Goal: Transaction & Acquisition: Purchase product/service

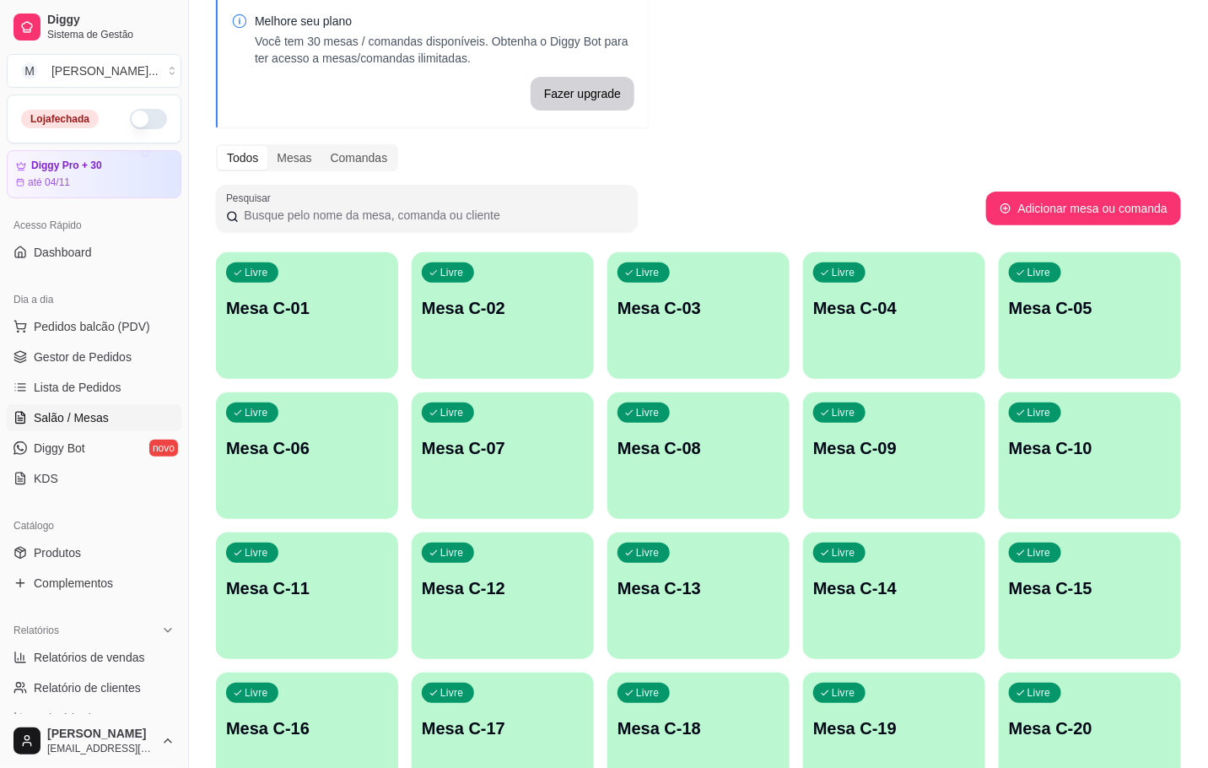
scroll to position [458, 0]
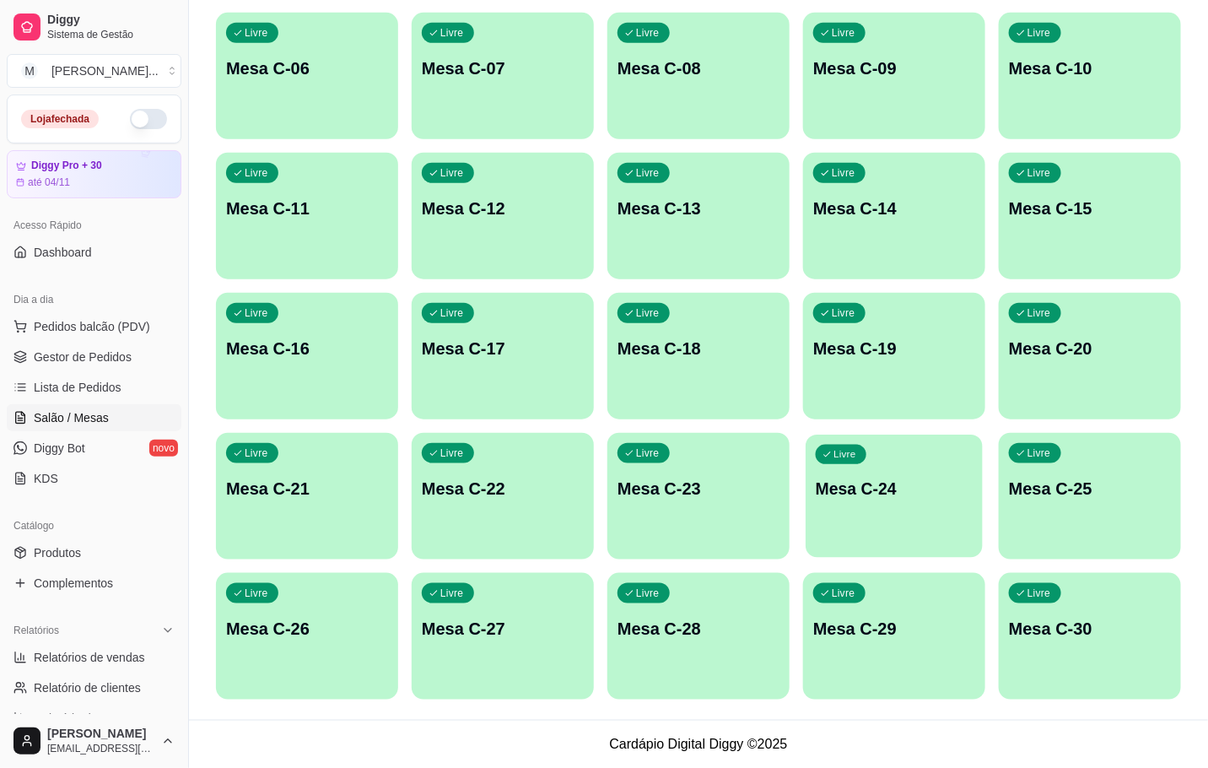
click at [821, 494] on p "Mesa C-24" at bounding box center [894, 488] width 157 height 23
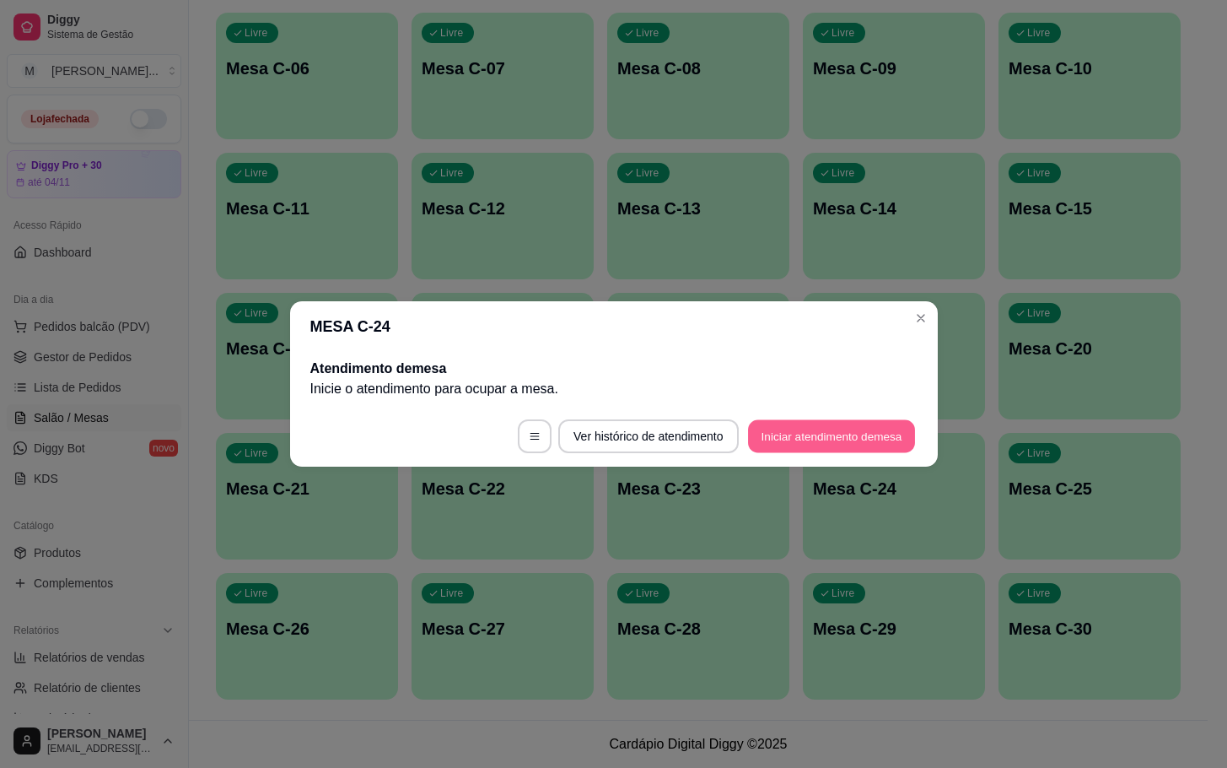
click at [882, 438] on button "Iniciar atendimento de mesa" at bounding box center [831, 436] width 167 height 33
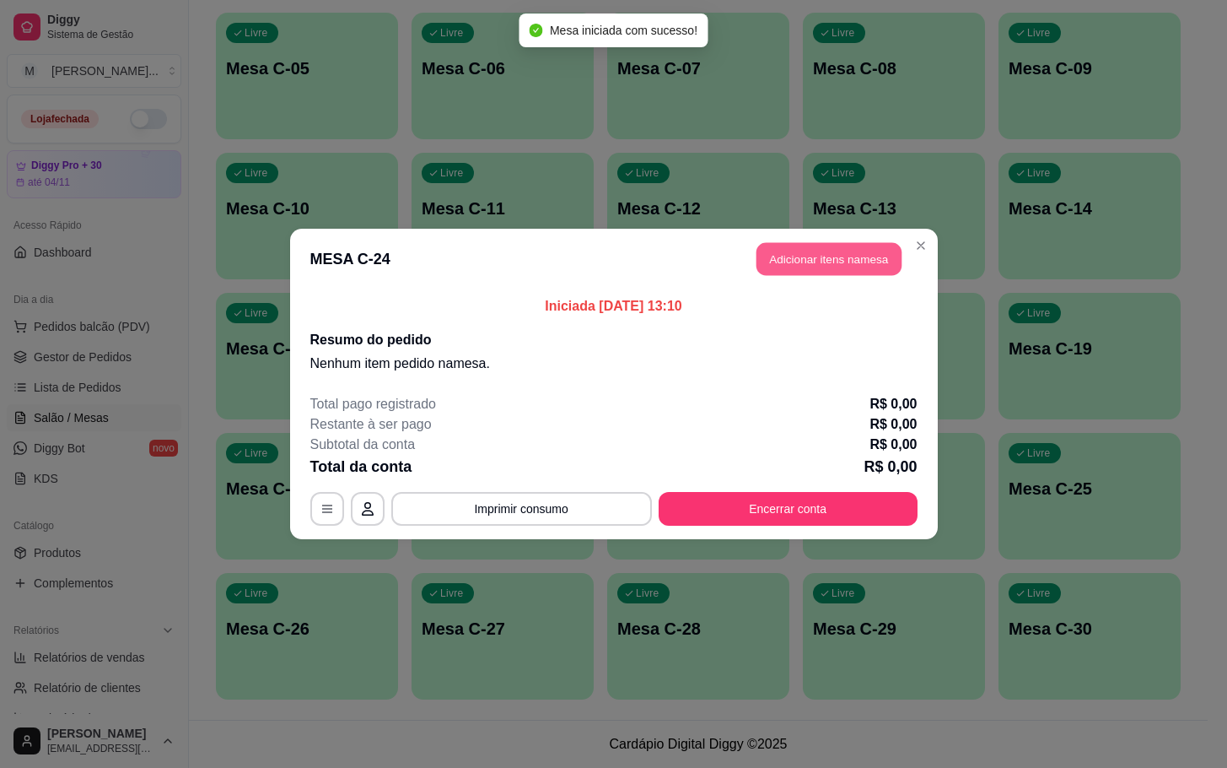
click at [869, 254] on button "Adicionar itens na mesa" at bounding box center [829, 259] width 145 height 33
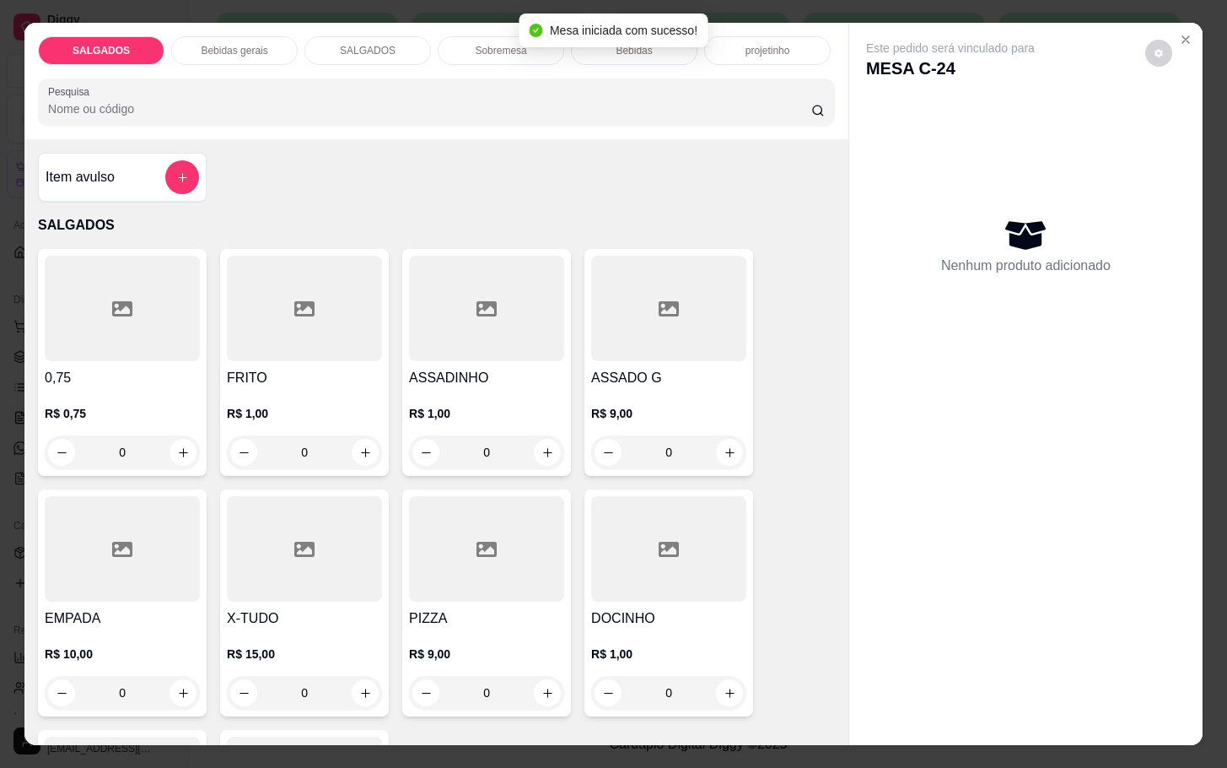
click at [441, 583] on div at bounding box center [486, 548] width 155 height 105
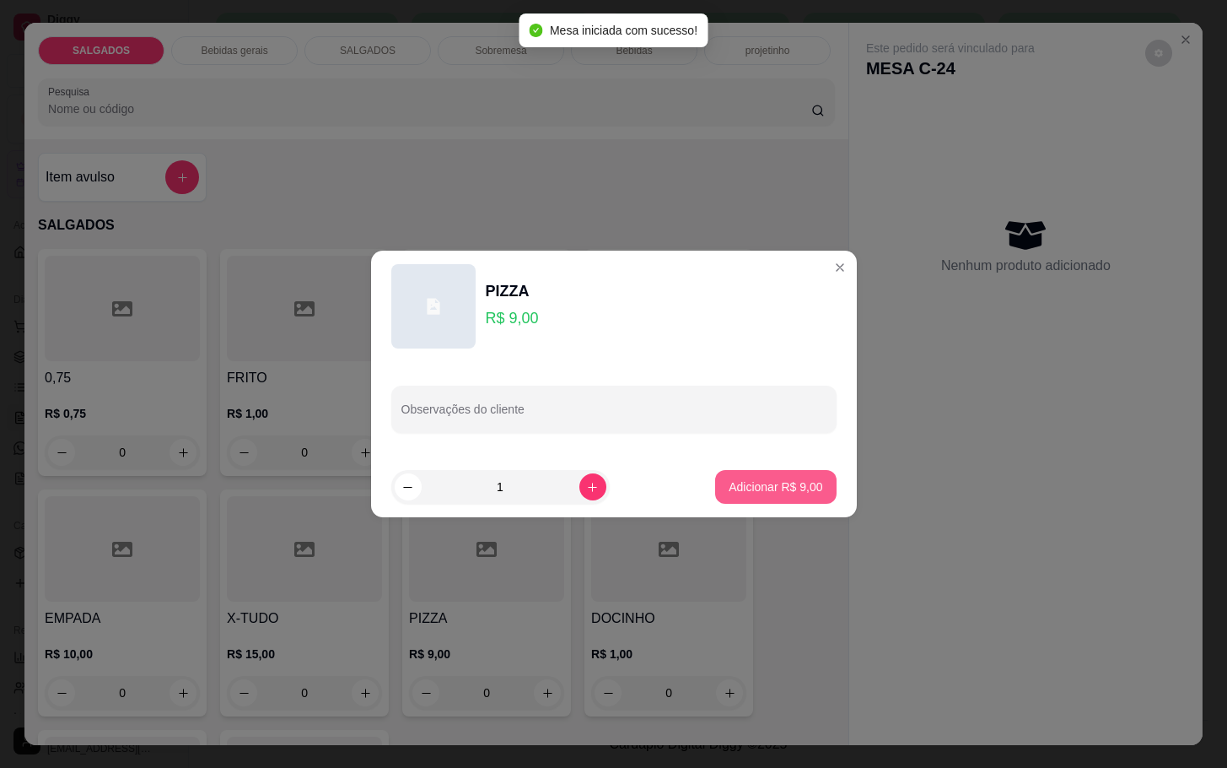
click at [737, 484] on p "Adicionar R$ 9,00" at bounding box center [776, 486] width 94 height 17
type input "1"
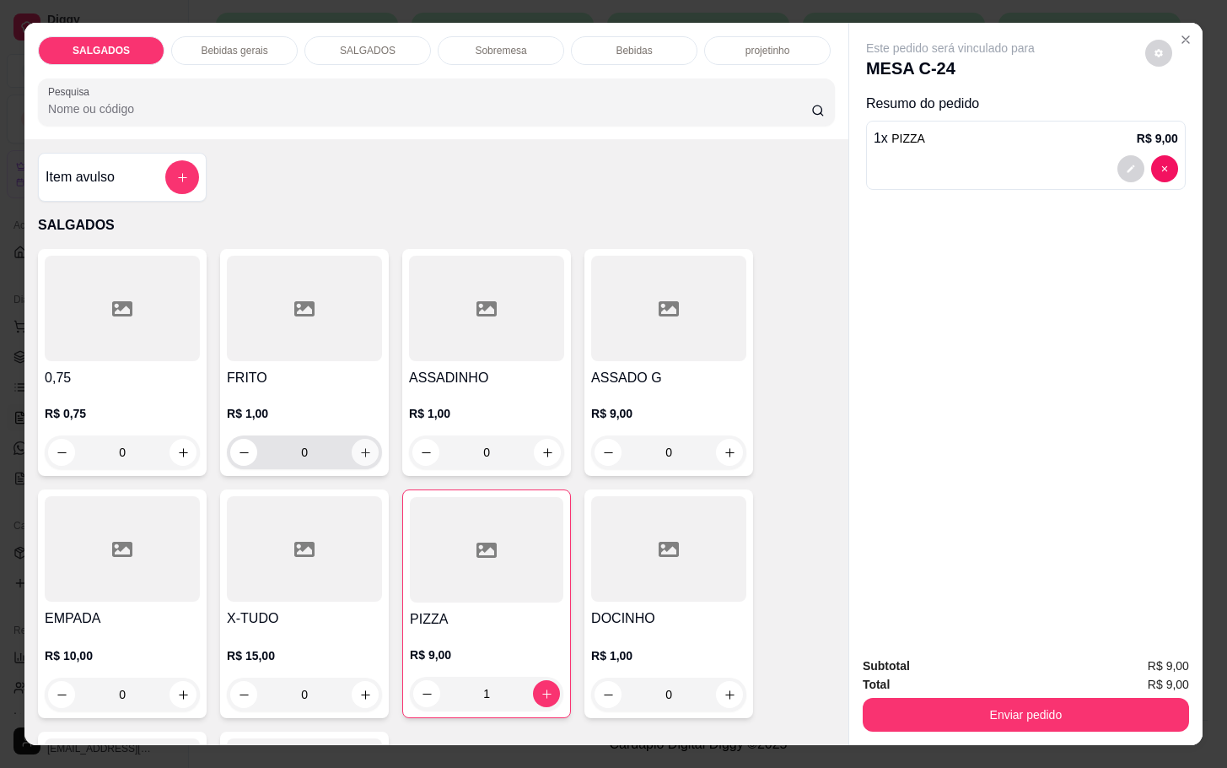
click at [353, 456] on button "increase-product-quantity" at bounding box center [365, 452] width 27 height 27
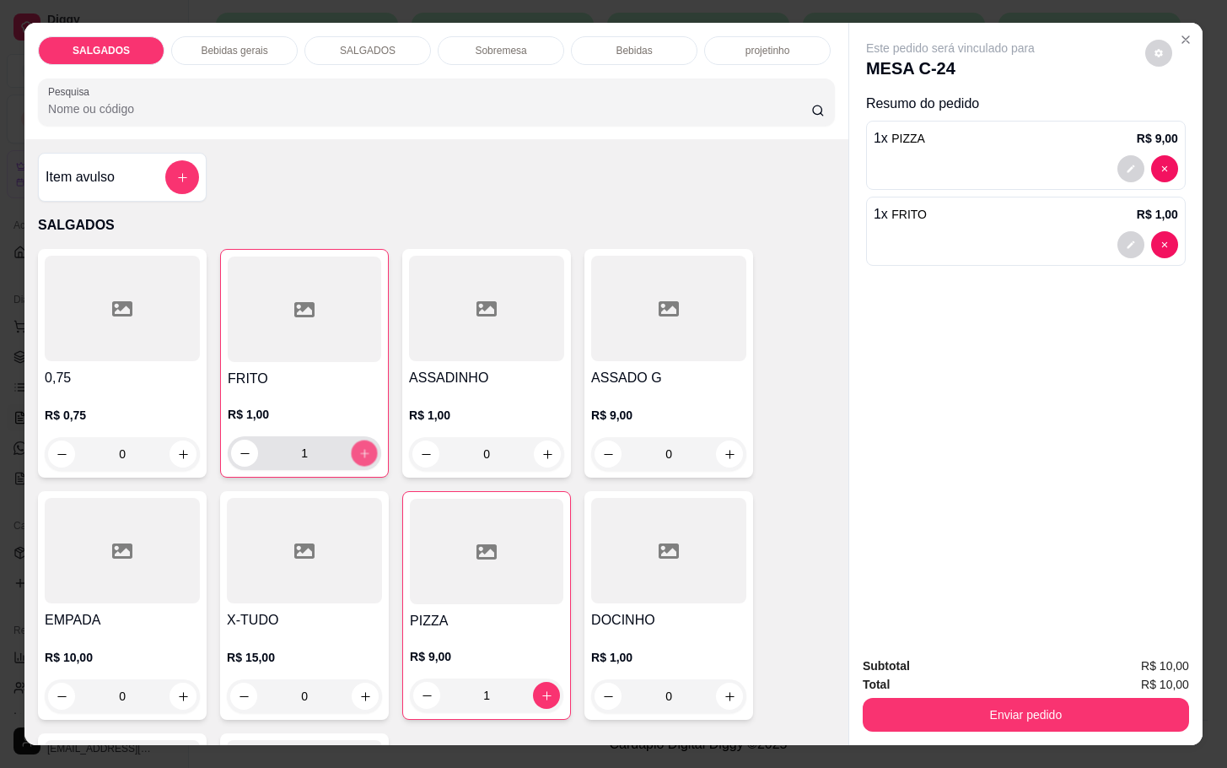
click at [357, 456] on button "increase-product-quantity" at bounding box center [365, 453] width 26 height 26
click at [359, 453] on button "increase-product-quantity" at bounding box center [365, 453] width 26 height 26
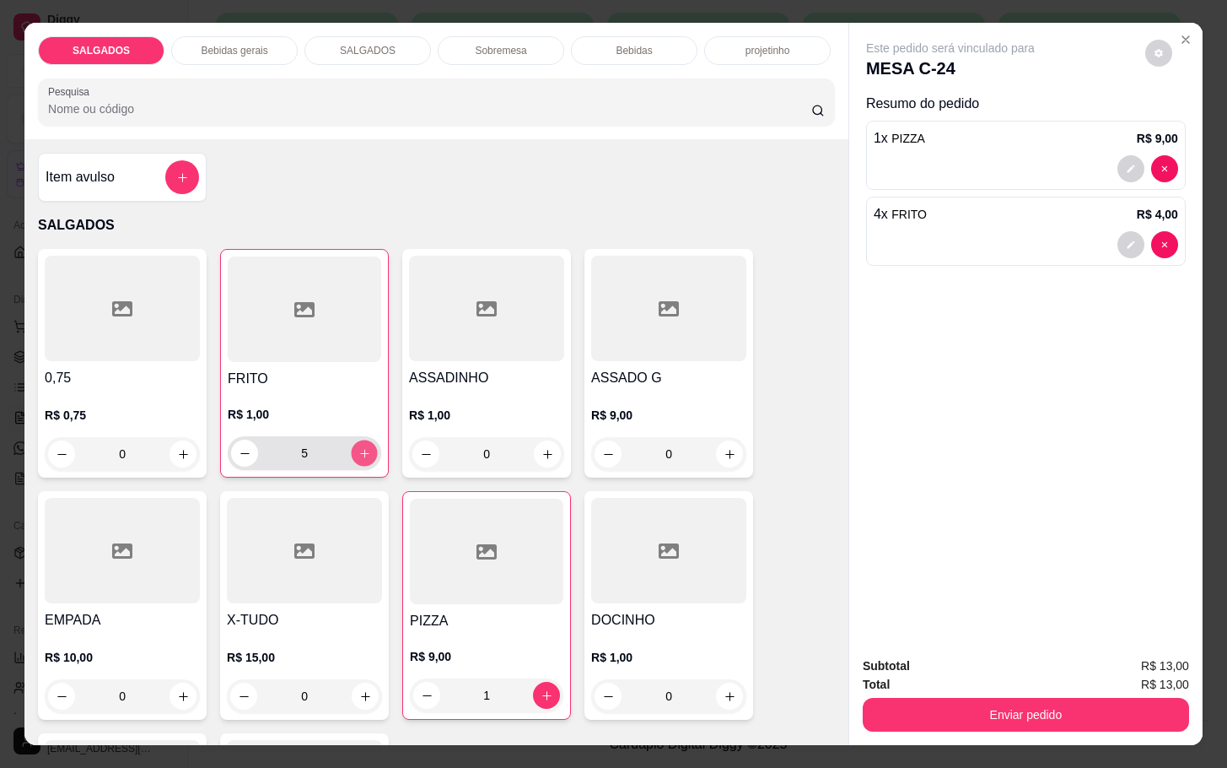
type input "6"
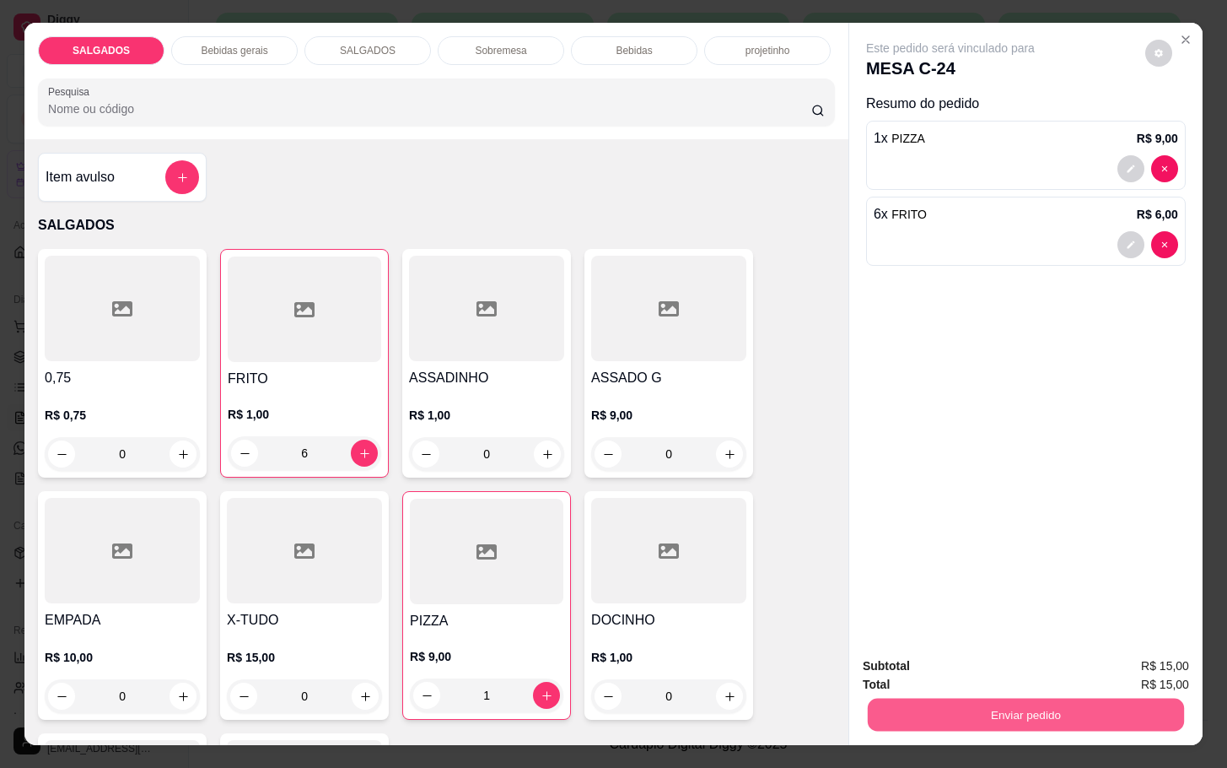
click at [1045, 720] on button "Enviar pedido" at bounding box center [1026, 714] width 316 height 33
click at [1146, 674] on button "Enviar pedido" at bounding box center [1143, 663] width 93 height 31
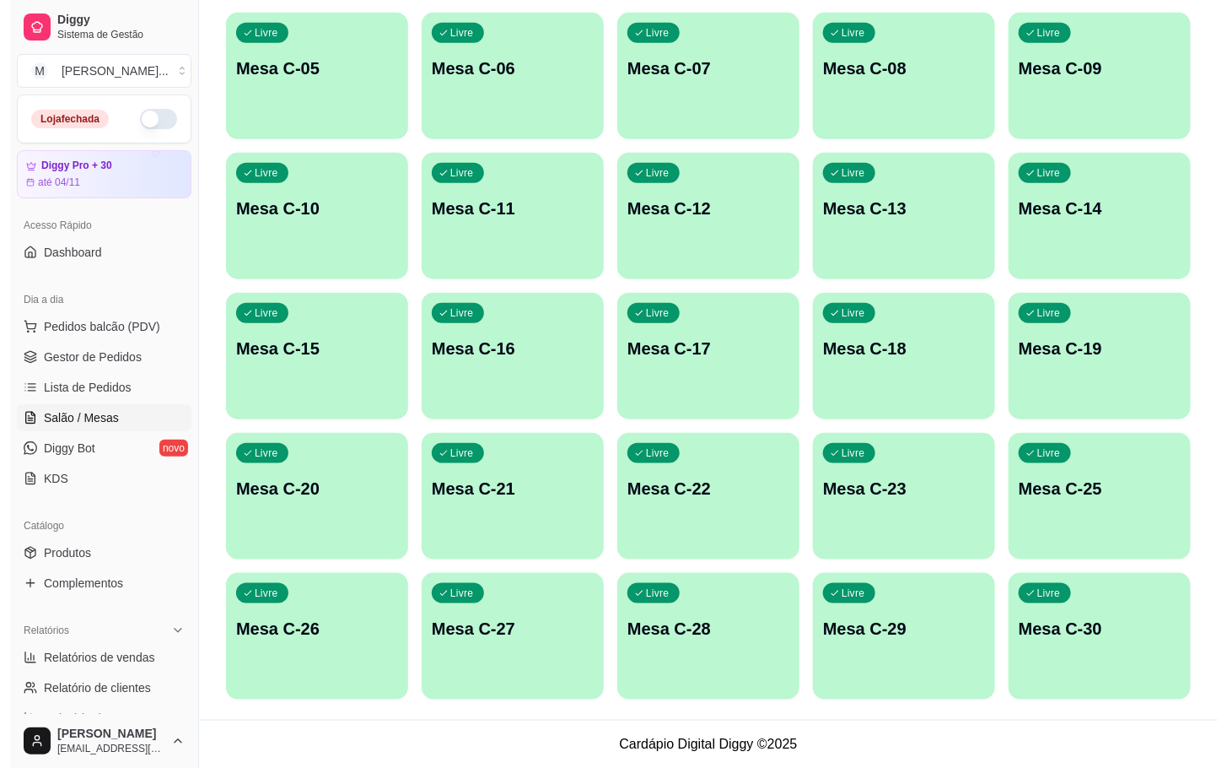
scroll to position [332, 0]
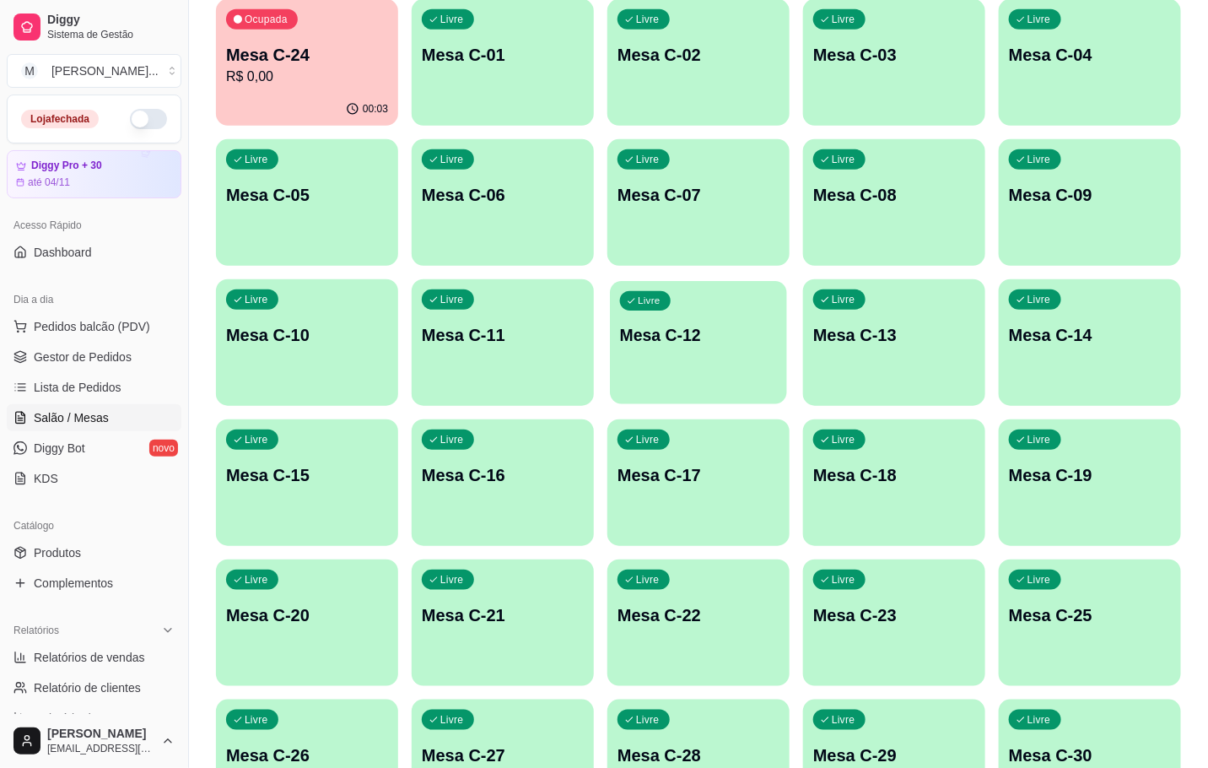
click at [731, 326] on p "Mesa C-12" at bounding box center [698, 335] width 157 height 23
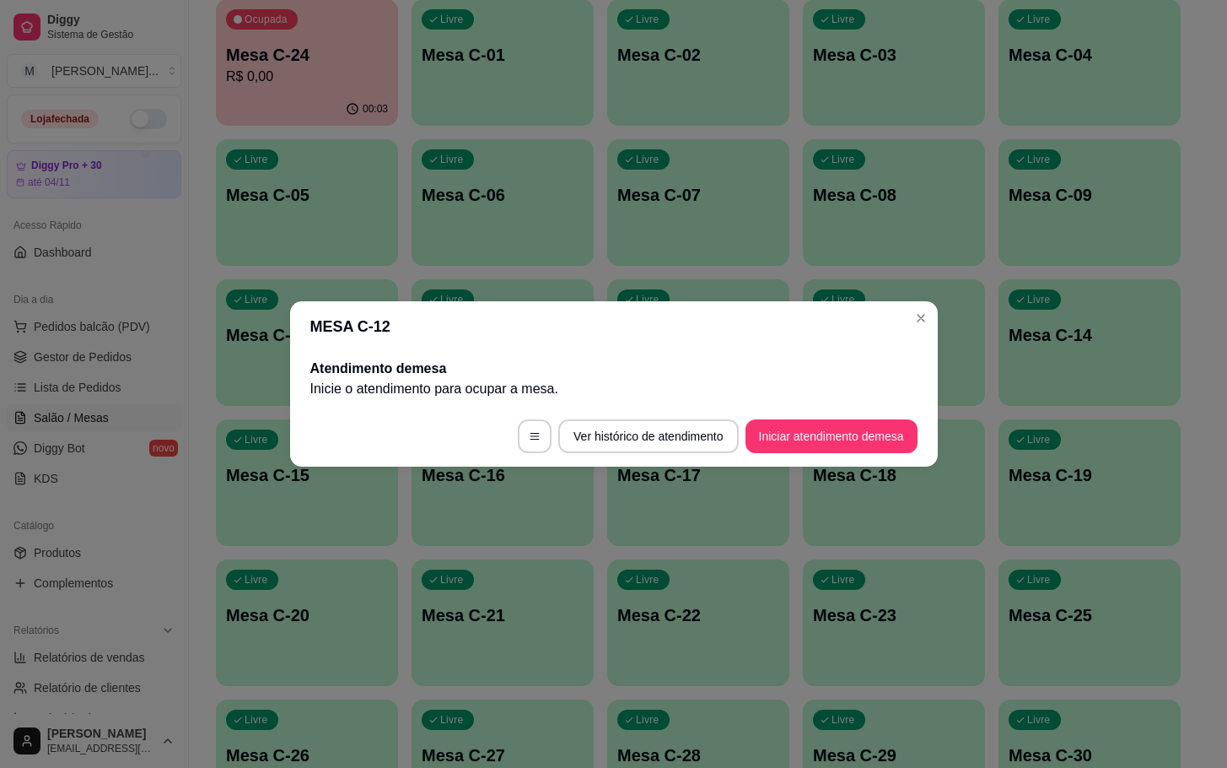
drag, startPoint x: 846, startPoint y: 418, endPoint x: 848, endPoint y: 426, distance: 8.6
click at [848, 425] on footer "Ver histórico de atendimento Iniciar atendimento de mesa" at bounding box center [614, 436] width 648 height 61
click at [848, 428] on button "Iniciar atendimento de mesa" at bounding box center [831, 436] width 167 height 33
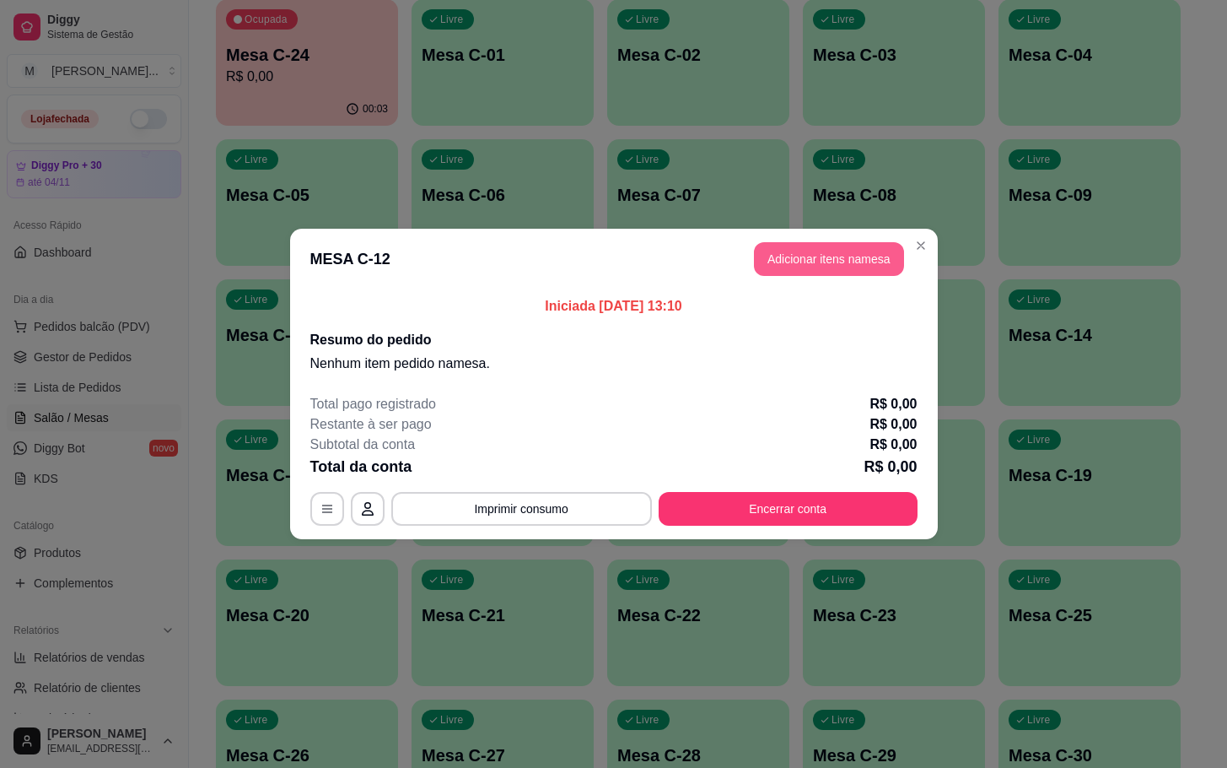
click at [849, 253] on button "Adicionar itens na mesa" at bounding box center [829, 259] width 150 height 34
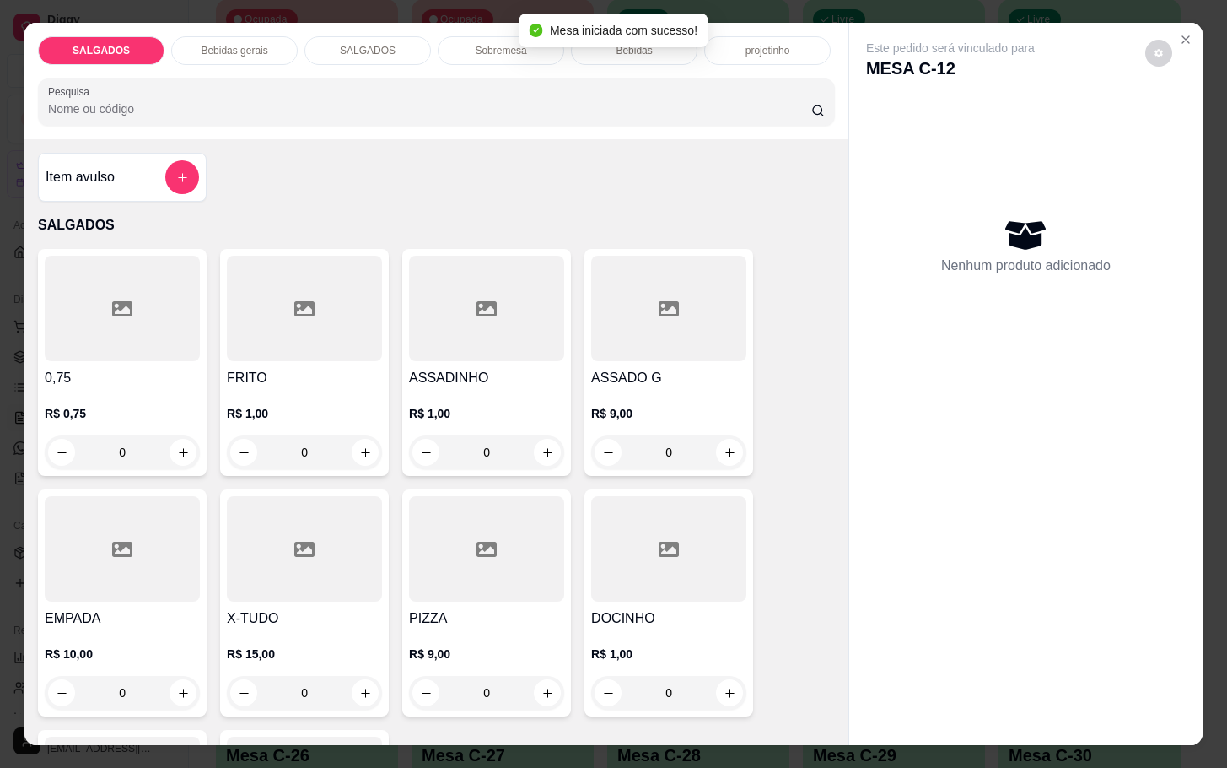
click at [507, 504] on div at bounding box center [486, 548] width 155 height 105
click at [774, 477] on button "Adicionar R$ 9,00" at bounding box center [776, 487] width 121 height 34
type input "1"
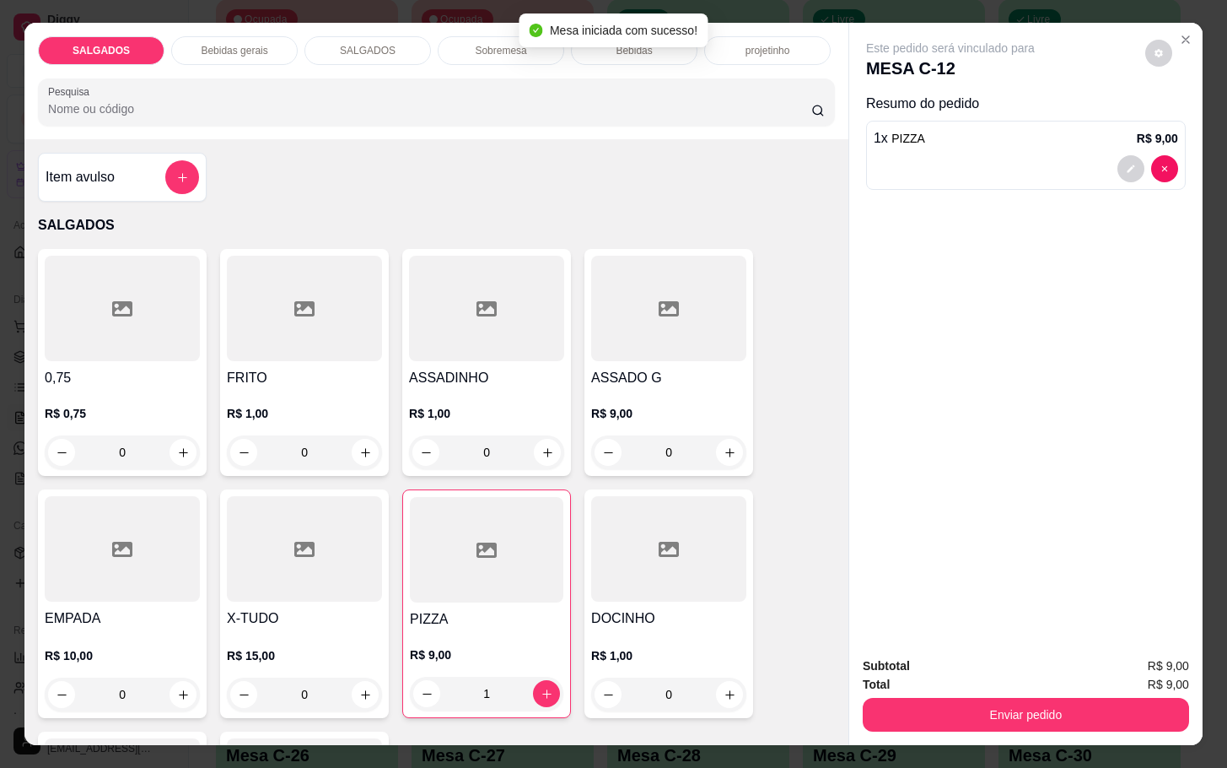
click at [287, 48] on div "SALGADOS Bebidas gerais SALGADOS Sobremesa Bebidas projetinho" at bounding box center [436, 50] width 797 height 29
click at [282, 48] on div "Bebidas gerais" at bounding box center [234, 50] width 127 height 29
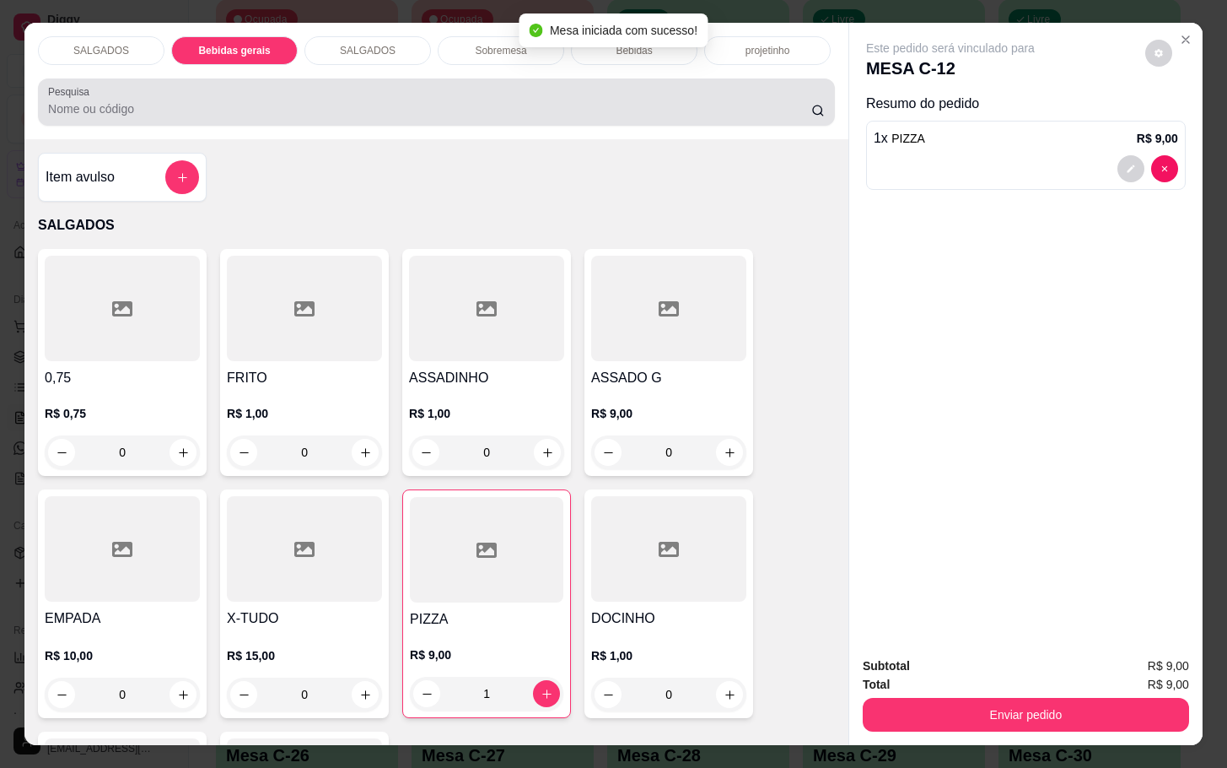
scroll to position [40, 0]
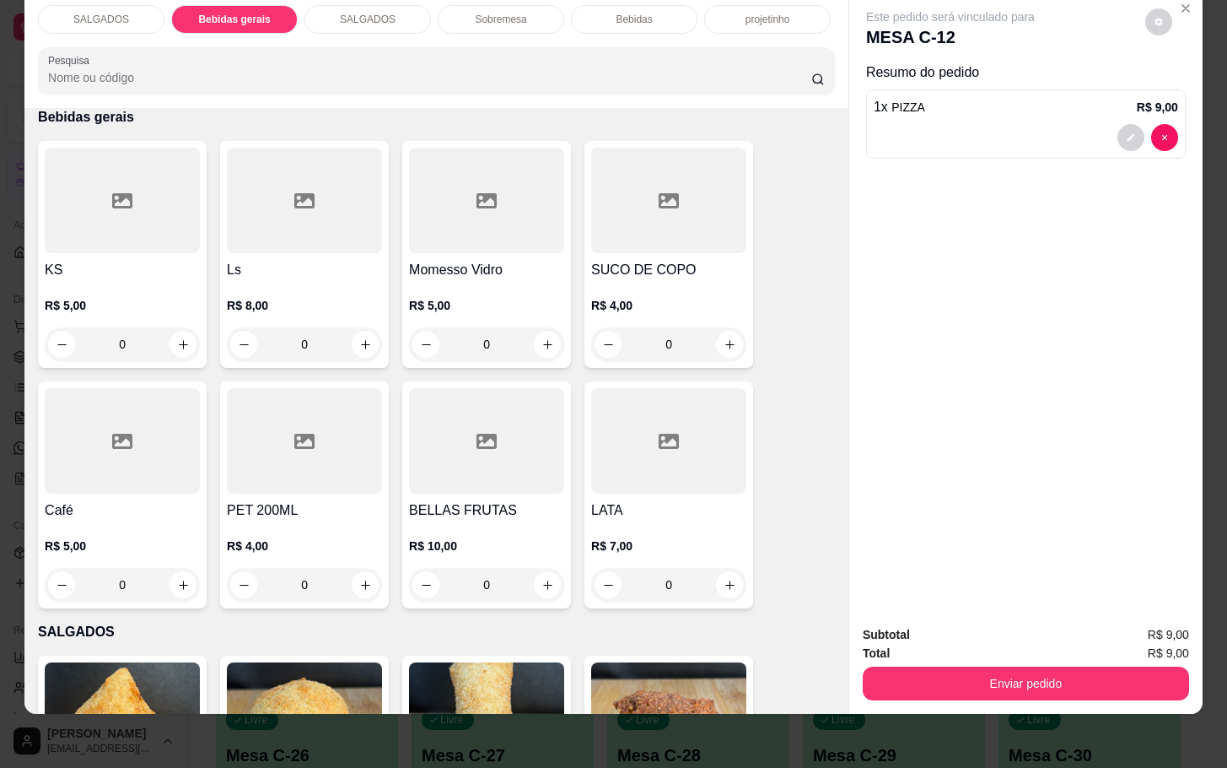
click at [294, 191] on icon at bounding box center [304, 201] width 20 height 20
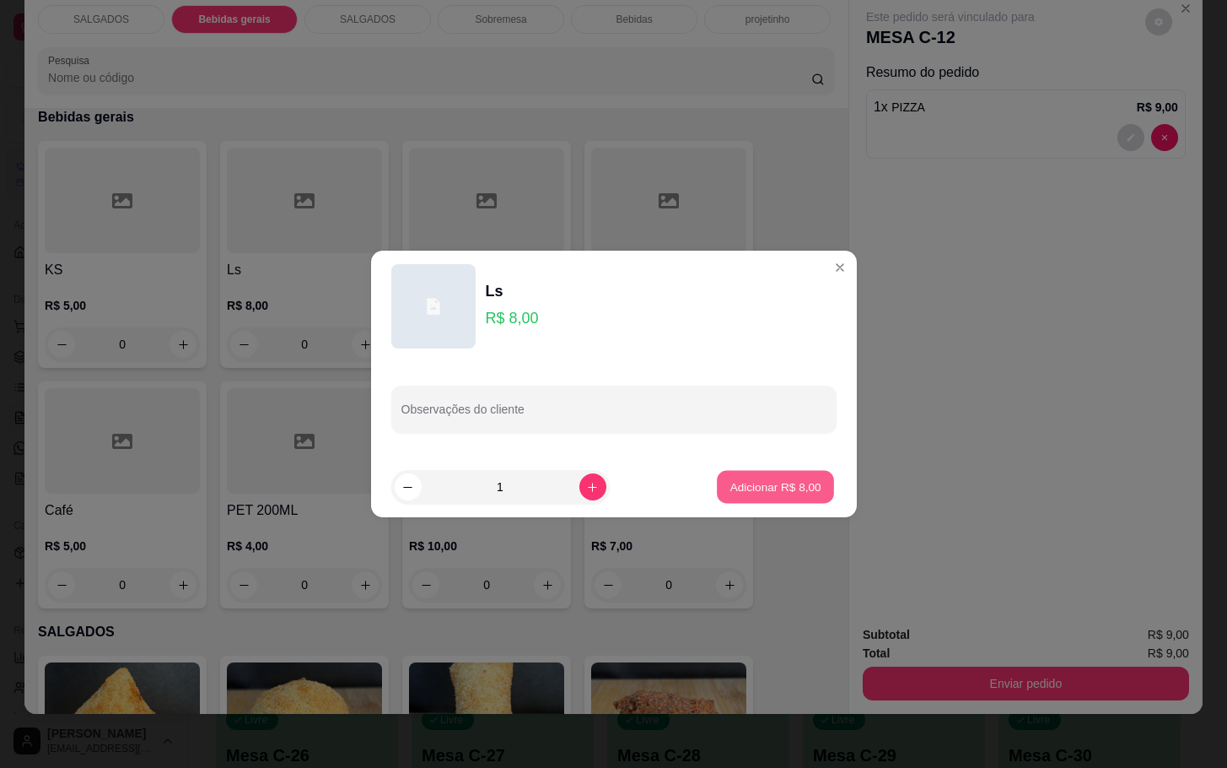
click at [731, 488] on p "Adicionar R$ 8,00" at bounding box center [776, 486] width 91 height 16
type input "1"
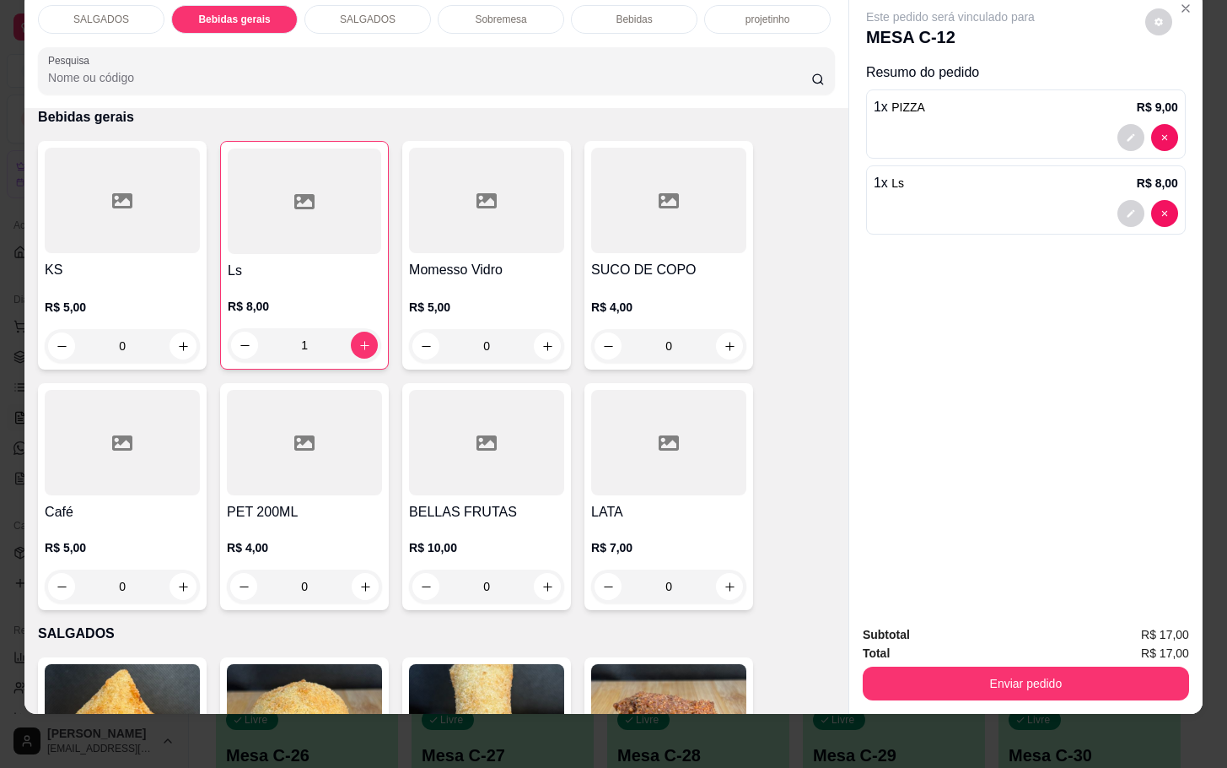
click at [1122, 662] on div "Enviar pedido" at bounding box center [1026, 681] width 326 height 38
click at [1078, 666] on button "Enviar pedido" at bounding box center [1026, 683] width 326 height 34
click at [1159, 633] on button "Enviar pedido" at bounding box center [1142, 623] width 95 height 32
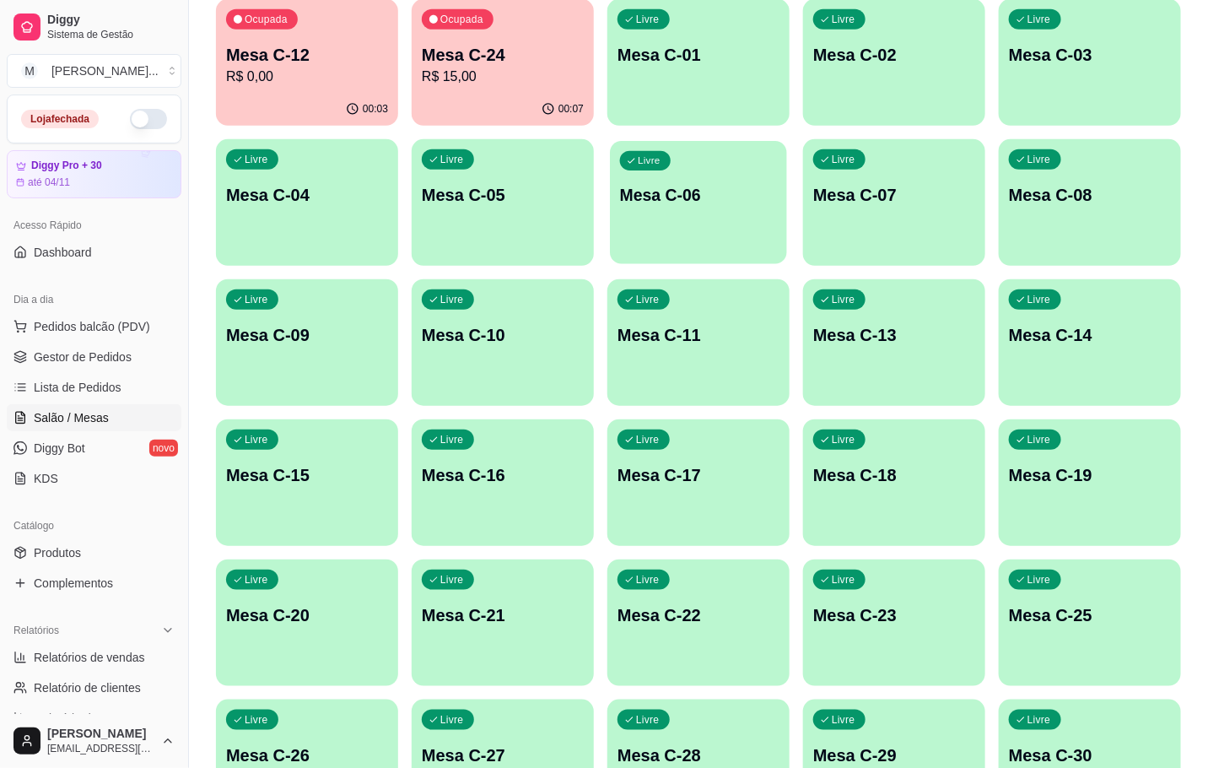
click at [684, 243] on div "Livre Mesa C-06" at bounding box center [698, 192] width 177 height 103
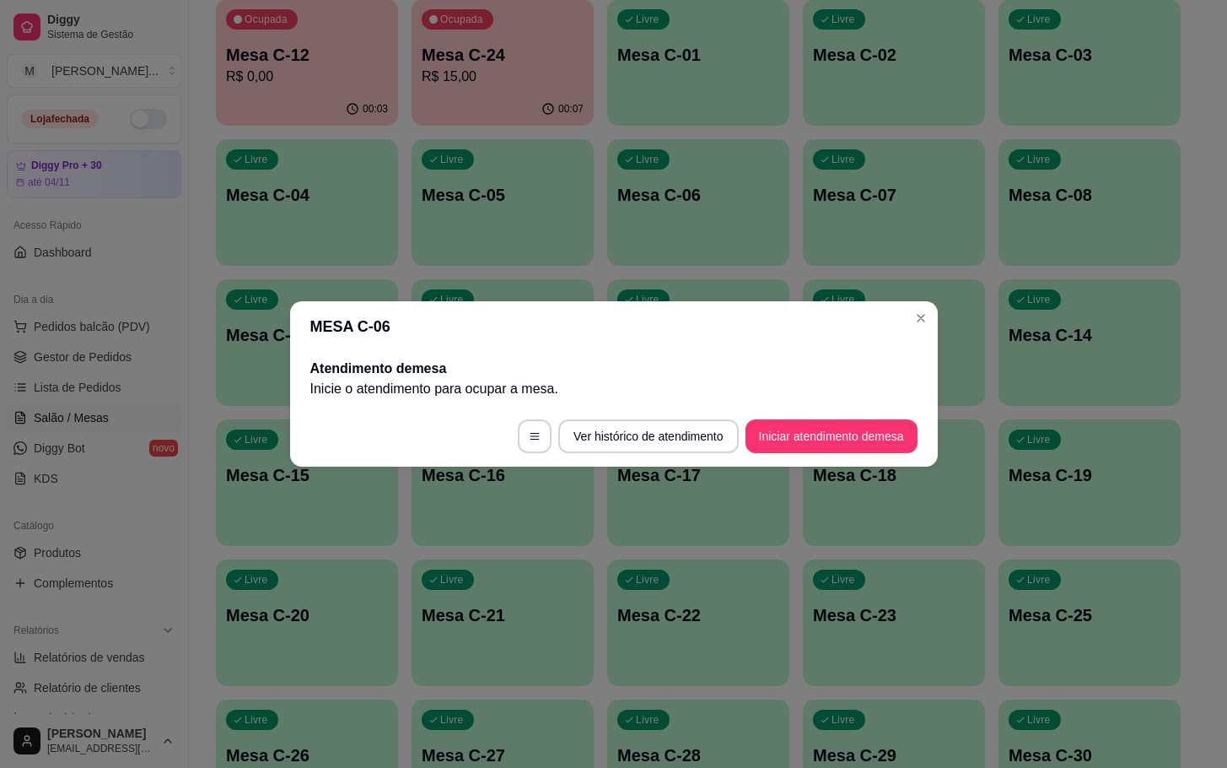
drag, startPoint x: 821, startPoint y: 459, endPoint x: 813, endPoint y: 443, distance: 17.7
click at [816, 450] on footer "Ver histórico de atendimento Iniciar atendimento de mesa" at bounding box center [614, 436] width 648 height 61
click at [811, 436] on button "Iniciar atendimento de mesa" at bounding box center [832, 436] width 172 height 34
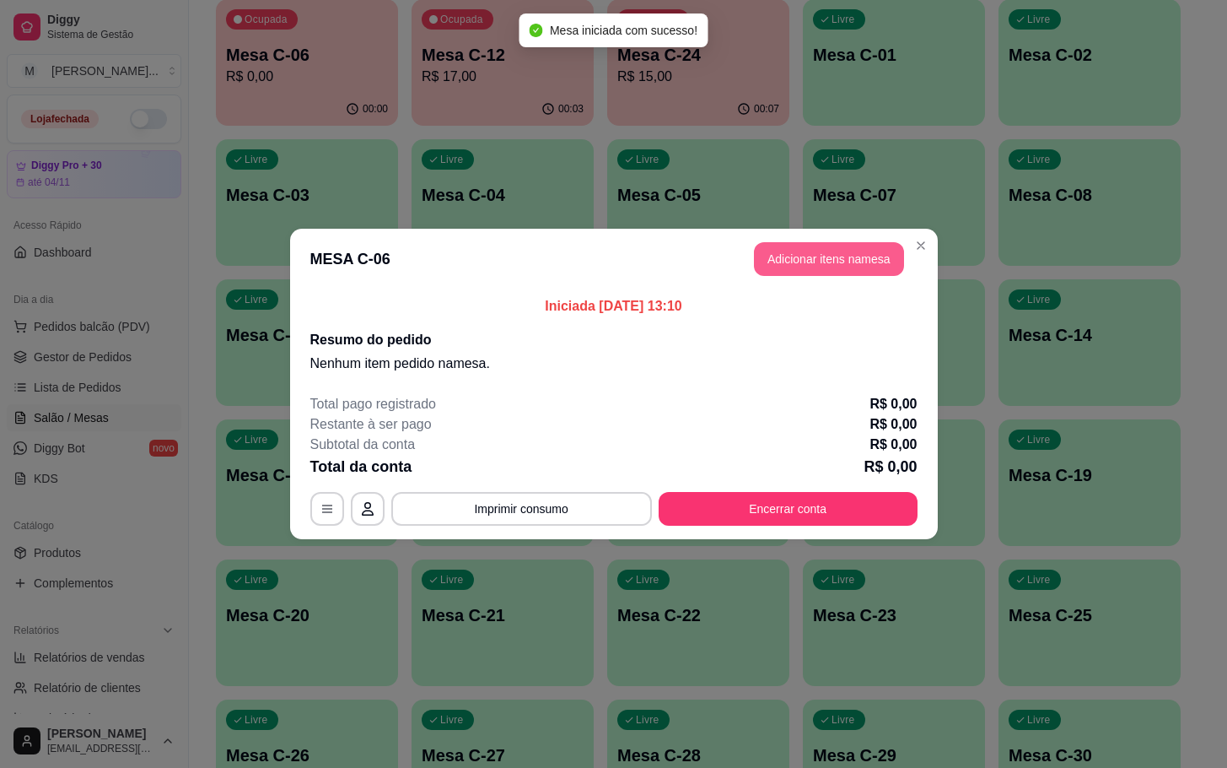
click at [808, 256] on button "Adicionar itens na mesa" at bounding box center [829, 259] width 150 height 34
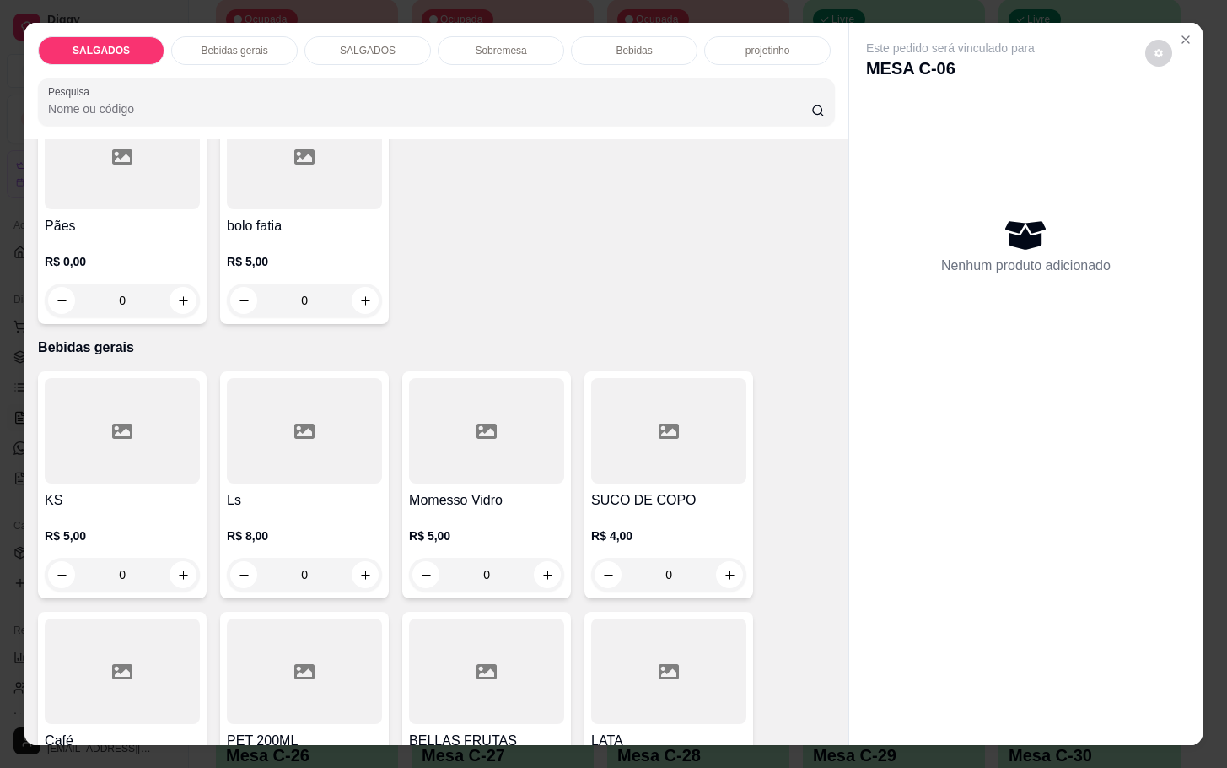
scroll to position [759, 0]
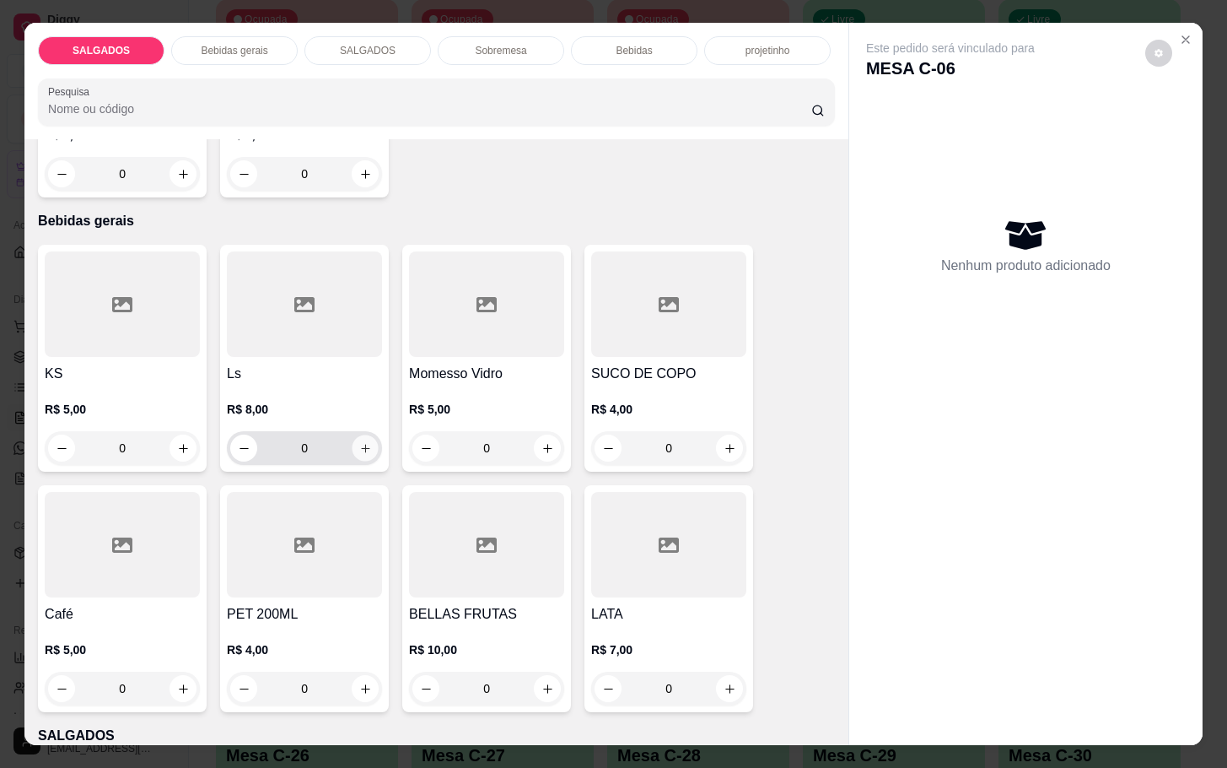
click at [357, 448] on button "increase-product-quantity" at bounding box center [366, 448] width 26 height 26
type input "1"
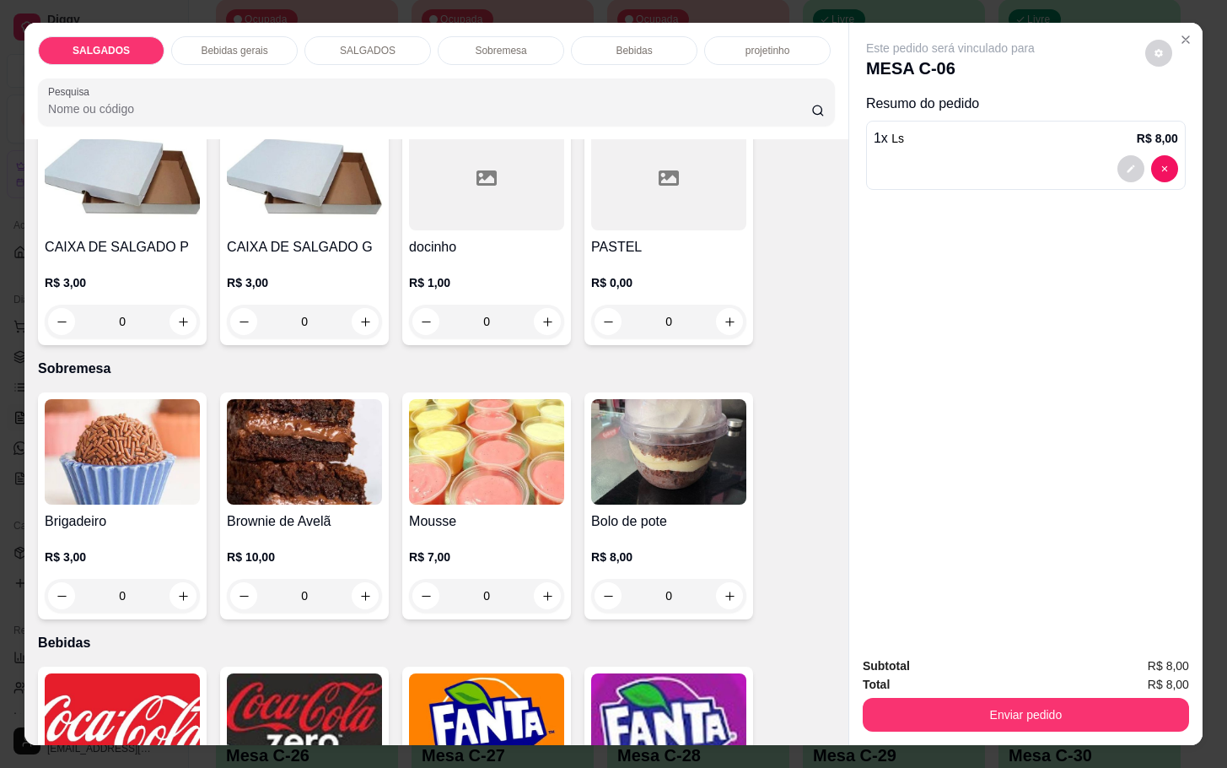
scroll to position [2784, 0]
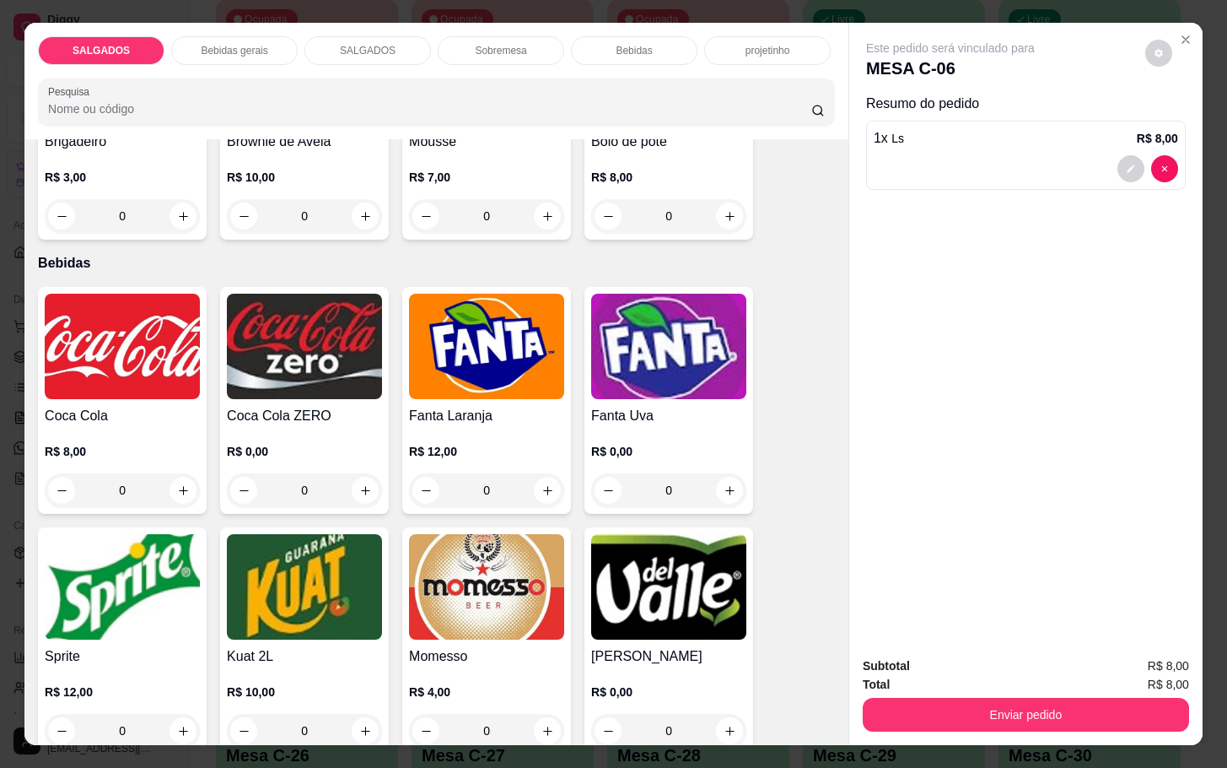
click at [143, 426] on div "R$ 8,00 0" at bounding box center [122, 466] width 155 height 81
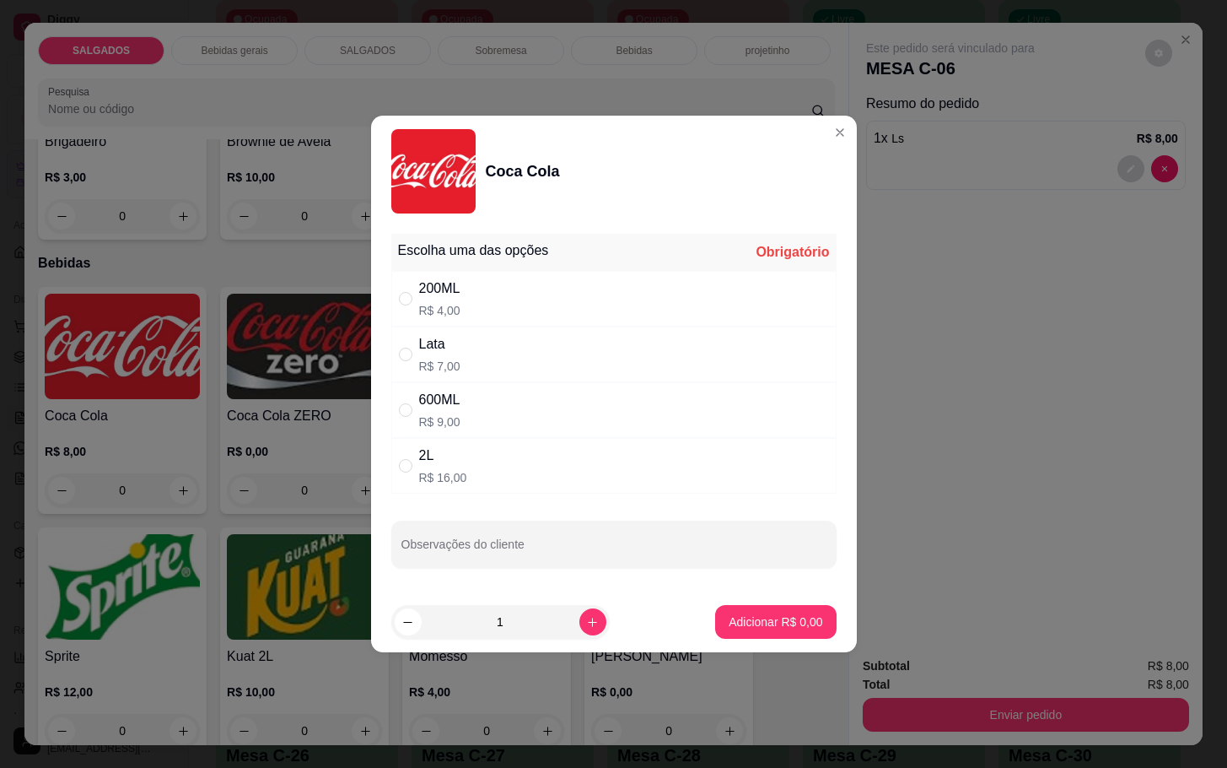
click at [487, 299] on div "200ML R$ 4,00" at bounding box center [613, 299] width 445 height 56
radio input "true"
click at [729, 628] on p "Adicionar R$ 4,00" at bounding box center [776, 621] width 94 height 17
type input "1"
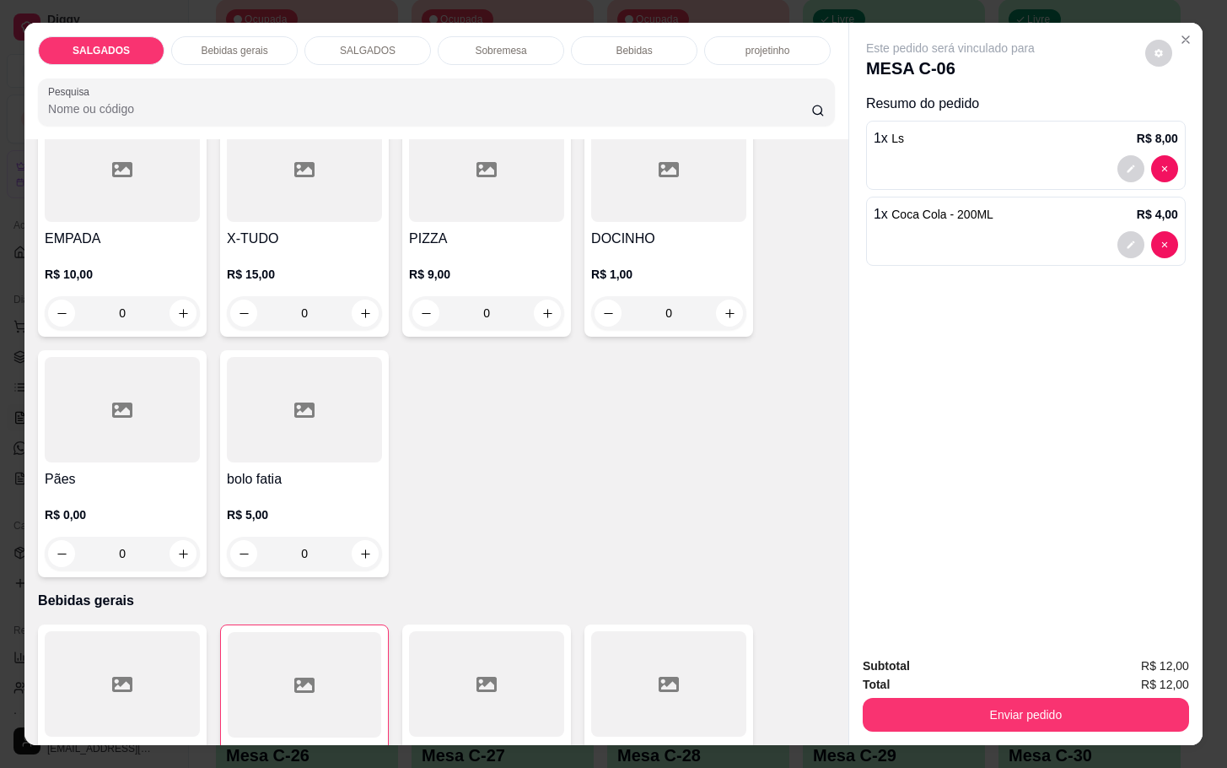
scroll to position [0, 0]
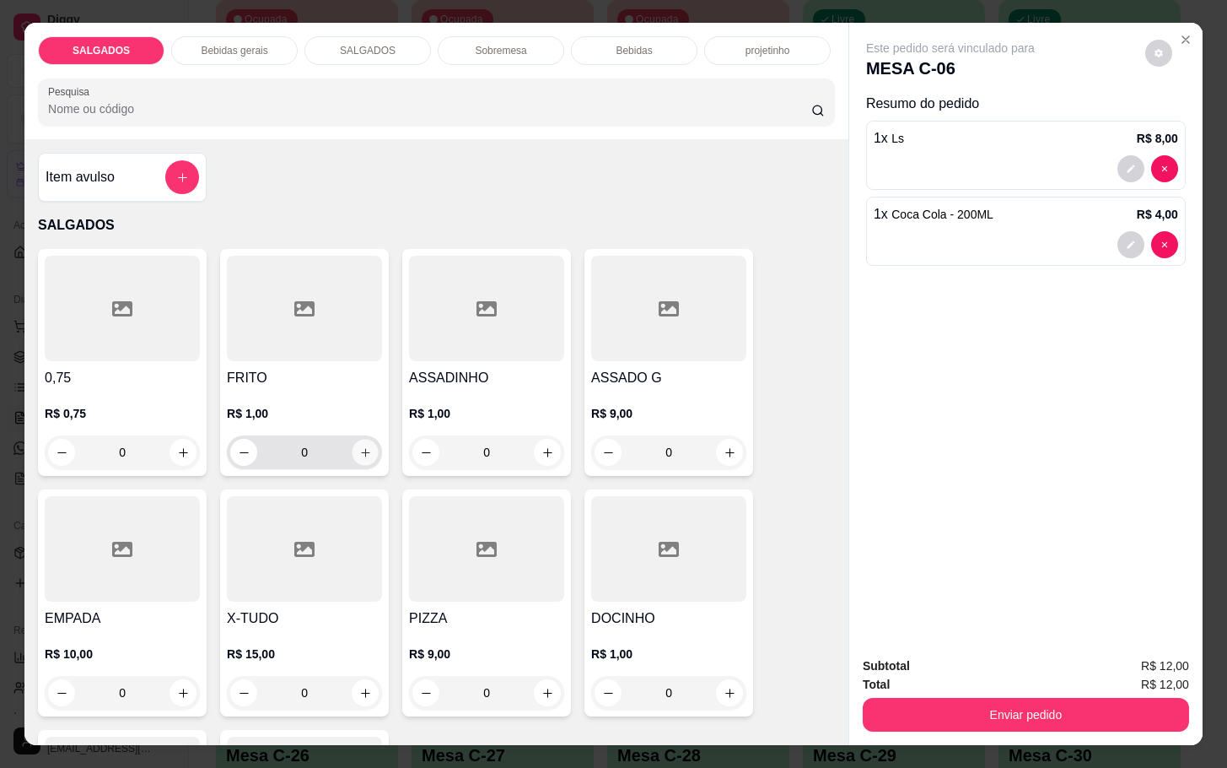
click at [359, 446] on icon "increase-product-quantity" at bounding box center [365, 452] width 13 height 13
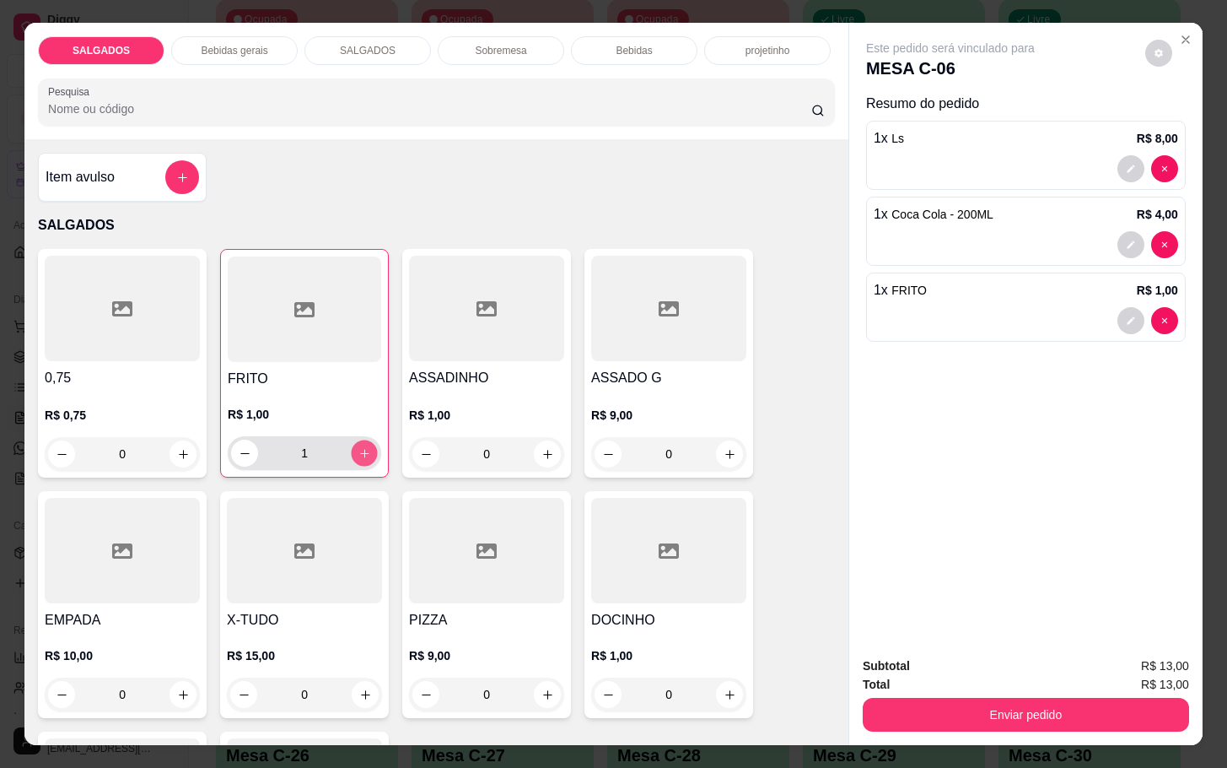
click at [359, 447] on icon "increase-product-quantity" at bounding box center [365, 453] width 13 height 13
type input "2"
click at [542, 688] on icon "increase-product-quantity" at bounding box center [548, 694] width 13 height 13
type input "1"
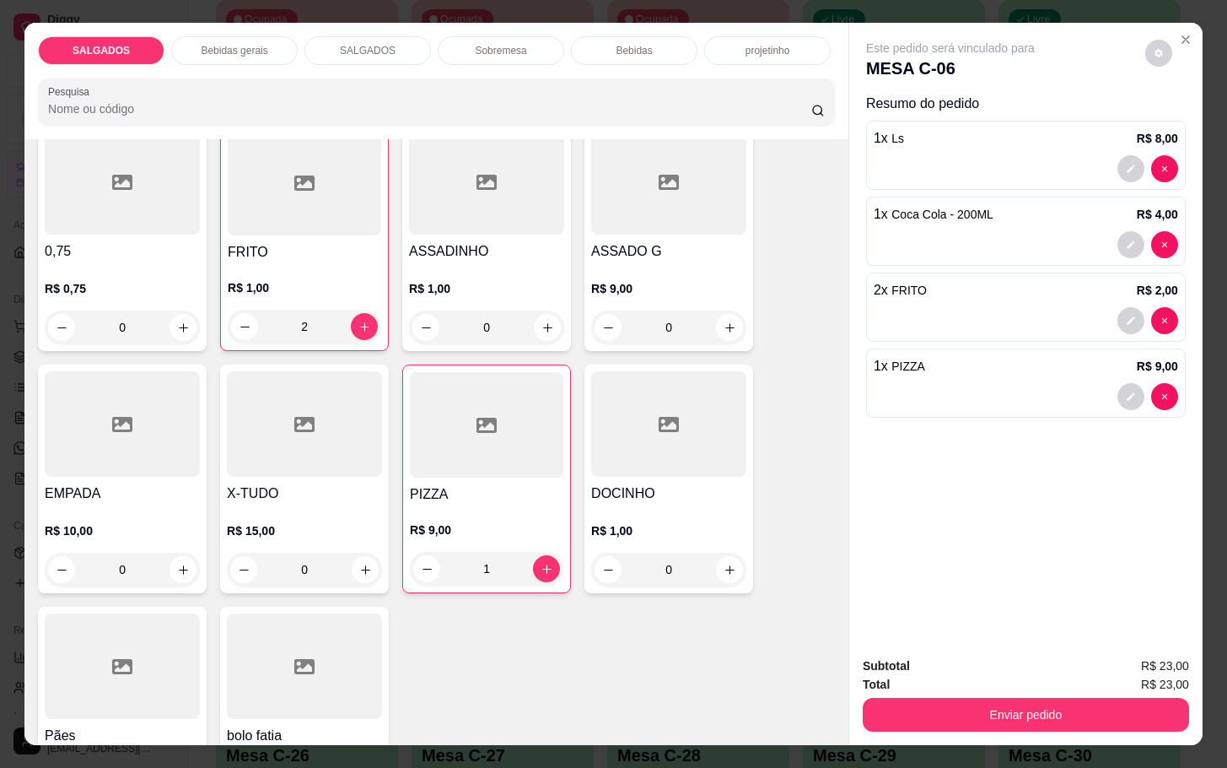
scroll to position [253, 0]
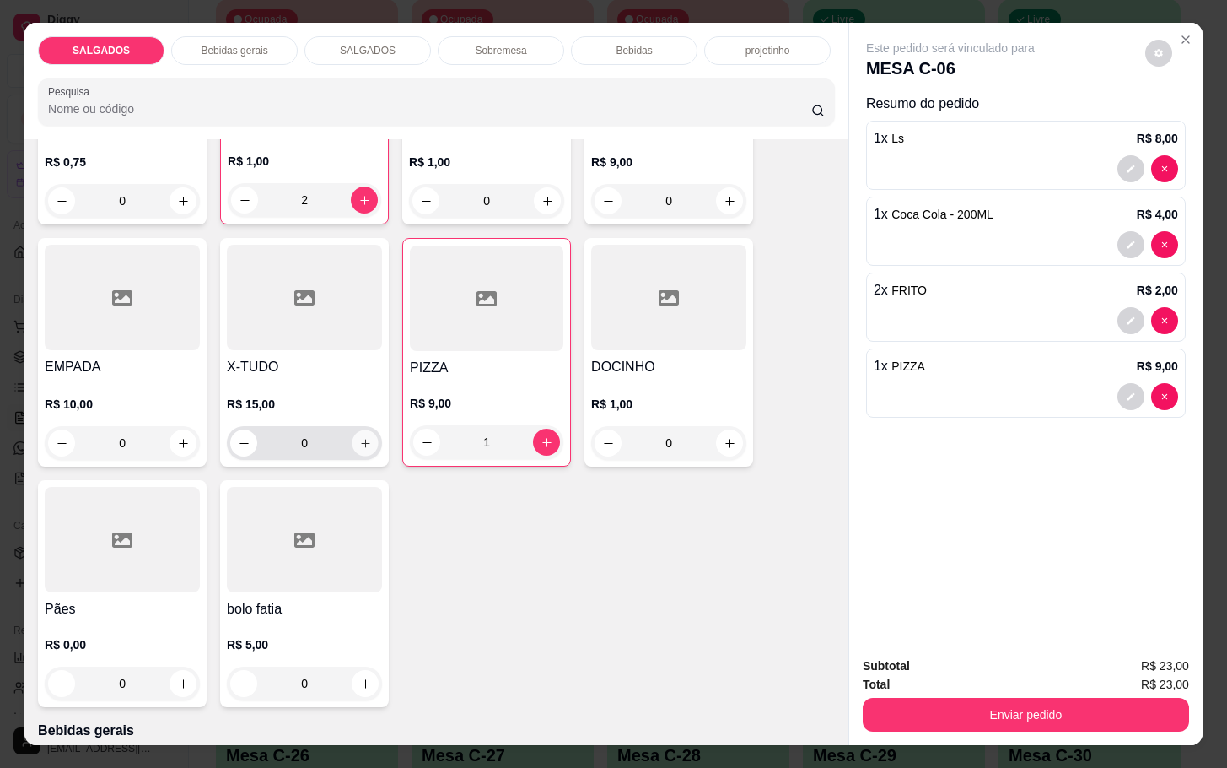
click at [359, 437] on icon "increase-product-quantity" at bounding box center [365, 443] width 13 height 13
type input "1"
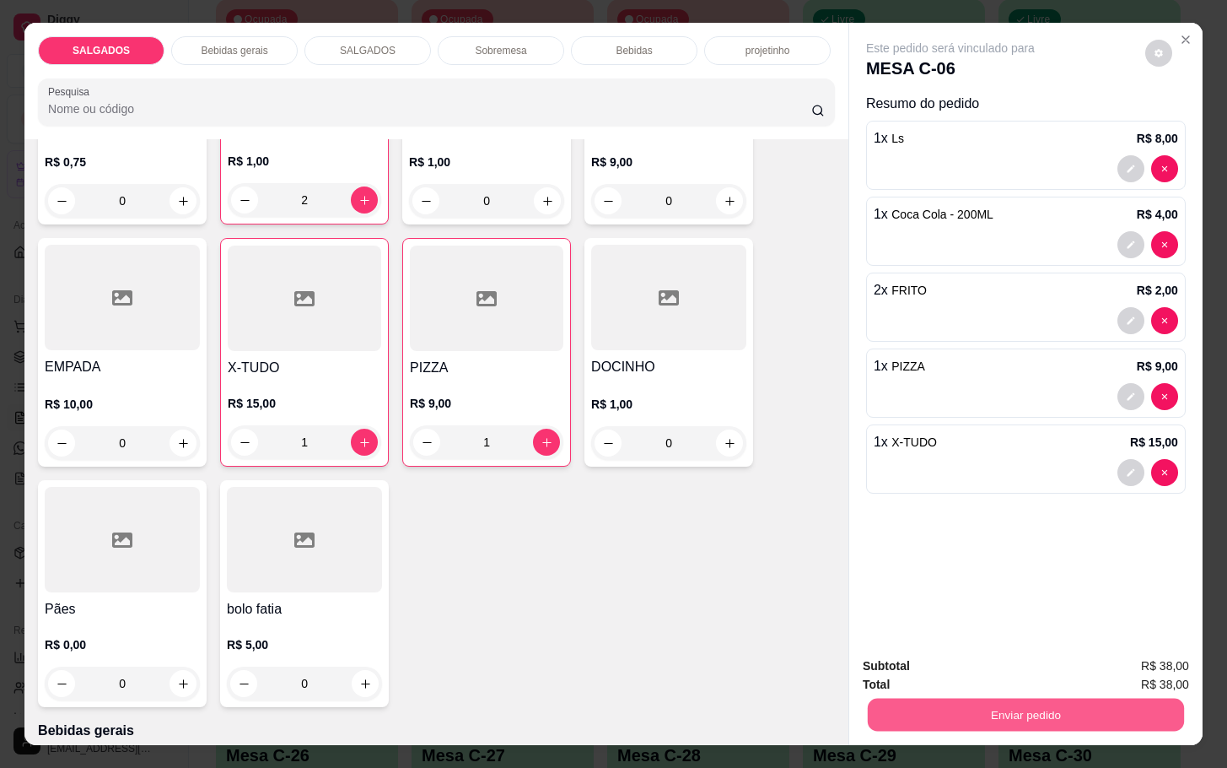
click at [1084, 709] on button "Enviar pedido" at bounding box center [1026, 714] width 316 height 33
click at [1124, 655] on button "Enviar pedido" at bounding box center [1142, 664] width 95 height 32
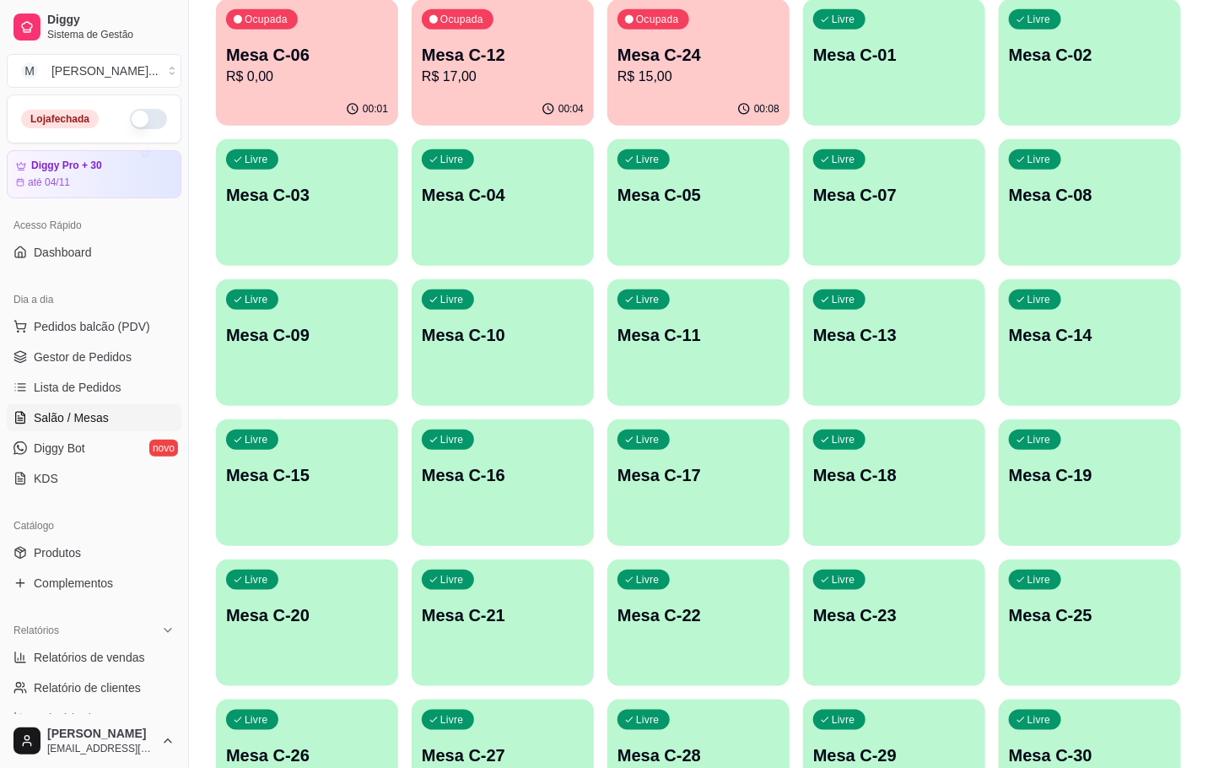
click at [661, 661] on div "Livre Mesa C-22" at bounding box center [698, 612] width 182 height 106
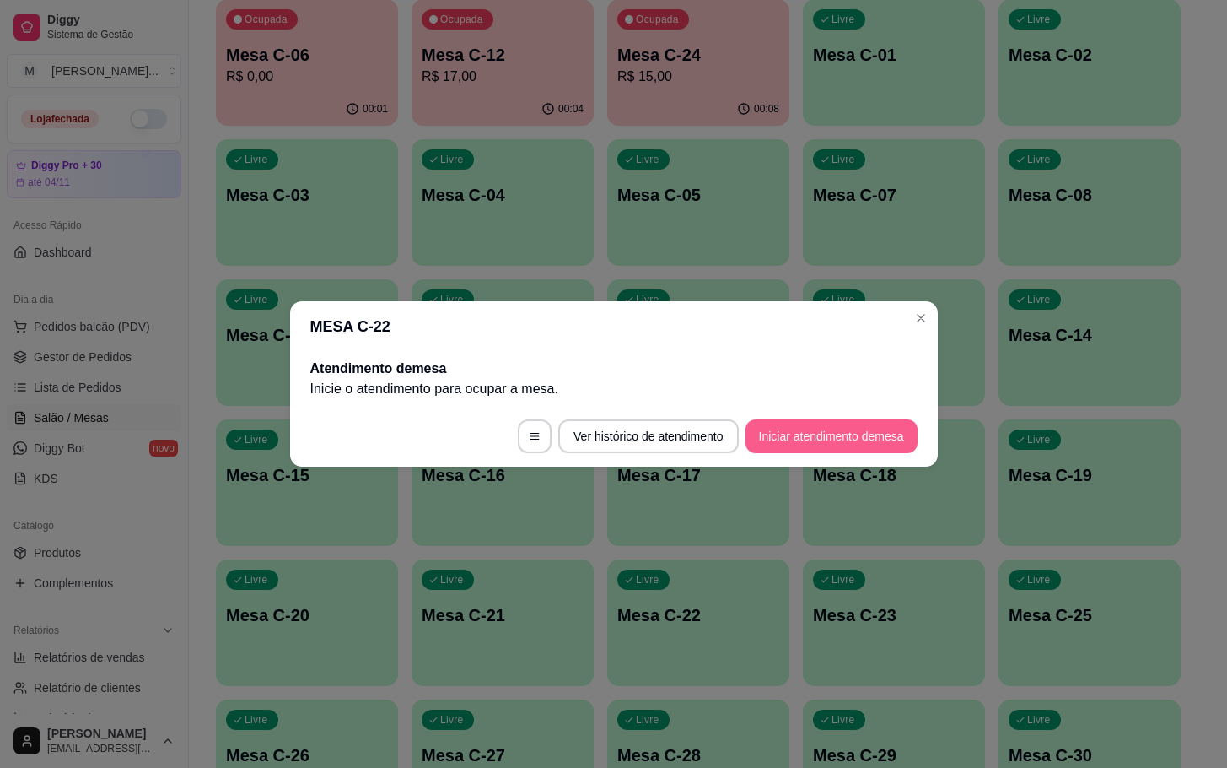
click at [871, 434] on button "Iniciar atendimento de mesa" at bounding box center [832, 436] width 172 height 34
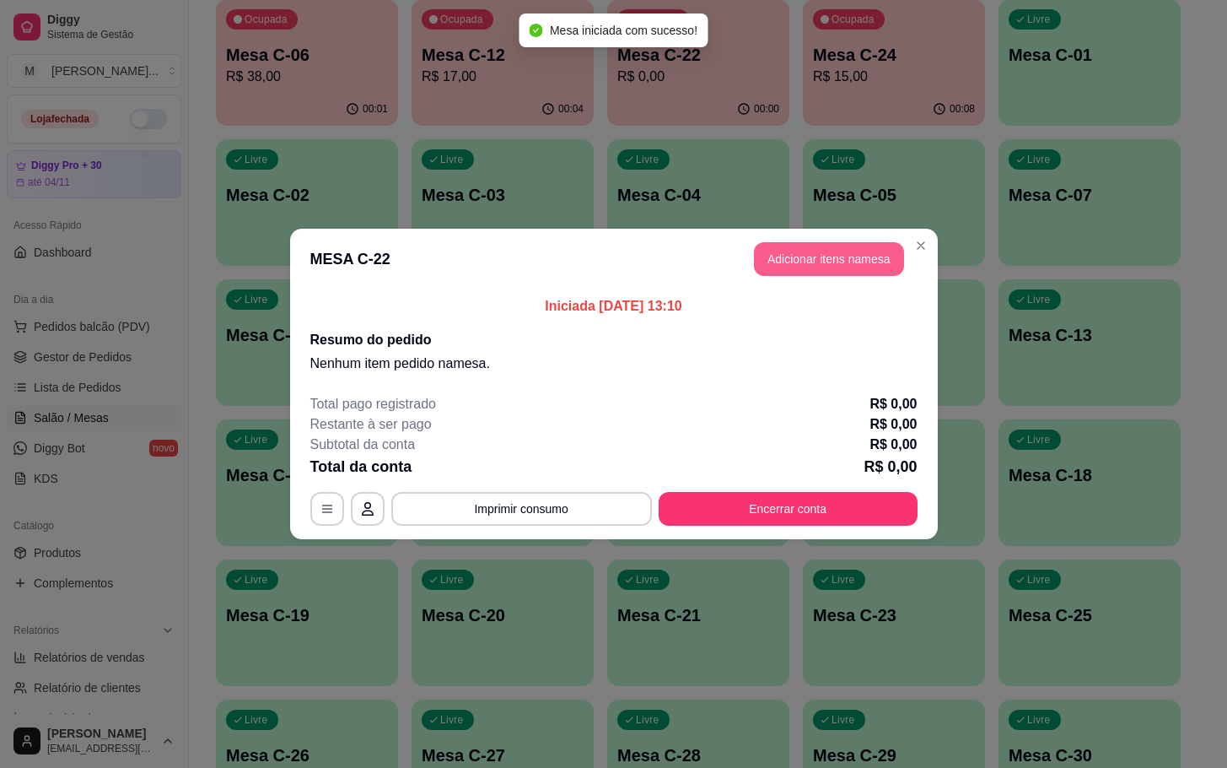
click at [828, 261] on button "Adicionar itens na mesa" at bounding box center [829, 259] width 150 height 34
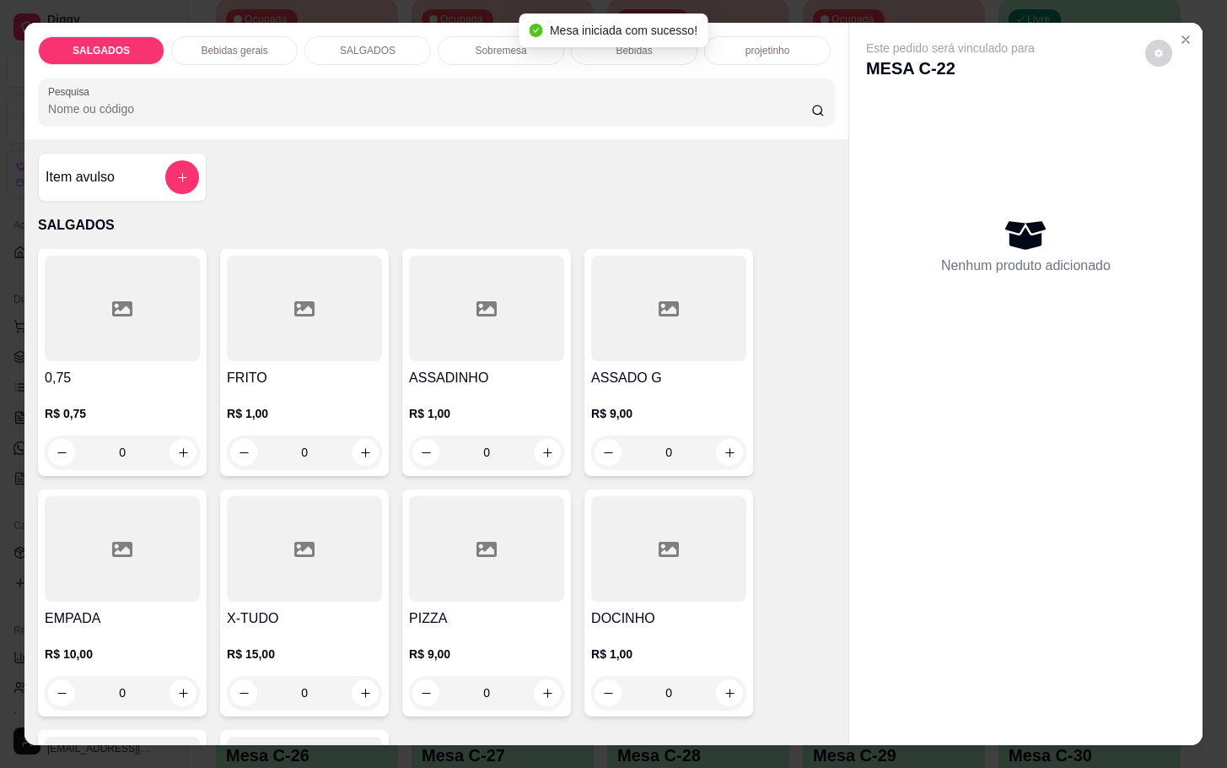
click at [254, 320] on div at bounding box center [304, 308] width 155 height 105
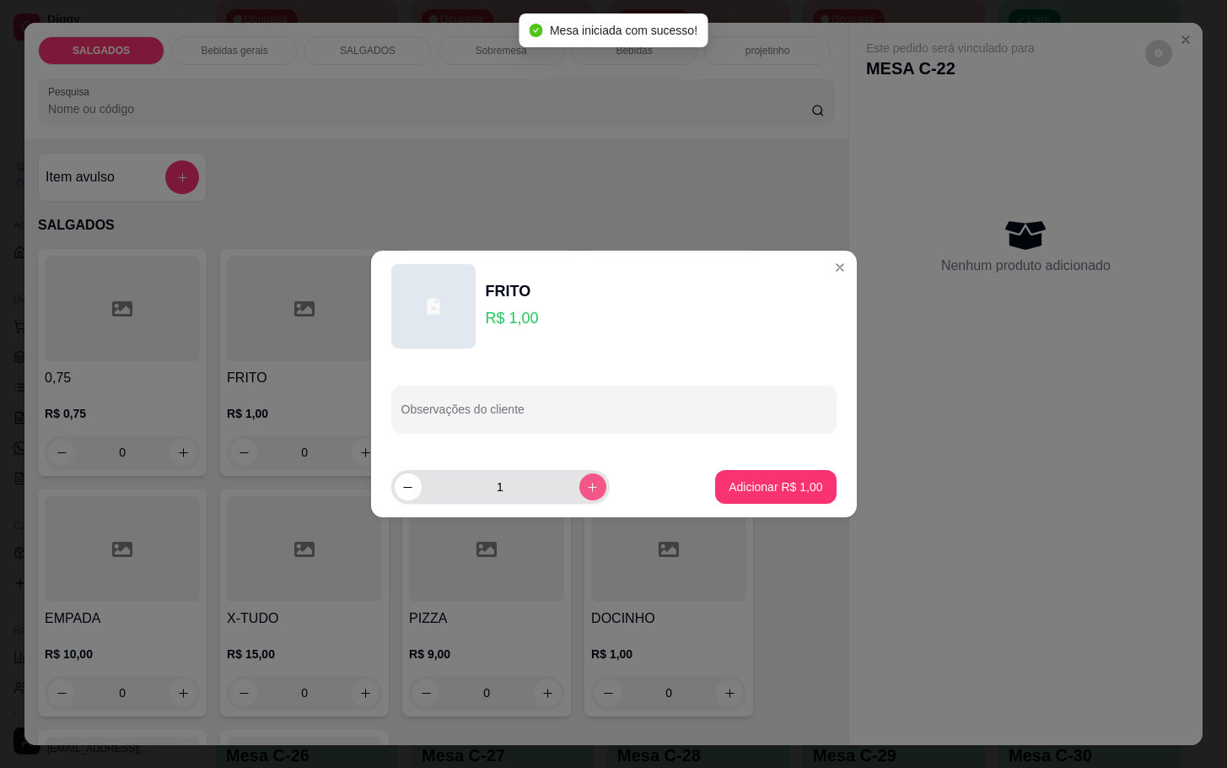
click at [580, 494] on button "increase-product-quantity" at bounding box center [593, 486] width 27 height 27
click at [580, 492] on button "increase-product-quantity" at bounding box center [593, 486] width 27 height 27
click at [586, 486] on icon "increase-product-quantity" at bounding box center [592, 487] width 13 height 13
click at [586, 487] on icon "increase-product-quantity" at bounding box center [592, 487] width 13 height 13
click at [590, 487] on button "increase-product-quantity" at bounding box center [593, 486] width 27 height 27
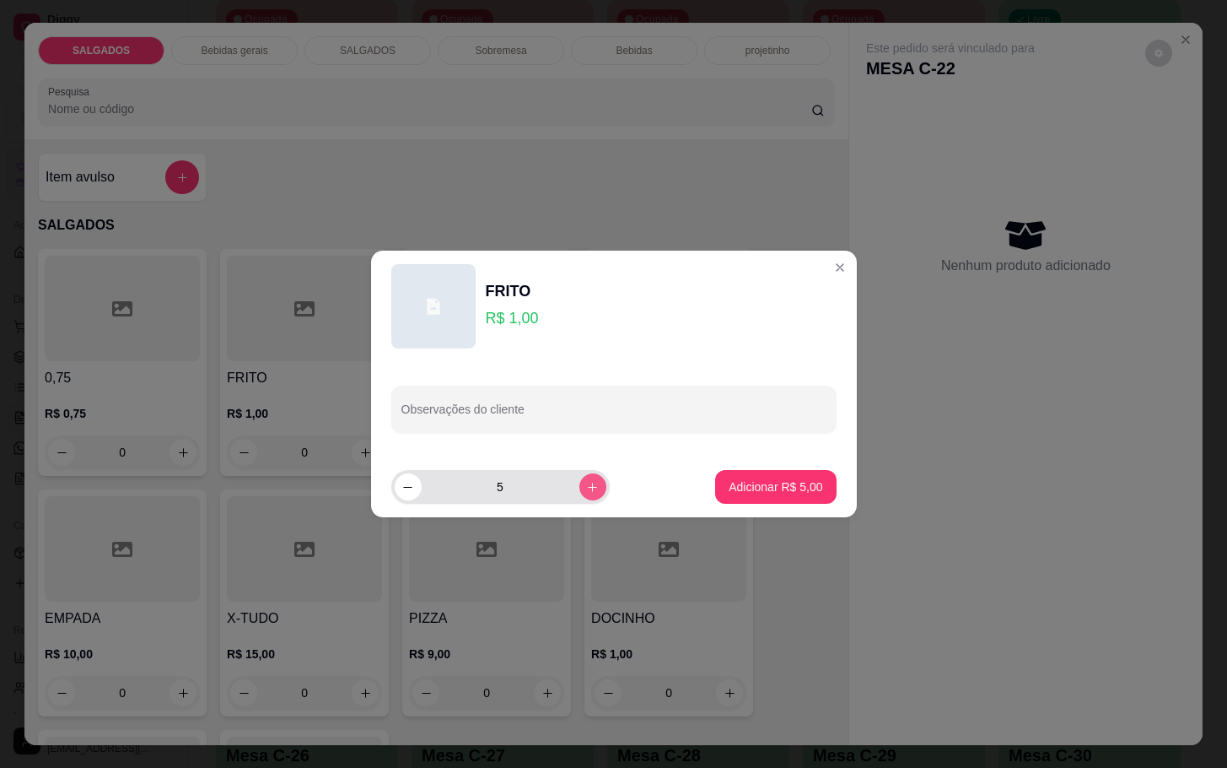
type input "6"
click at [715, 483] on button "Adicionar R$ 6,00" at bounding box center [775, 487] width 121 height 34
type input "6"
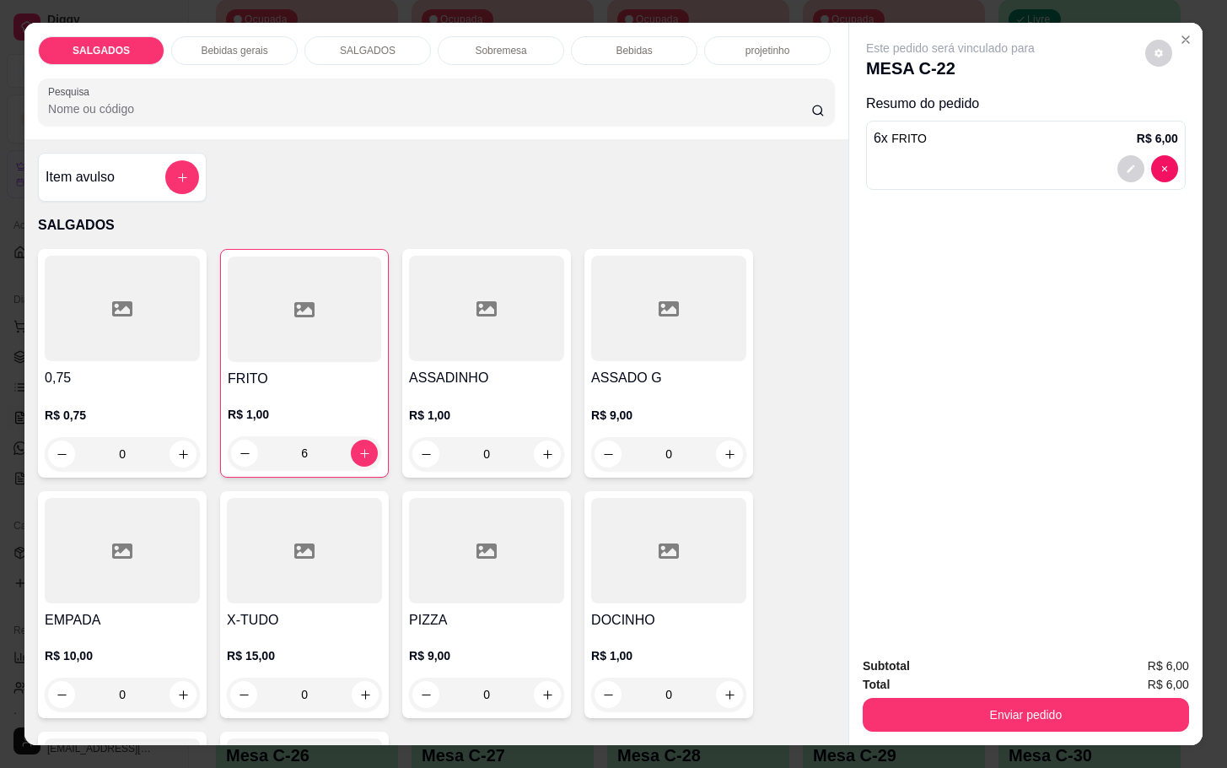
click at [352, 354] on div at bounding box center [305, 308] width 154 height 105
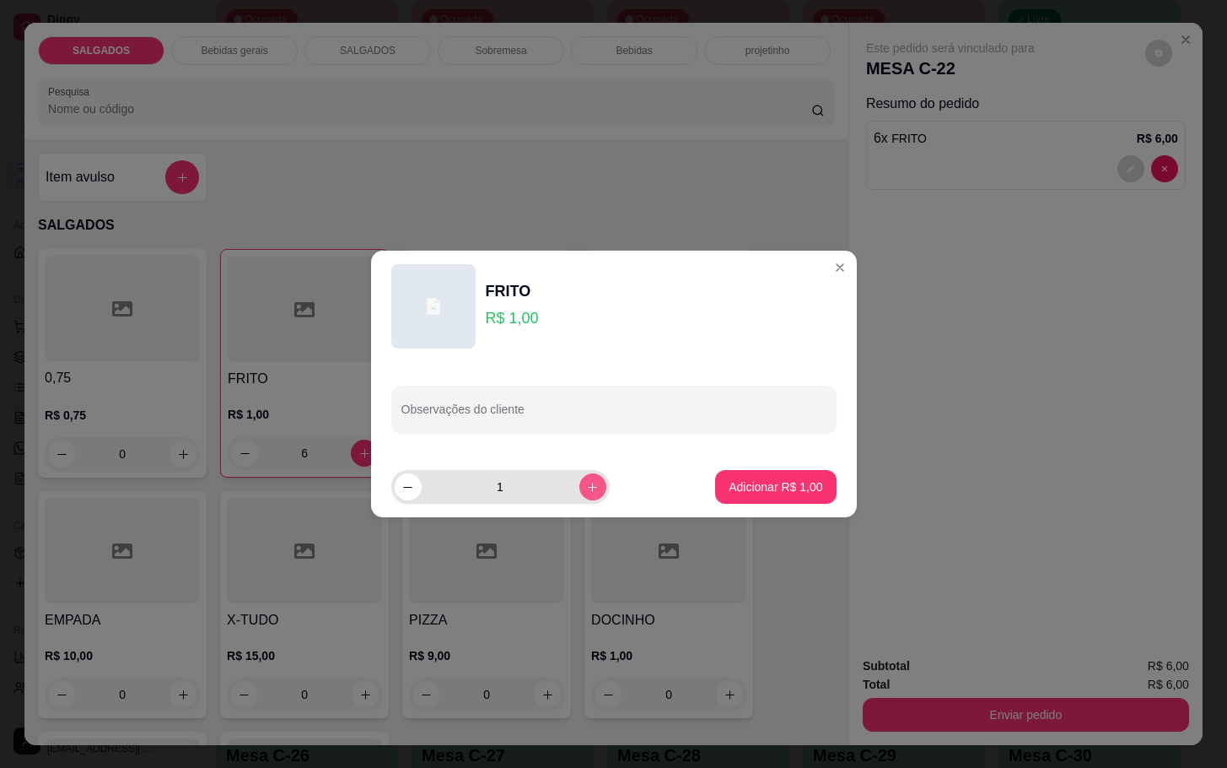
click at [588, 484] on button "increase-product-quantity" at bounding box center [593, 486] width 27 height 27
click at [588, 482] on button "increase-product-quantity" at bounding box center [593, 486] width 26 height 26
click at [597, 481] on div "3" at bounding box center [540, 487] width 298 height 34
drag, startPoint x: 602, startPoint y: 481, endPoint x: 575, endPoint y: 482, distance: 27.9
click at [593, 482] on div "3" at bounding box center [540, 487] width 298 height 34
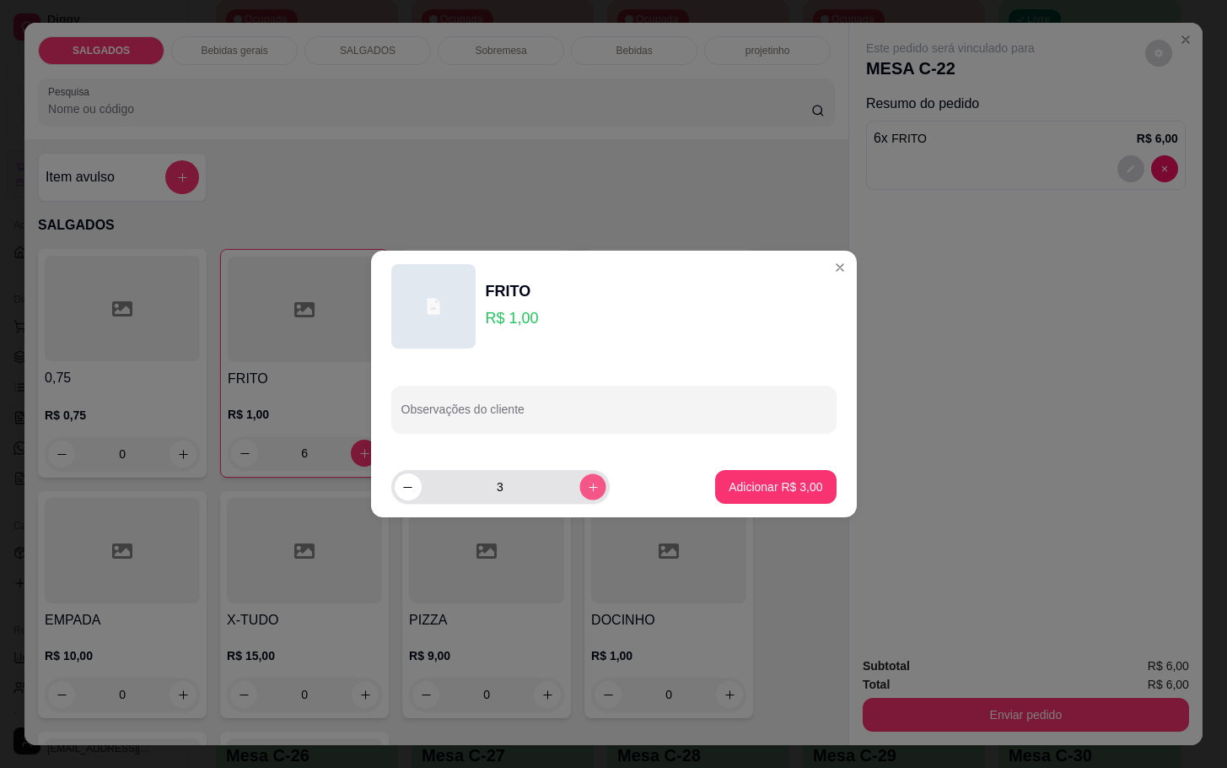
click at [586, 482] on icon "increase-product-quantity" at bounding box center [592, 487] width 13 height 13
type input "7"
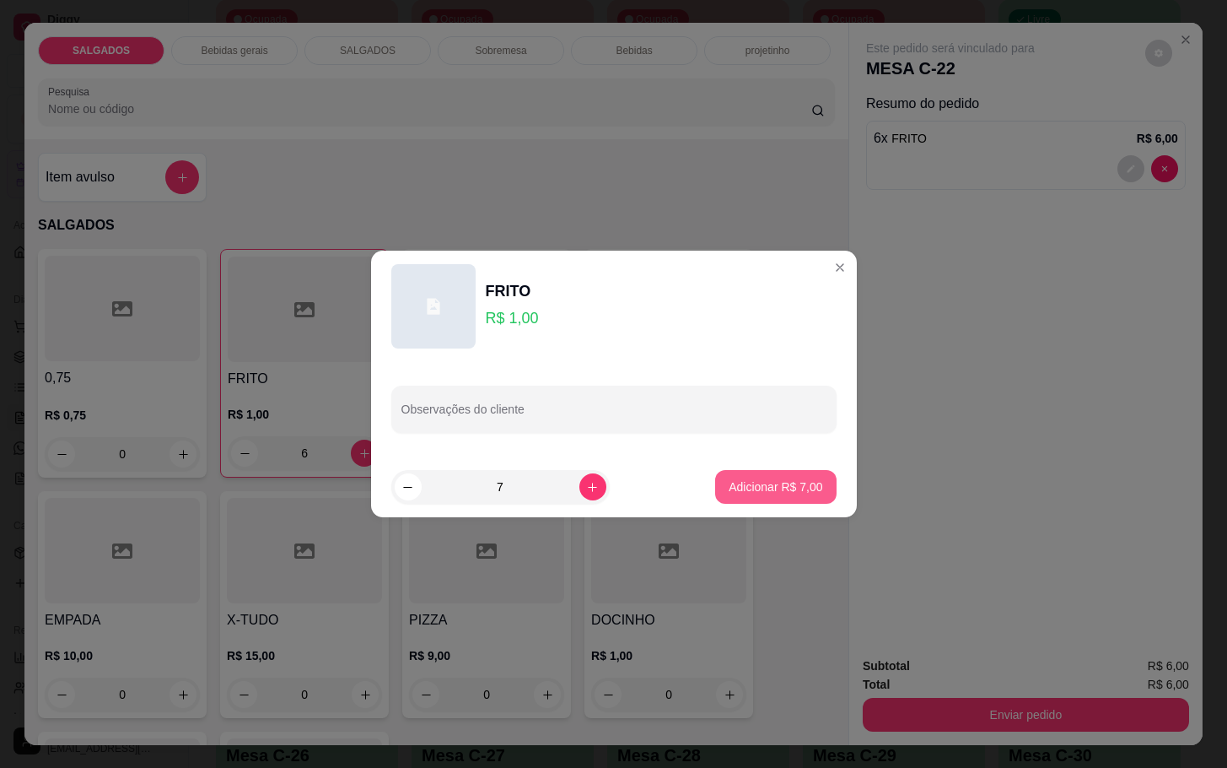
click at [735, 496] on button "Adicionar R$ 7,00" at bounding box center [775, 487] width 121 height 34
type input "13"
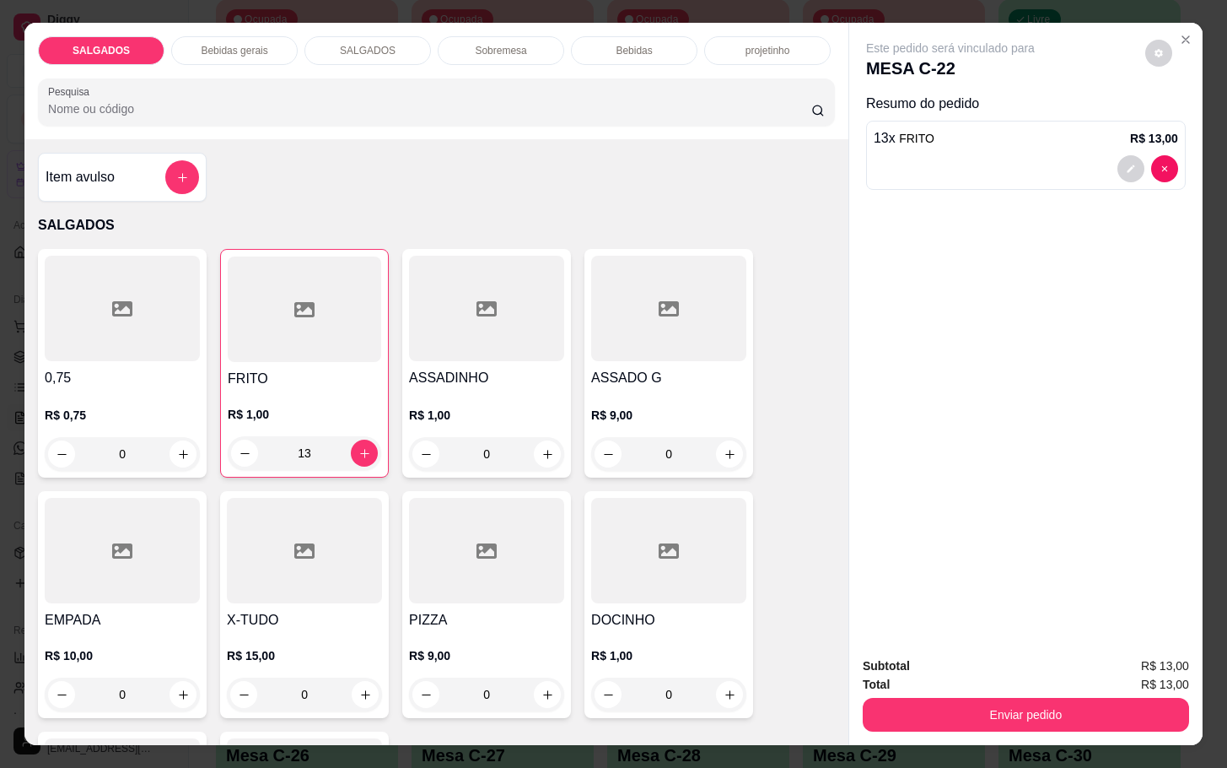
click at [1033, 724] on div "Subtotal R$ 13,00 Total R$ 13,00 Enviar pedido" at bounding box center [1026, 694] width 353 height 102
click at [1028, 698] on button "Enviar pedido" at bounding box center [1026, 715] width 326 height 34
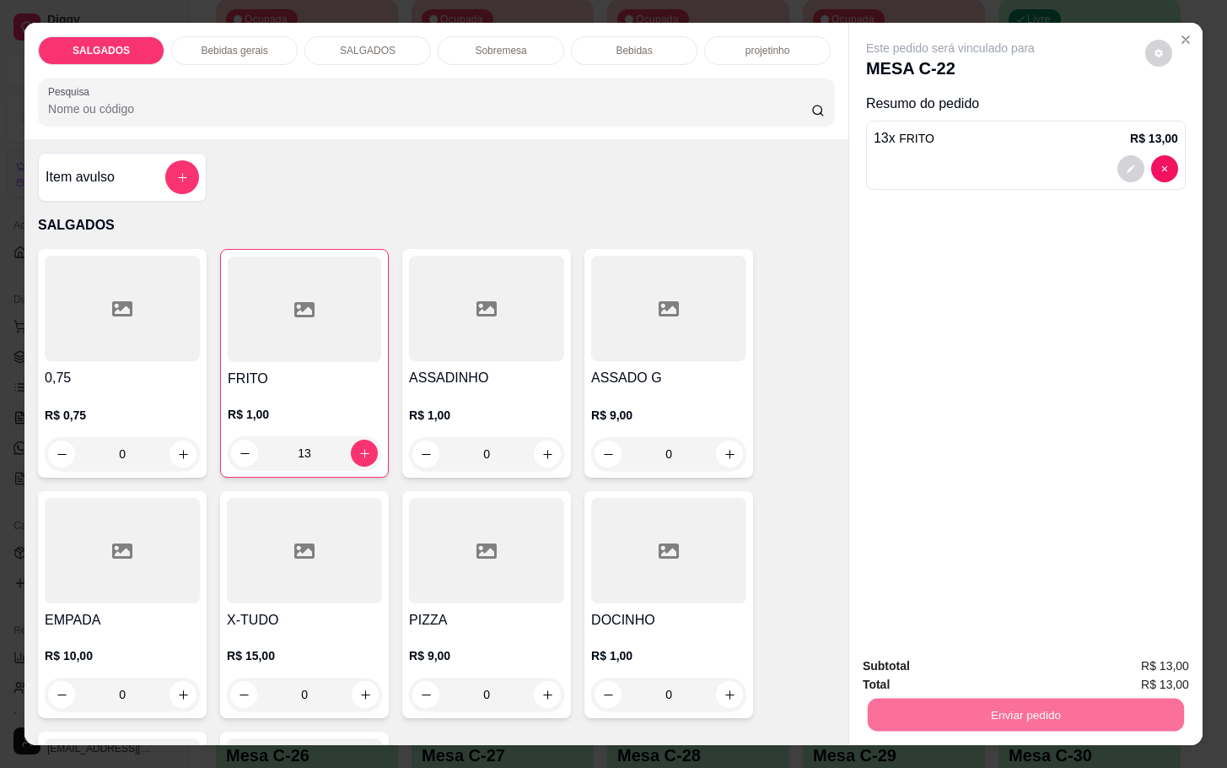
click at [1168, 654] on button "Enviar pedido" at bounding box center [1142, 664] width 95 height 32
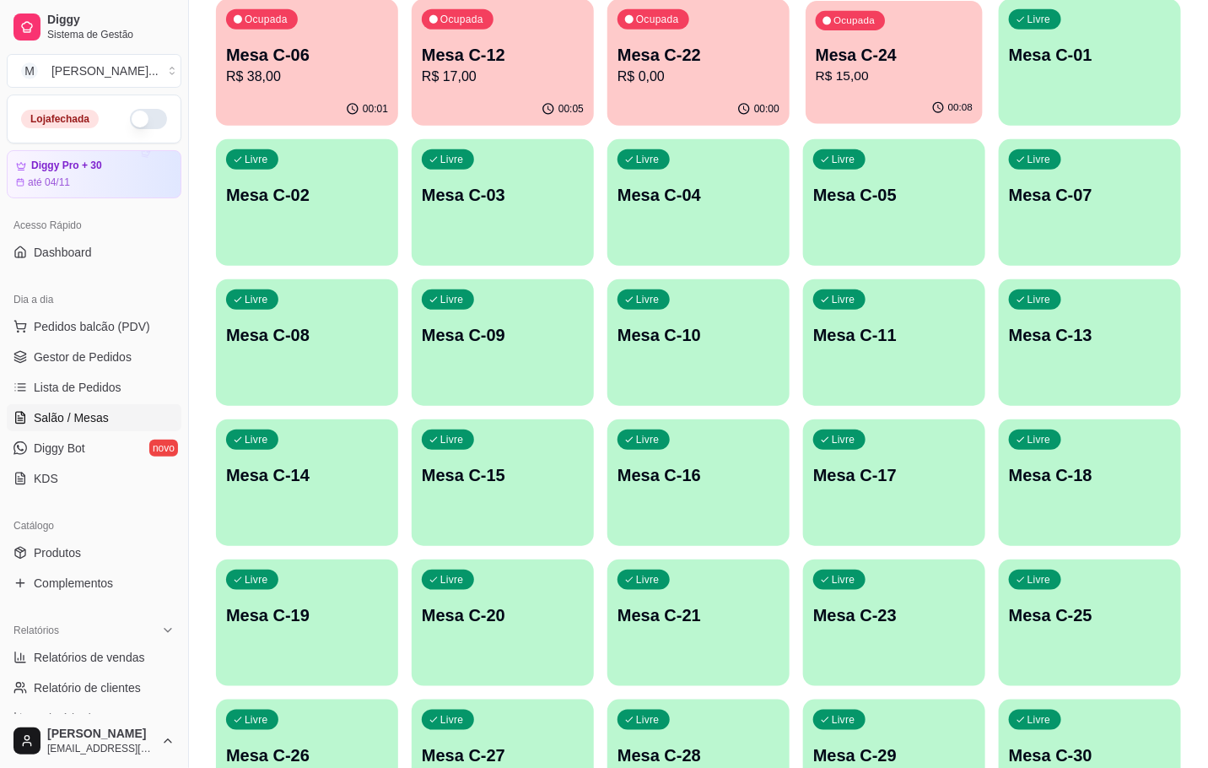
click at [958, 63] on p "Mesa C-24" at bounding box center [894, 55] width 157 height 23
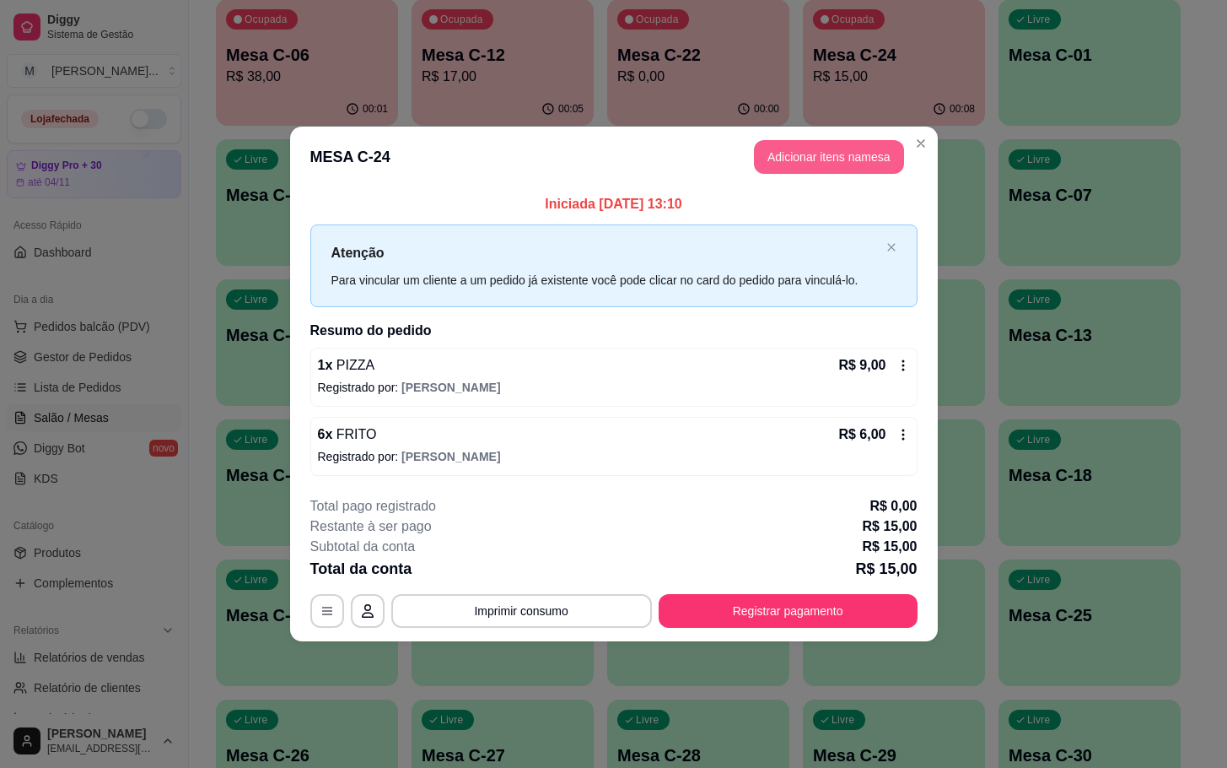
click at [787, 140] on button "Adicionar itens na mesa" at bounding box center [829, 157] width 150 height 34
click at [790, 153] on button "Adicionar itens na mesa" at bounding box center [829, 157] width 145 height 33
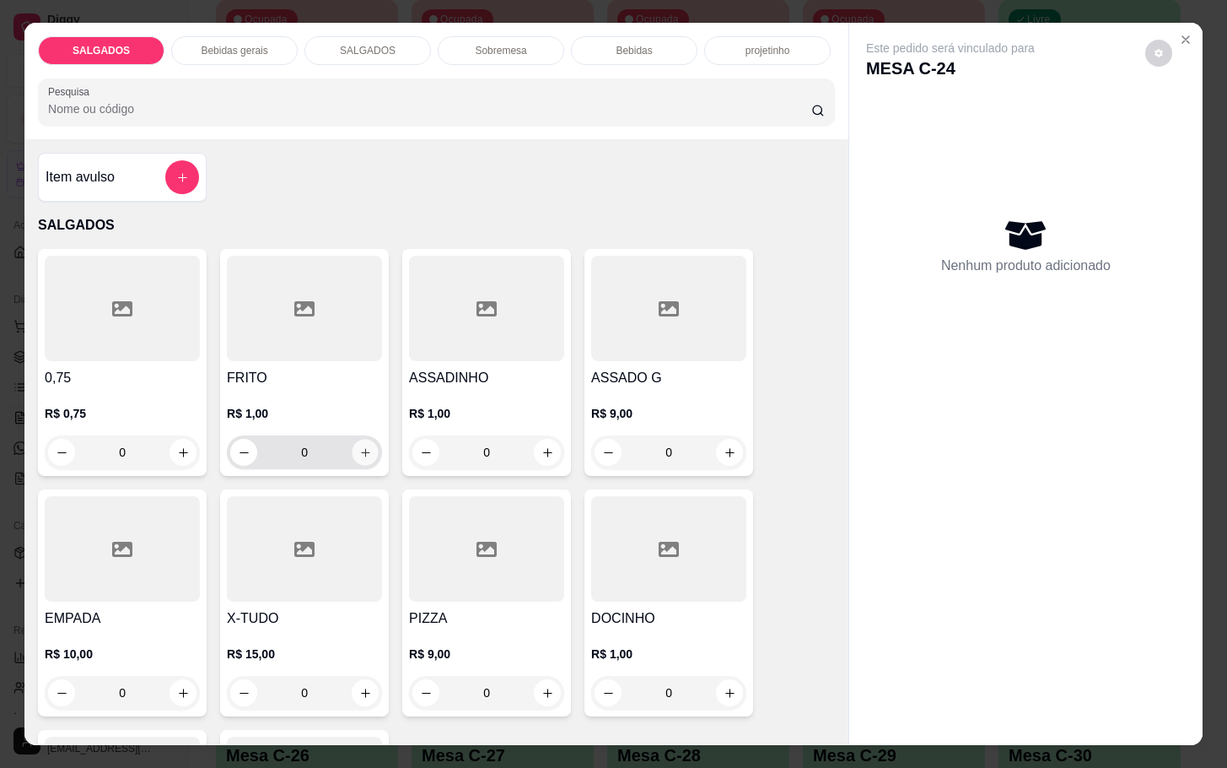
click at [359, 446] on icon "increase-product-quantity" at bounding box center [365, 452] width 13 height 13
type input "2"
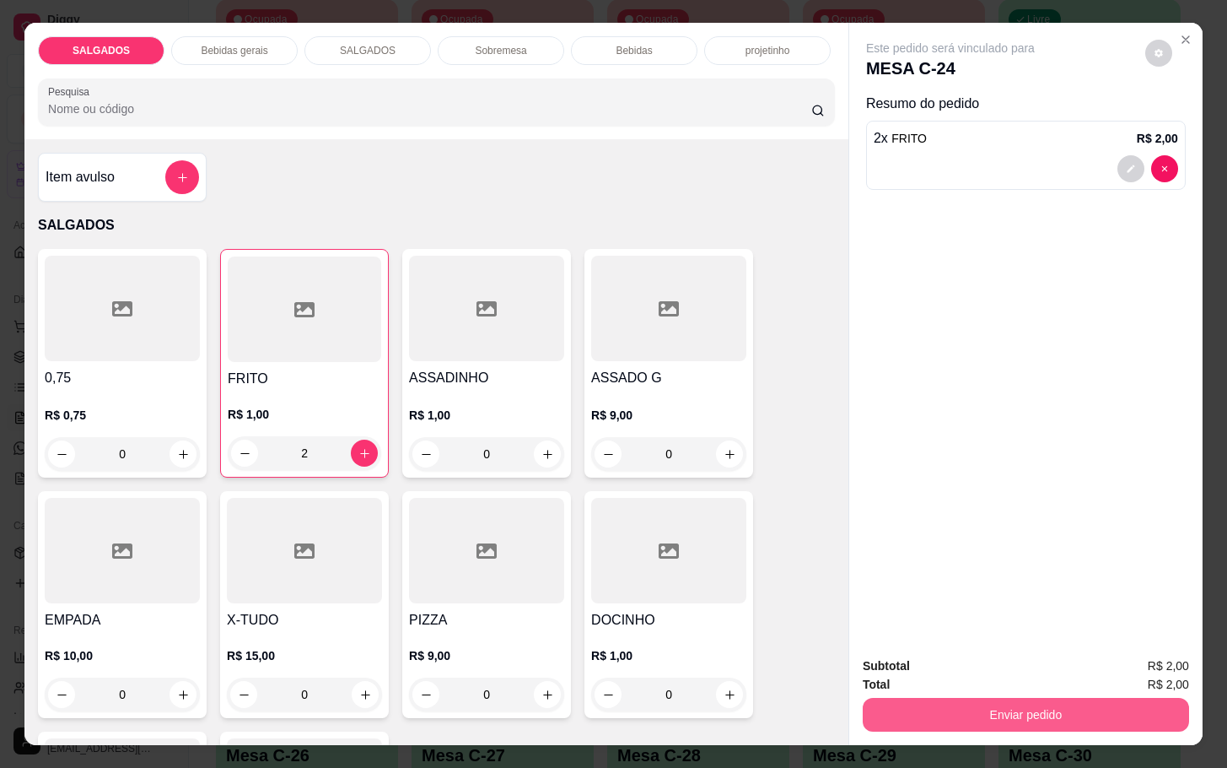
click at [944, 709] on button "Enviar pedido" at bounding box center [1026, 715] width 326 height 34
click at [1111, 648] on button "Enviar pedido" at bounding box center [1143, 663] width 93 height 31
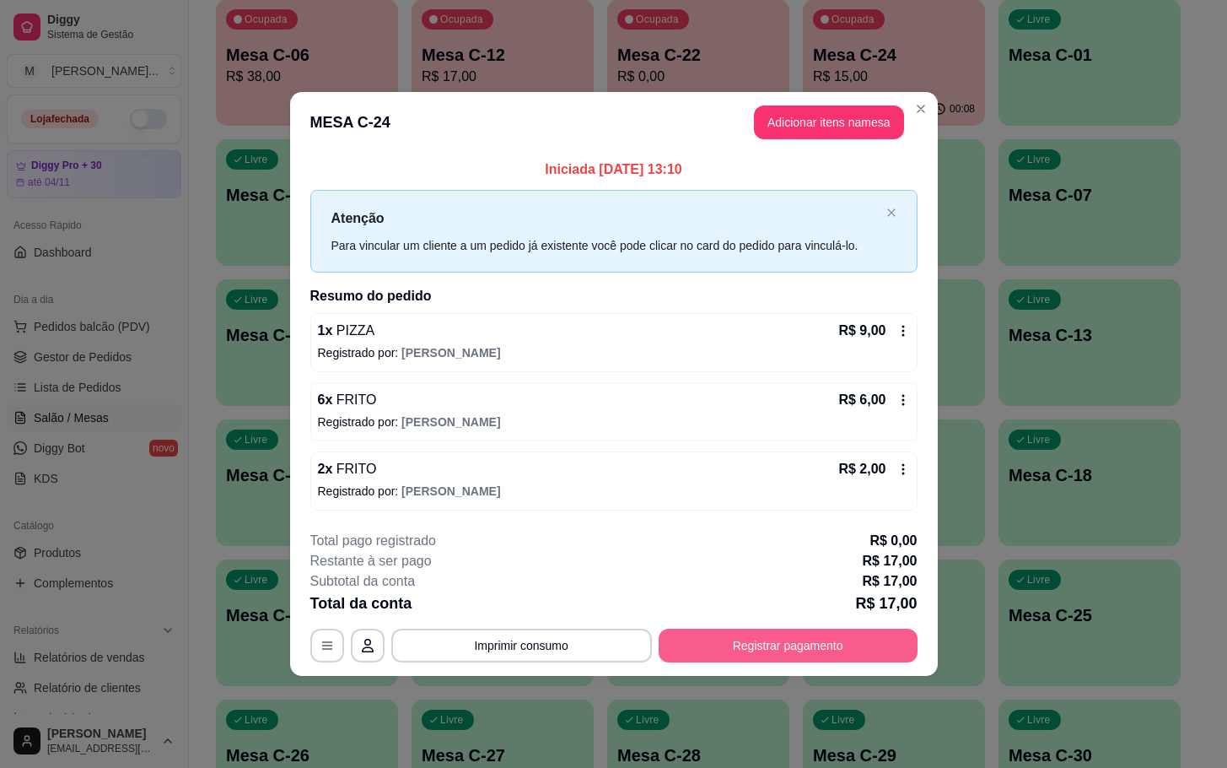
click at [817, 635] on button "Registrar pagamento" at bounding box center [788, 645] width 259 height 34
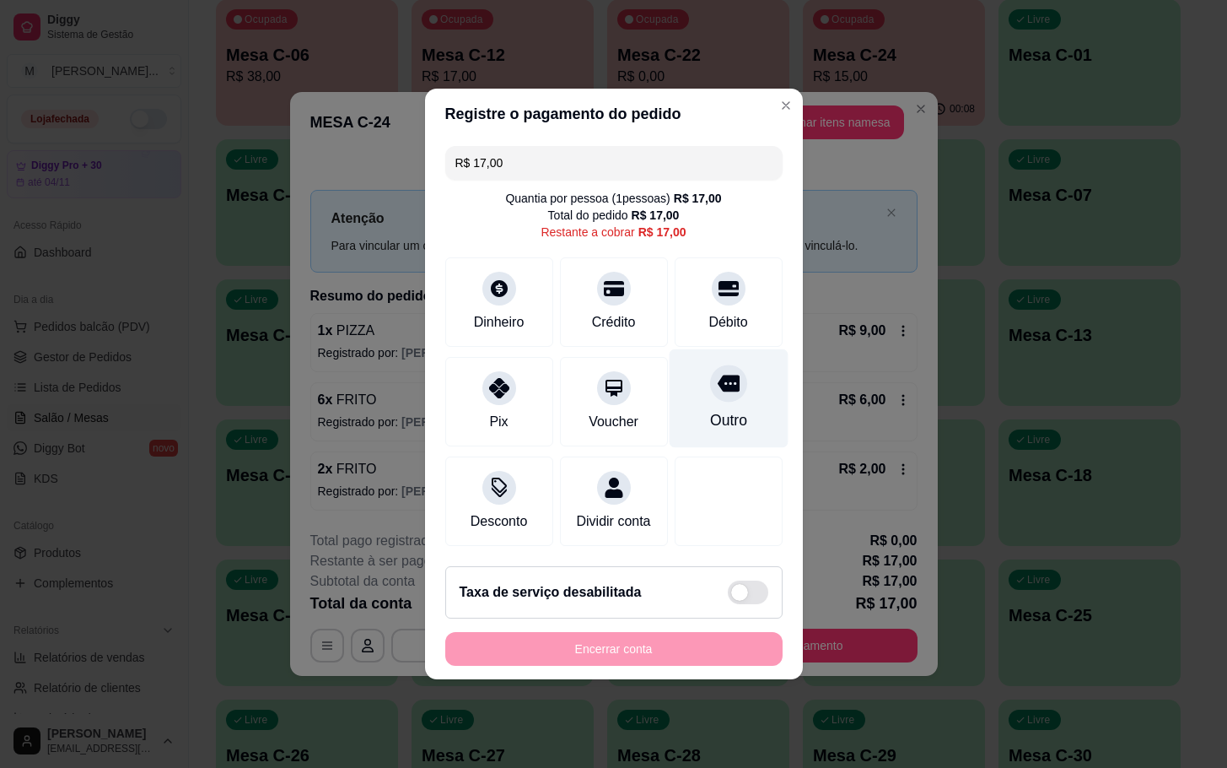
click at [729, 378] on div at bounding box center [728, 382] width 37 height 37
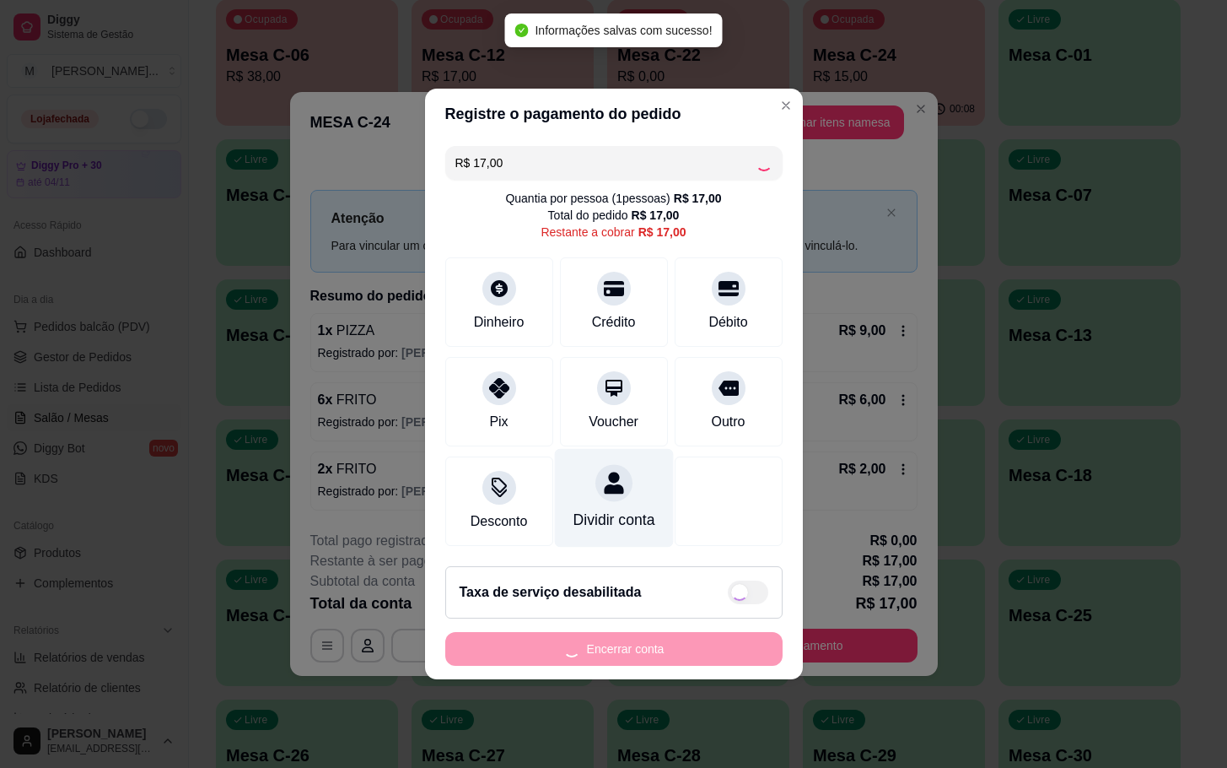
type input "R$ 0,00"
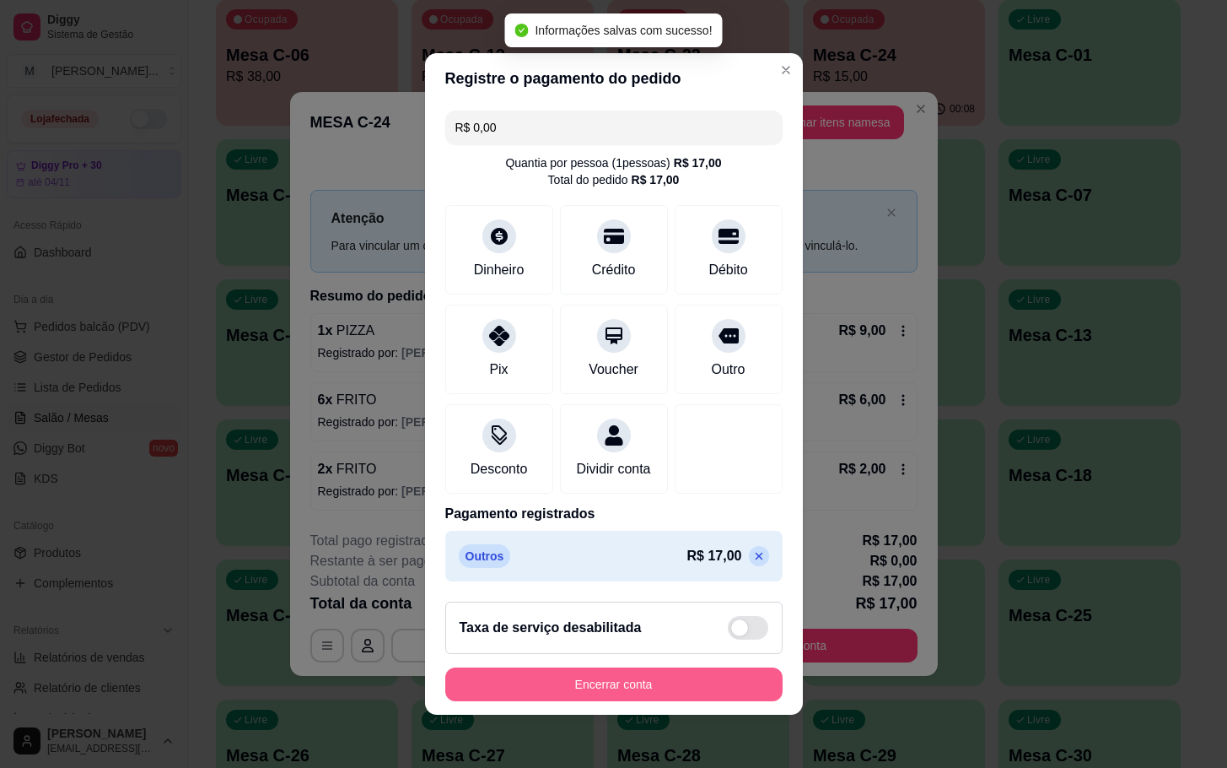
click at [719, 701] on button "Encerrar conta" at bounding box center [613, 684] width 337 height 34
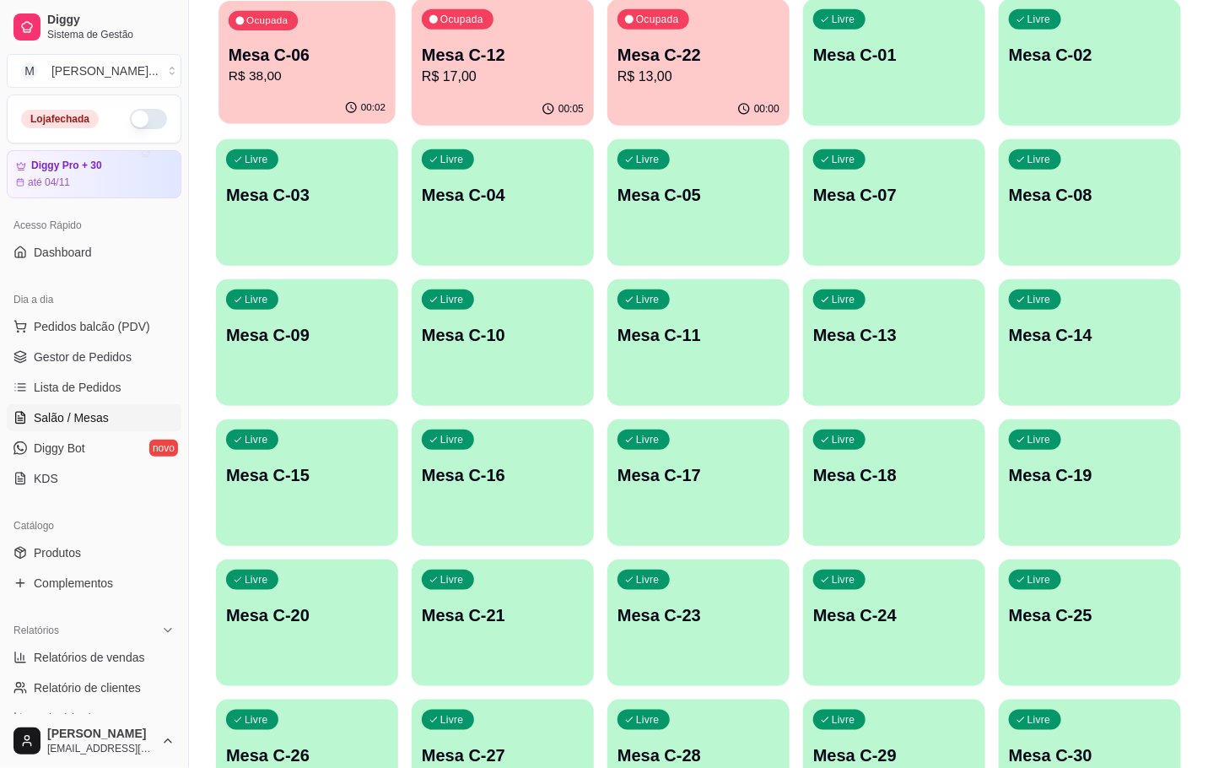
click at [365, 51] on p "Mesa C-06" at bounding box center [307, 55] width 157 height 23
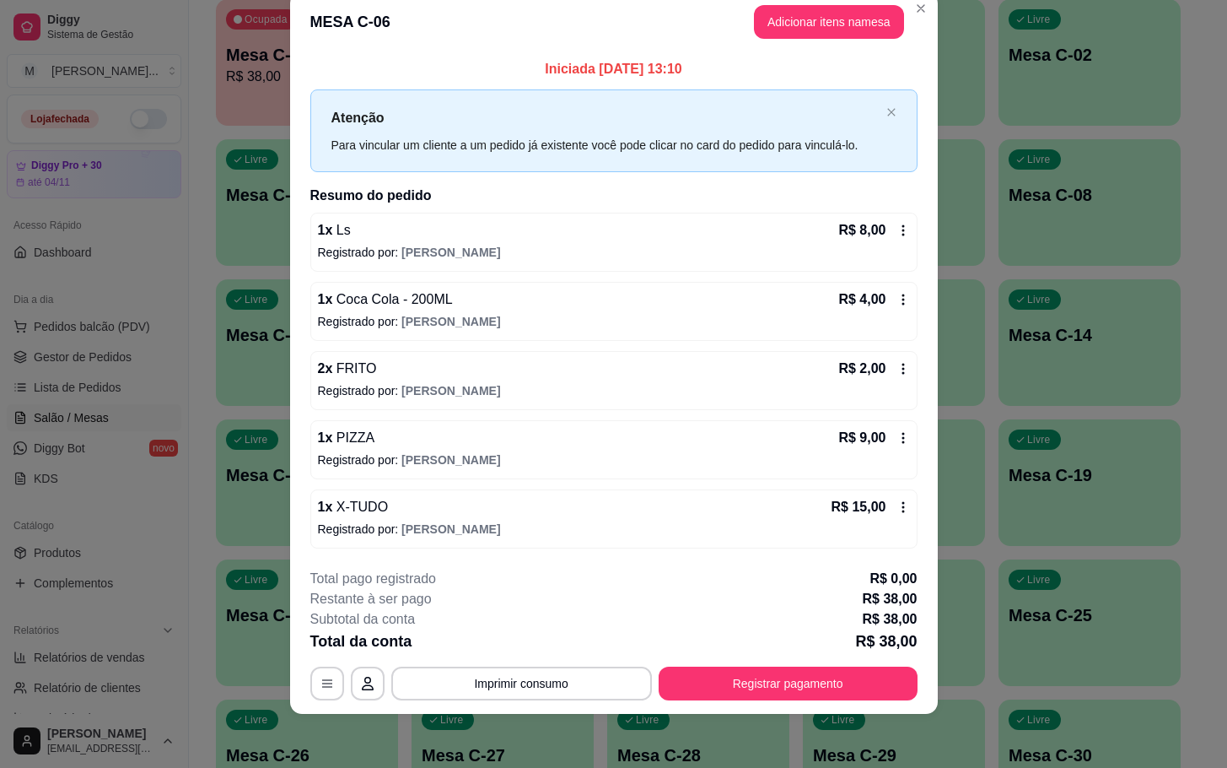
scroll to position [0, 0]
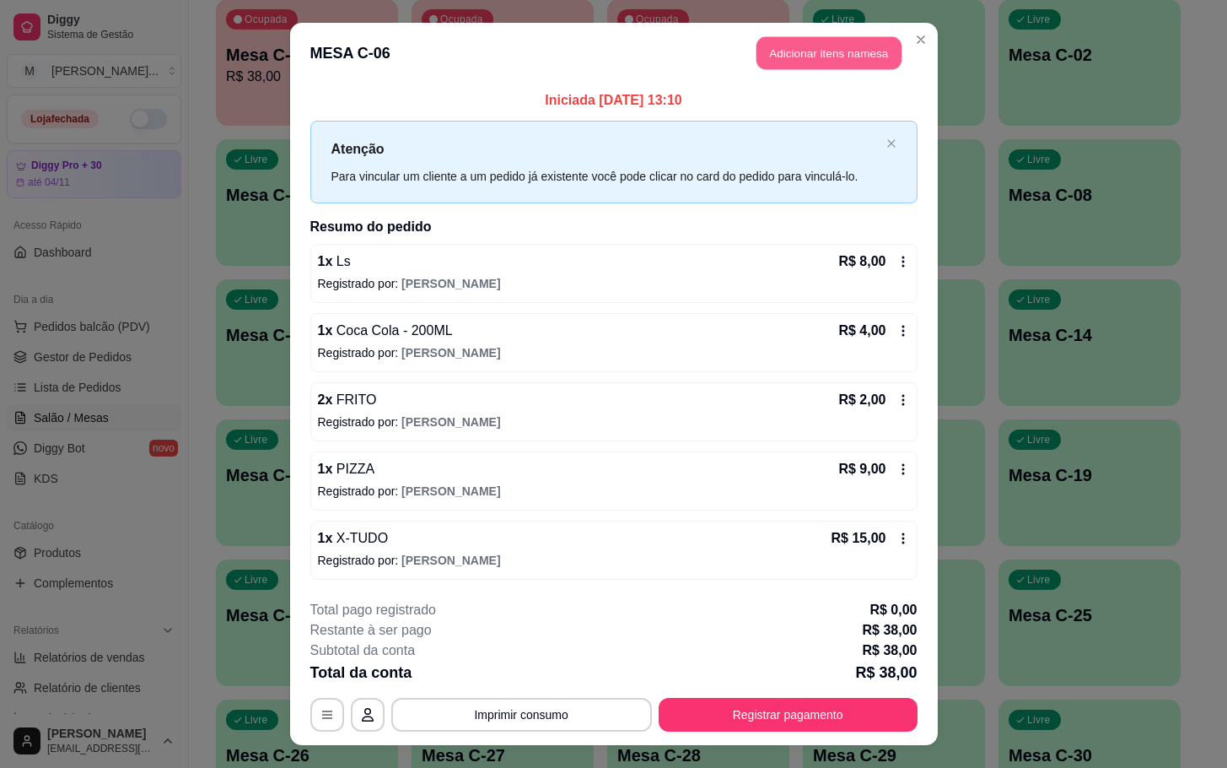
click at [790, 54] on button "Adicionar itens na mesa" at bounding box center [829, 53] width 145 height 33
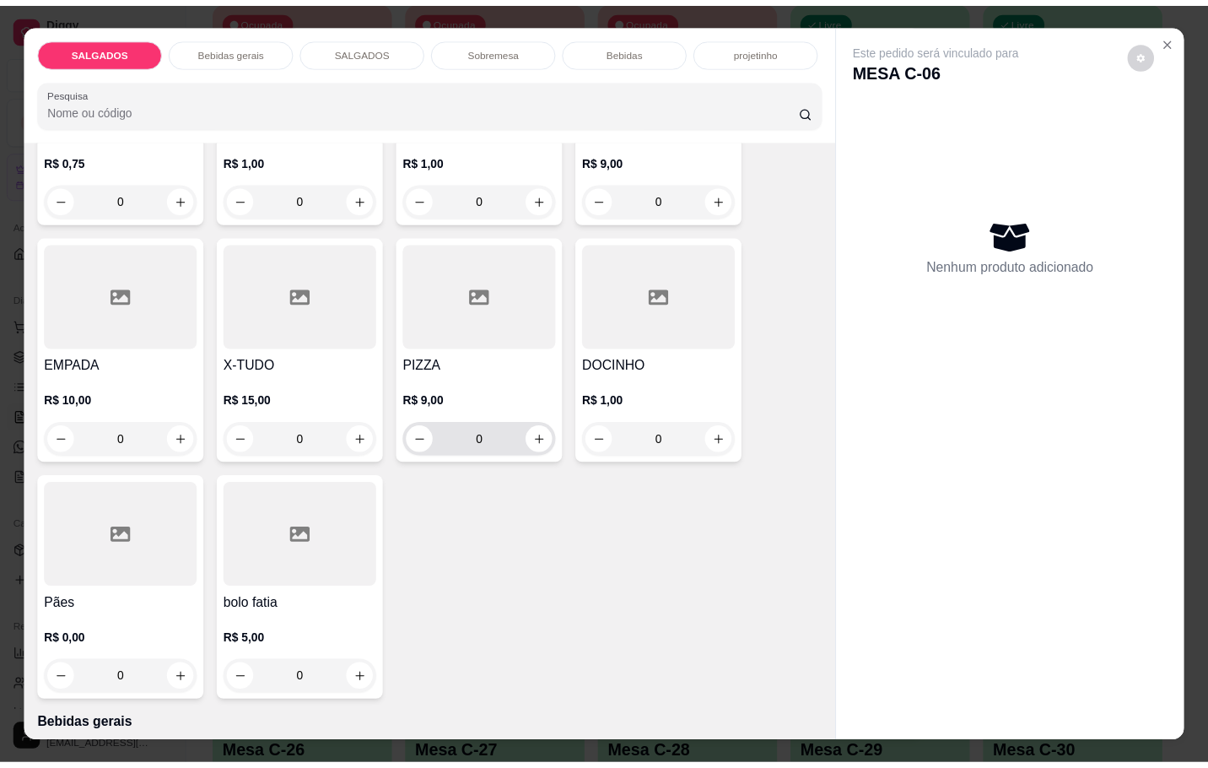
scroll to position [127, 0]
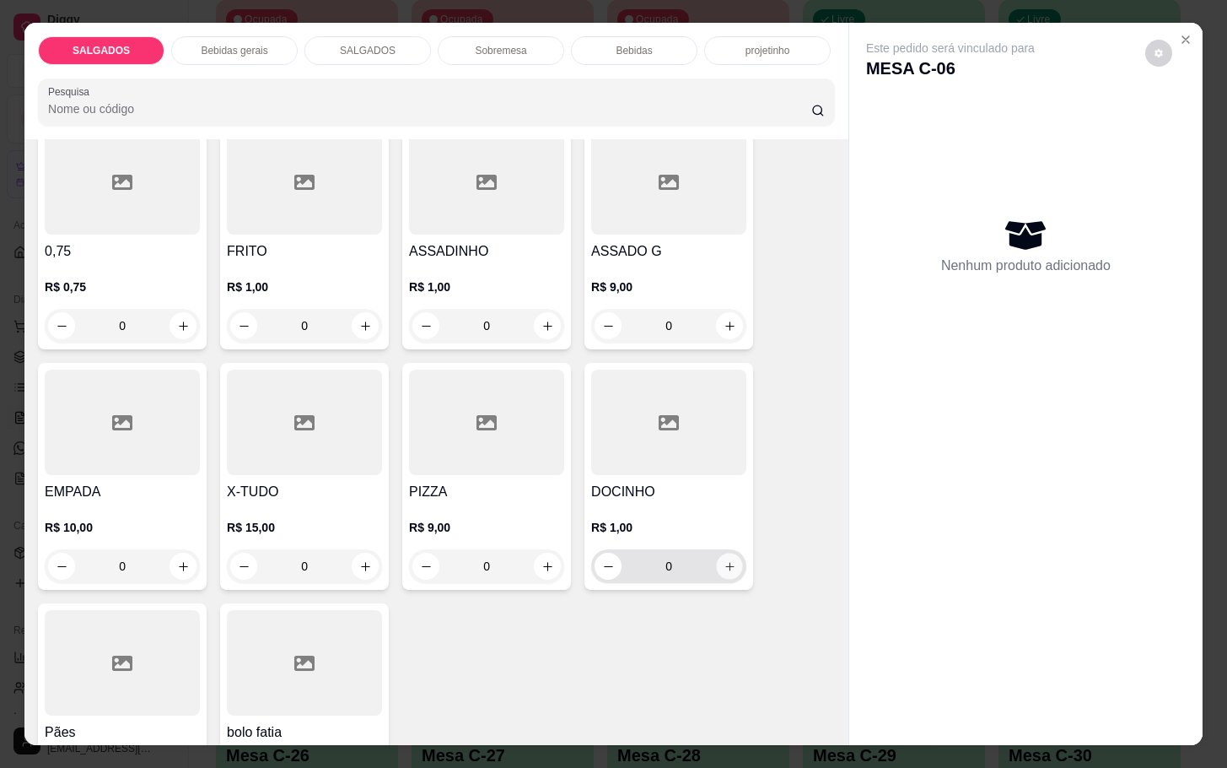
click at [724, 560] on icon "increase-product-quantity" at bounding box center [730, 566] width 13 height 13
click at [717, 553] on button "increase-product-quantity" at bounding box center [730, 566] width 26 height 26
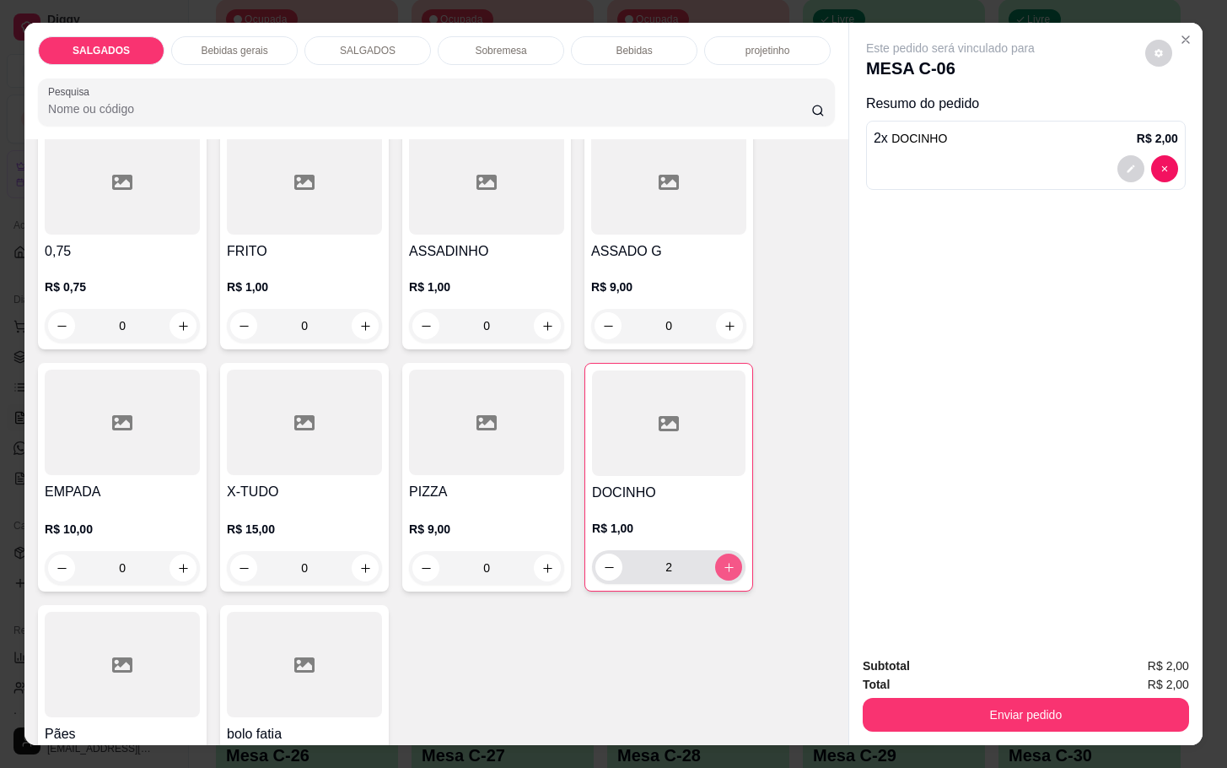
click at [716, 553] on button "increase-product-quantity" at bounding box center [728, 566] width 27 height 27
click at [716, 554] on button "increase-product-quantity" at bounding box center [729, 567] width 26 height 26
click at [716, 553] on button "increase-product-quantity" at bounding box center [728, 566] width 27 height 27
type input "5"
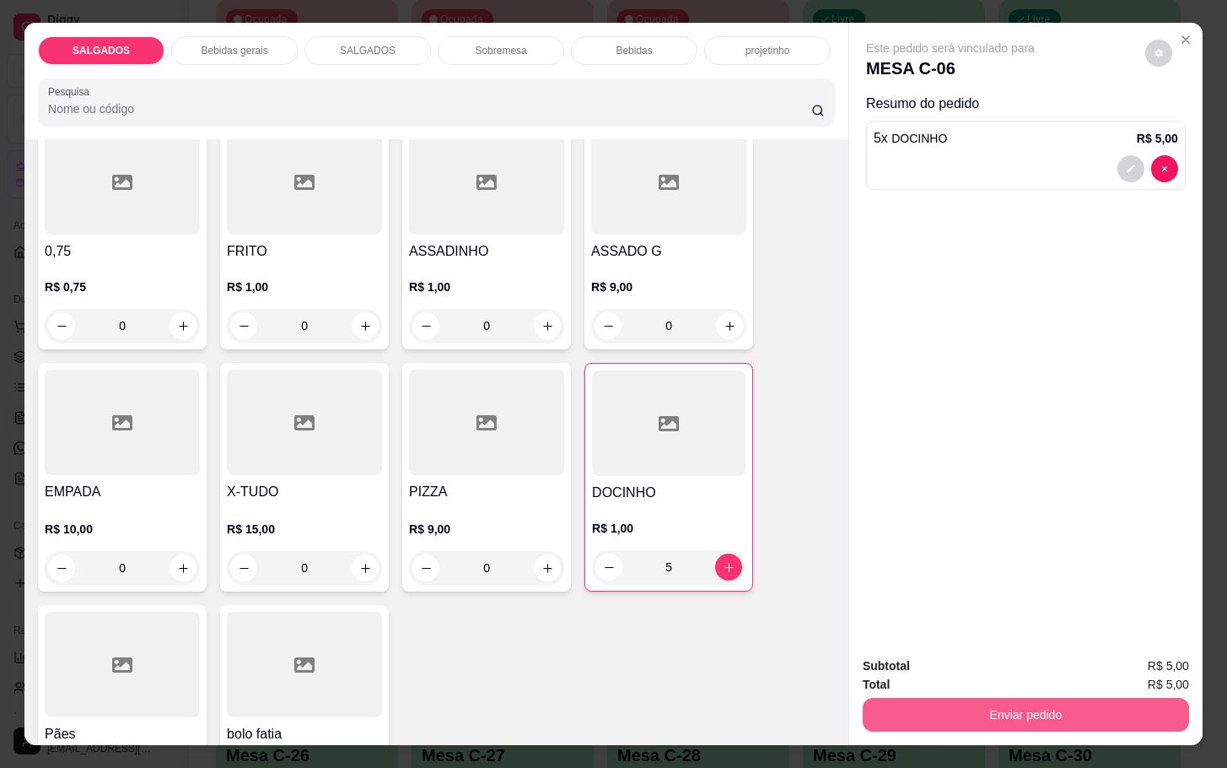
click at [947, 704] on button "Enviar pedido" at bounding box center [1026, 715] width 326 height 34
click at [1121, 661] on button "Enviar pedido" at bounding box center [1142, 664] width 95 height 32
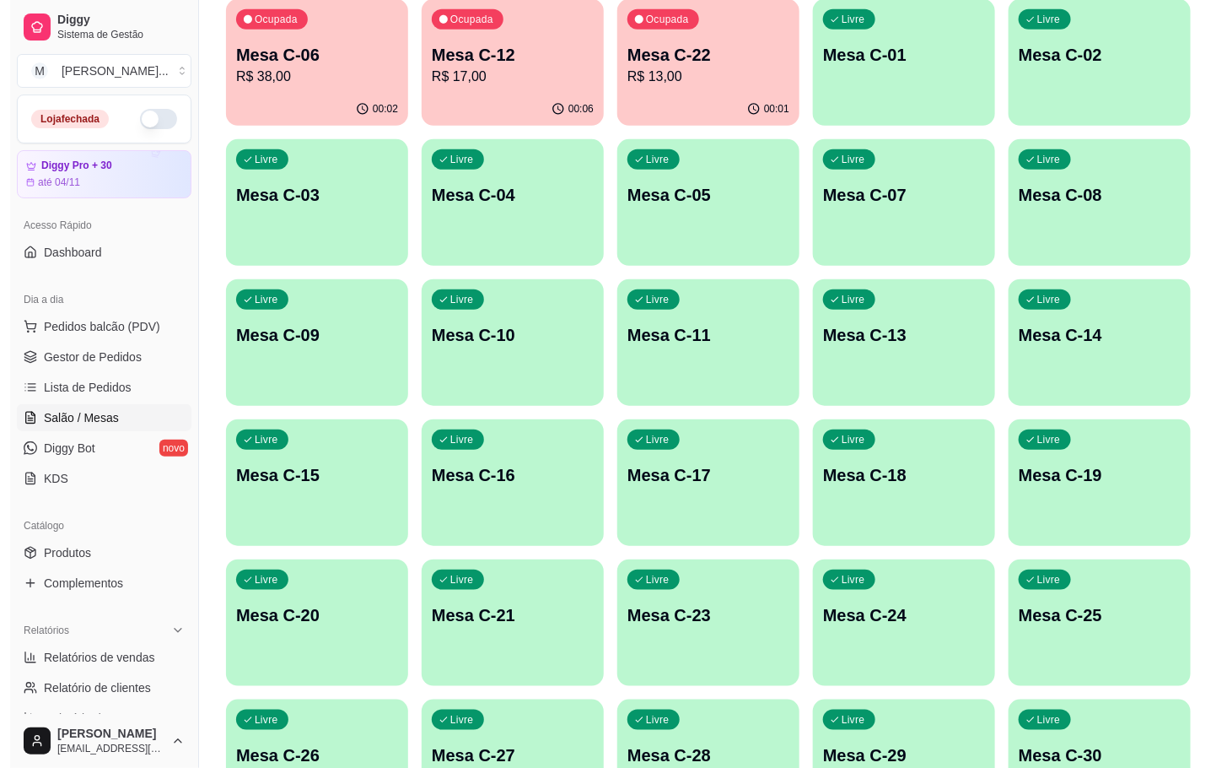
scroll to position [78, 0]
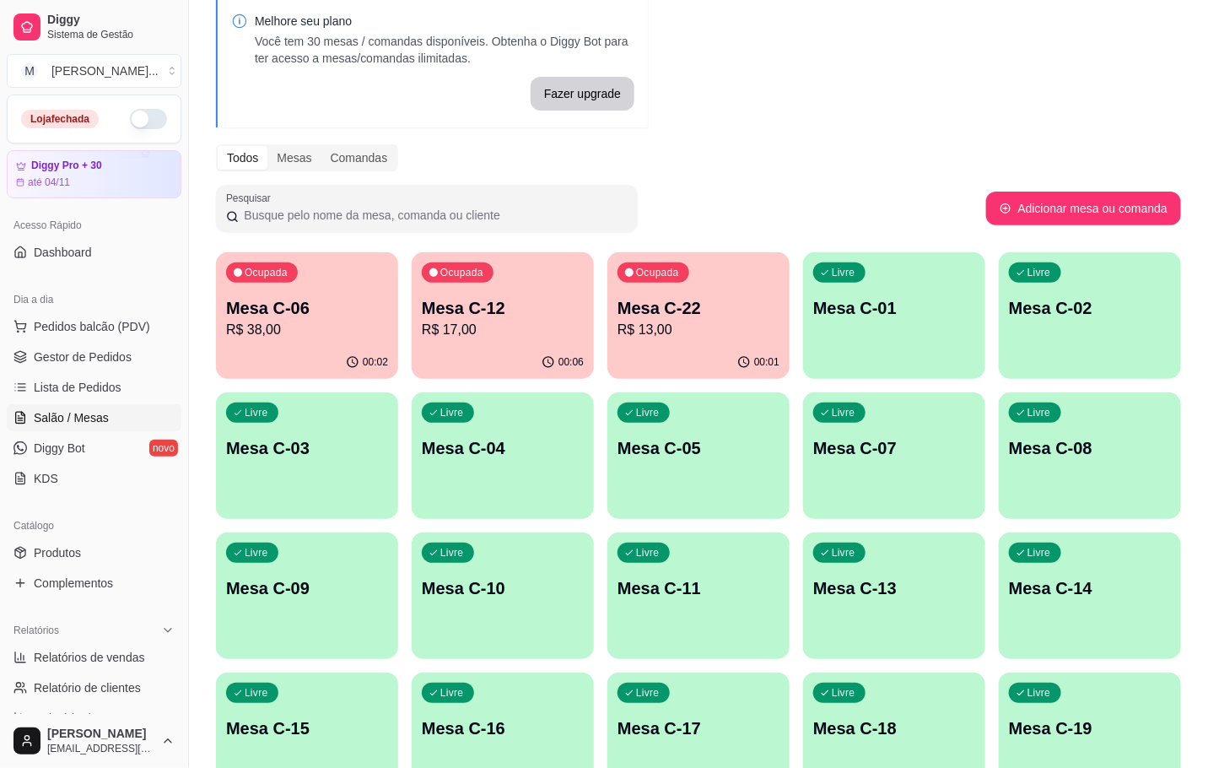
click at [720, 350] on div "00:01" at bounding box center [698, 362] width 182 height 33
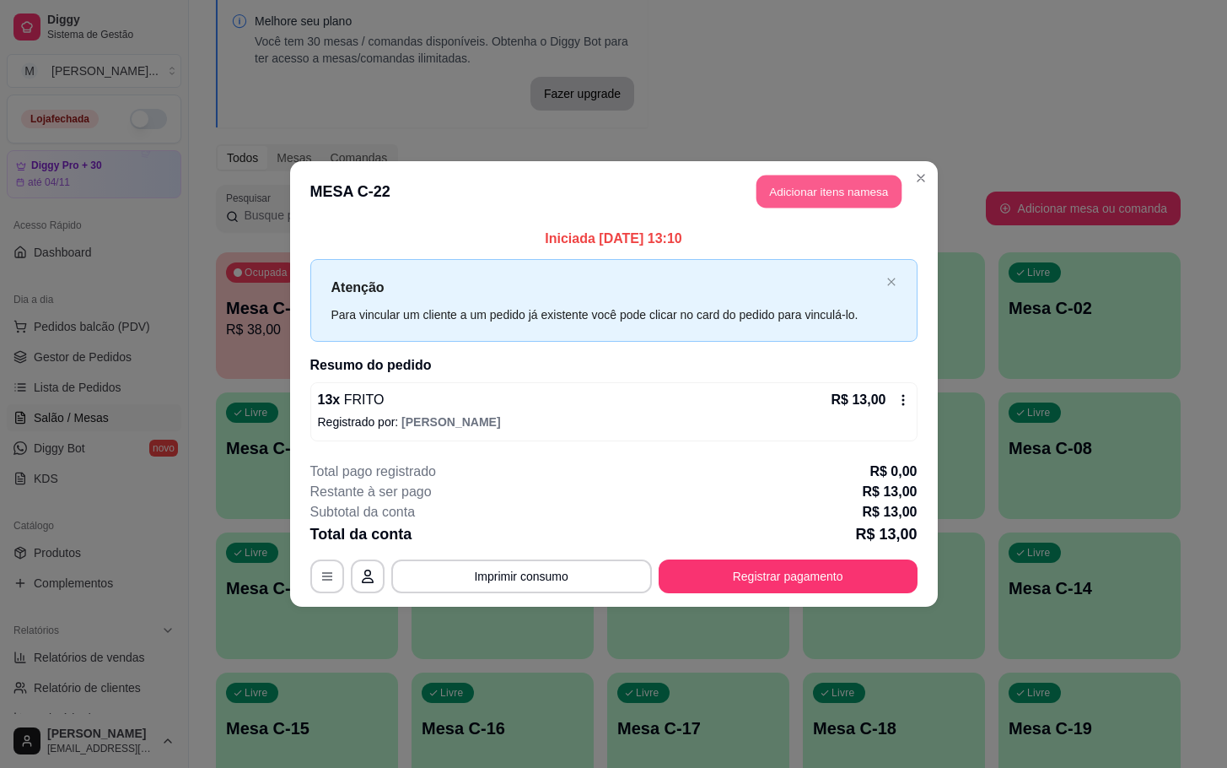
click at [792, 196] on button "Adicionar itens na mesa" at bounding box center [829, 191] width 145 height 33
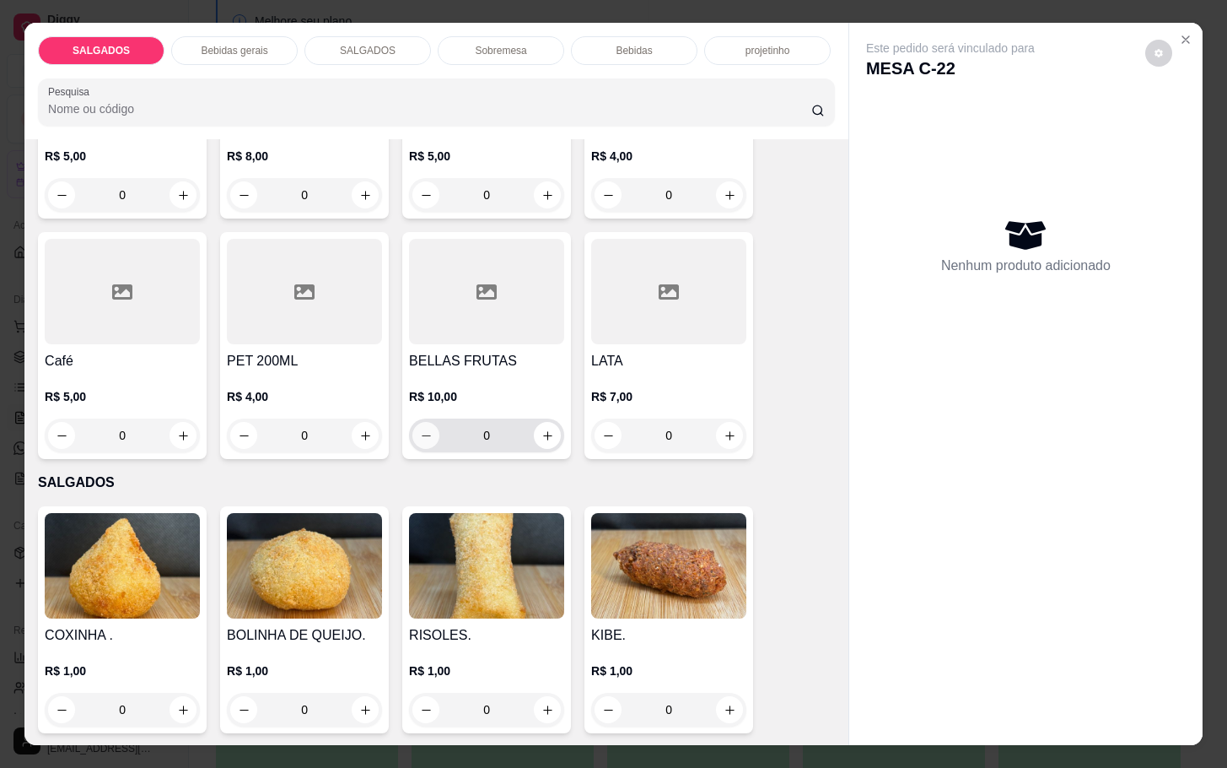
scroll to position [759, 0]
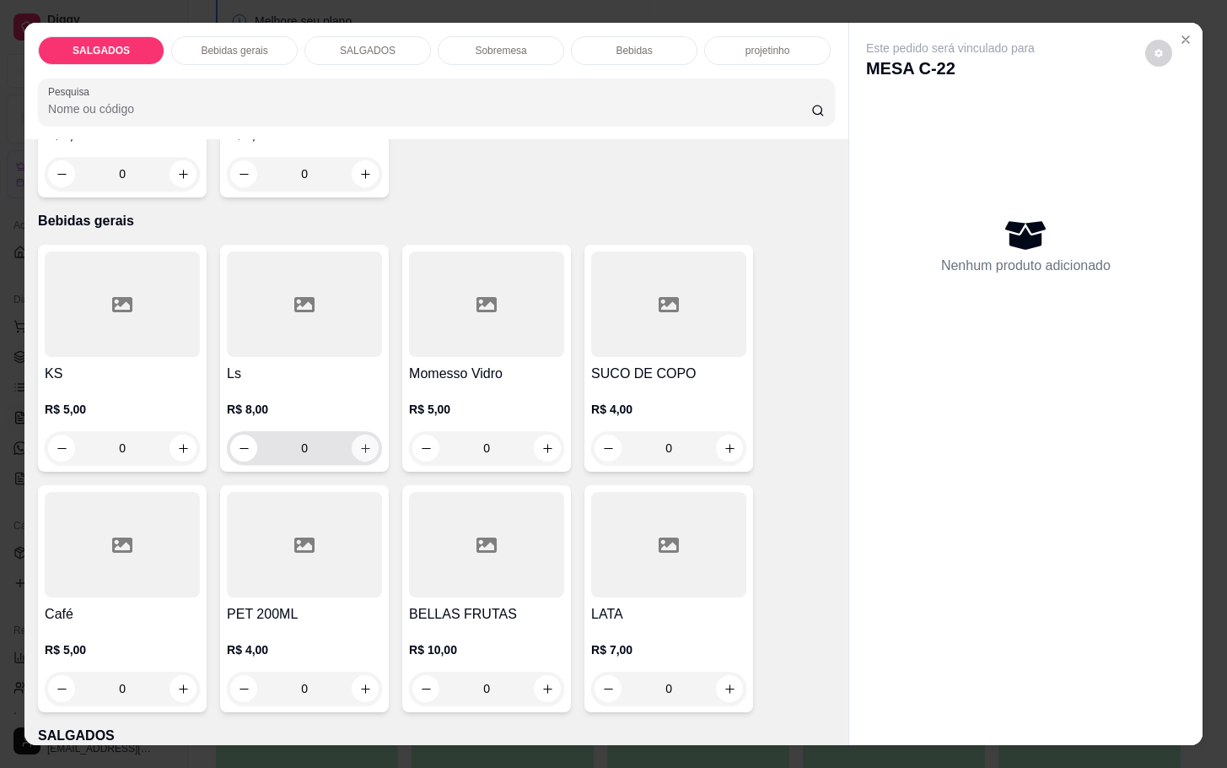
click at [352, 438] on button "increase-product-quantity" at bounding box center [365, 447] width 27 height 27
type input "1"
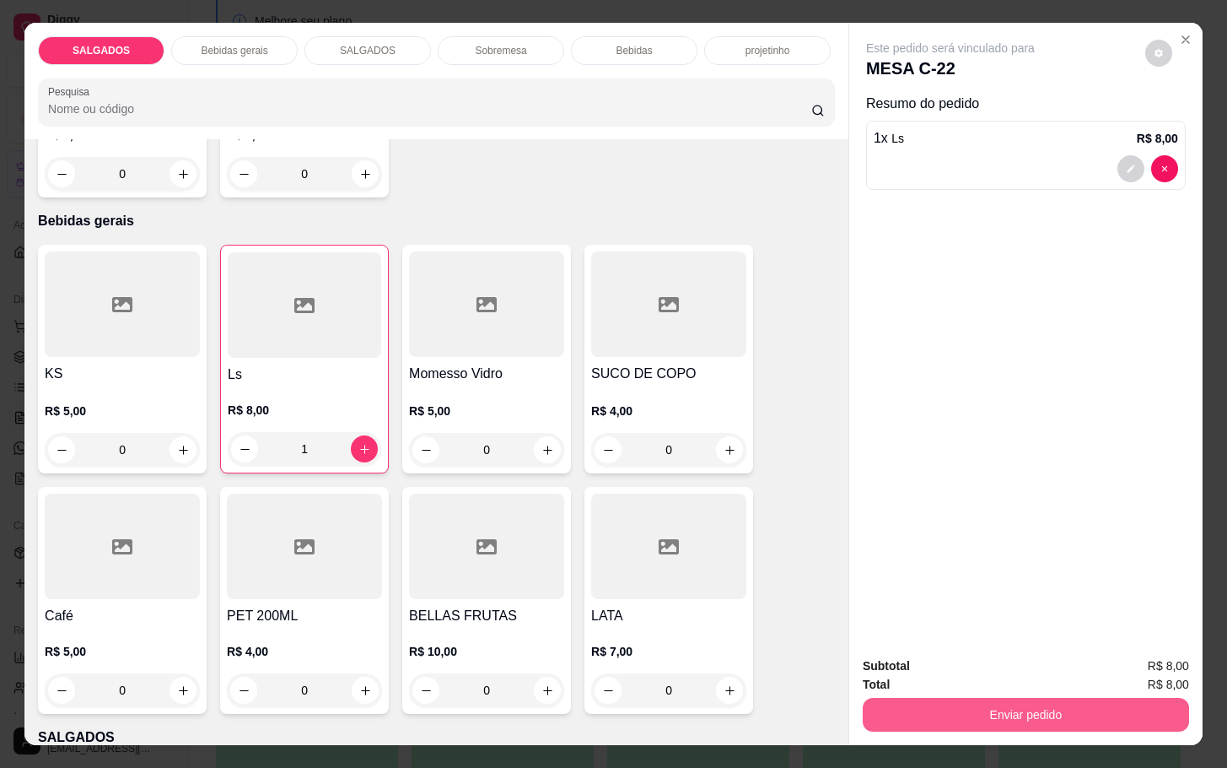
click at [1050, 714] on button "Enviar pedido" at bounding box center [1026, 715] width 326 height 34
click at [1121, 656] on button "Enviar pedido" at bounding box center [1142, 664] width 95 height 32
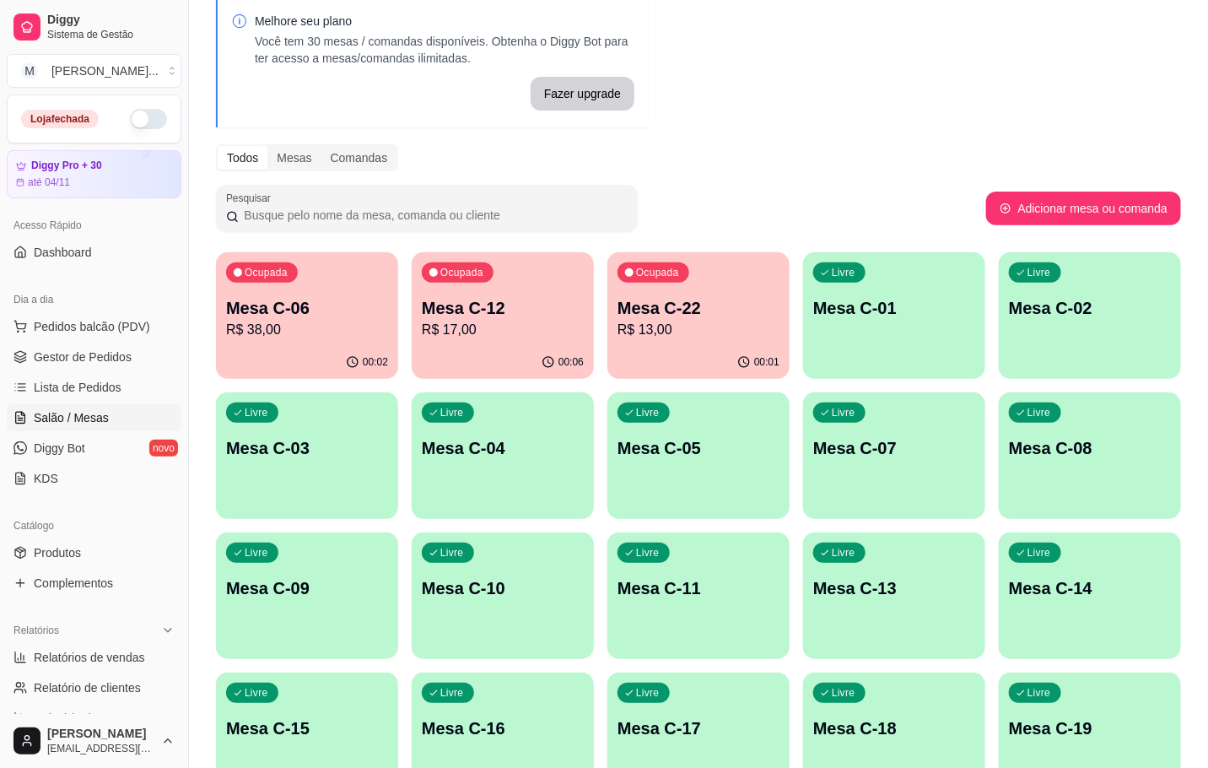
click at [456, 327] on p "R$ 17,00" at bounding box center [503, 330] width 162 height 20
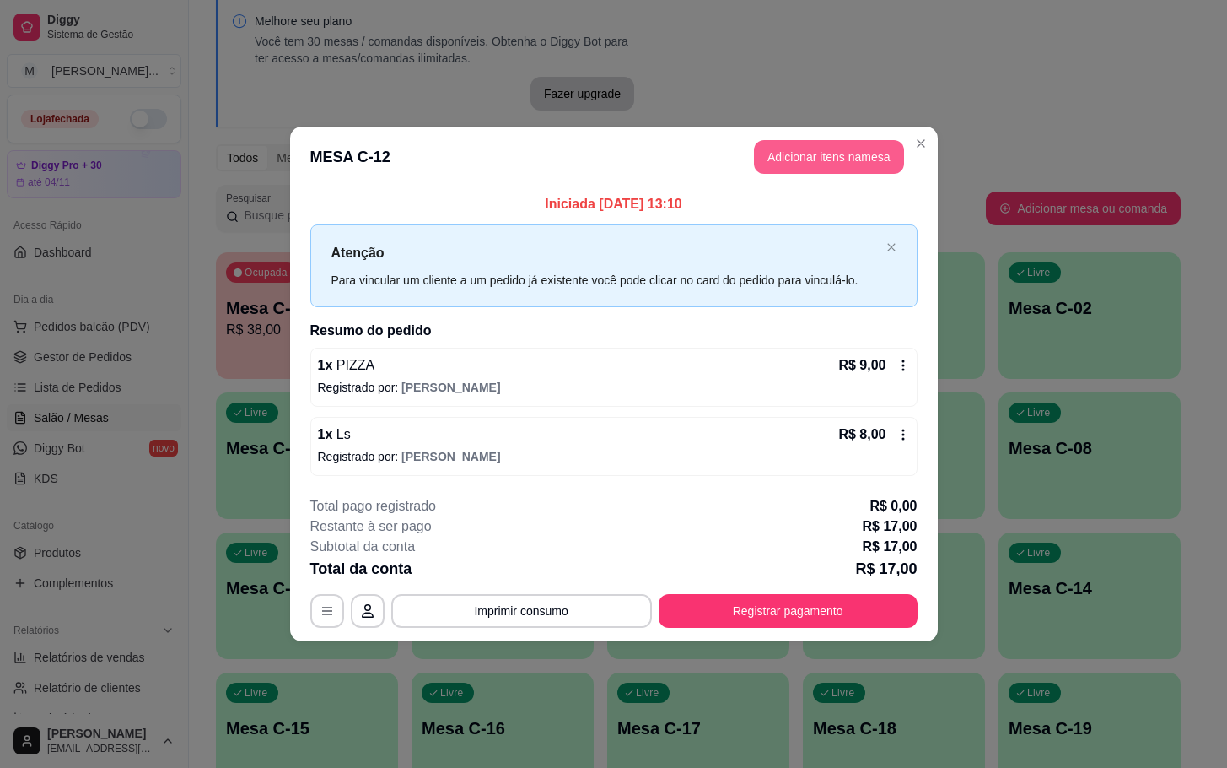
click at [823, 155] on button "Adicionar itens na mesa" at bounding box center [829, 157] width 150 height 34
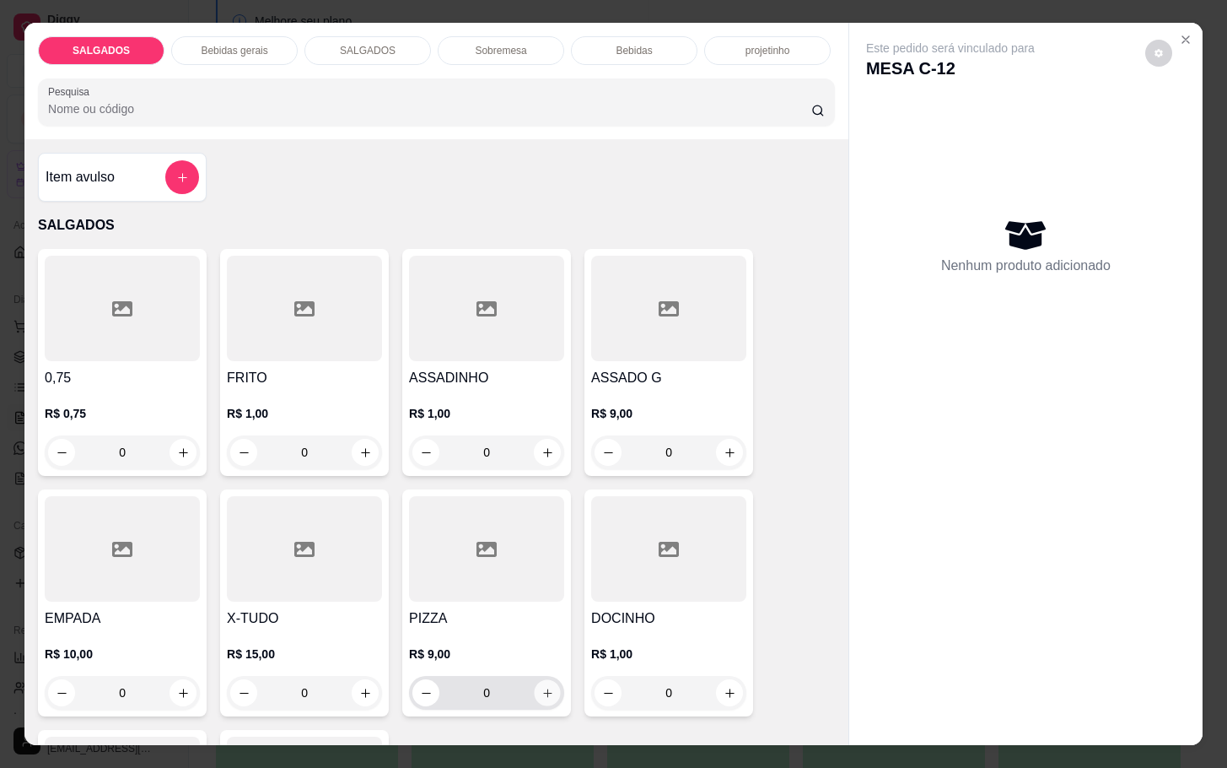
click at [535, 680] on button "increase-product-quantity" at bounding box center [548, 693] width 26 height 26
type input "1"
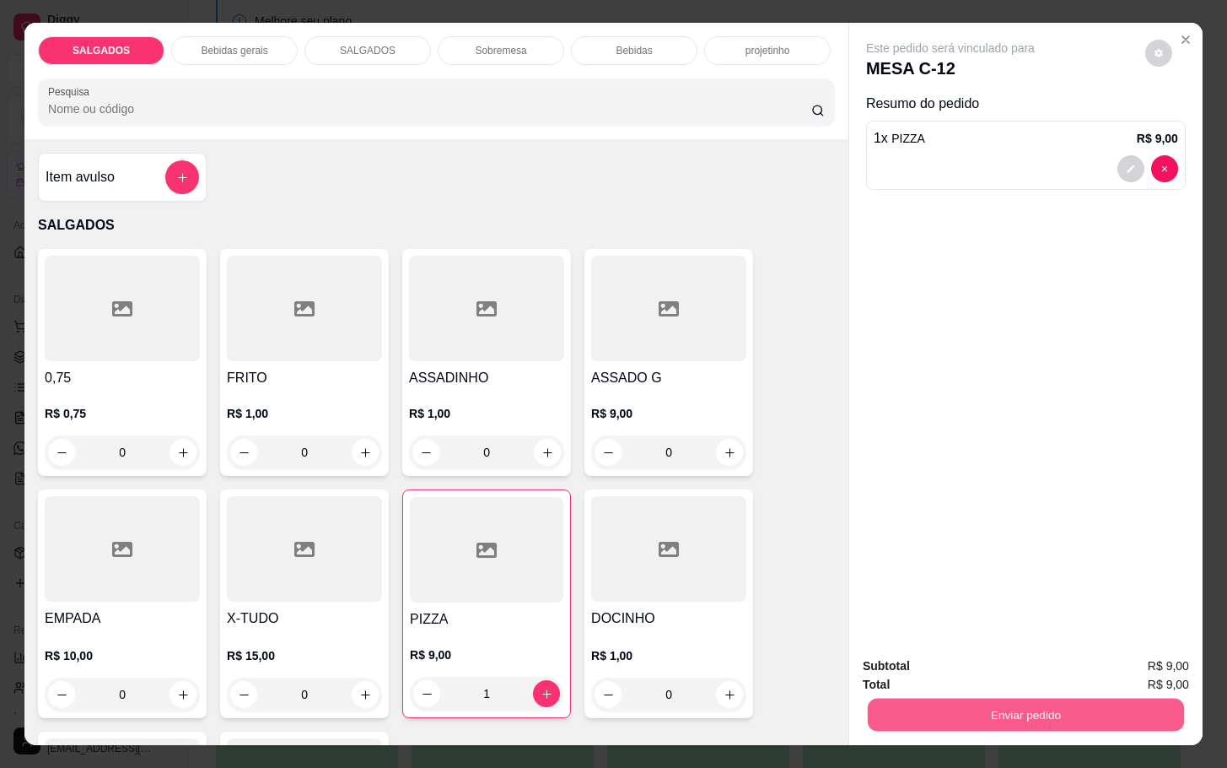
click at [947, 701] on button "Enviar pedido" at bounding box center [1026, 714] width 316 height 33
click at [1124, 651] on button "Enviar pedido" at bounding box center [1143, 663] width 93 height 31
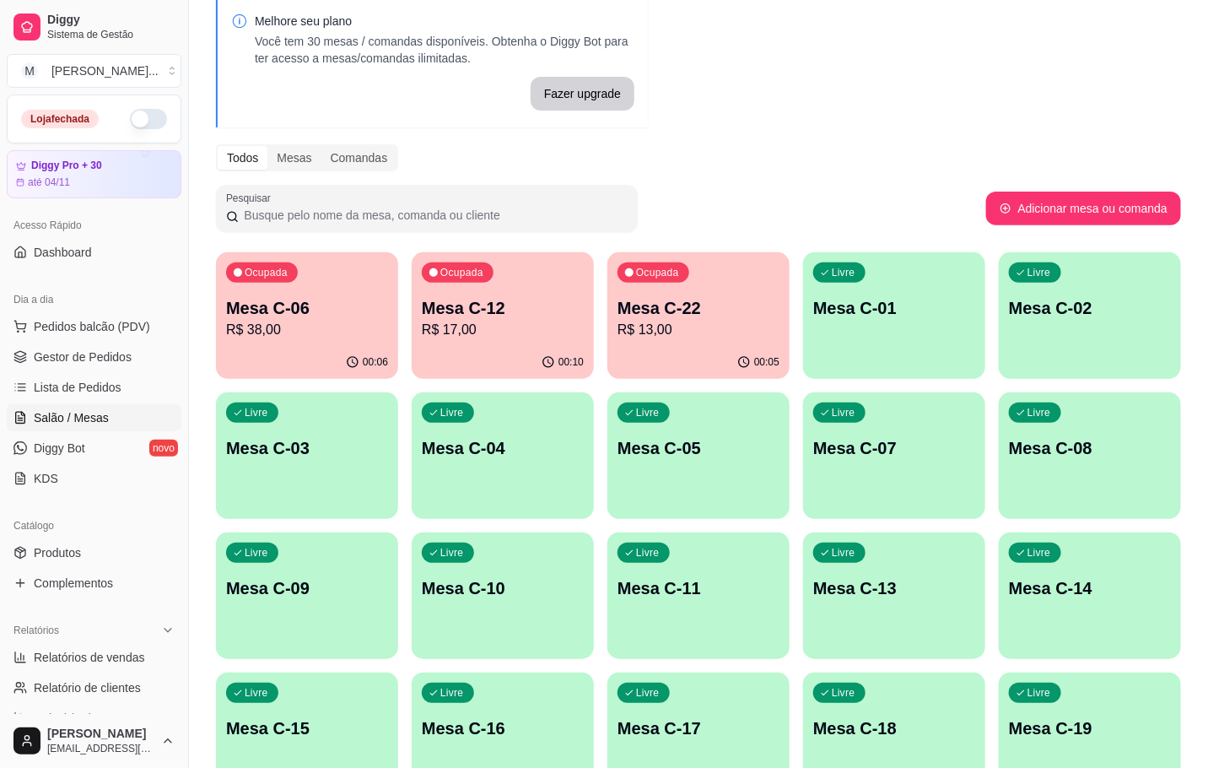
click at [851, 724] on p "Mesa C-18" at bounding box center [894, 728] width 162 height 24
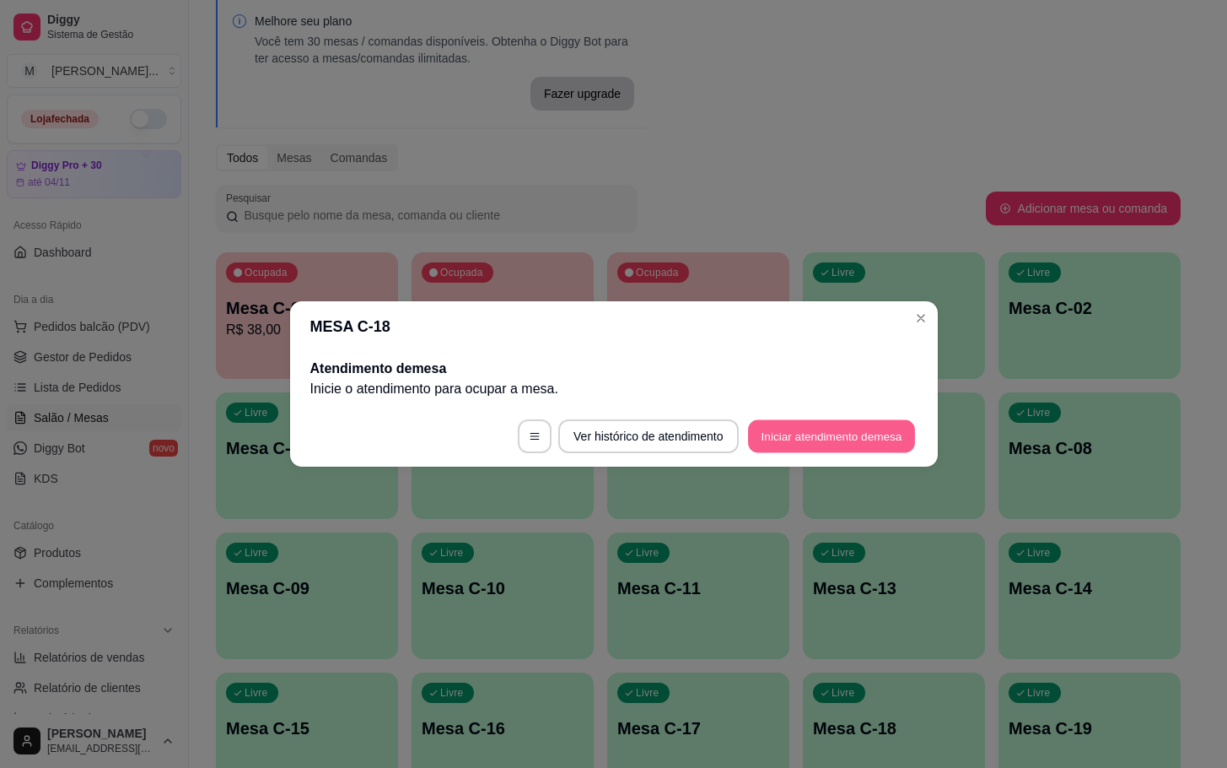
click at [820, 423] on button "Iniciar atendimento de mesa" at bounding box center [831, 436] width 167 height 33
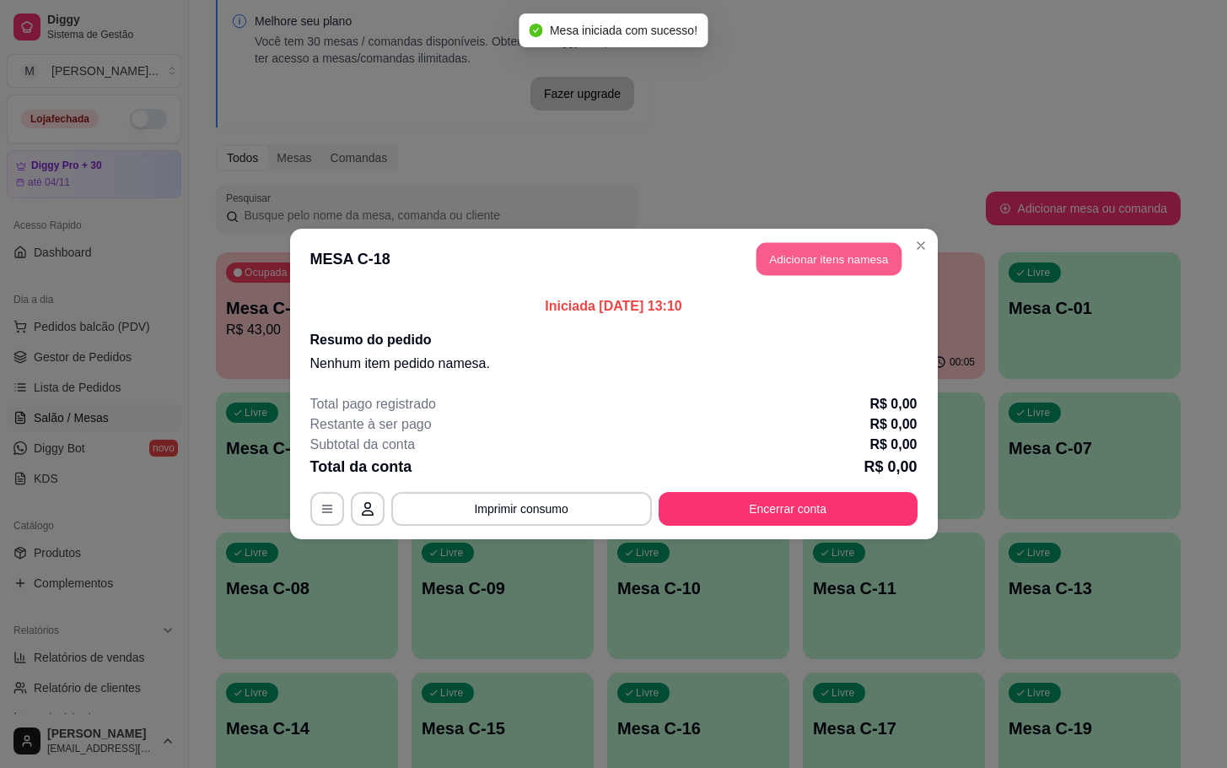
click at [855, 267] on button "Adicionar itens na mesa" at bounding box center [829, 259] width 145 height 33
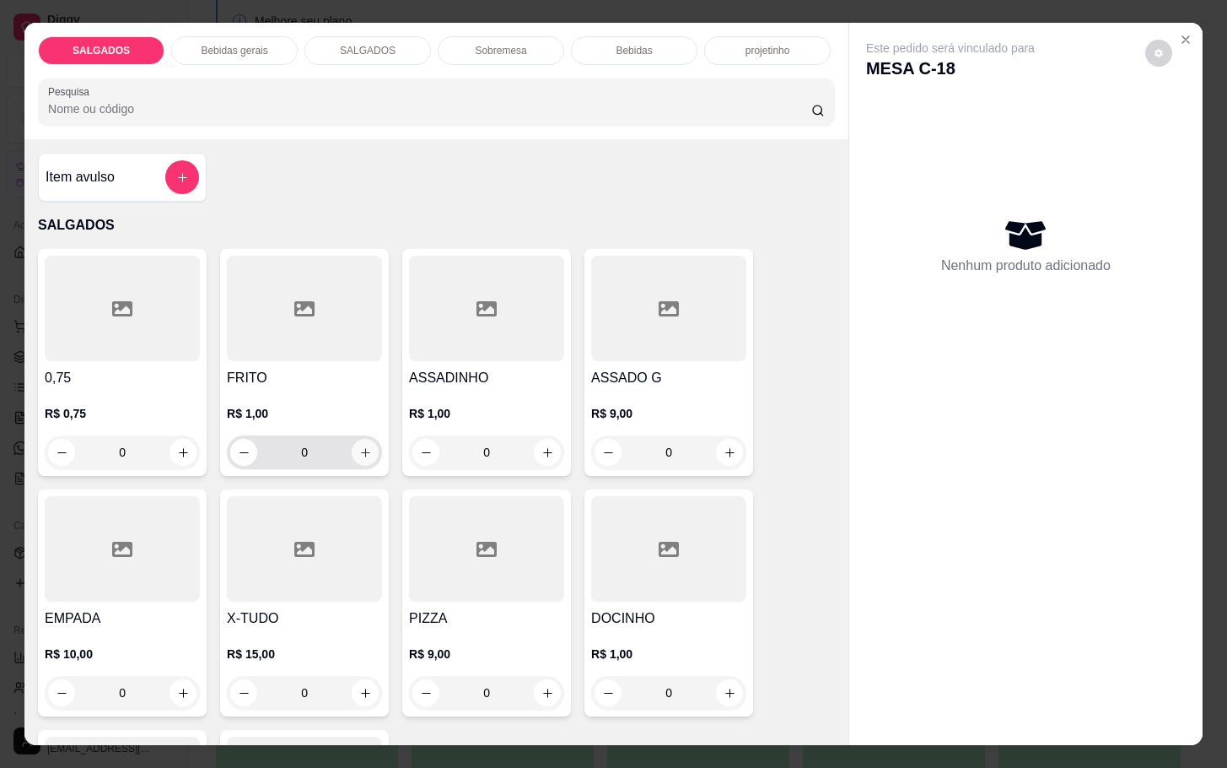
click at [359, 446] on icon "increase-product-quantity" at bounding box center [365, 452] width 13 height 13
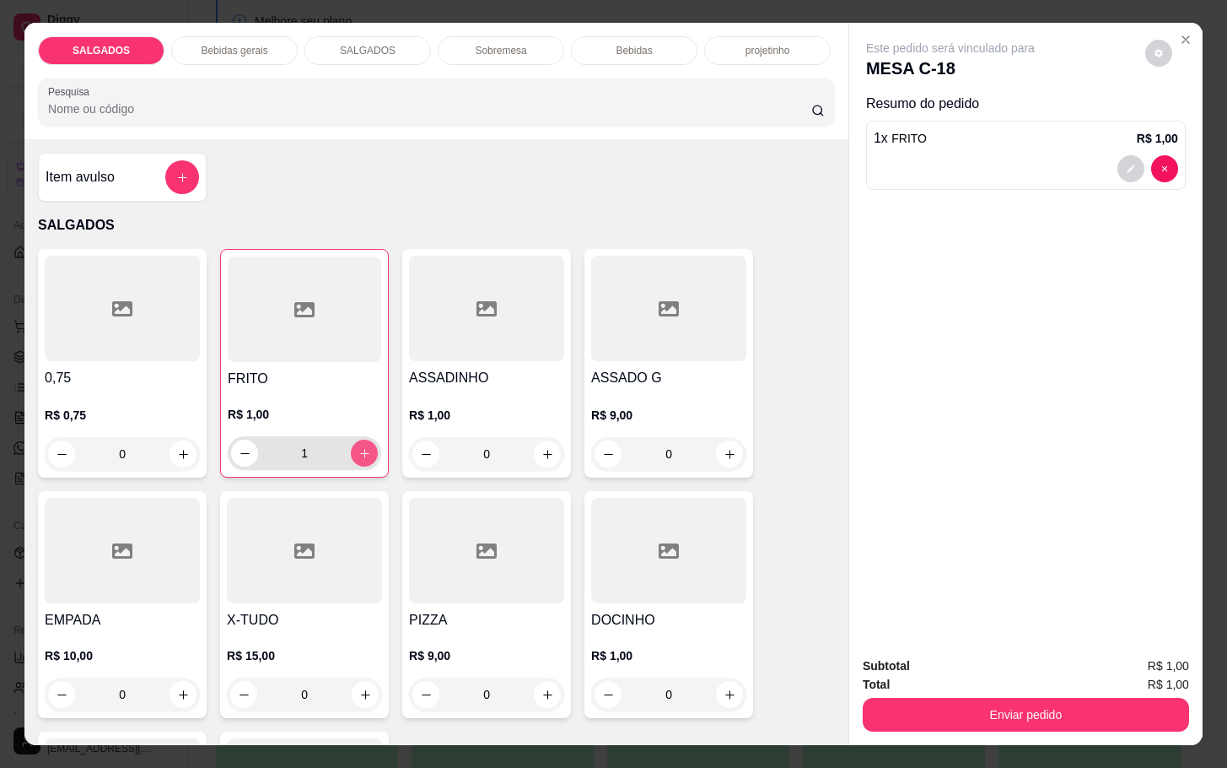
click at [363, 444] on button "increase-product-quantity" at bounding box center [364, 453] width 27 height 27
click at [375, 443] on div "FRITO R$ 1,00 2" at bounding box center [304, 363] width 169 height 229
click at [359, 447] on icon "increase-product-quantity" at bounding box center [365, 453] width 13 height 13
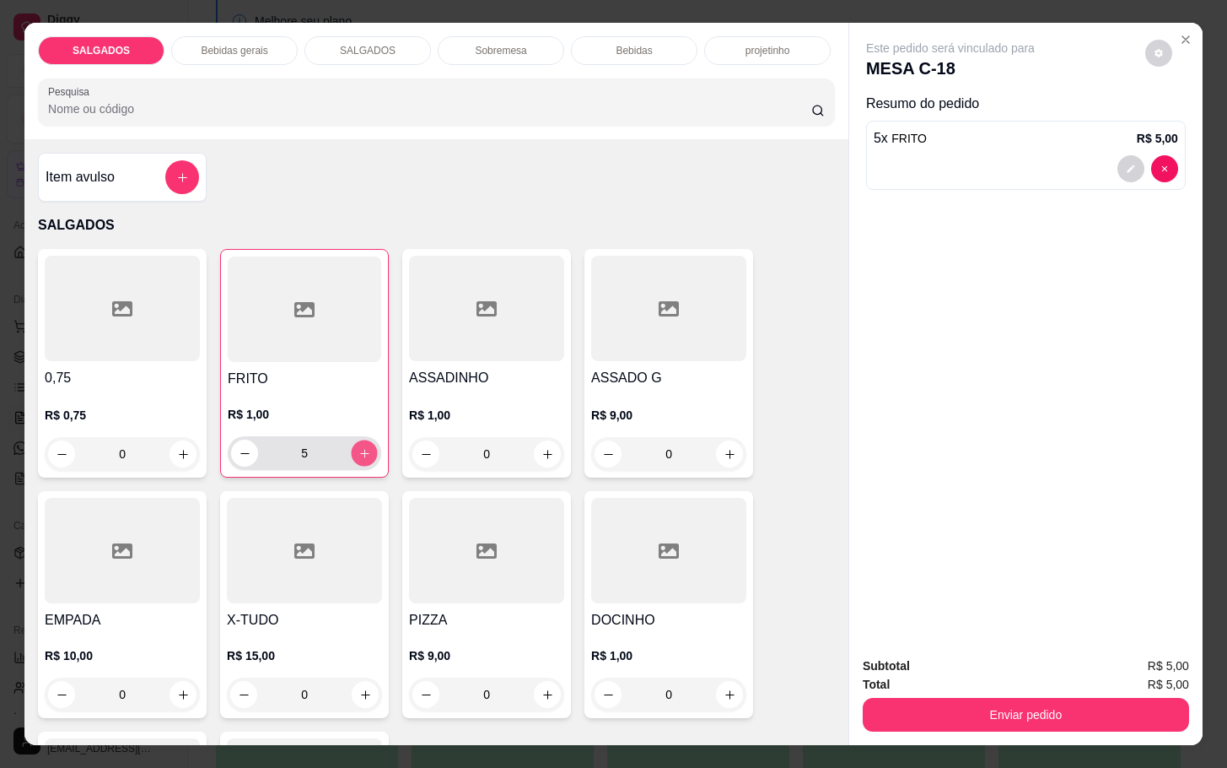
click at [359, 447] on icon "increase-product-quantity" at bounding box center [365, 453] width 13 height 13
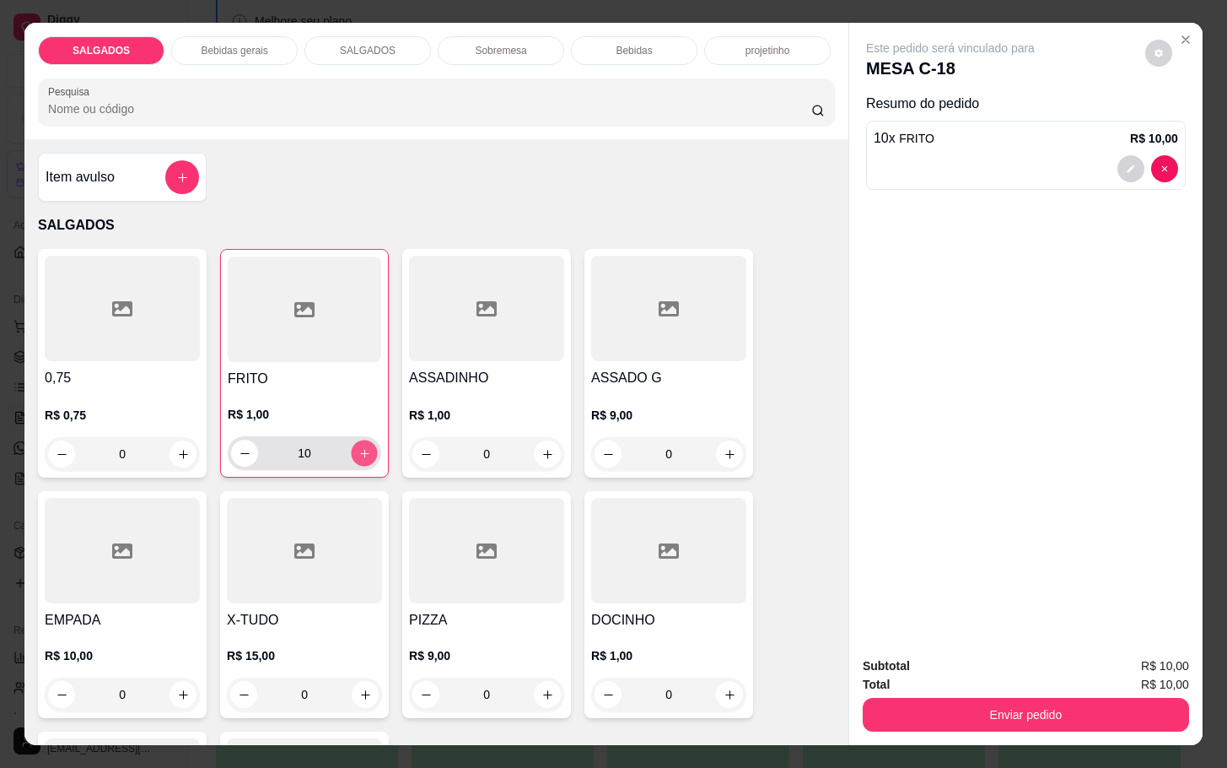
click at [359, 447] on icon "increase-product-quantity" at bounding box center [365, 453] width 13 height 13
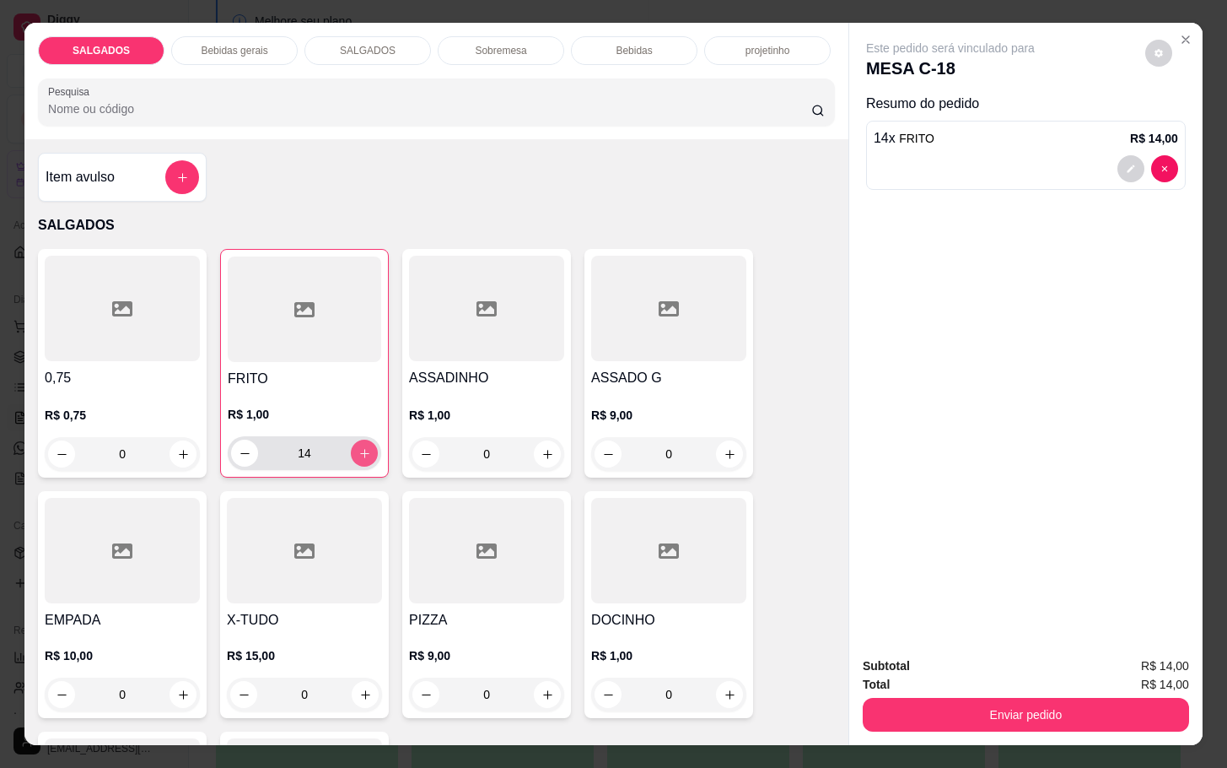
type input "15"
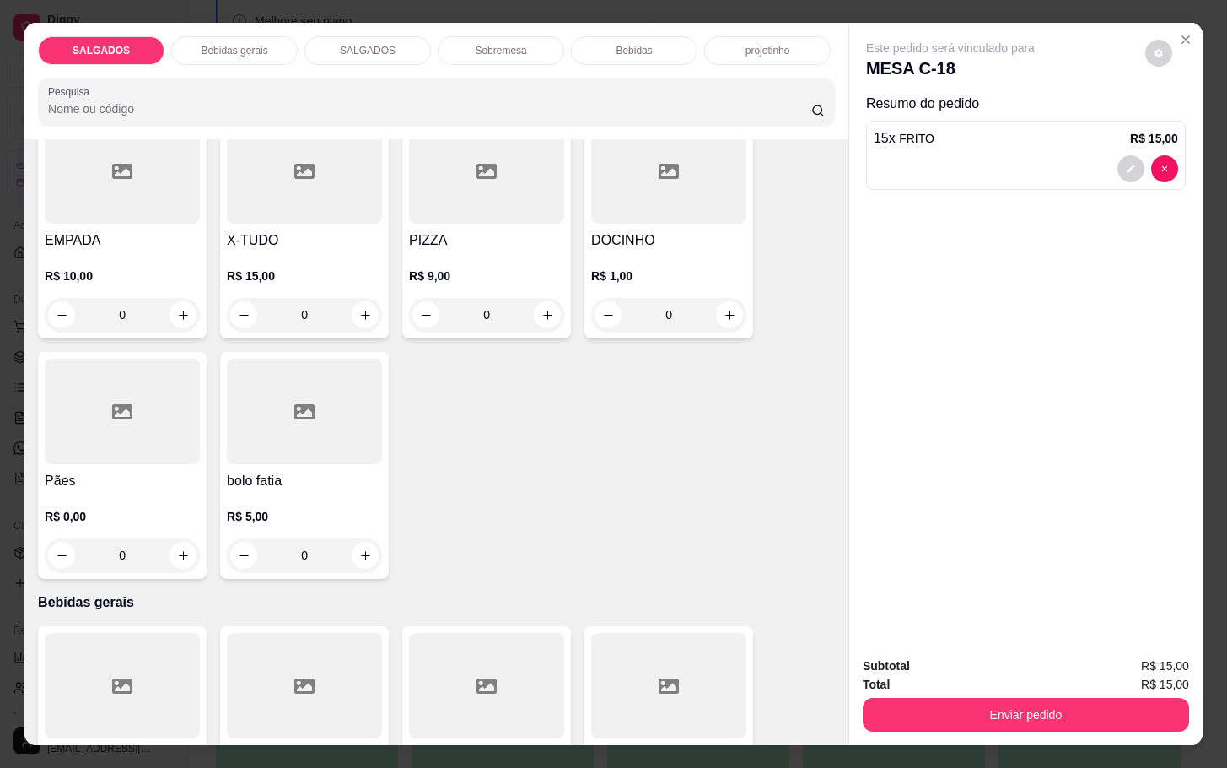
scroll to position [633, 0]
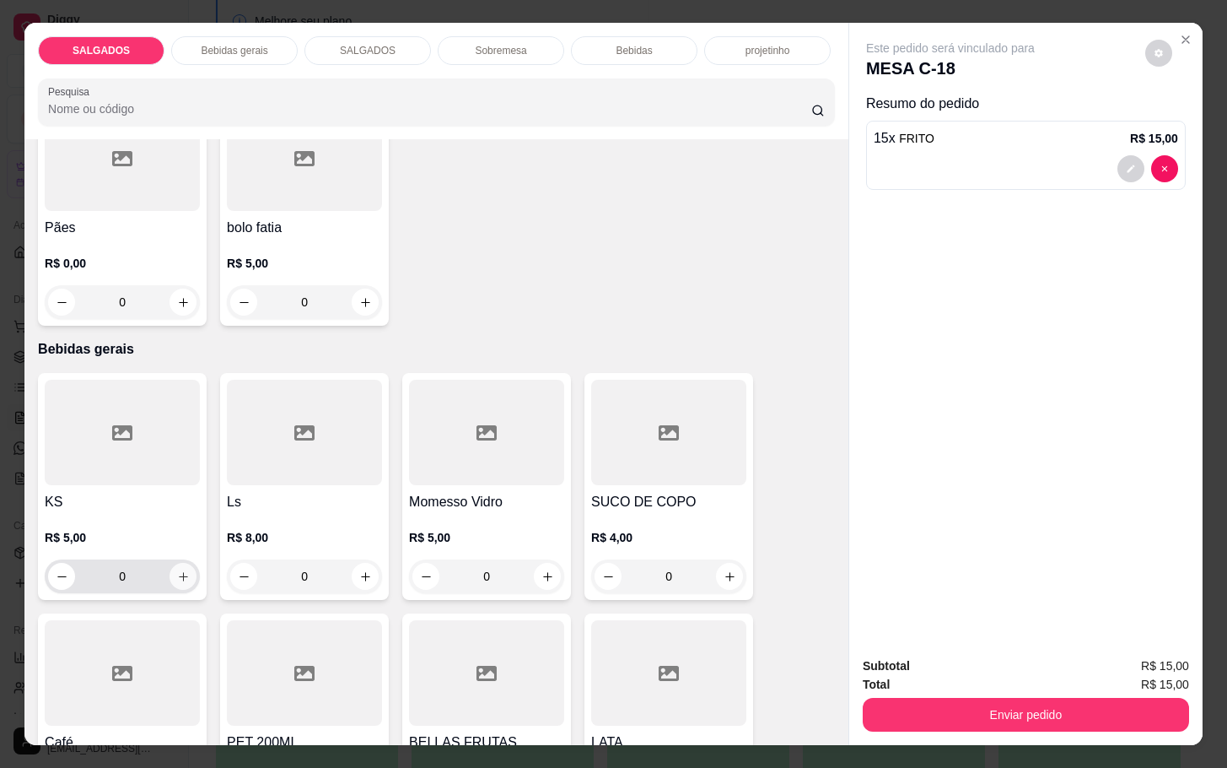
click at [178, 563] on button "increase-product-quantity" at bounding box center [183, 576] width 27 height 27
type input "1"
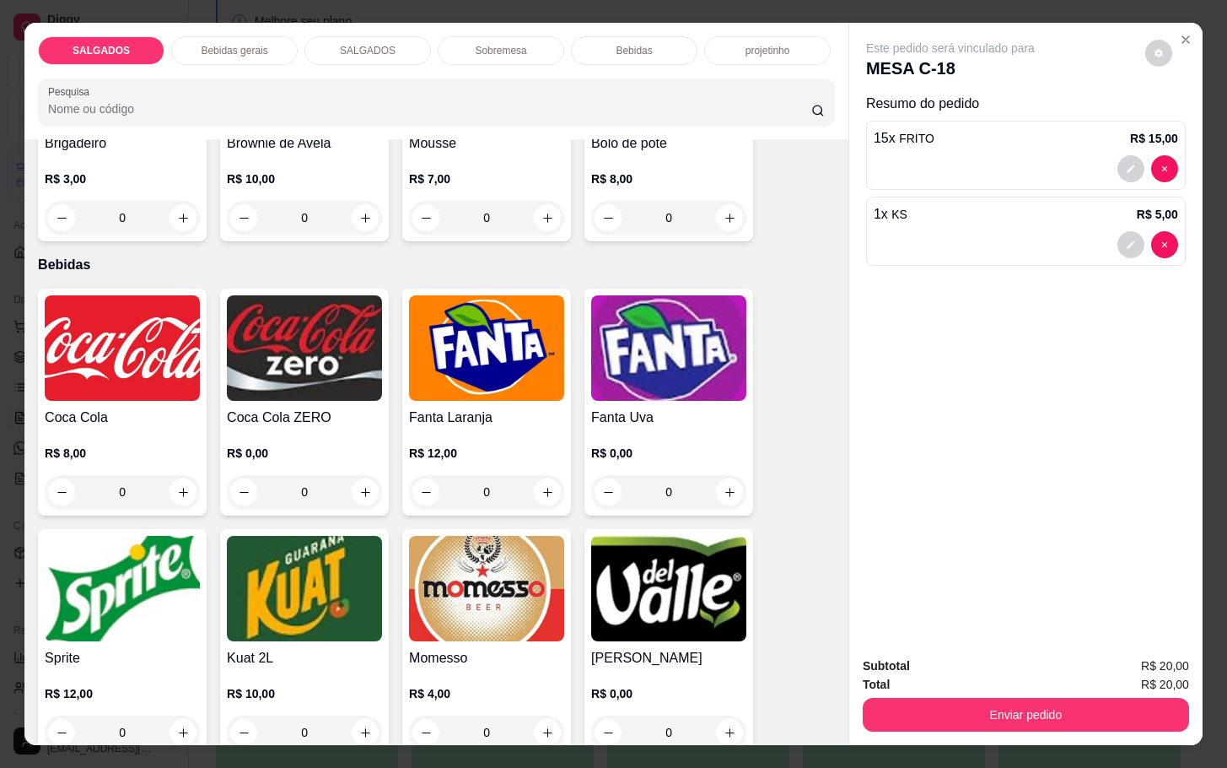
scroll to position [3037, 0]
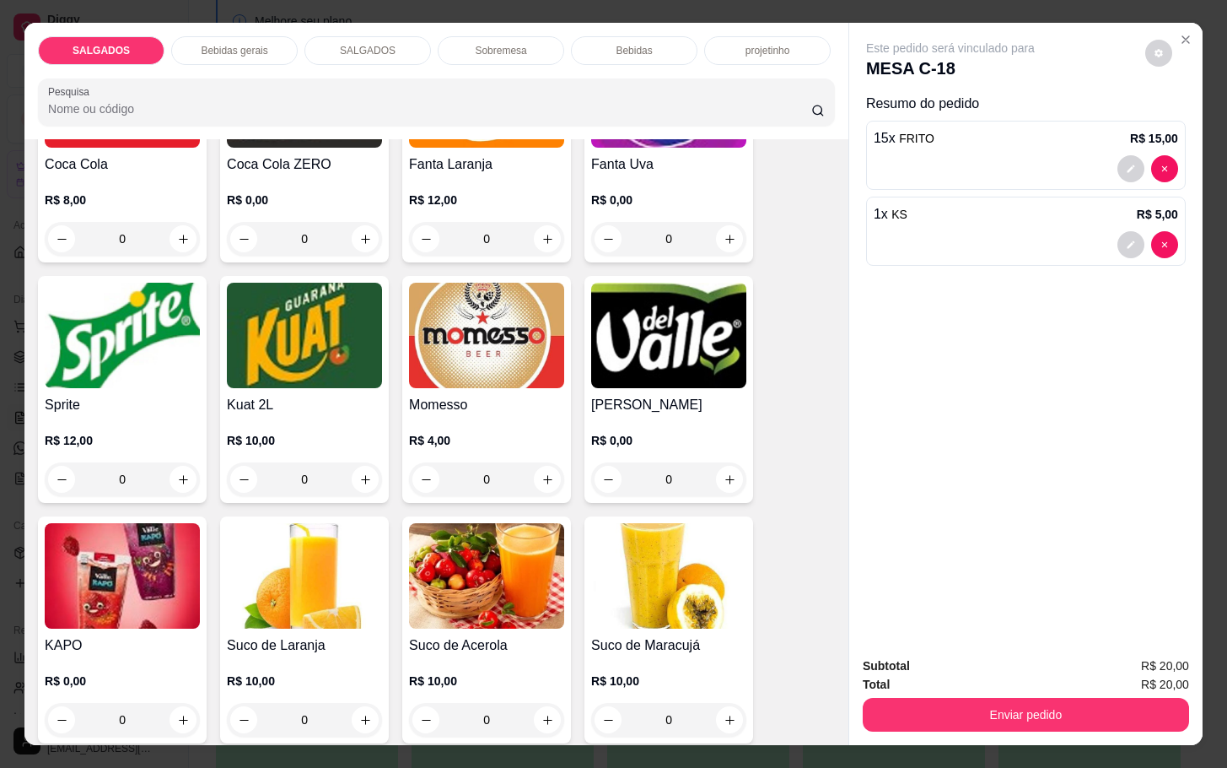
click at [650, 395] on h4 "[PERSON_NAME]" at bounding box center [668, 405] width 155 height 20
click at [69, 608] on img at bounding box center [122, 575] width 155 height 105
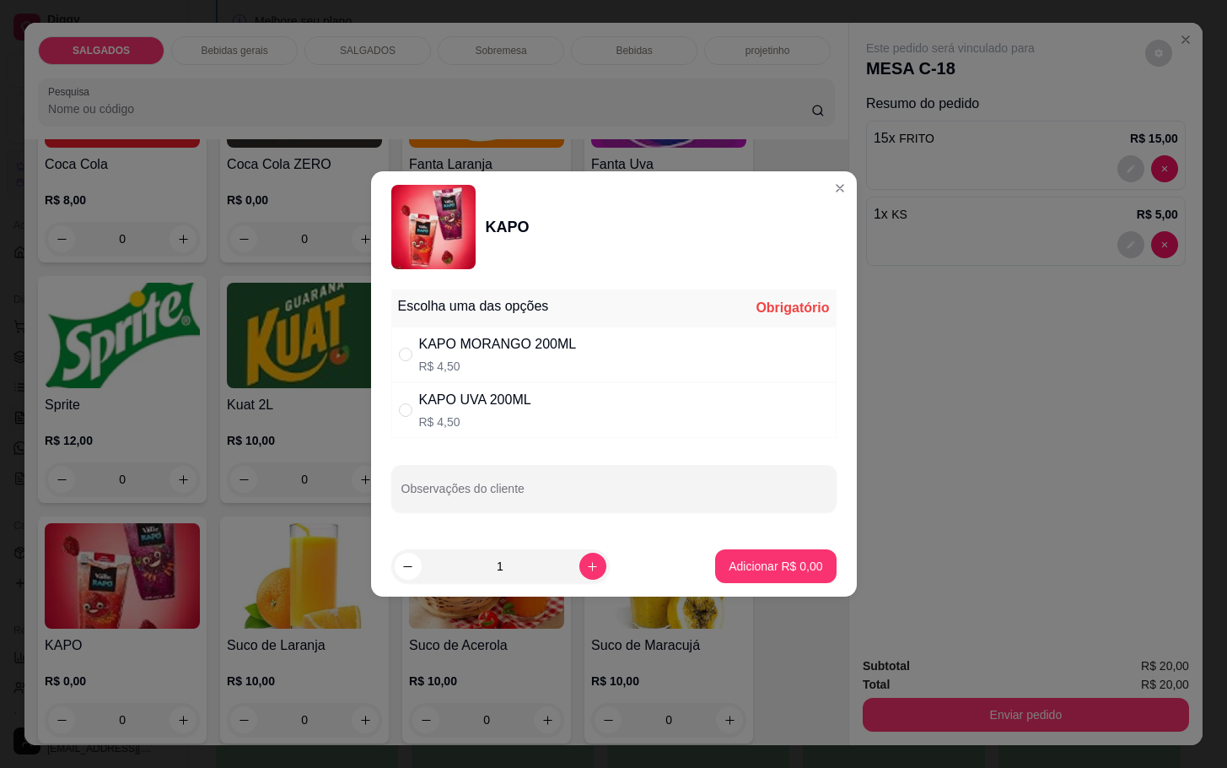
click at [481, 350] on div "KAPO MORANGO 200ML" at bounding box center [498, 344] width 158 height 20
radio input "true"
click at [580, 557] on button "increase-product-quantity" at bounding box center [593, 566] width 27 height 27
type input "2"
click at [783, 568] on p "Adicionar R$ 9,00" at bounding box center [776, 566] width 91 height 16
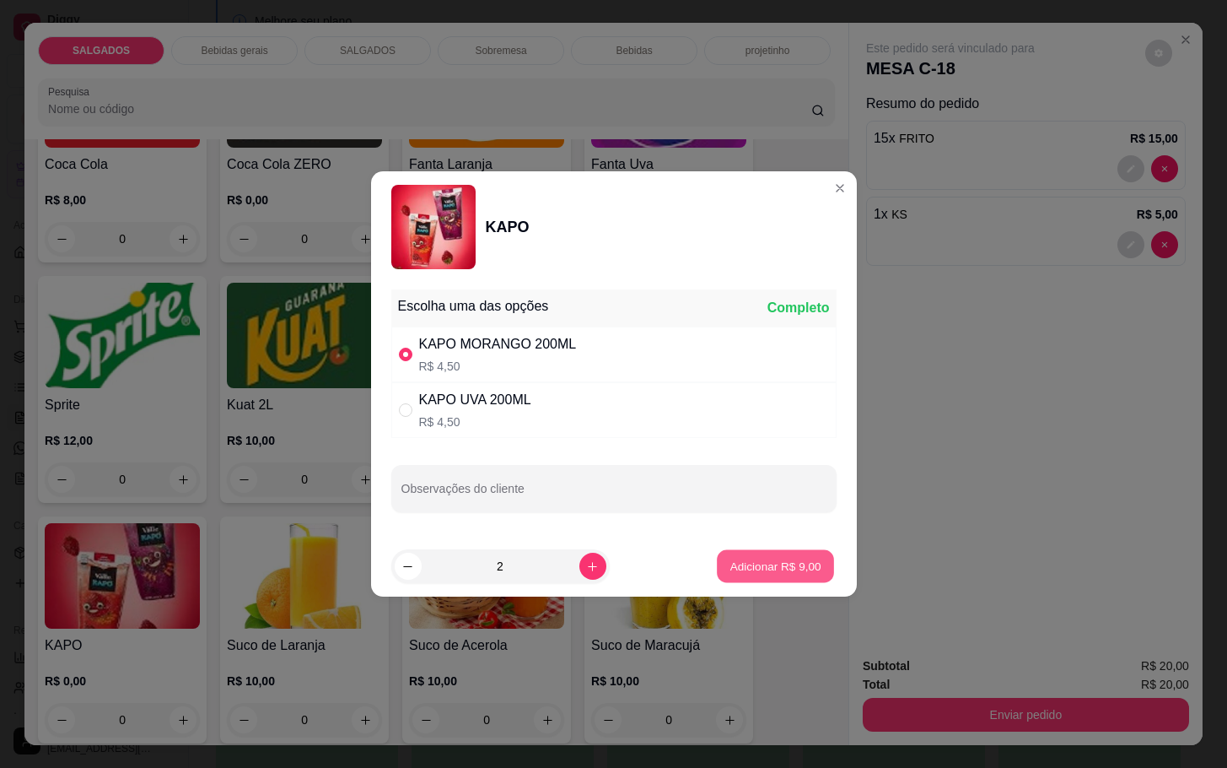
type input "2"
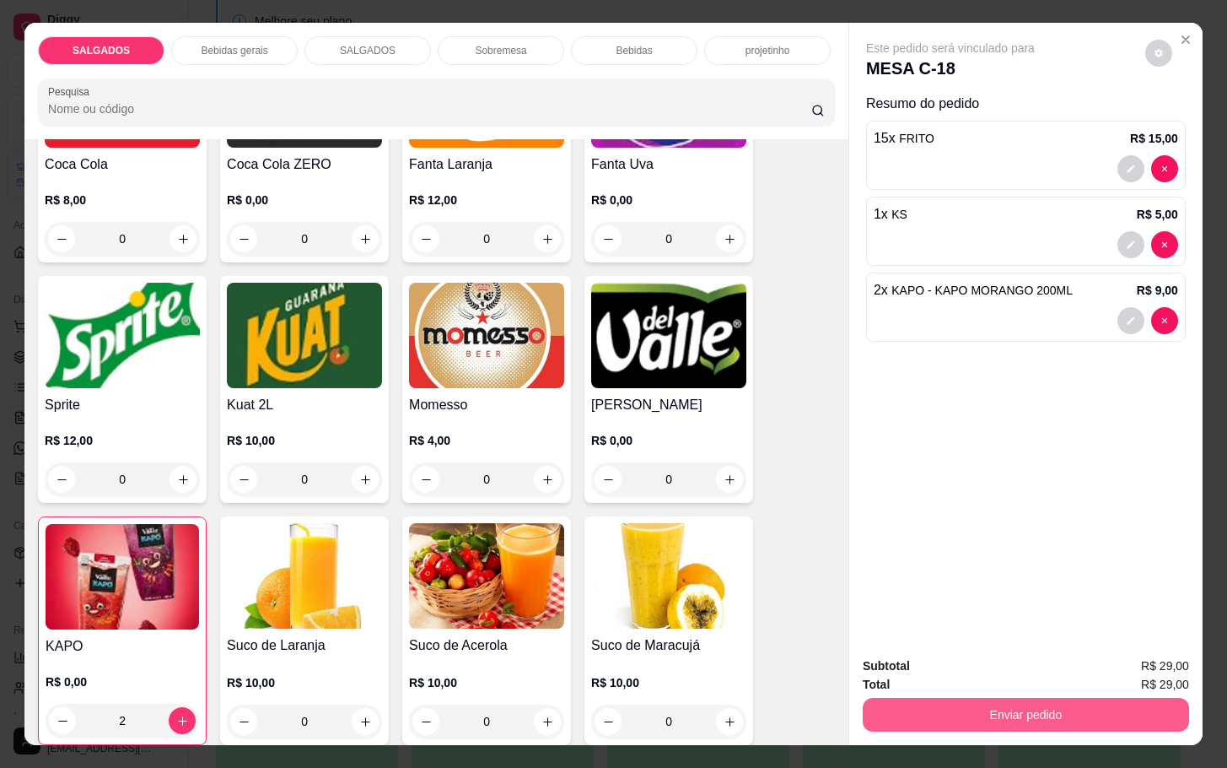
click at [944, 706] on button "Enviar pedido" at bounding box center [1026, 715] width 326 height 34
click at [1190, 654] on button "Enviar pedido" at bounding box center [1143, 663] width 93 height 31
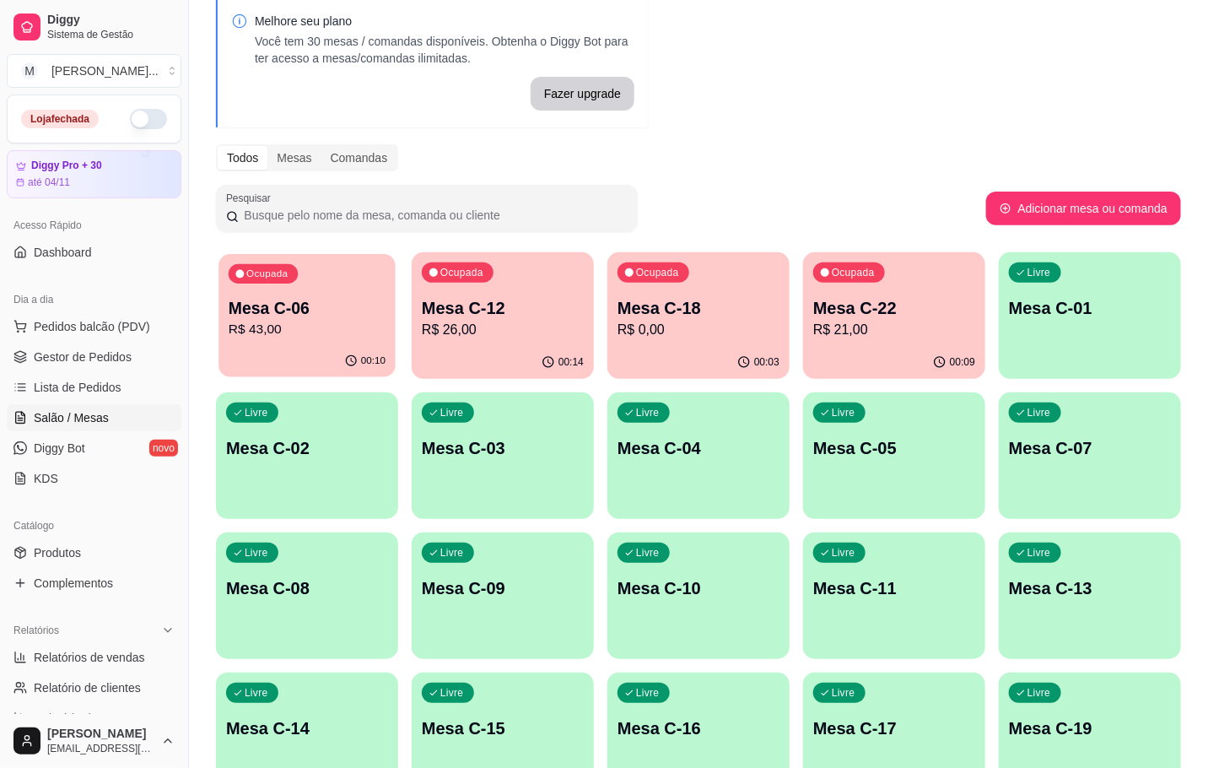
click at [274, 340] on div "Ocupada Mesa C-06 R$ 43,00" at bounding box center [306, 299] width 177 height 91
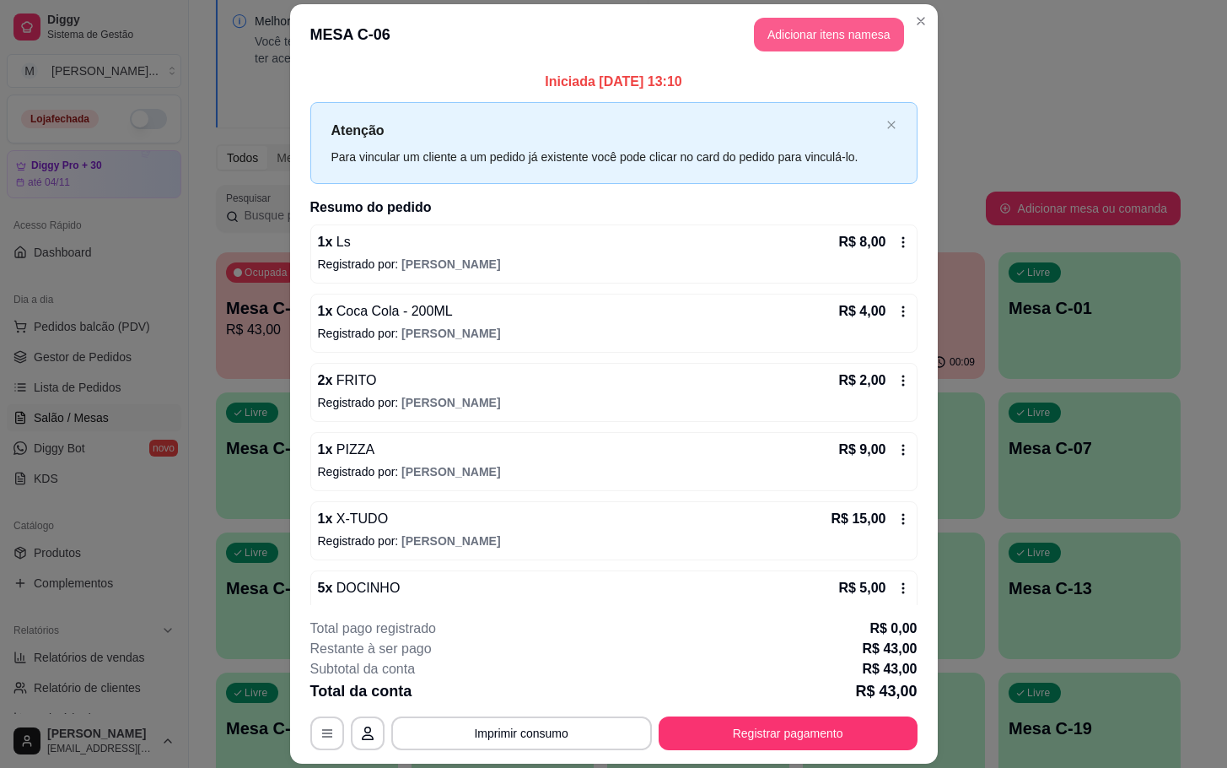
click at [838, 36] on button "Adicionar itens na mesa" at bounding box center [829, 35] width 150 height 34
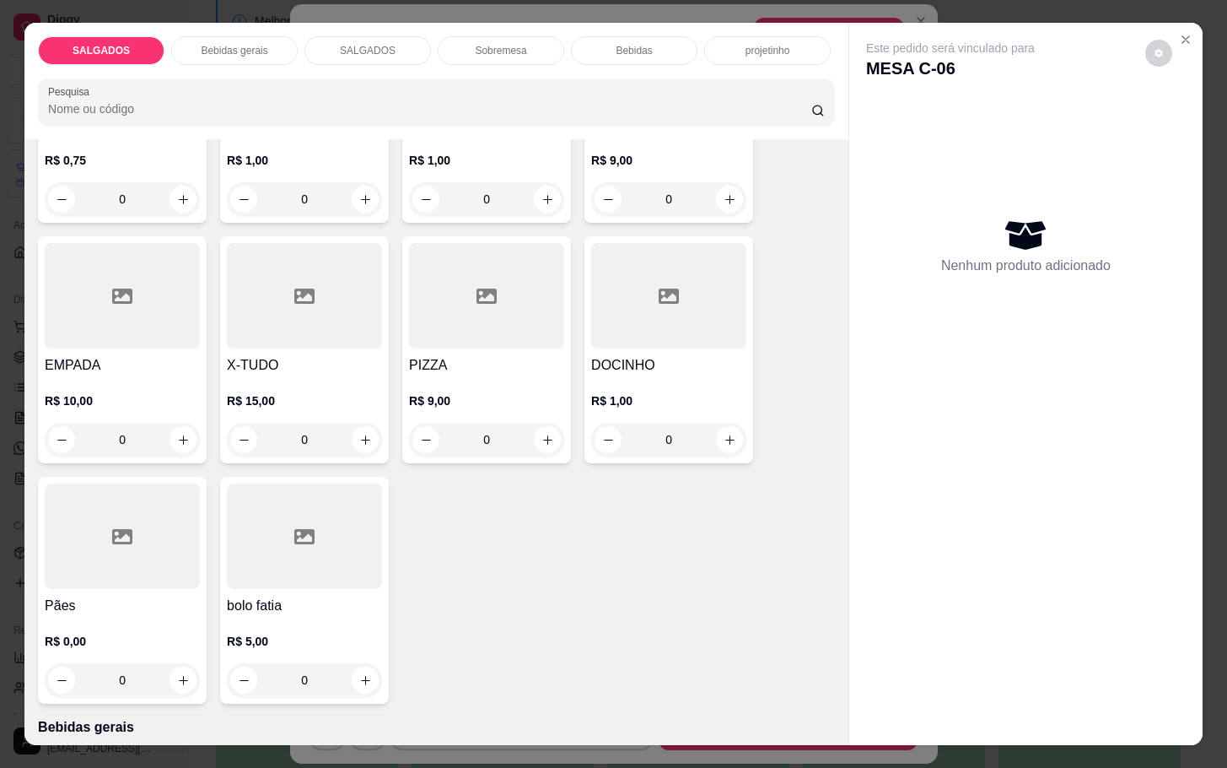
scroll to position [0, 0]
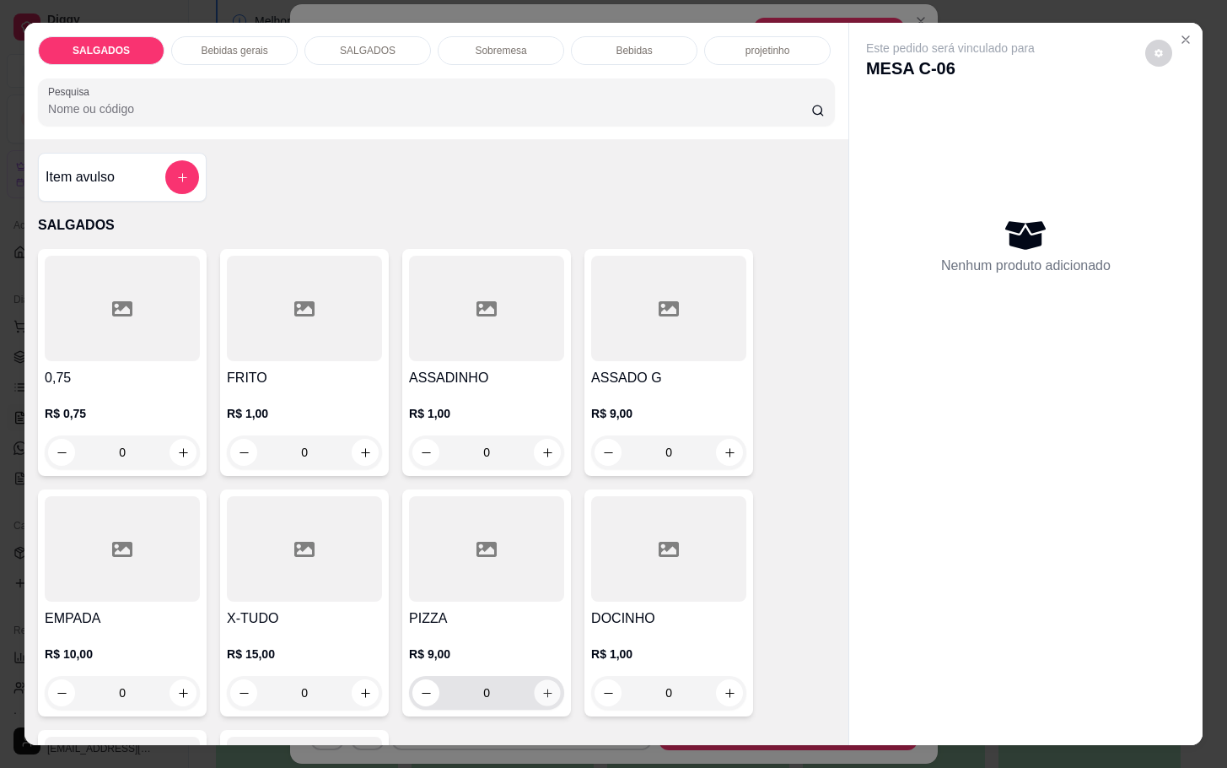
click at [544, 689] on icon "increase-product-quantity" at bounding box center [548, 693] width 13 height 13
type input "1"
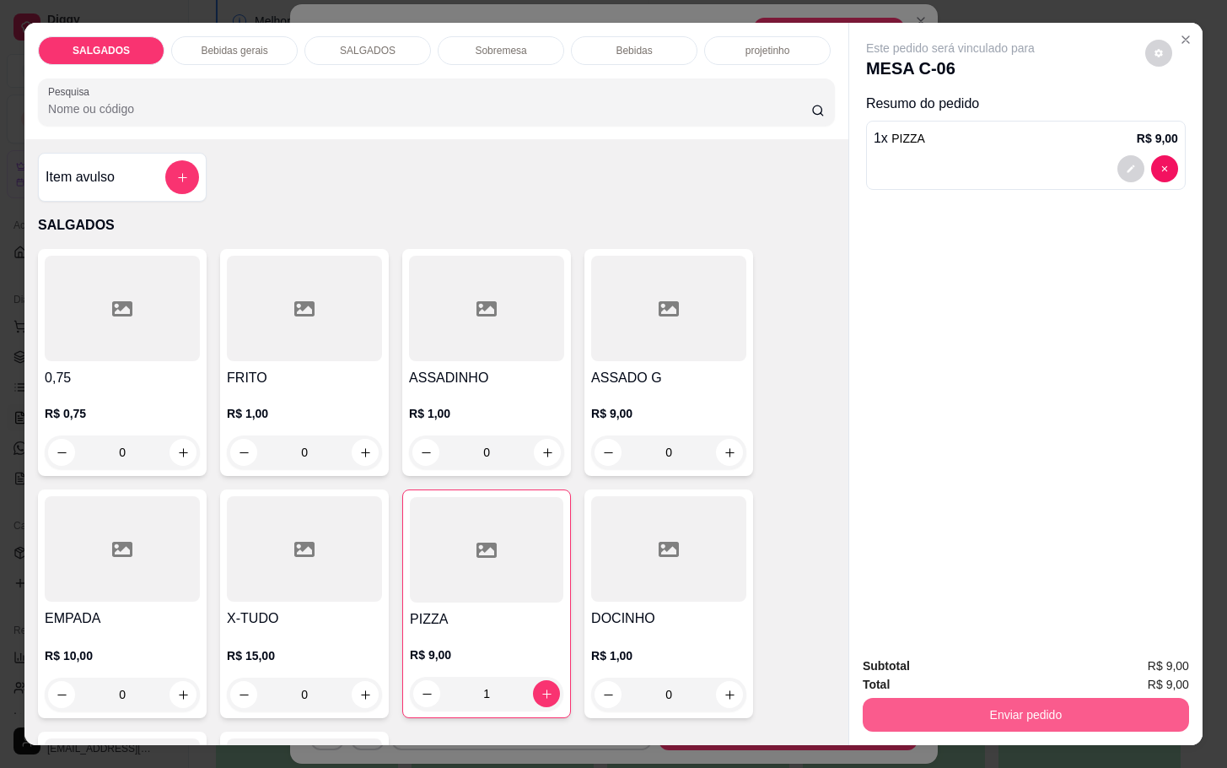
click at [1017, 717] on button "Enviar pedido" at bounding box center [1026, 715] width 326 height 34
click at [1129, 656] on button "Enviar pedido" at bounding box center [1142, 664] width 95 height 32
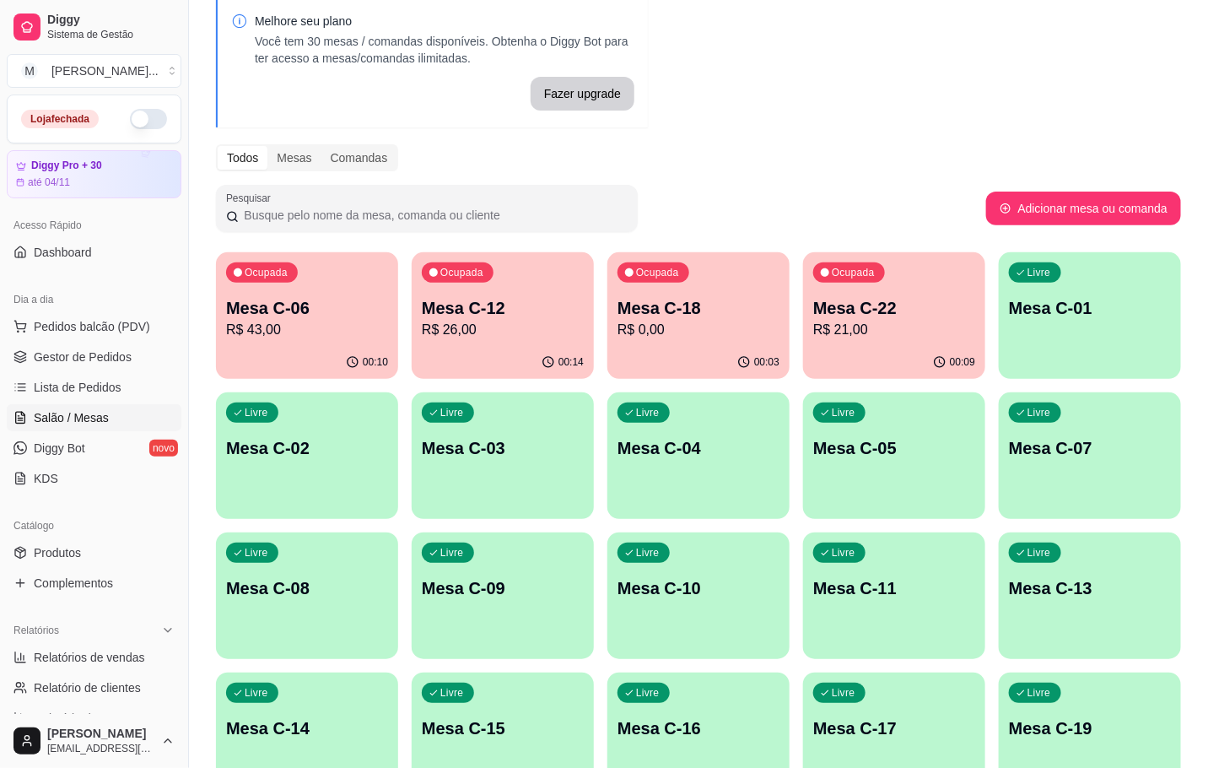
click at [851, 291] on div "Ocupada Mesa C-22 R$ 21,00" at bounding box center [894, 299] width 182 height 94
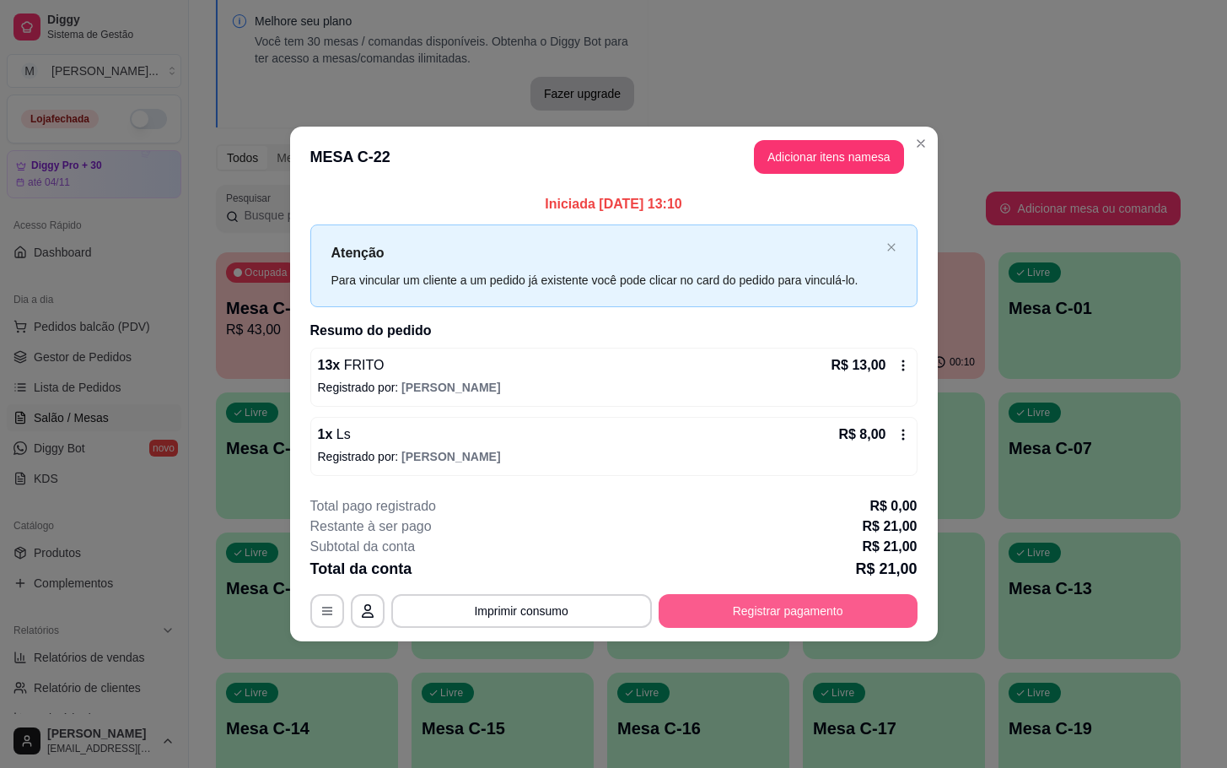
click at [874, 620] on button "Registrar pagamento" at bounding box center [788, 611] width 259 height 34
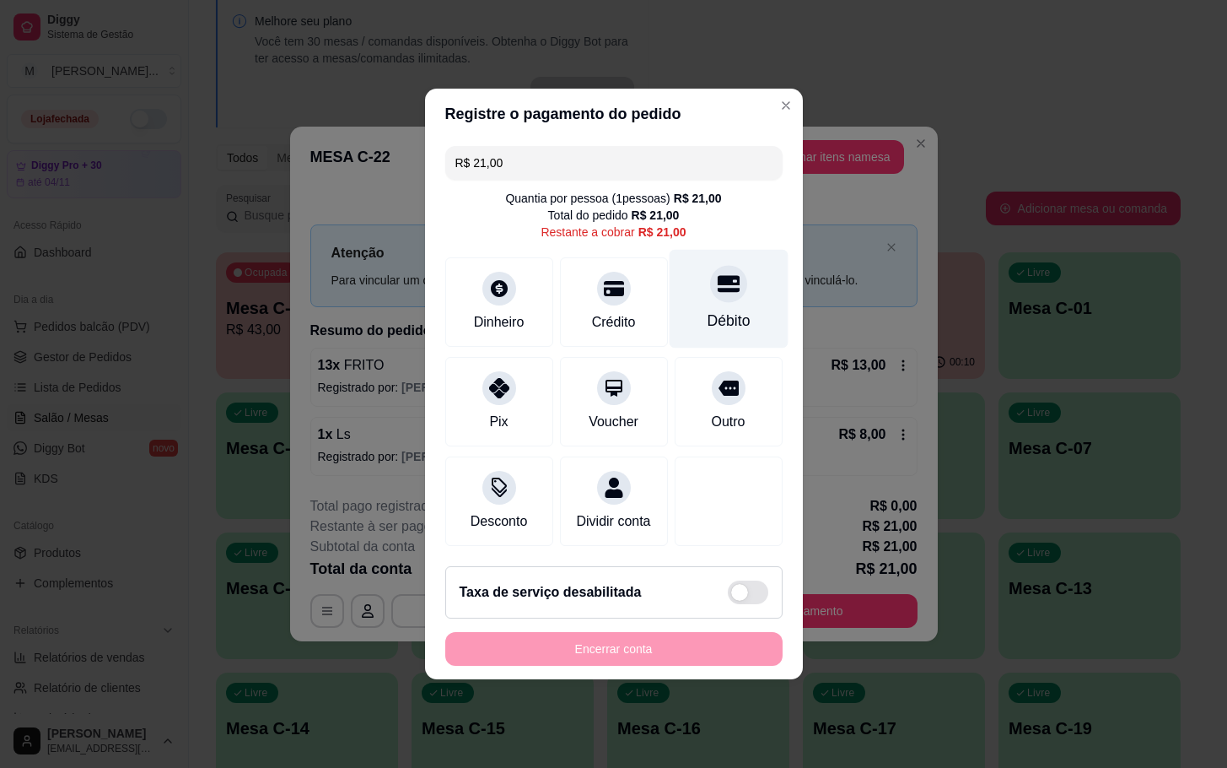
click at [737, 289] on div "Débito" at bounding box center [728, 299] width 119 height 99
type input "R$ 0,00"
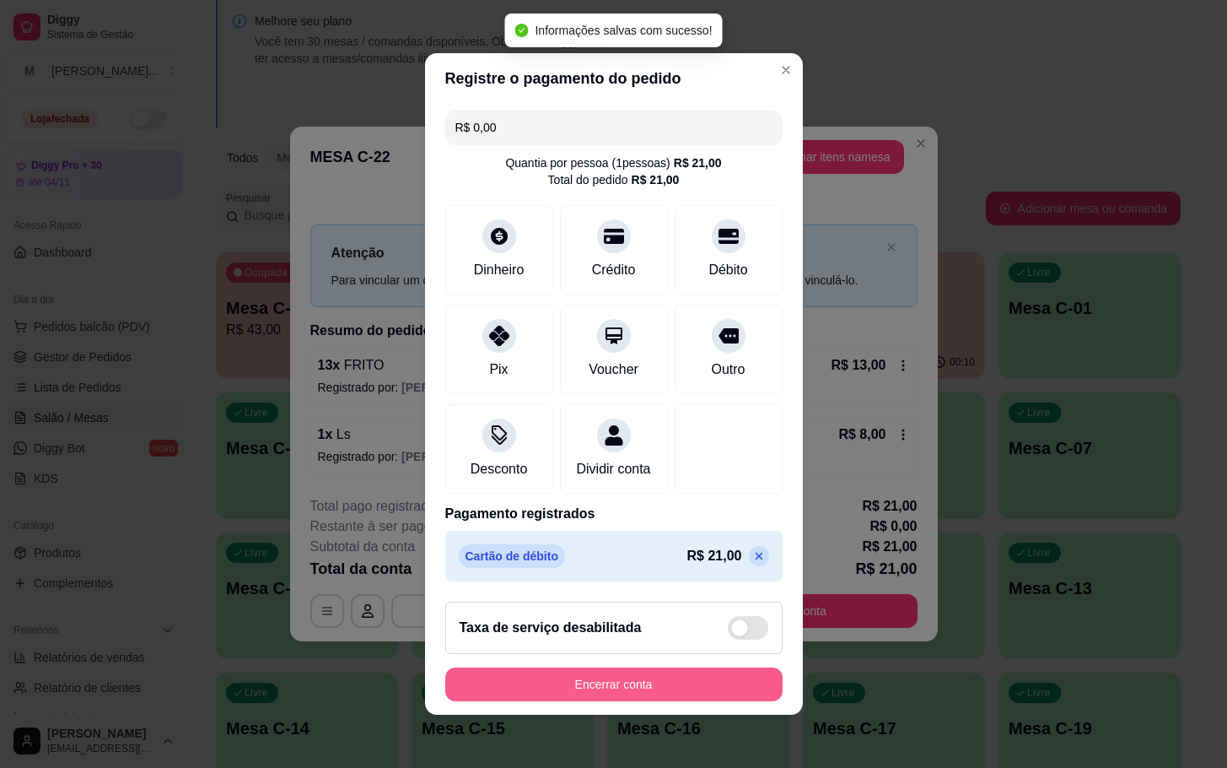
click at [656, 692] on button "Encerrar conta" at bounding box center [613, 684] width 337 height 34
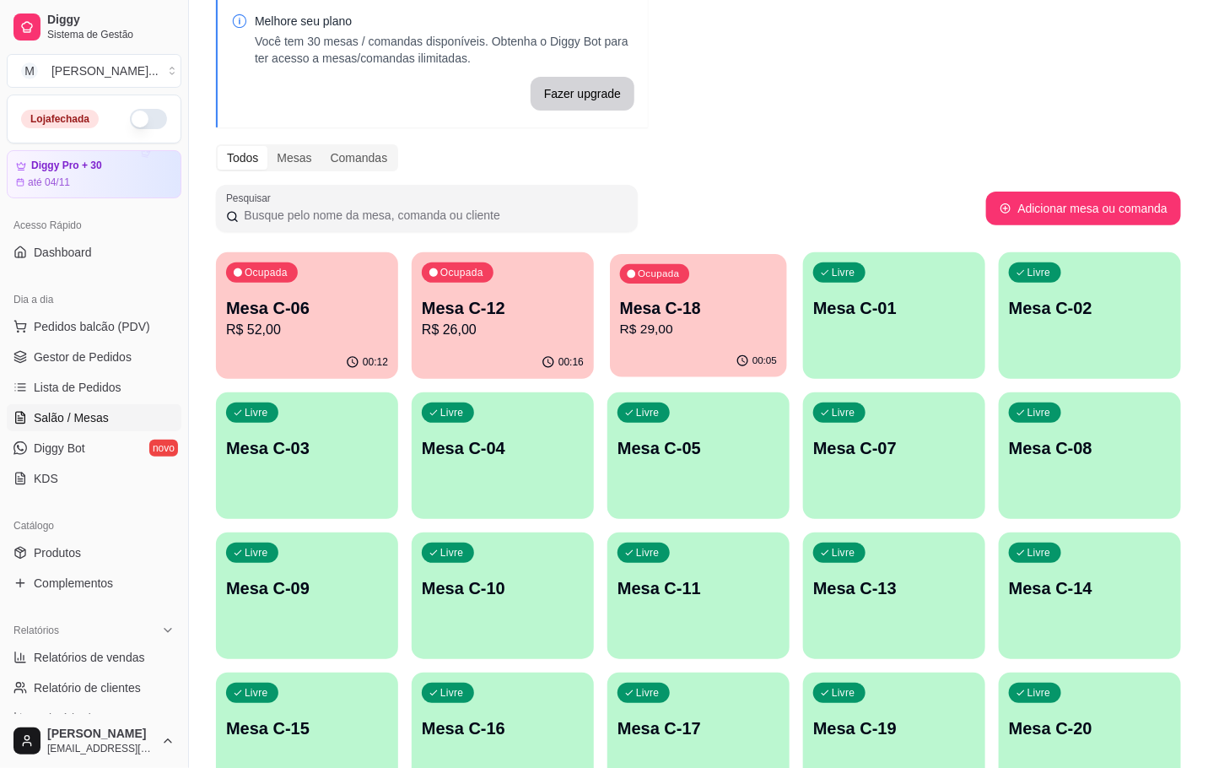
click at [732, 330] on p "R$ 29,00" at bounding box center [698, 329] width 157 height 19
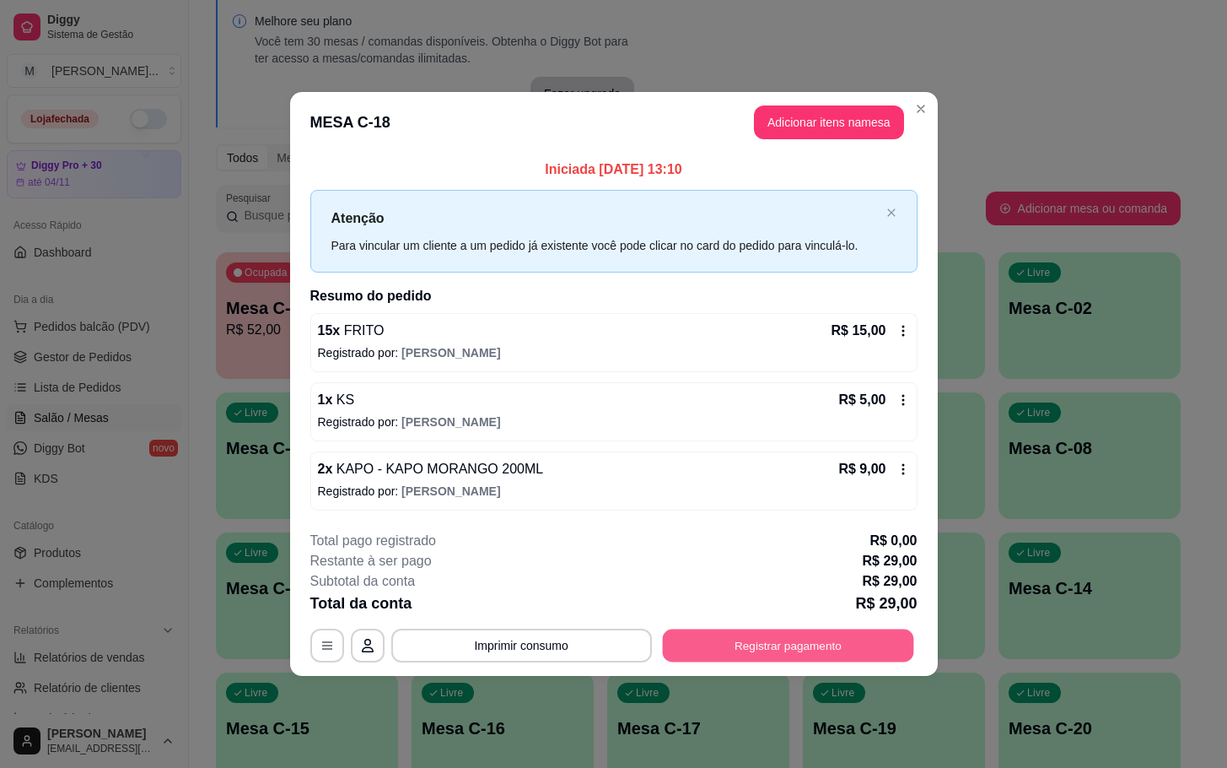
click at [909, 634] on button "Registrar pagamento" at bounding box center [787, 644] width 251 height 33
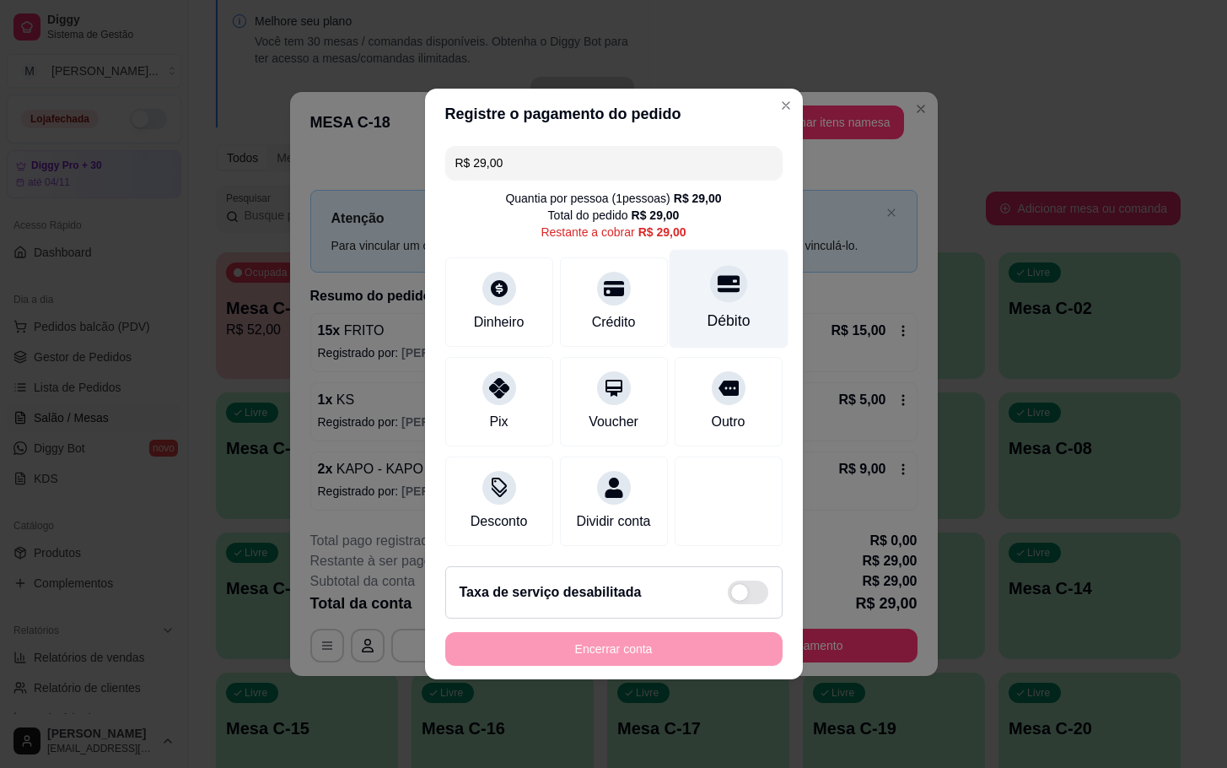
click at [702, 291] on div "Débito" at bounding box center [728, 299] width 119 height 99
type input "R$ 0,00"
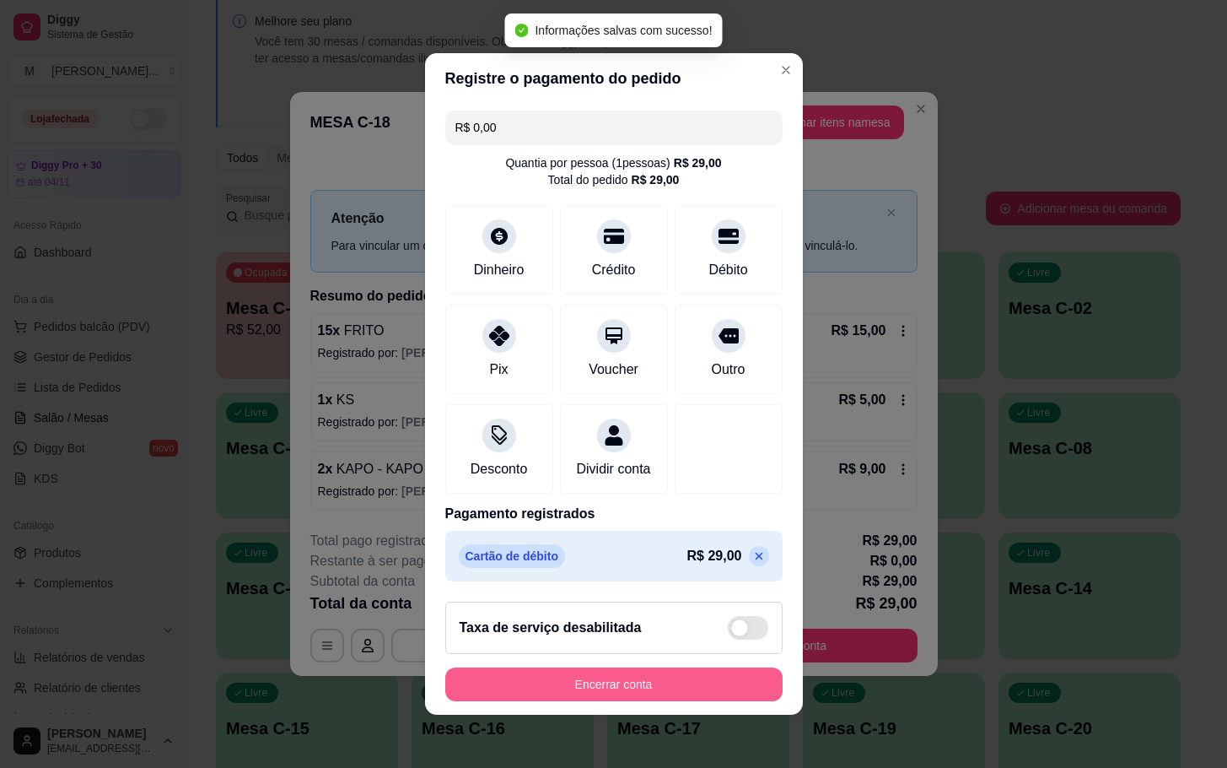
click at [692, 701] on button "Encerrar conta" at bounding box center [613, 684] width 337 height 34
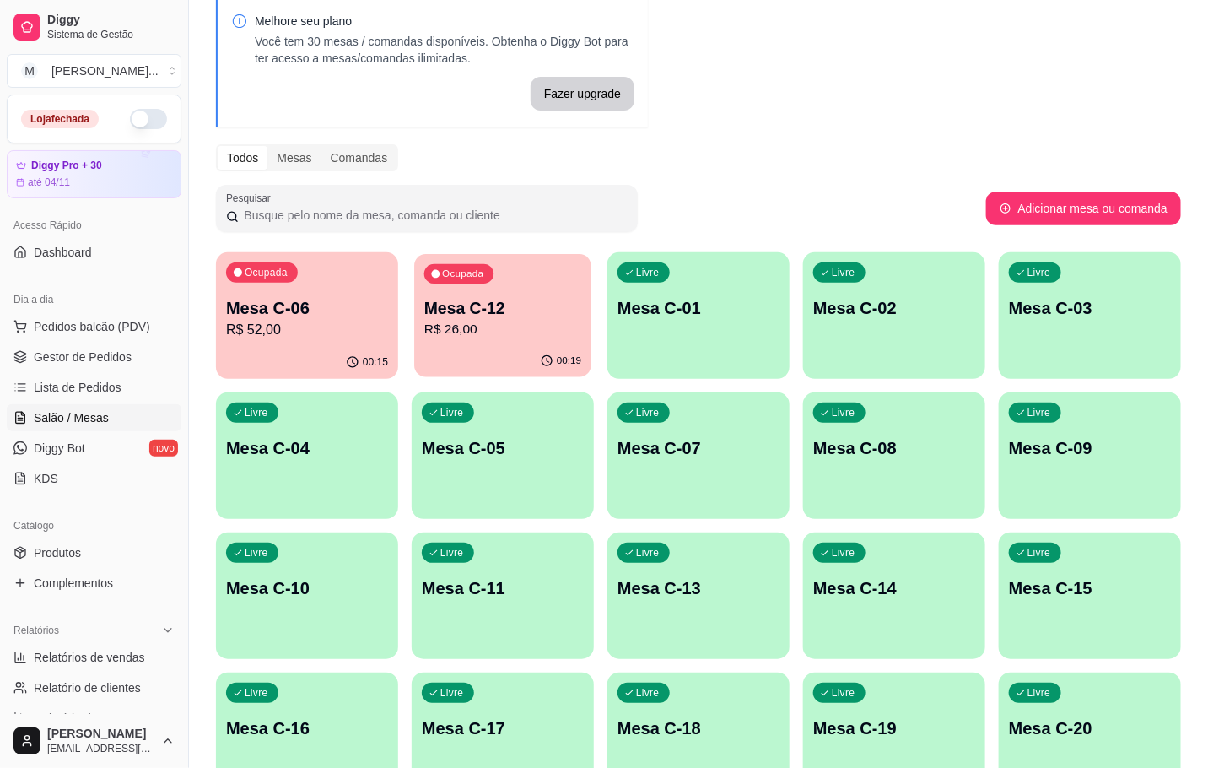
click at [545, 325] on p "R$ 26,00" at bounding box center [502, 329] width 157 height 19
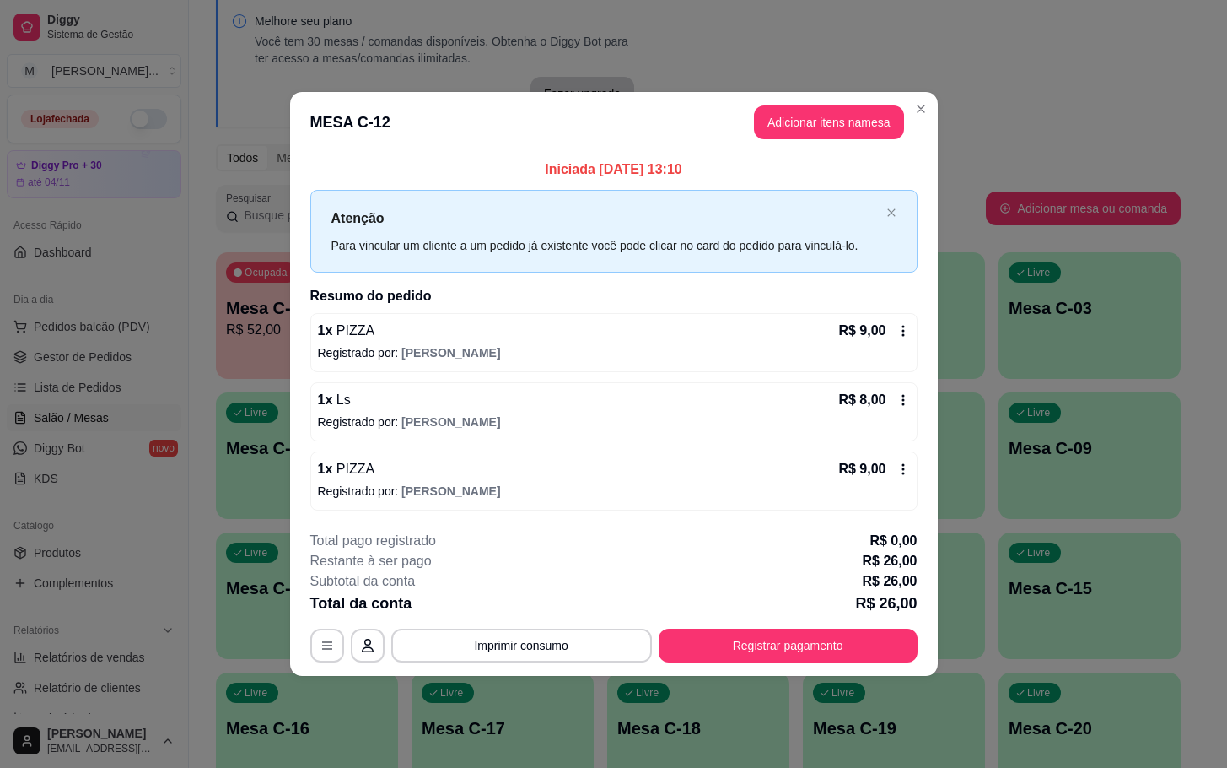
click at [844, 92] on header "MESA C-12 Adicionar itens na mesa" at bounding box center [614, 122] width 648 height 61
click at [815, 121] on button "Adicionar itens na mesa" at bounding box center [829, 122] width 150 height 34
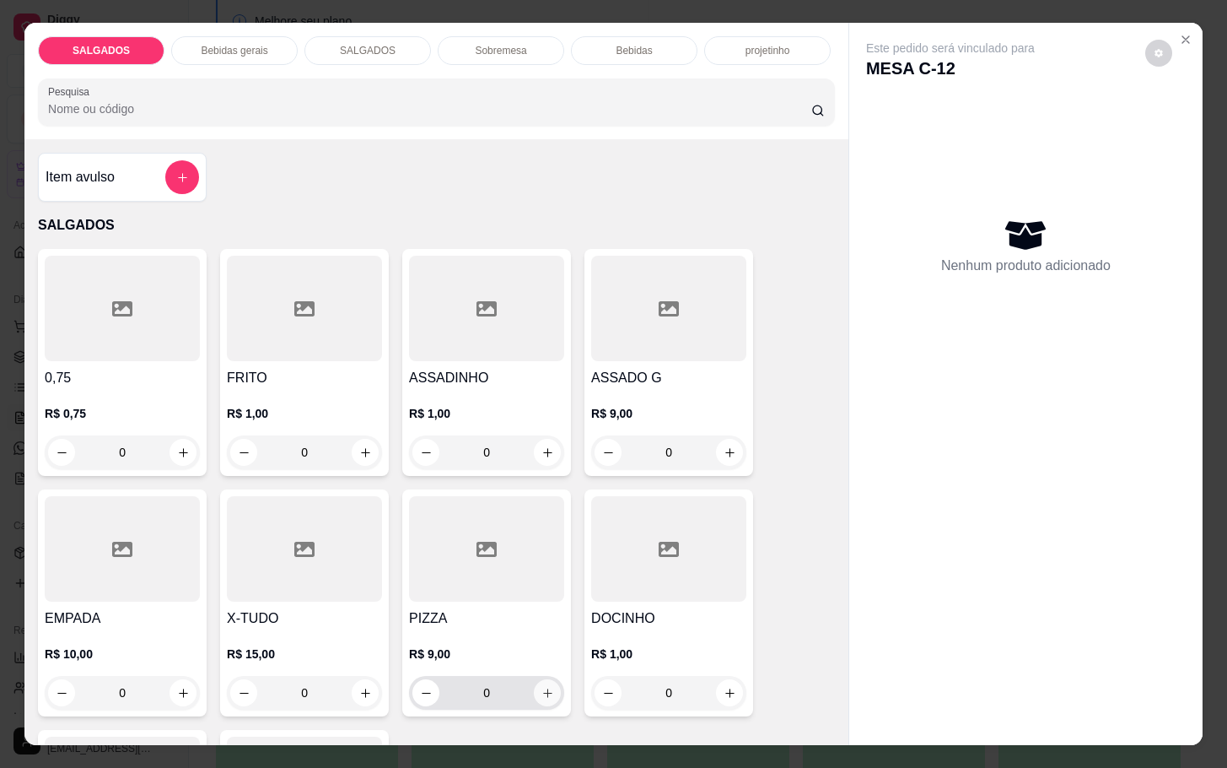
click at [542, 687] on icon "increase-product-quantity" at bounding box center [548, 693] width 13 height 13
type input "1"
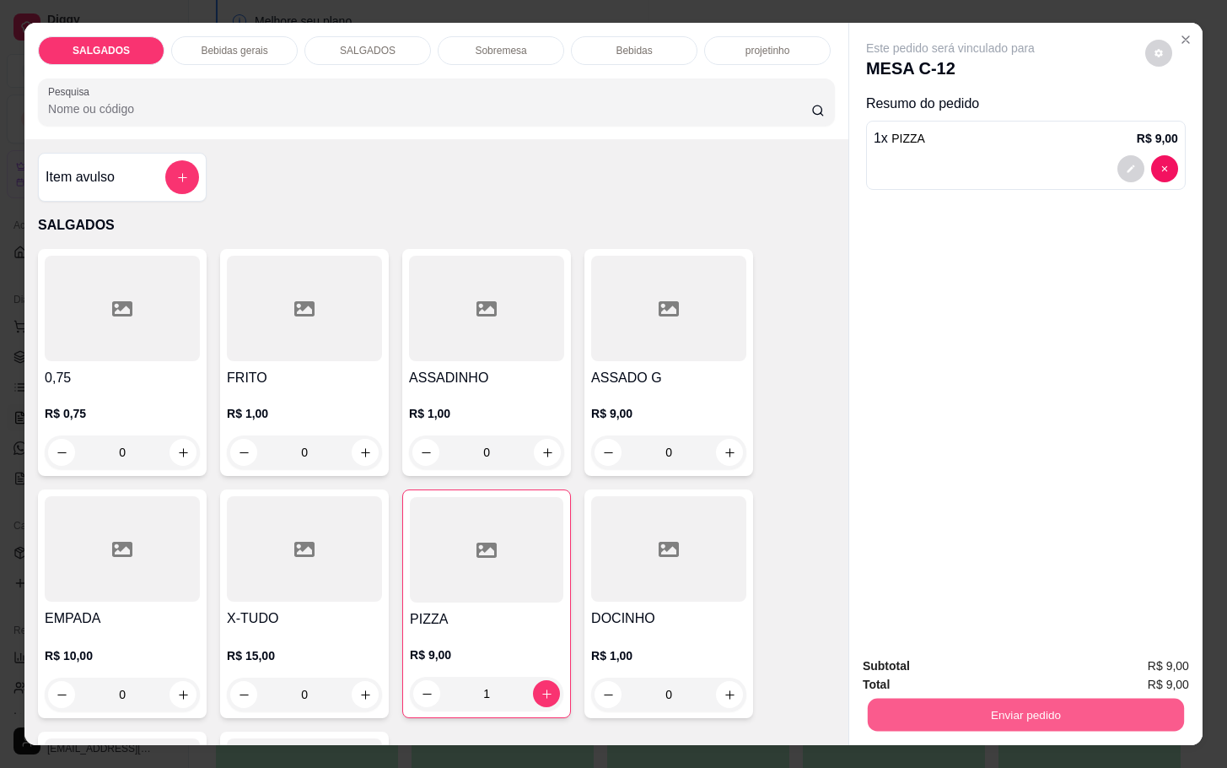
click at [1001, 714] on button "Enviar pedido" at bounding box center [1026, 714] width 316 height 33
click at [1127, 673] on button "Enviar pedido" at bounding box center [1142, 664] width 95 height 32
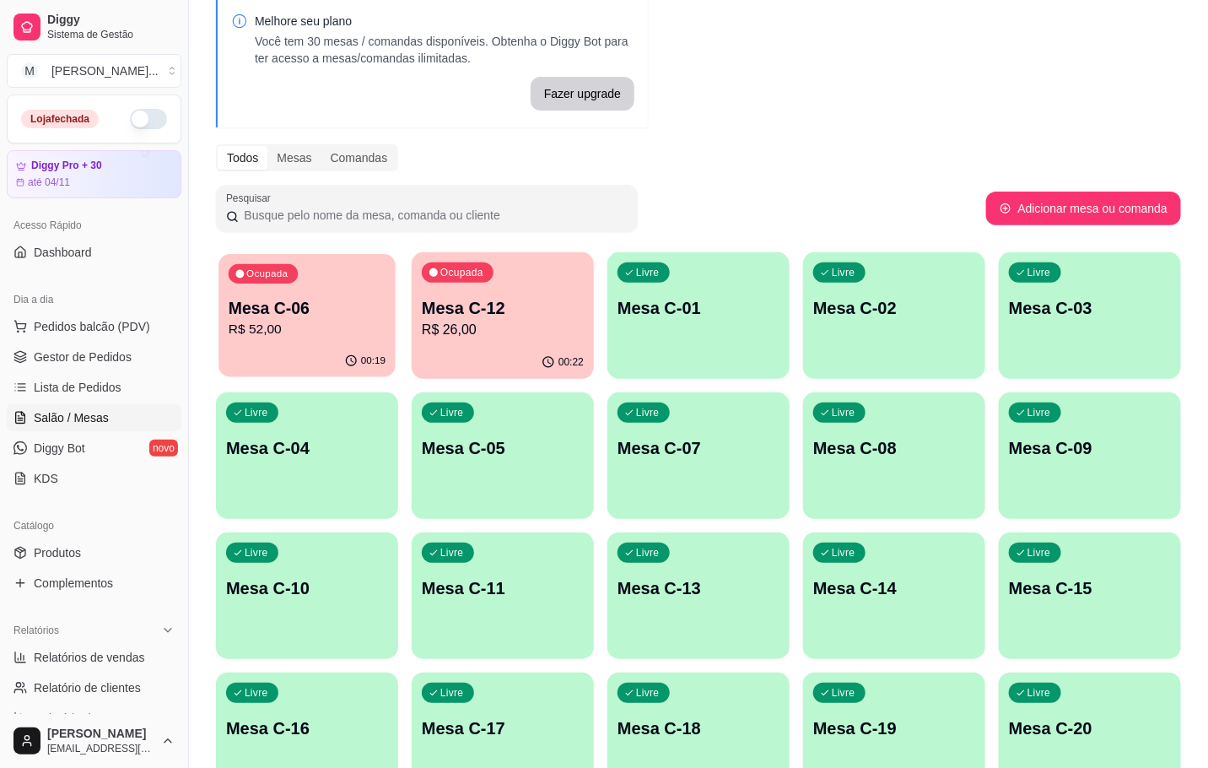
click at [229, 302] on p "Mesa C-06" at bounding box center [307, 308] width 157 height 23
click at [299, 319] on div "Mesa C-06 R$ 52,00" at bounding box center [307, 318] width 157 height 42
click at [471, 329] on p "R$ 26,00" at bounding box center [502, 329] width 157 height 19
click at [395, 322] on div "Ocupada Mesa C-06 R$ 52,00" at bounding box center [306, 299] width 177 height 91
click at [499, 317] on p "Mesa C-12" at bounding box center [502, 308] width 157 height 23
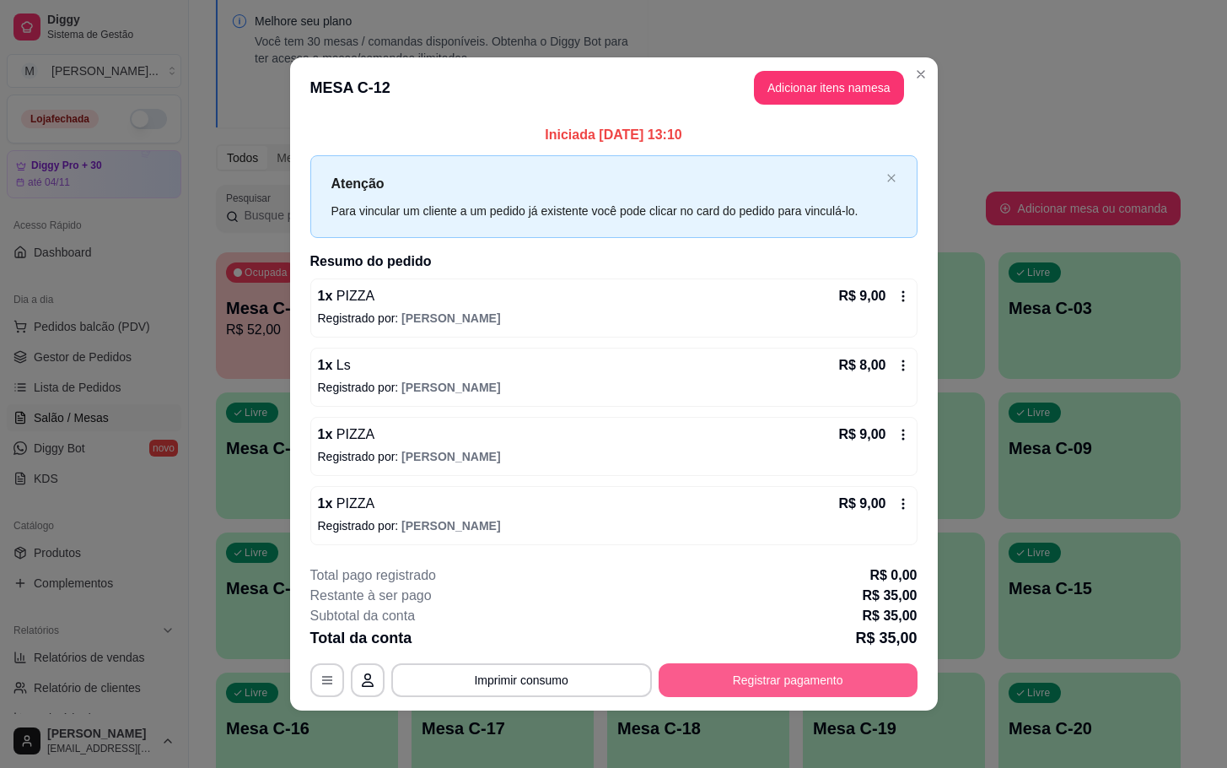
click at [758, 683] on button "Registrar pagamento" at bounding box center [788, 680] width 259 height 34
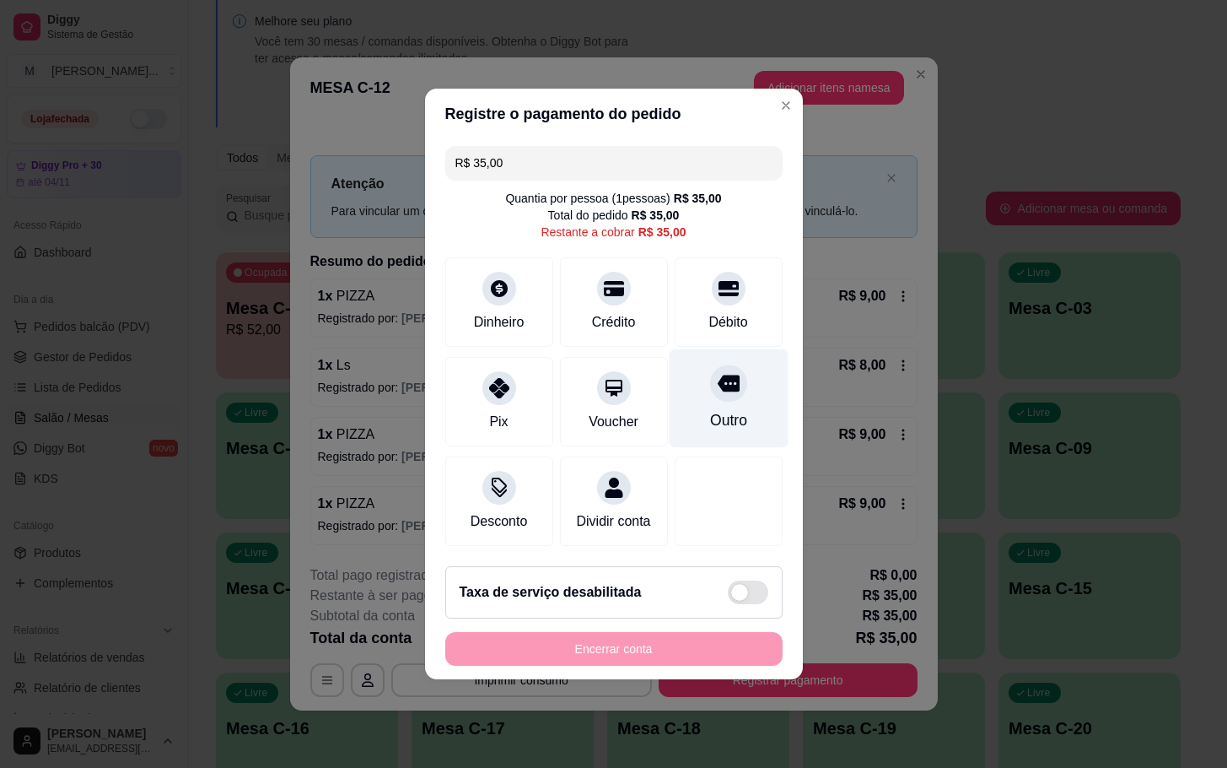
click at [715, 359] on div "Outro" at bounding box center [728, 398] width 119 height 99
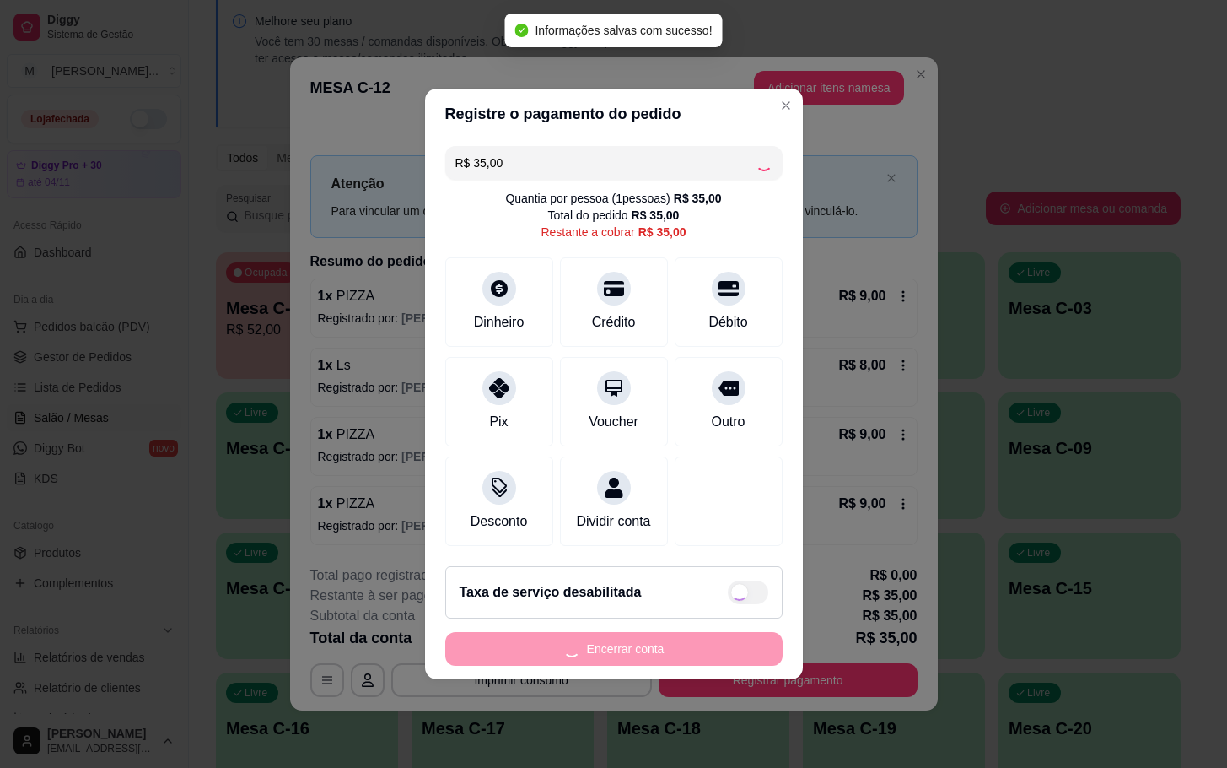
type input "R$ 0,00"
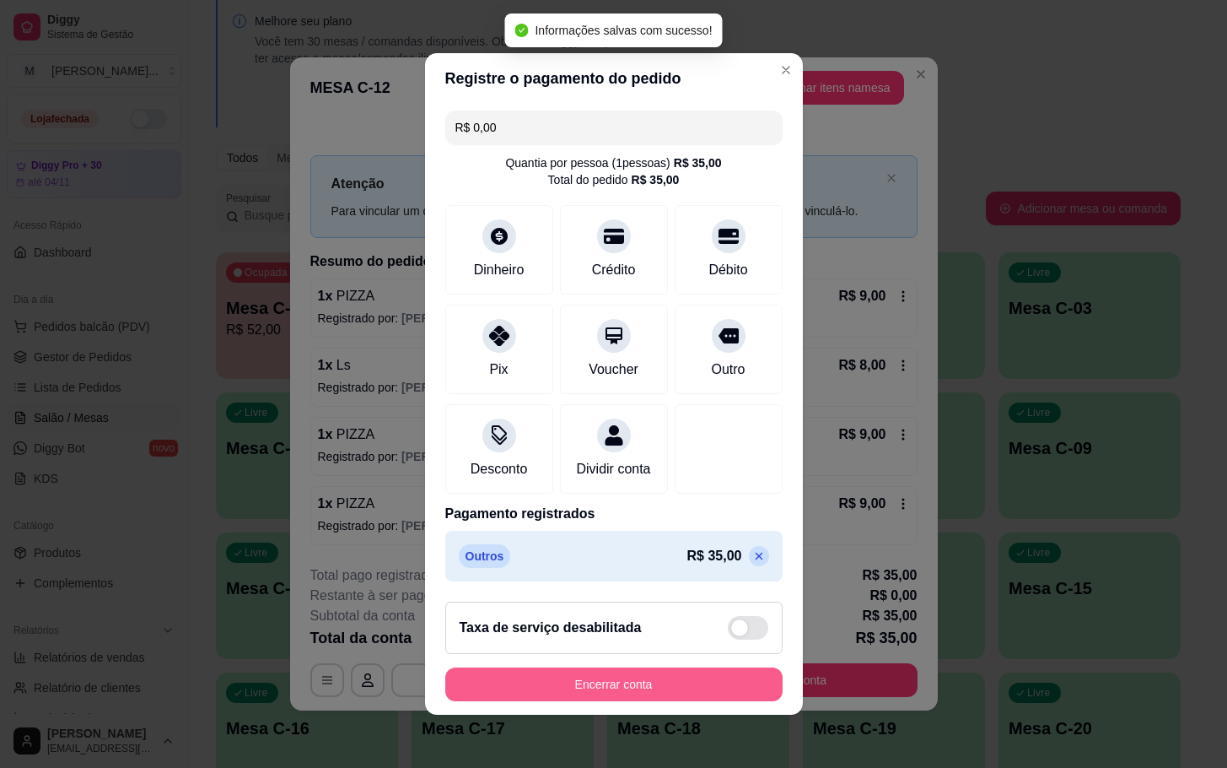
click at [651, 696] on button "Encerrar conta" at bounding box center [613, 684] width 337 height 34
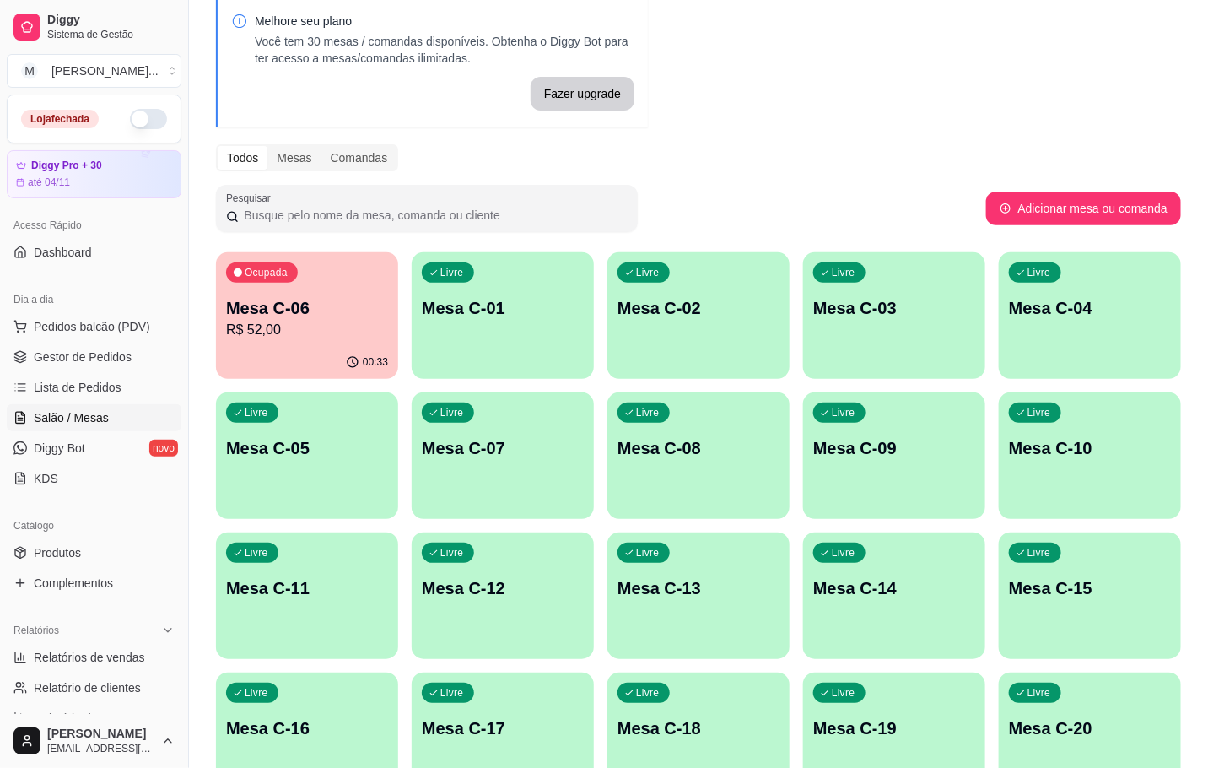
click at [314, 324] on p "R$ 52,00" at bounding box center [307, 330] width 162 height 20
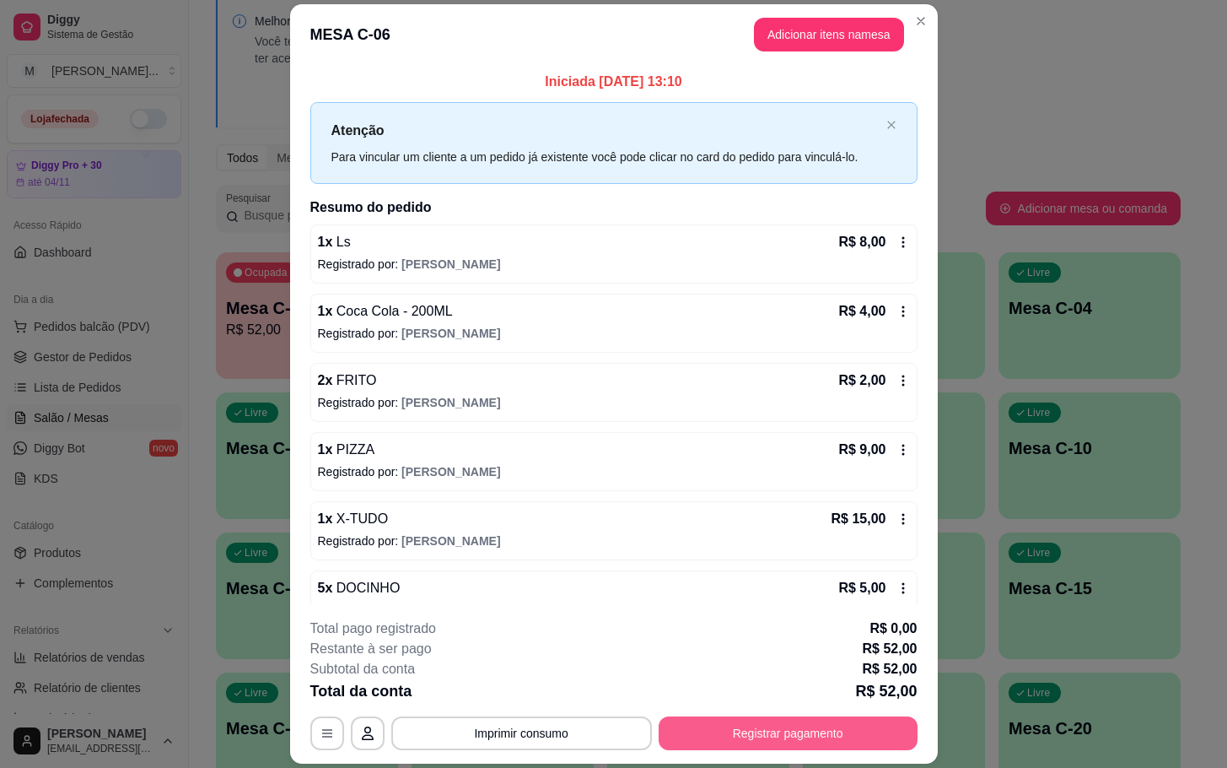
click at [721, 724] on button "Registrar pagamento" at bounding box center [788, 733] width 259 height 34
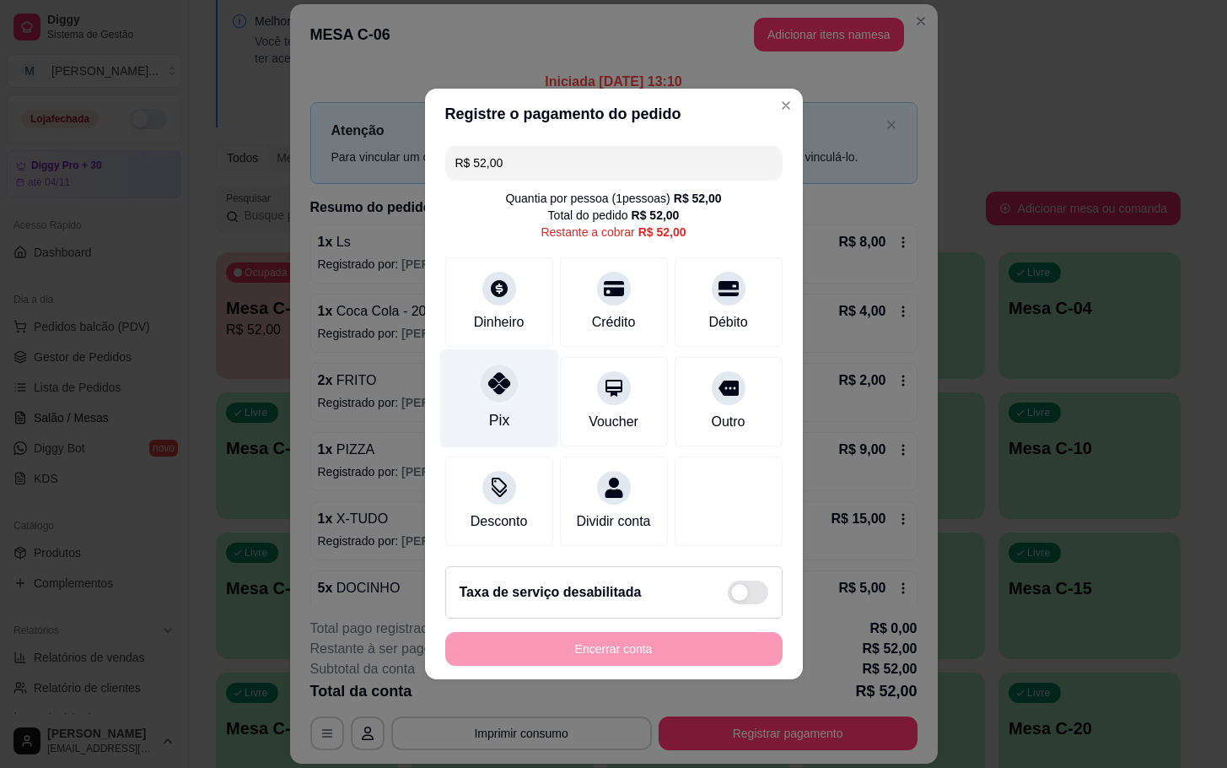
click at [530, 400] on div "Pix" at bounding box center [499, 398] width 119 height 99
type input "R$ 0,00"
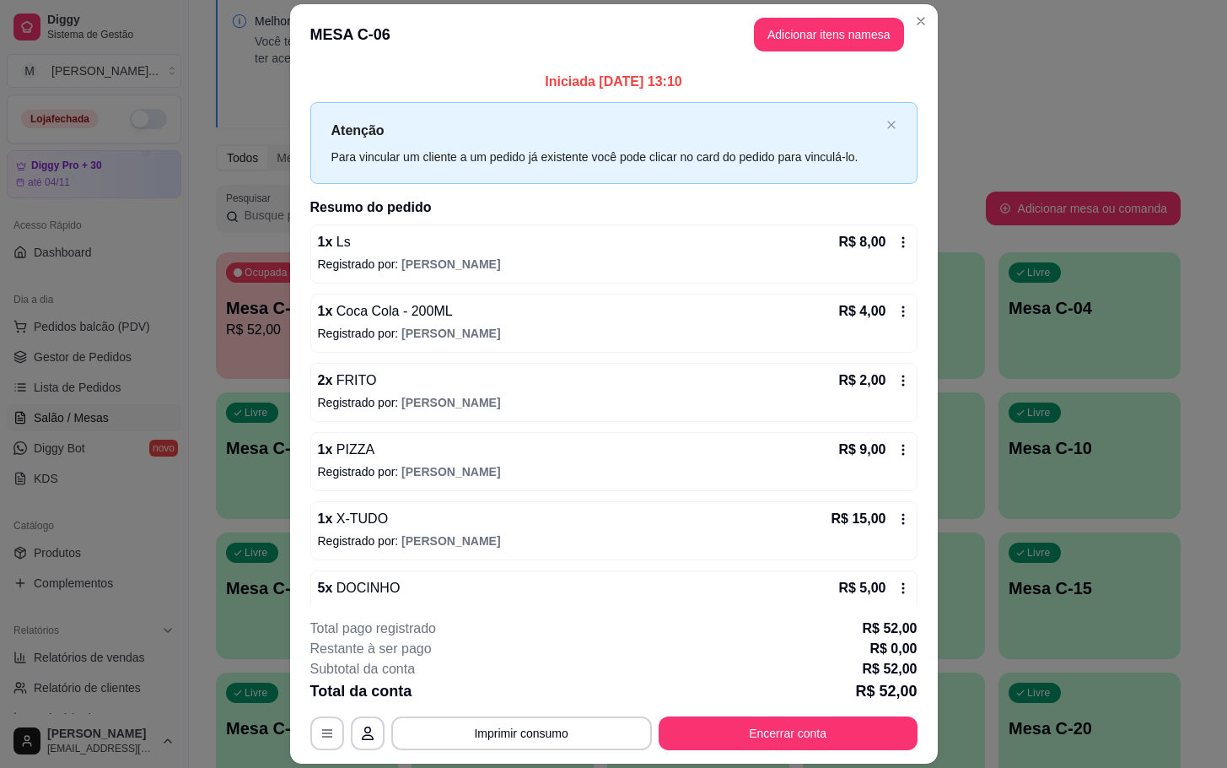
scroll to position [105, 0]
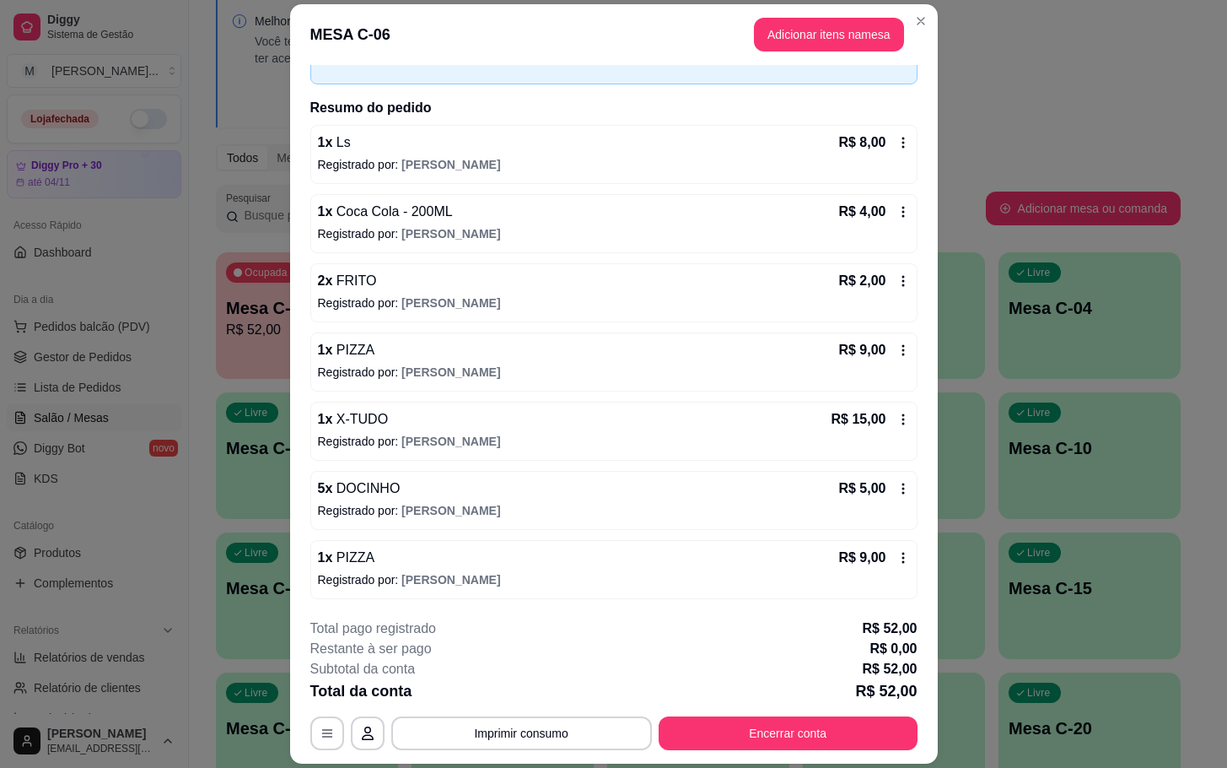
click at [810, 736] on button "Encerrar conta" at bounding box center [788, 733] width 259 height 34
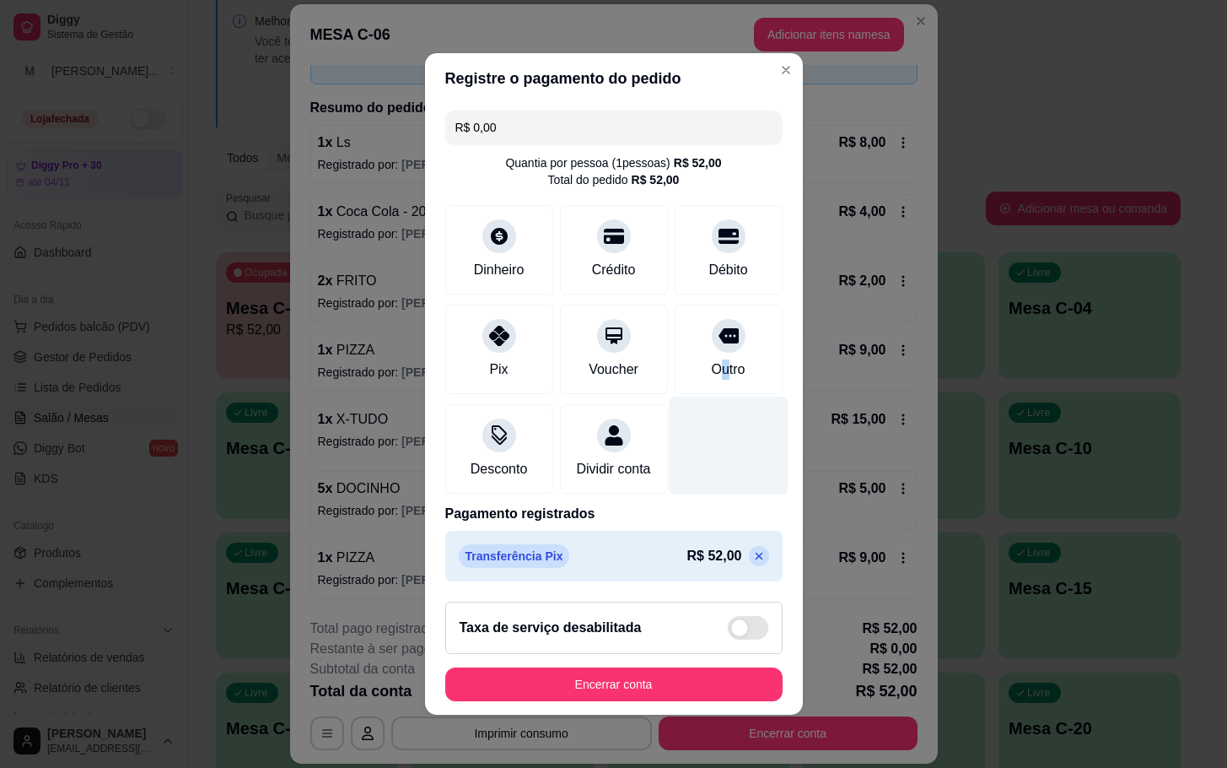
drag, startPoint x: 699, startPoint y: 349, endPoint x: 694, endPoint y: 398, distance: 49.2
click at [711, 359] on div "Outro" at bounding box center [728, 369] width 34 height 20
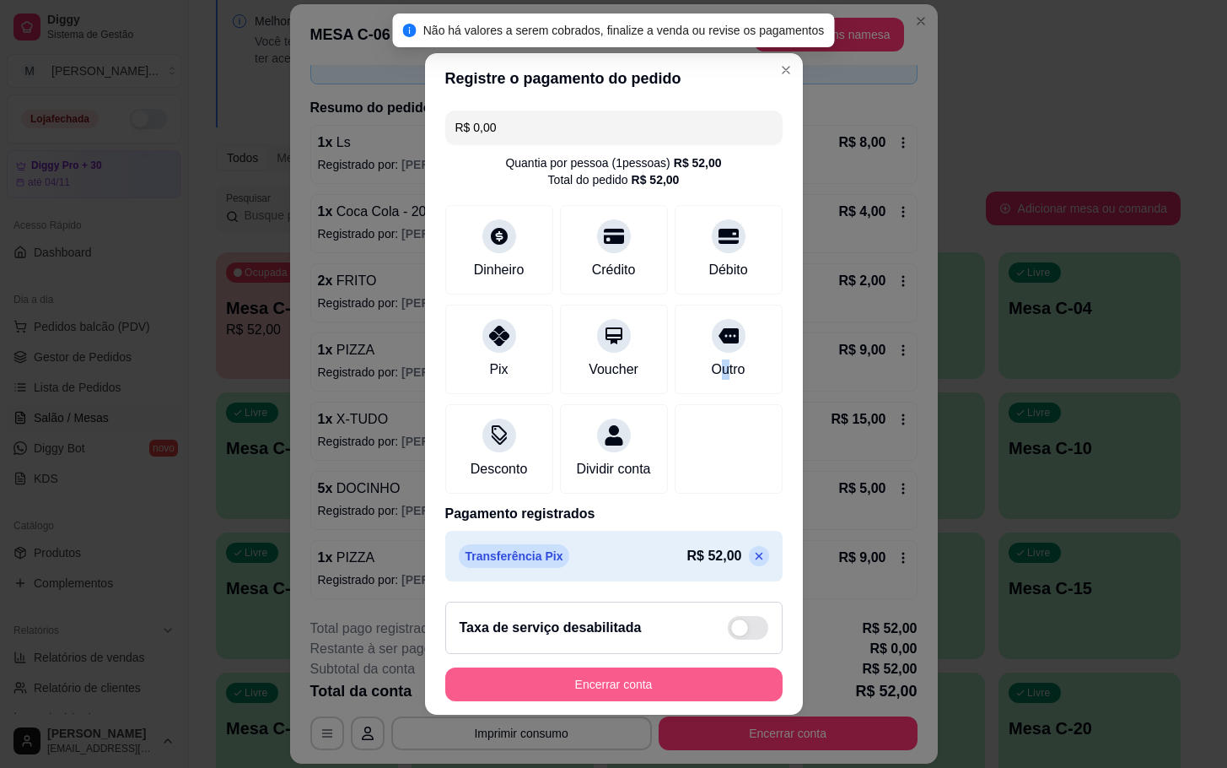
click at [711, 681] on button "Encerrar conta" at bounding box center [613, 684] width 337 height 34
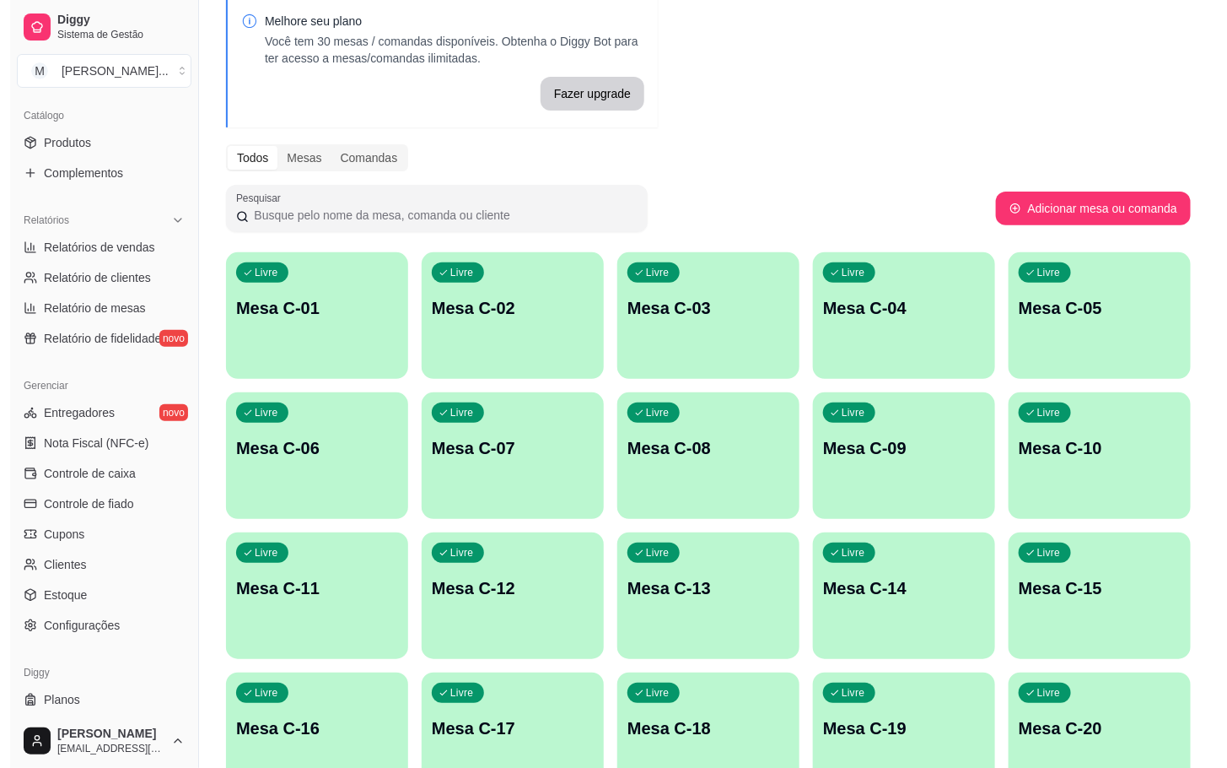
scroll to position [446, 0]
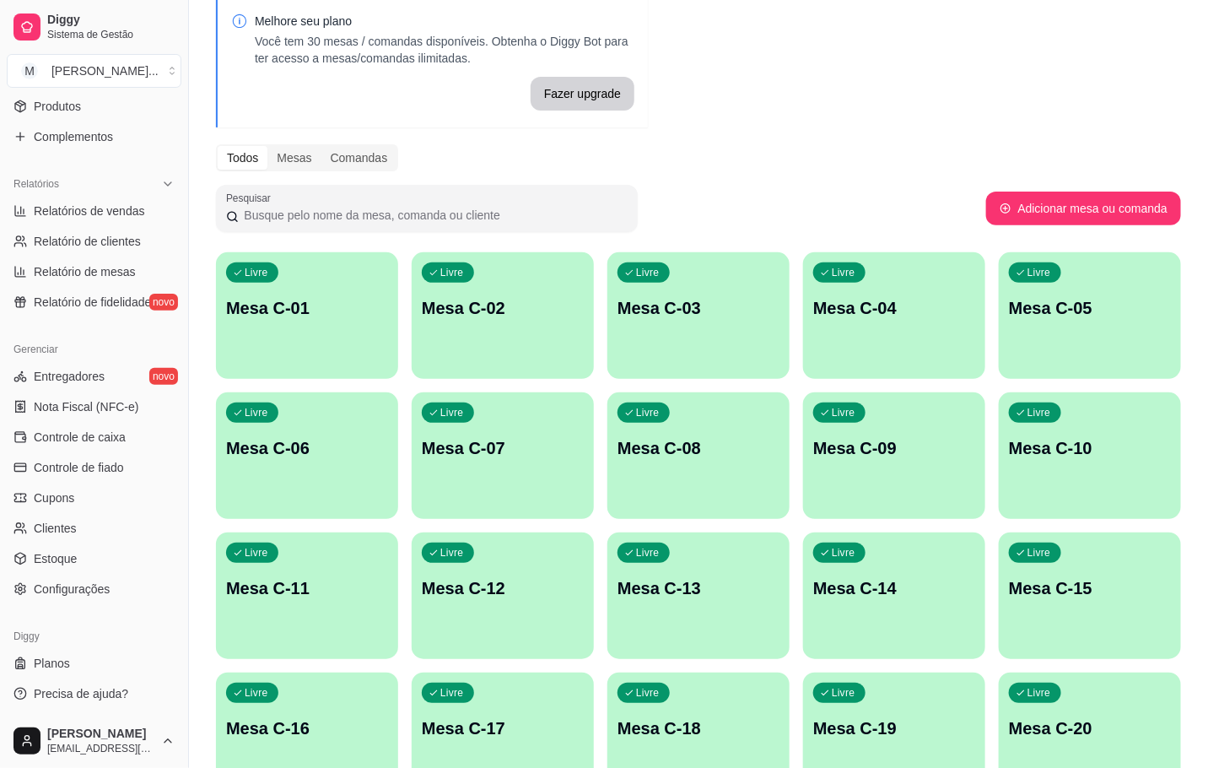
click at [655, 726] on p "Mesa C-18" at bounding box center [699, 728] width 162 height 24
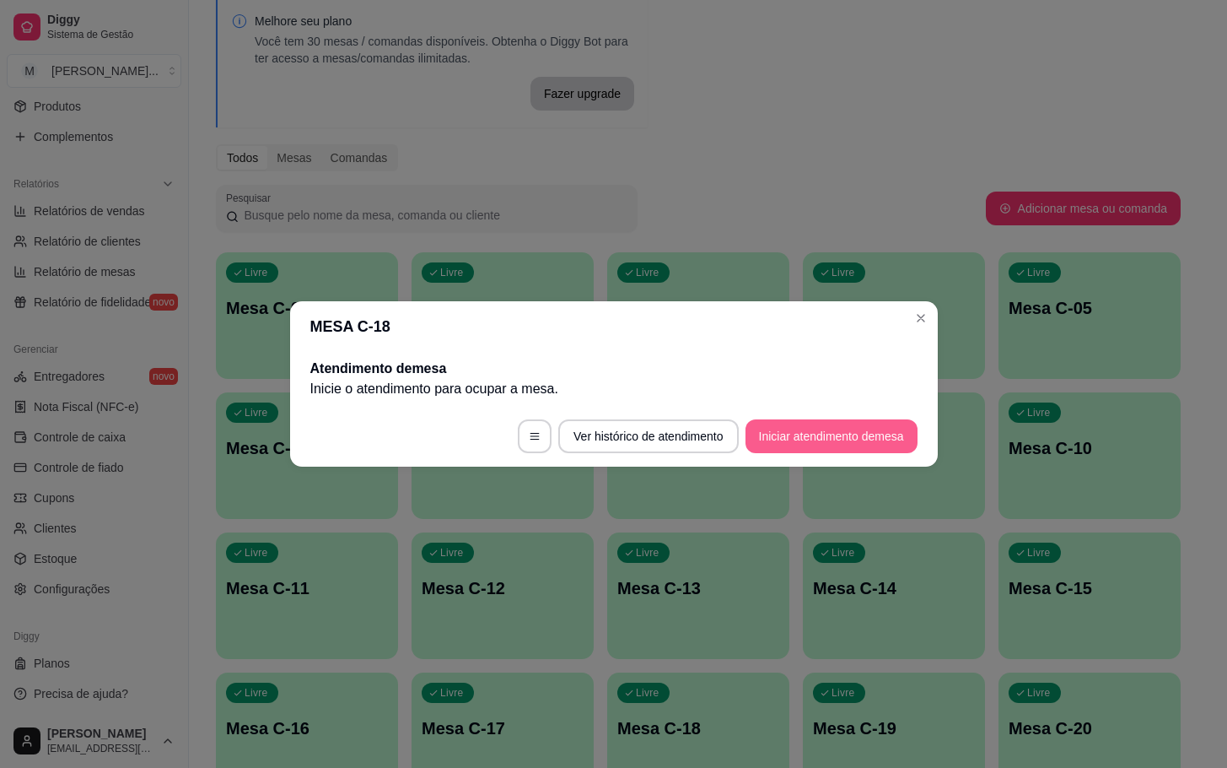
click at [828, 421] on button "Iniciar atendimento de mesa" at bounding box center [832, 436] width 172 height 34
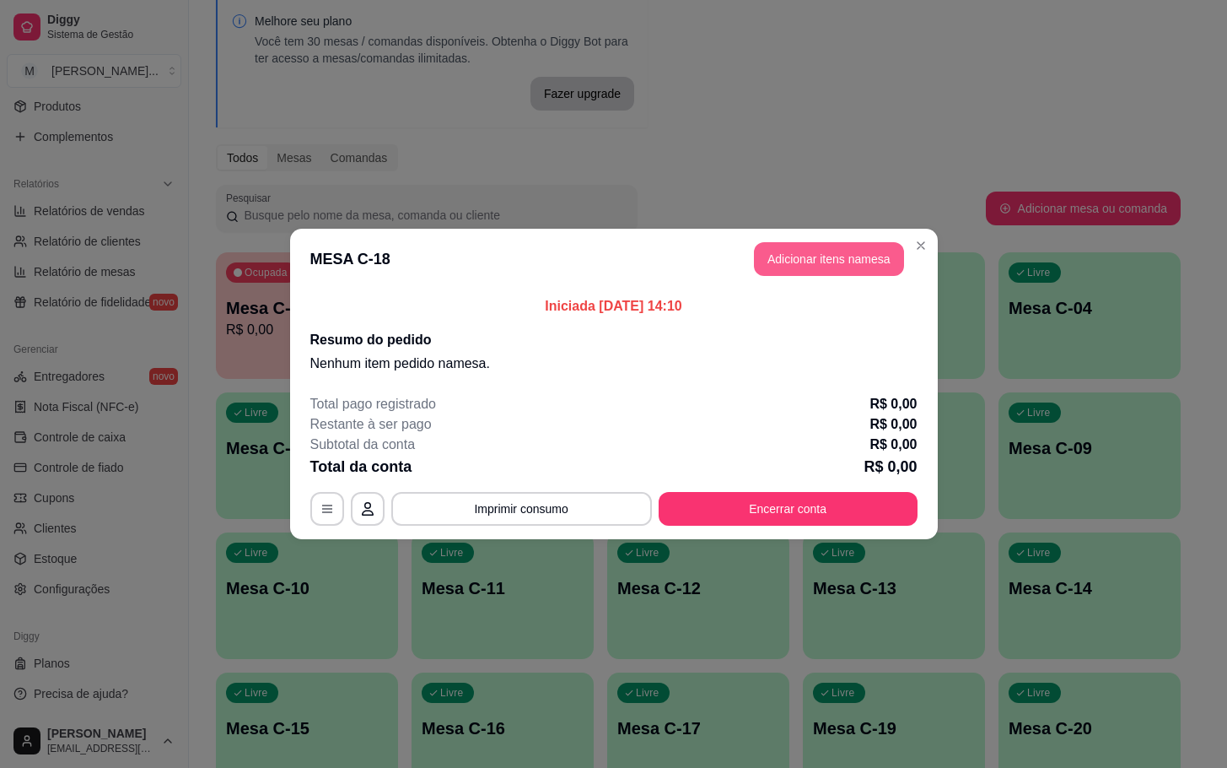
click at [835, 269] on button "Adicionar itens na mesa" at bounding box center [829, 259] width 150 height 34
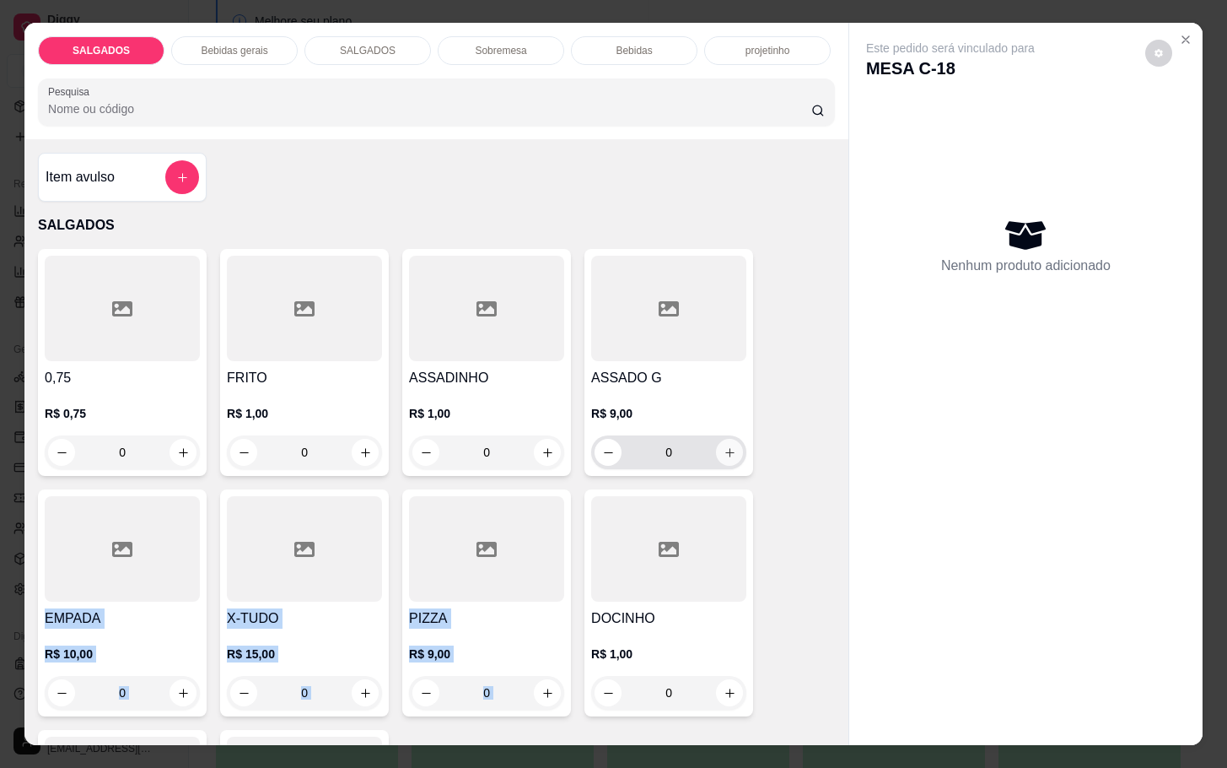
click at [717, 476] on div "0,75 R$ 0,75 0 FRITO R$ 1,00 0 ASSADINHO R$ 1,00 0 ASSADO G R$ 9,00 0 EMPADA R$…" at bounding box center [436, 603] width 797 height 708
click at [724, 446] on icon "increase-product-quantity" at bounding box center [730, 452] width 13 height 13
type input "1"
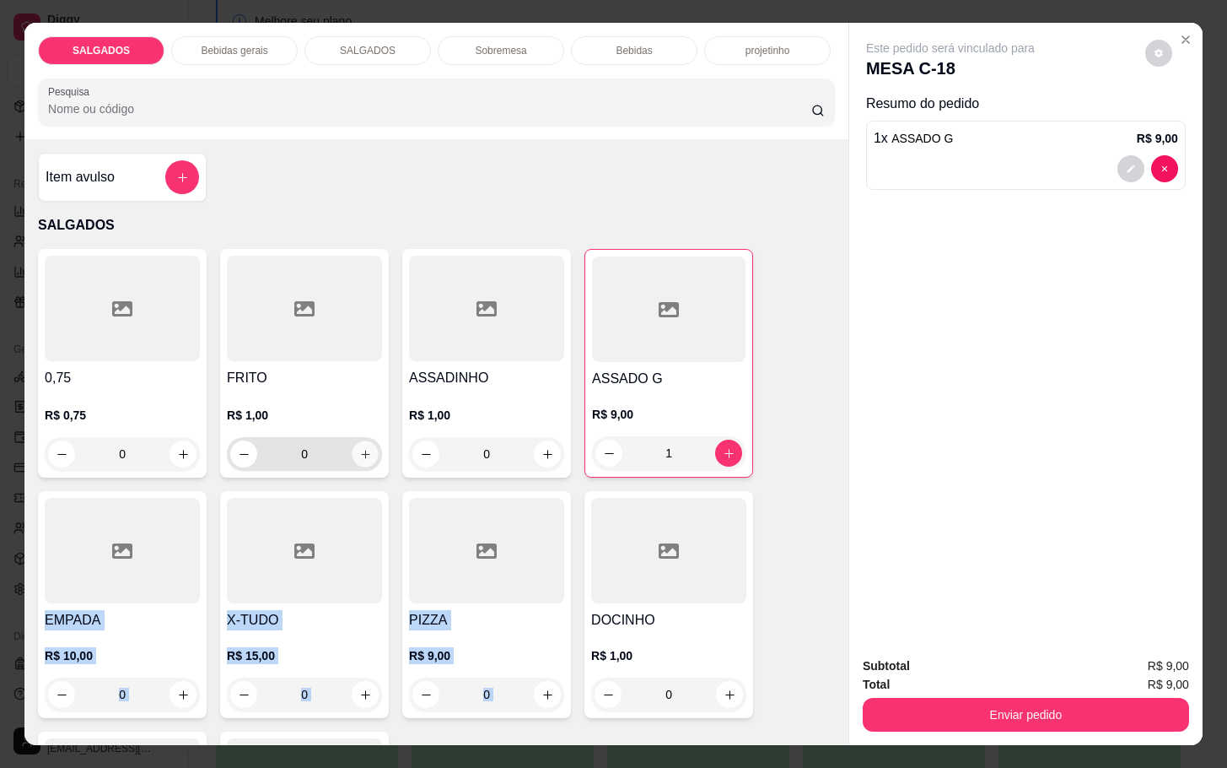
click at [359, 454] on button "increase-product-quantity" at bounding box center [366, 454] width 26 height 26
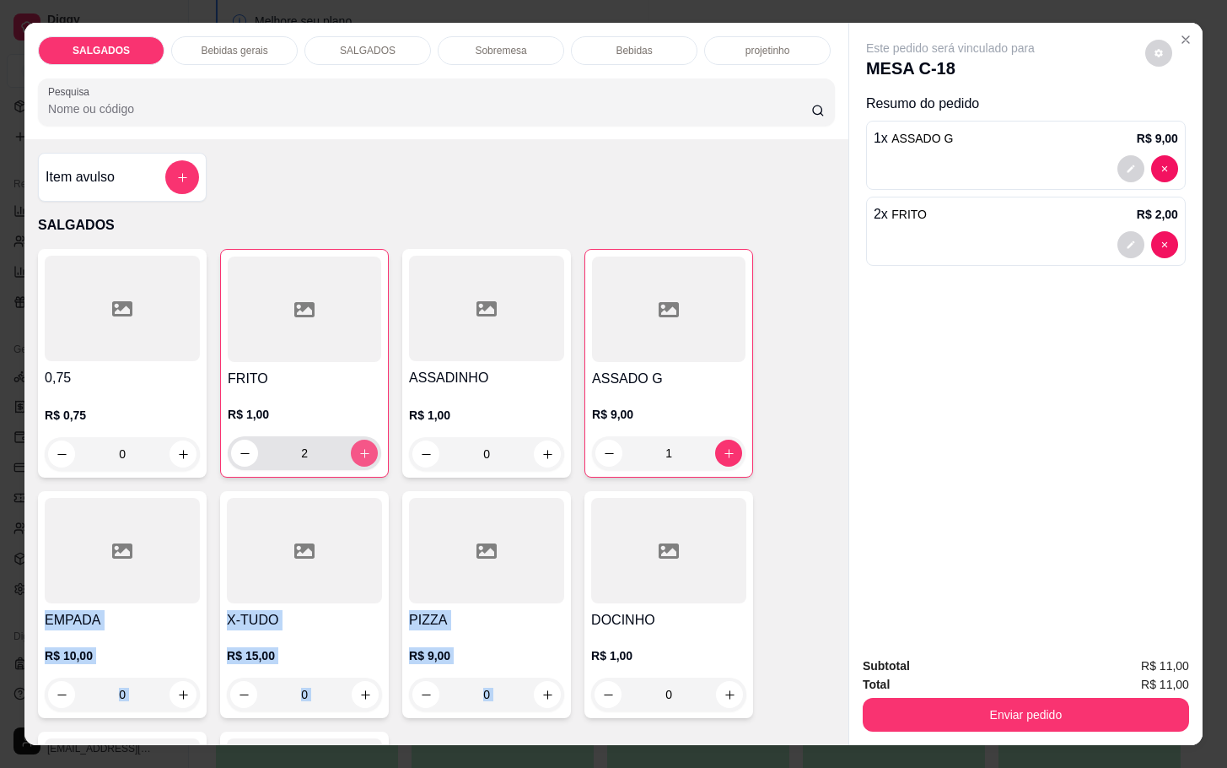
click at [359, 454] on button "increase-product-quantity" at bounding box center [364, 453] width 27 height 27
click at [359, 454] on button "increase-product-quantity" at bounding box center [365, 453] width 26 height 26
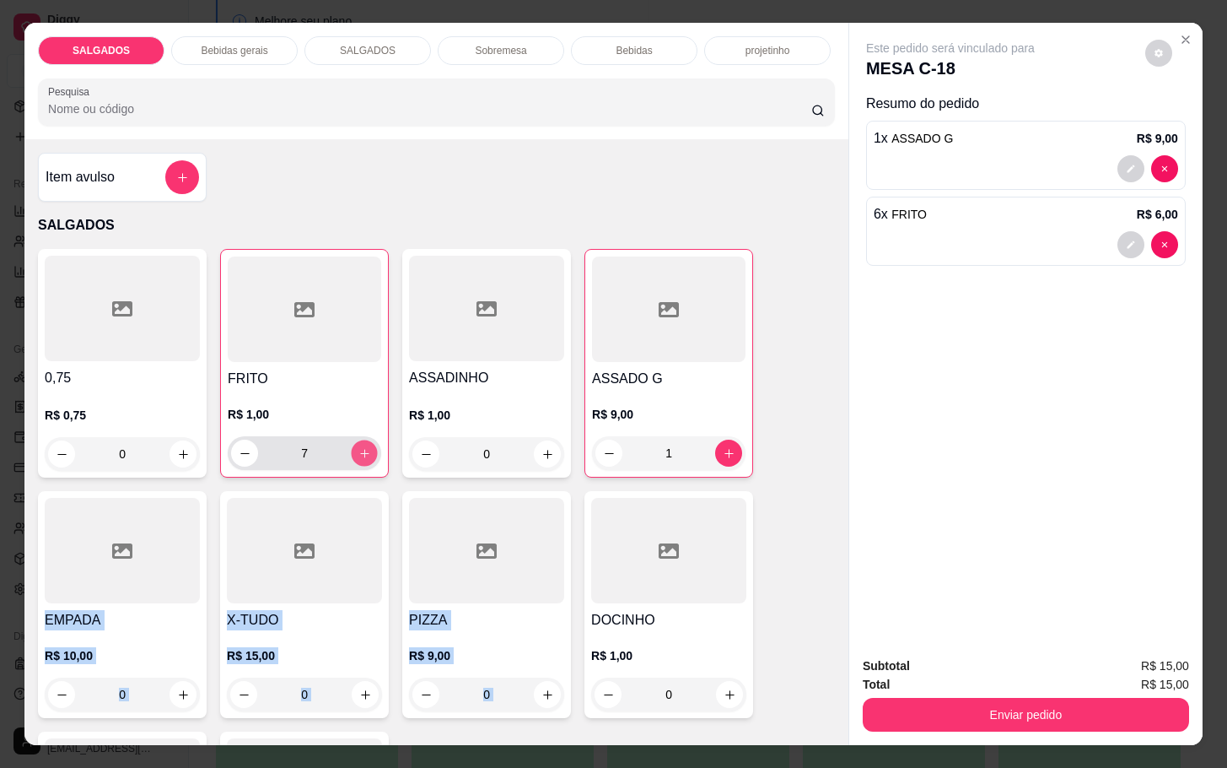
click at [359, 454] on button "increase-product-quantity" at bounding box center [365, 453] width 26 height 26
click at [359, 454] on button "increase-product-quantity" at bounding box center [364, 453] width 27 height 27
type input "10"
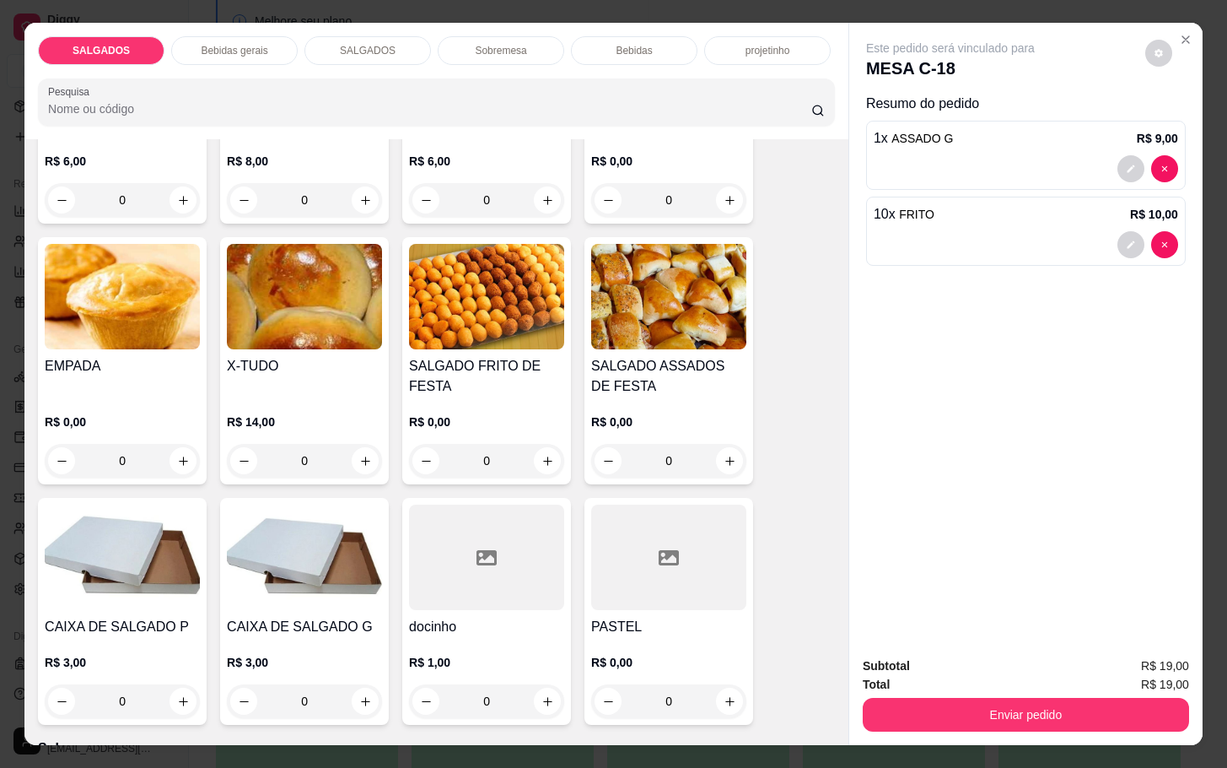
scroll to position [2657, 0]
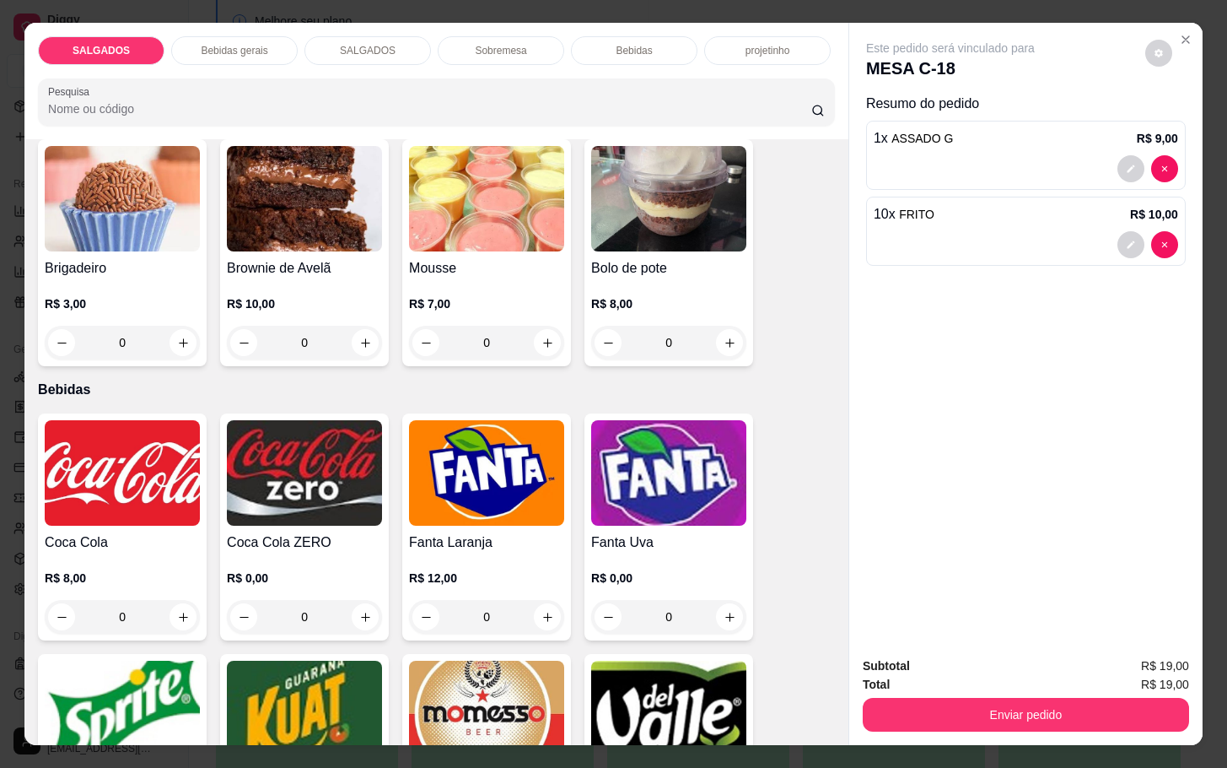
click at [181, 440] on img at bounding box center [122, 472] width 155 height 105
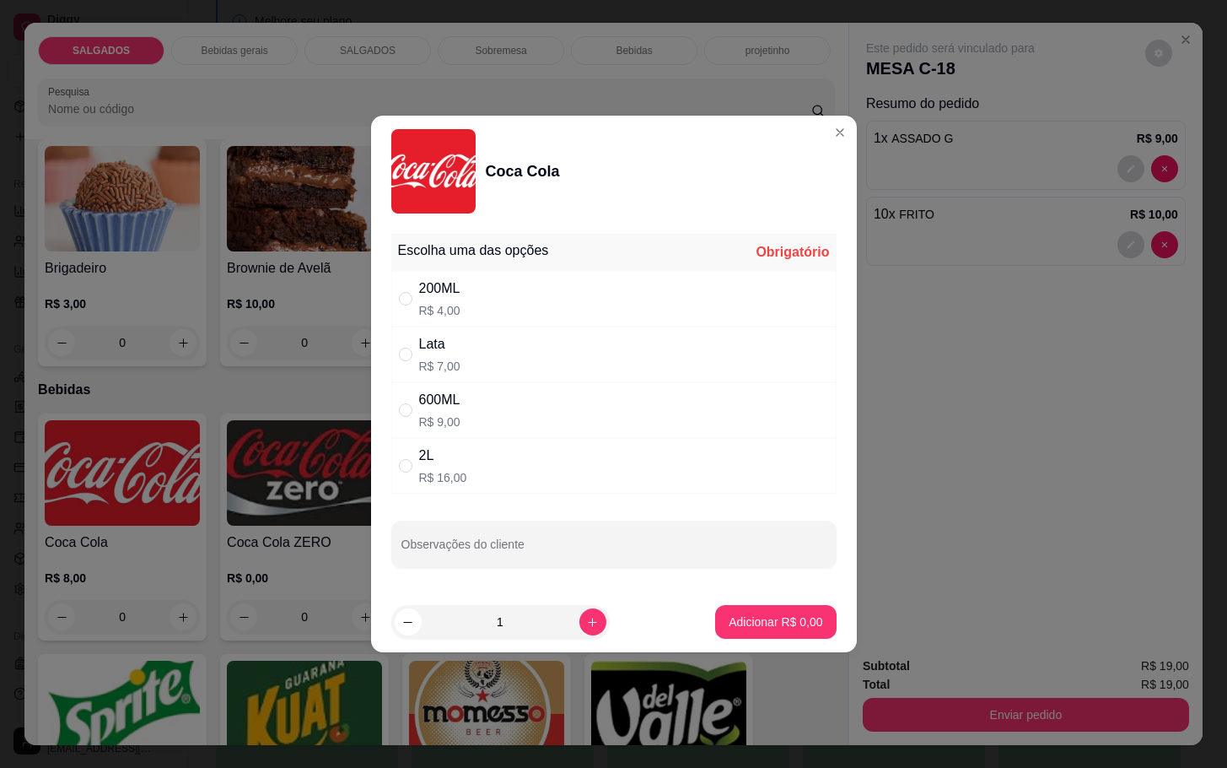
click at [458, 402] on div "600ML" at bounding box center [439, 400] width 41 height 20
radio input "true"
click at [780, 623] on p "Adicionar R$ 9,00" at bounding box center [776, 621] width 91 height 16
type input "1"
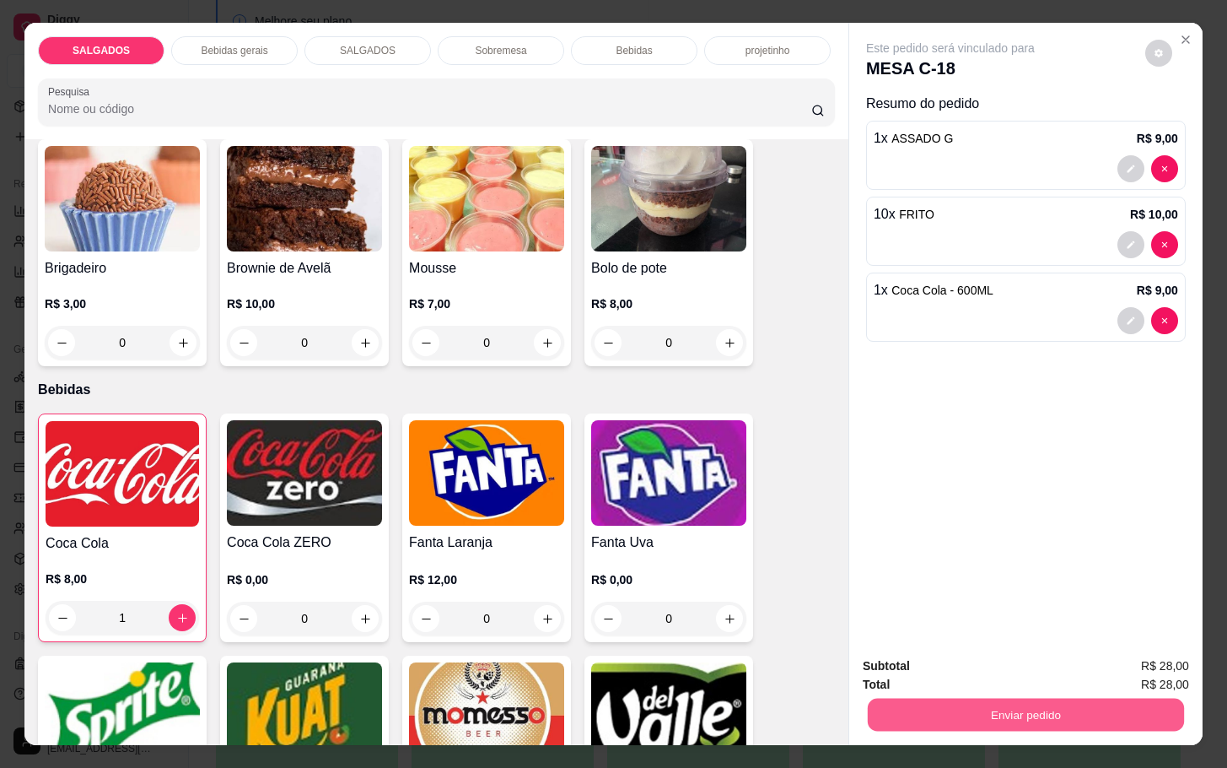
click at [891, 706] on button "Enviar pedido" at bounding box center [1026, 714] width 316 height 33
click at [1114, 671] on button "Enviar pedido" at bounding box center [1143, 663] width 93 height 31
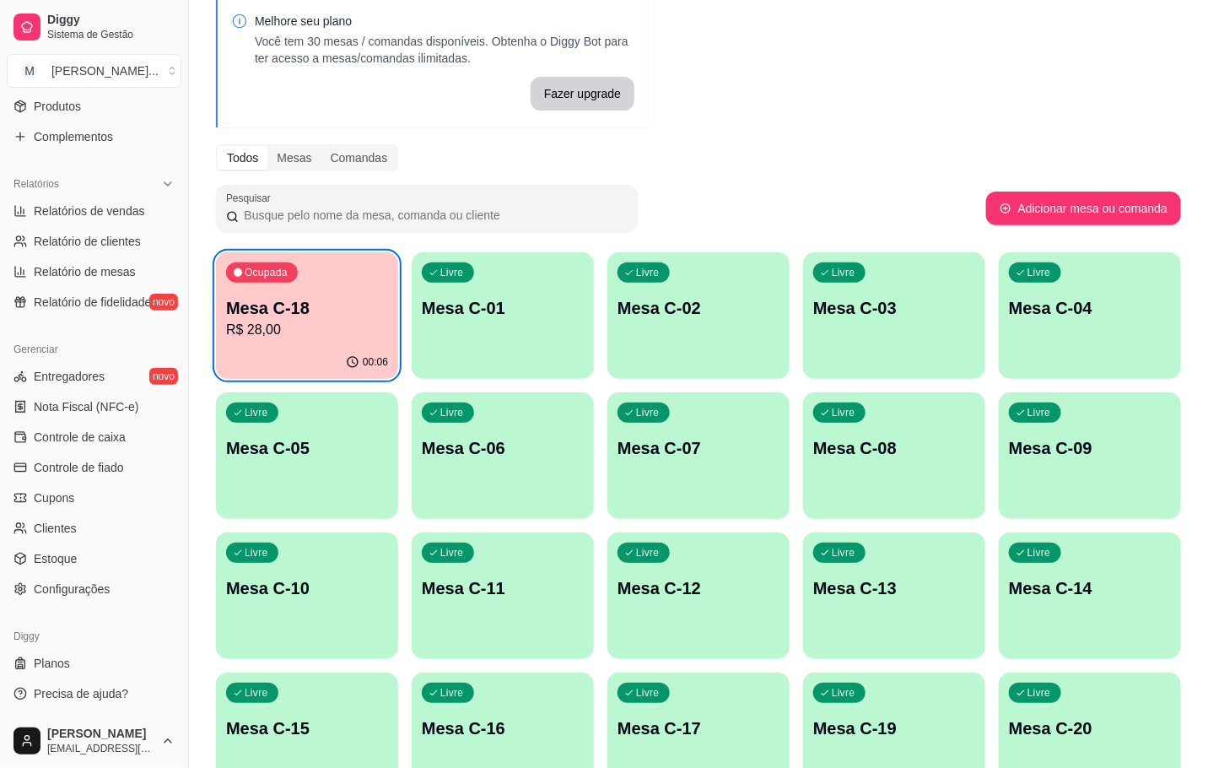
click at [287, 294] on div "Ocupada Mesa C-18 R$ 28,00" at bounding box center [307, 299] width 182 height 94
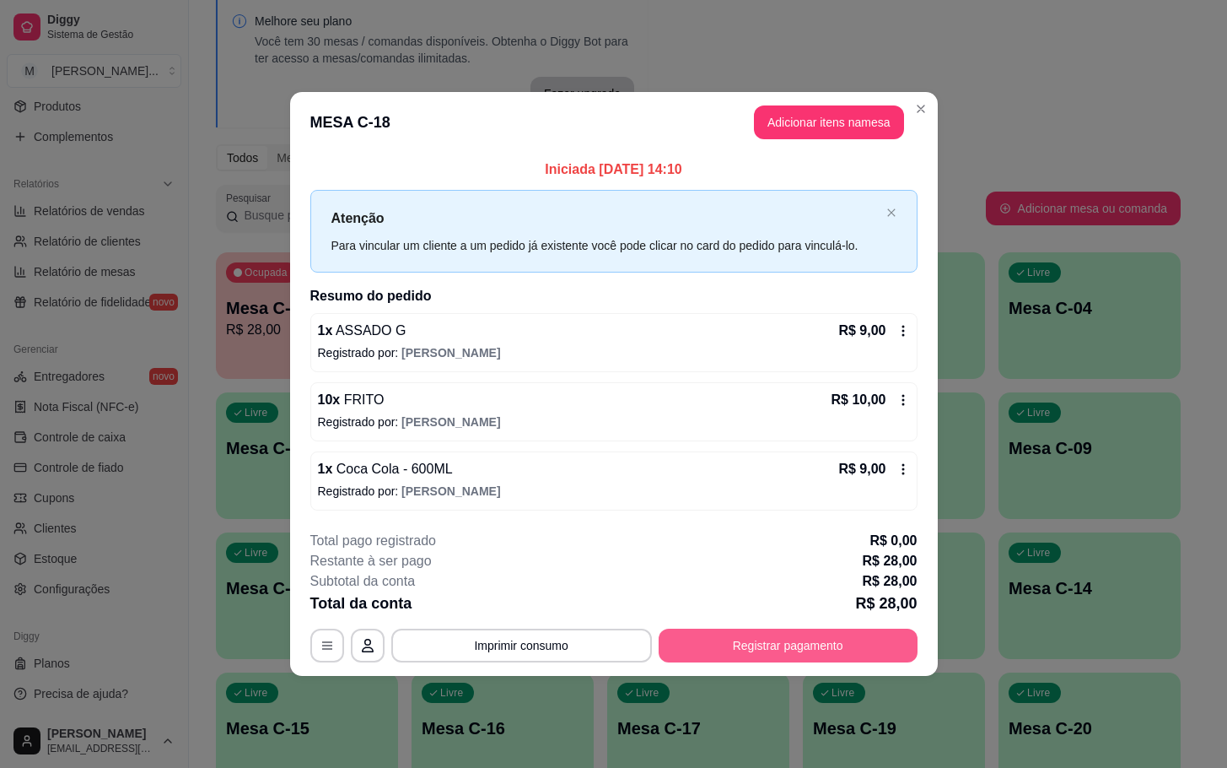
click at [731, 638] on button "Registrar pagamento" at bounding box center [788, 645] width 259 height 34
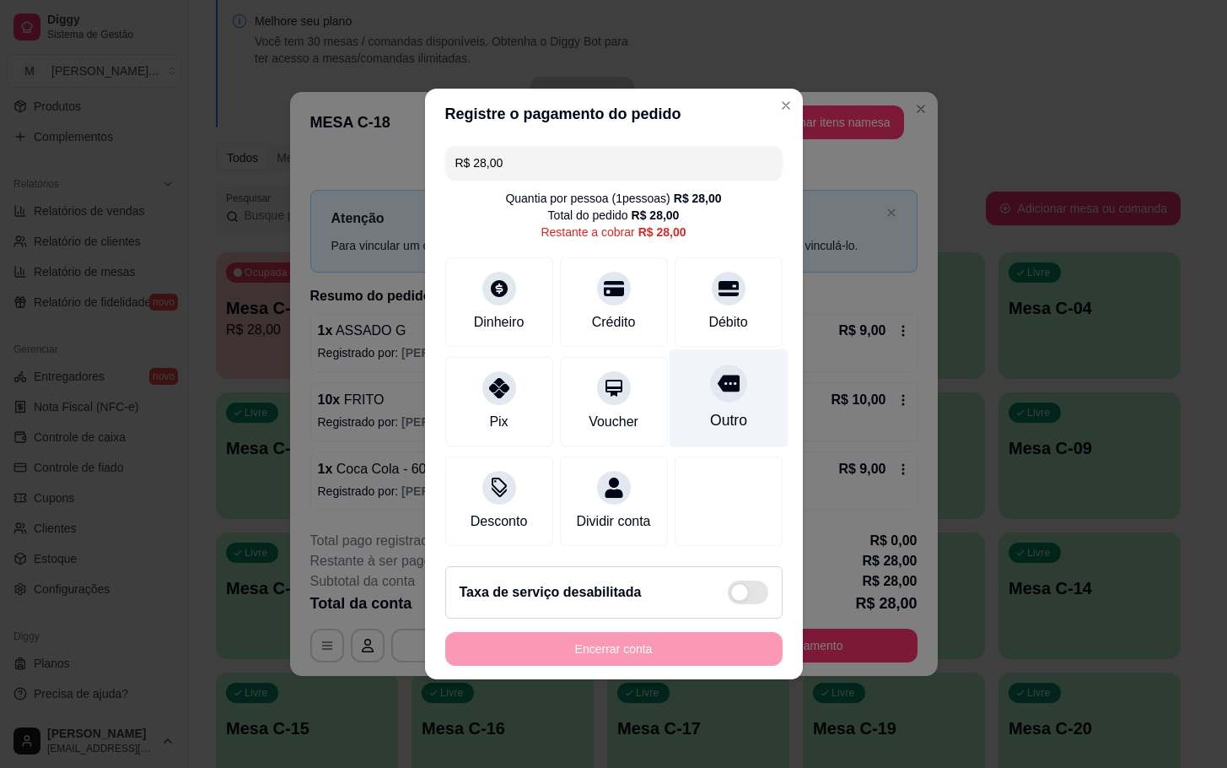
click at [717, 375] on icon at bounding box center [728, 383] width 22 height 17
type input "R$ 0,00"
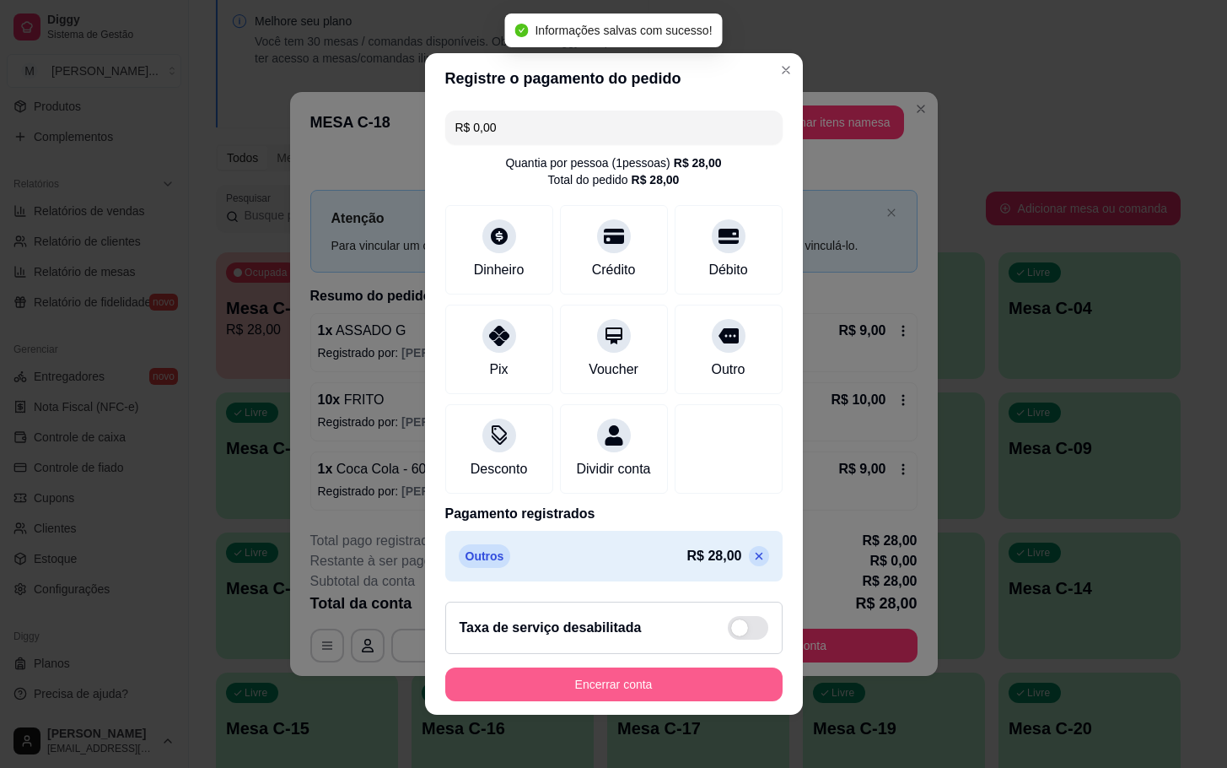
click at [689, 699] on button "Encerrar conta" at bounding box center [613, 684] width 337 height 34
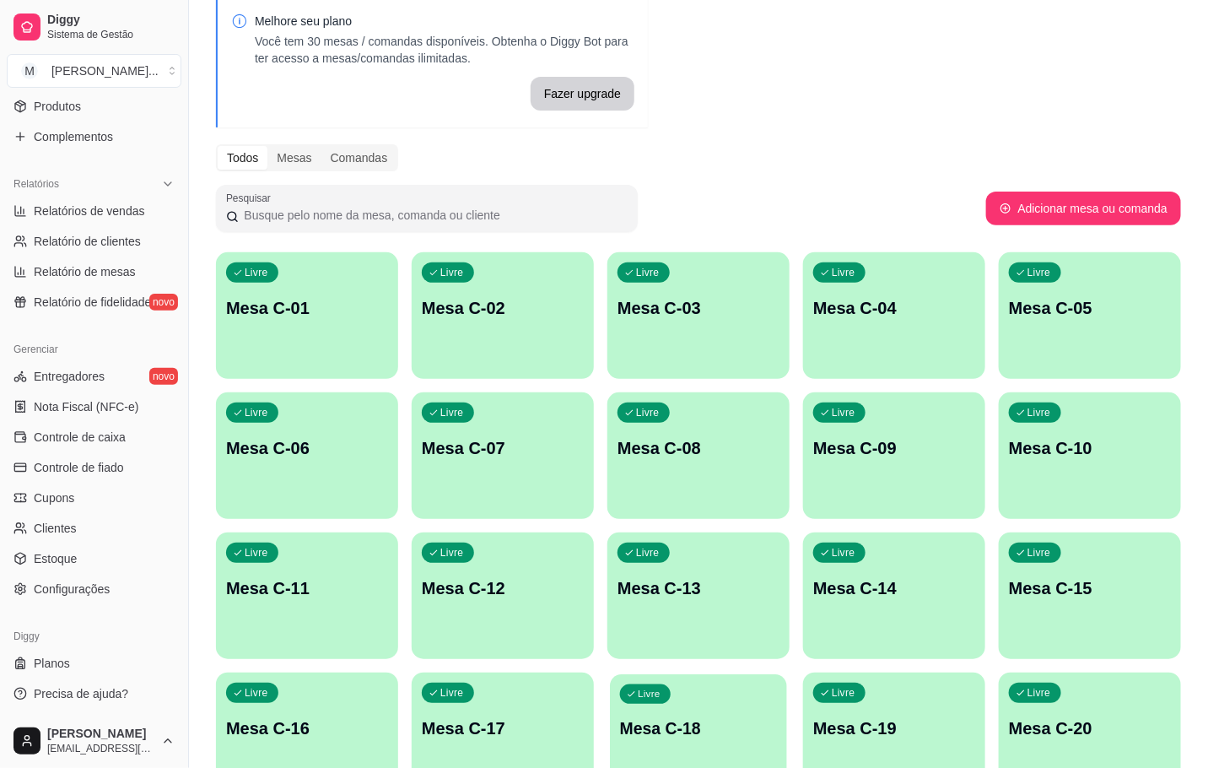
click at [668, 725] on p "Mesa C-18" at bounding box center [698, 728] width 157 height 23
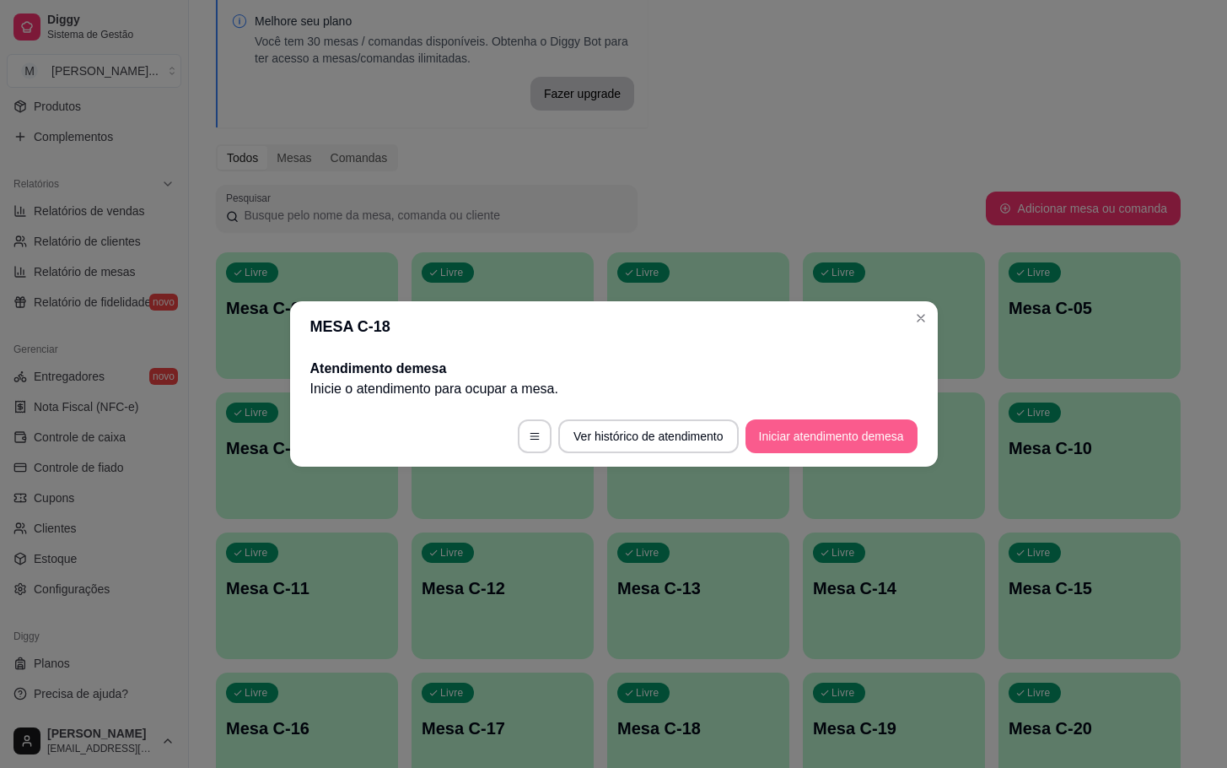
click at [798, 434] on button "Iniciar atendimento de mesa" at bounding box center [832, 436] width 172 height 34
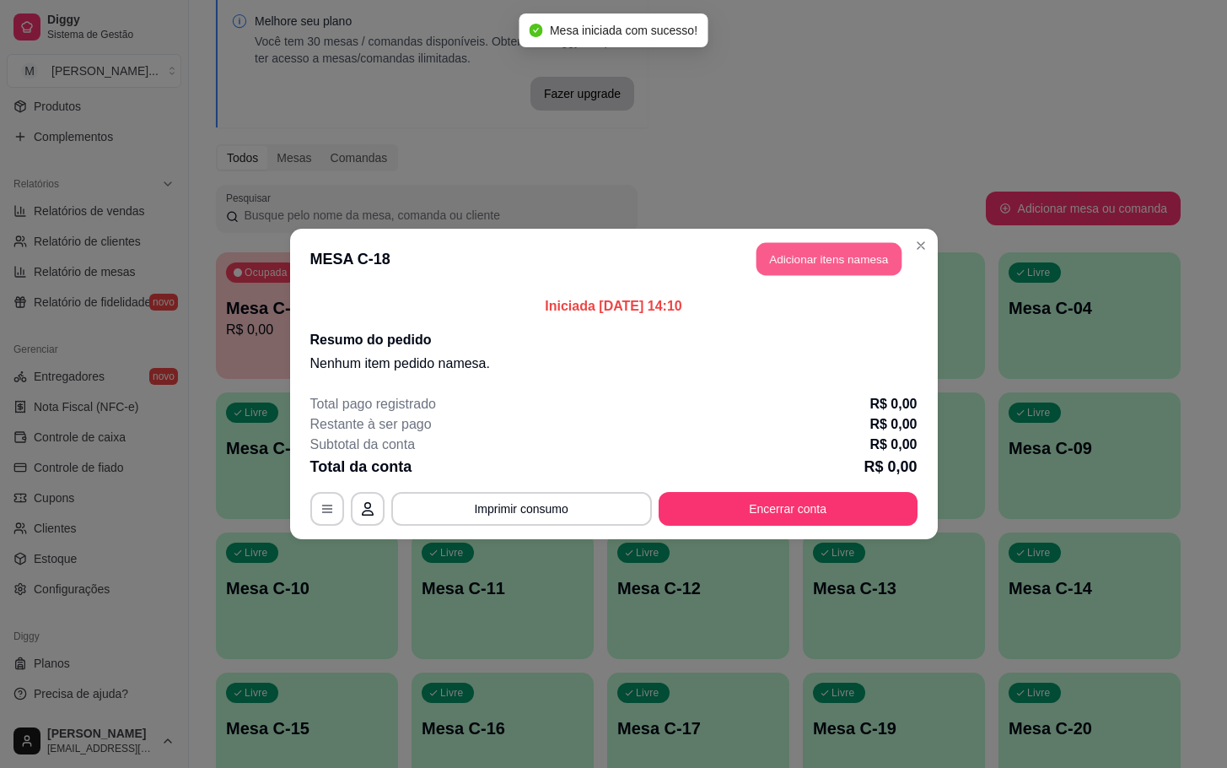
click at [782, 259] on button "Adicionar itens na mesa" at bounding box center [829, 259] width 145 height 33
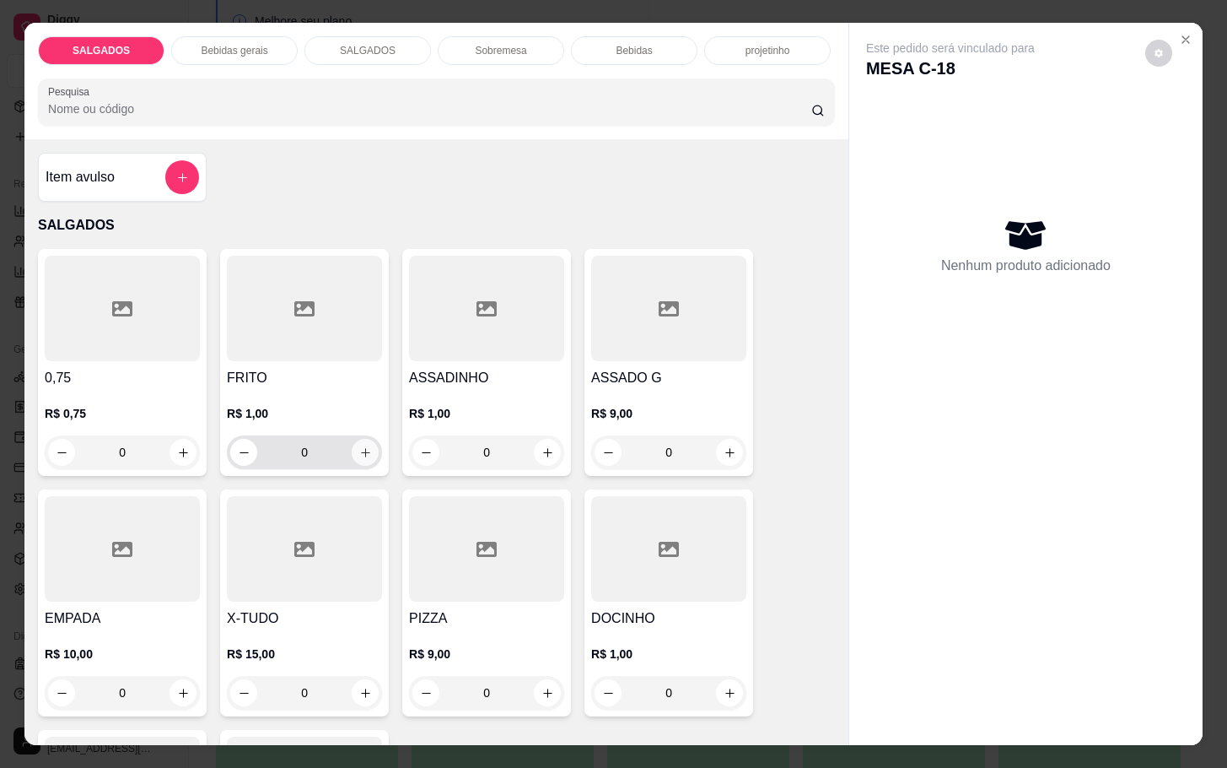
click at [359, 449] on icon "increase-product-quantity" at bounding box center [365, 452] width 13 height 13
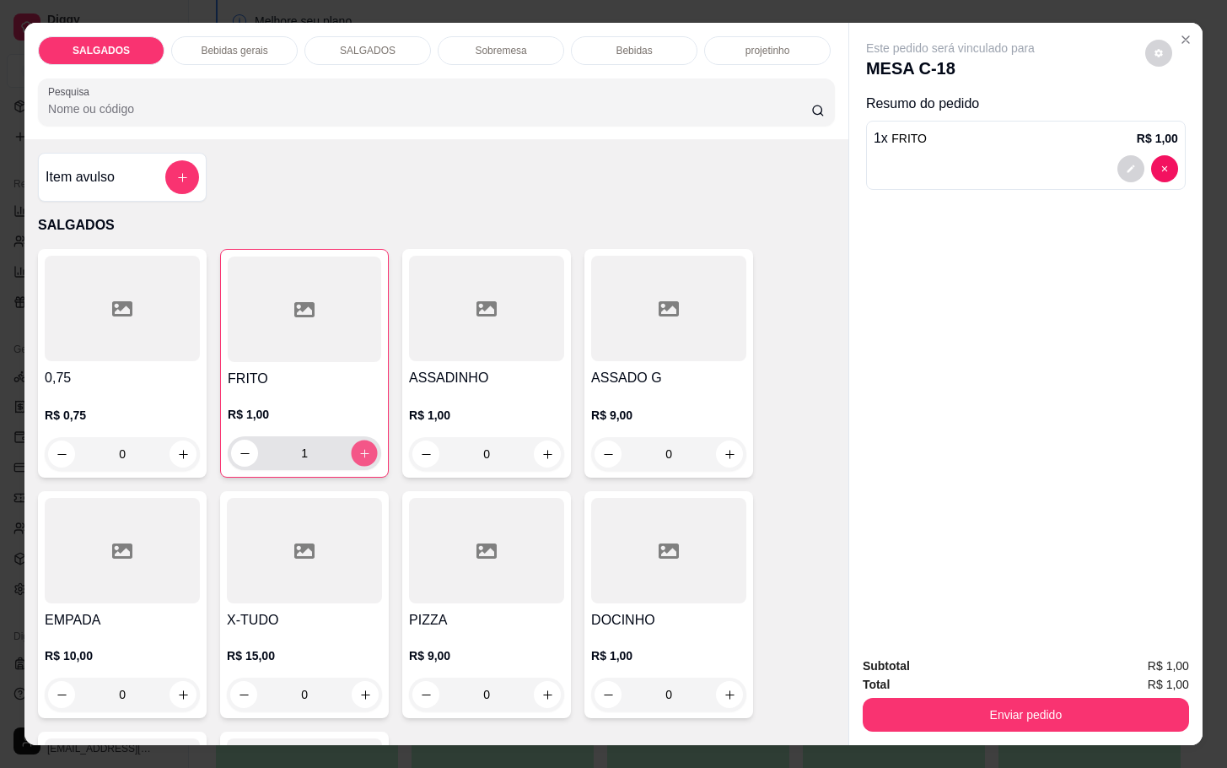
click at [359, 448] on icon "increase-product-quantity" at bounding box center [365, 453] width 13 height 13
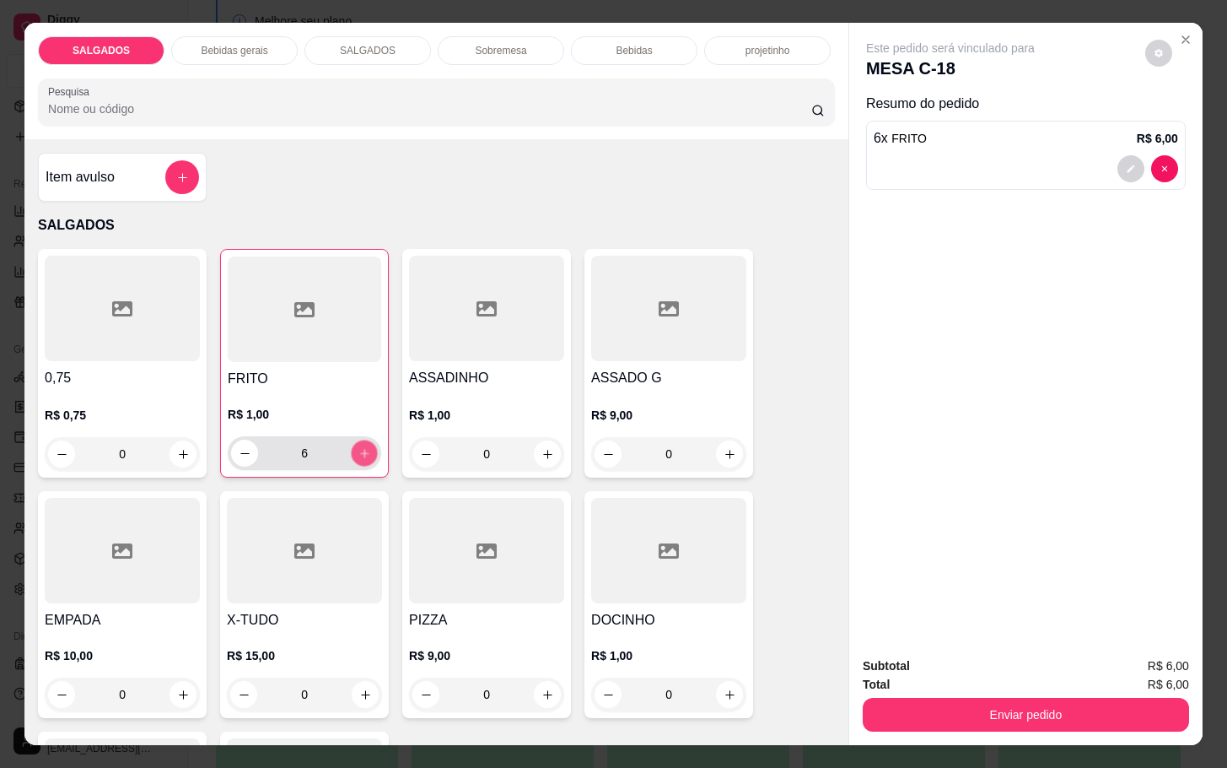
click at [359, 448] on icon "increase-product-quantity" at bounding box center [365, 453] width 13 height 13
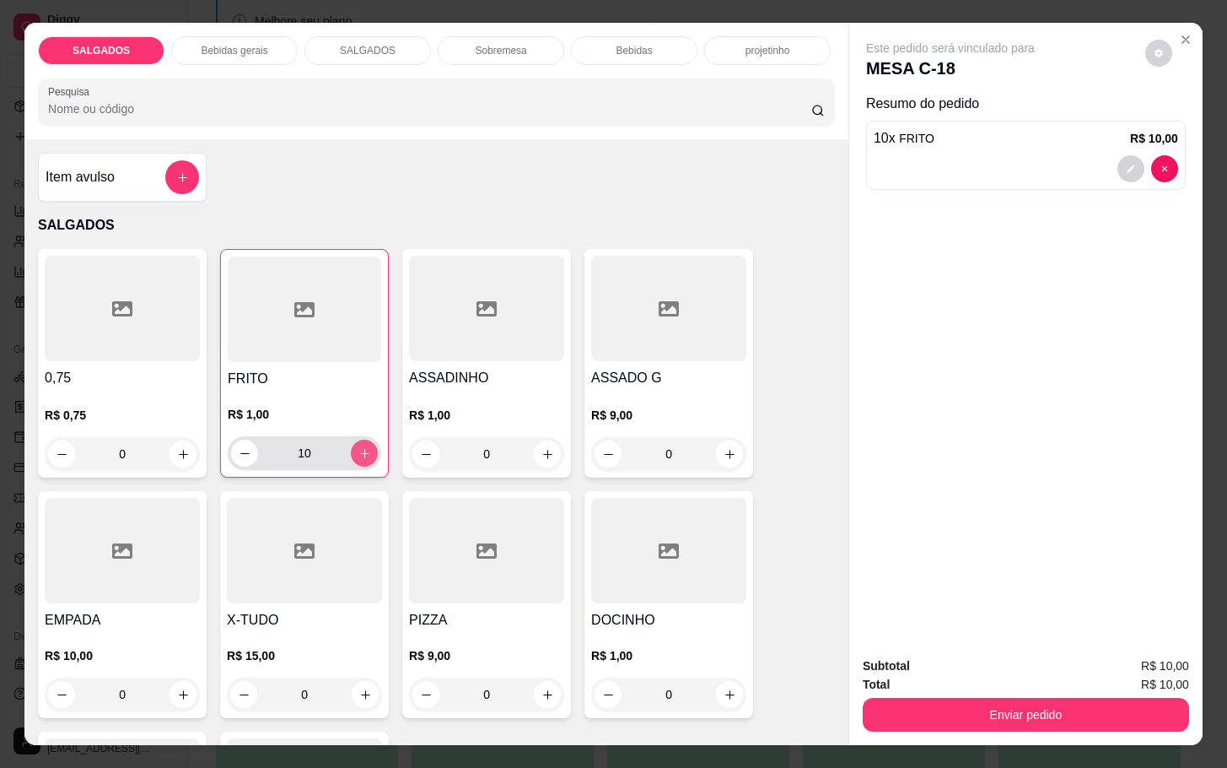
type input "11"
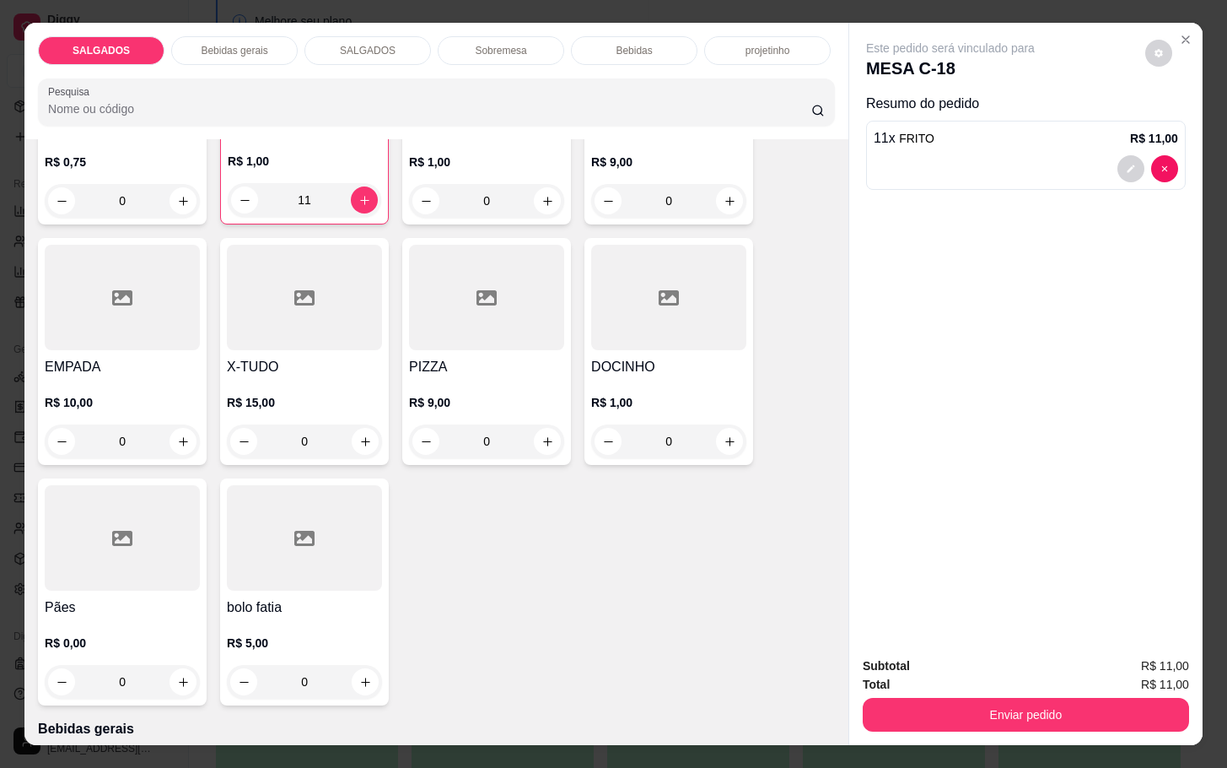
scroll to position [0, 0]
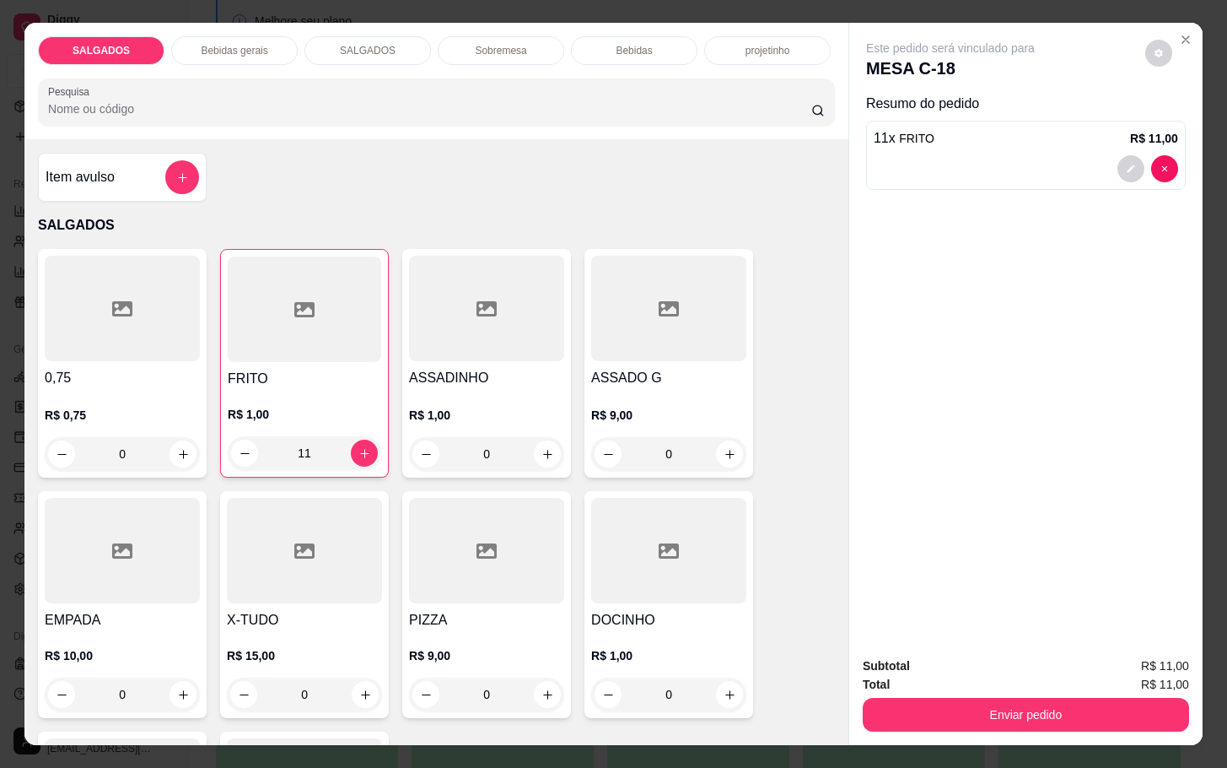
click at [127, 170] on div "Item avulso" at bounding box center [123, 177] width 154 height 34
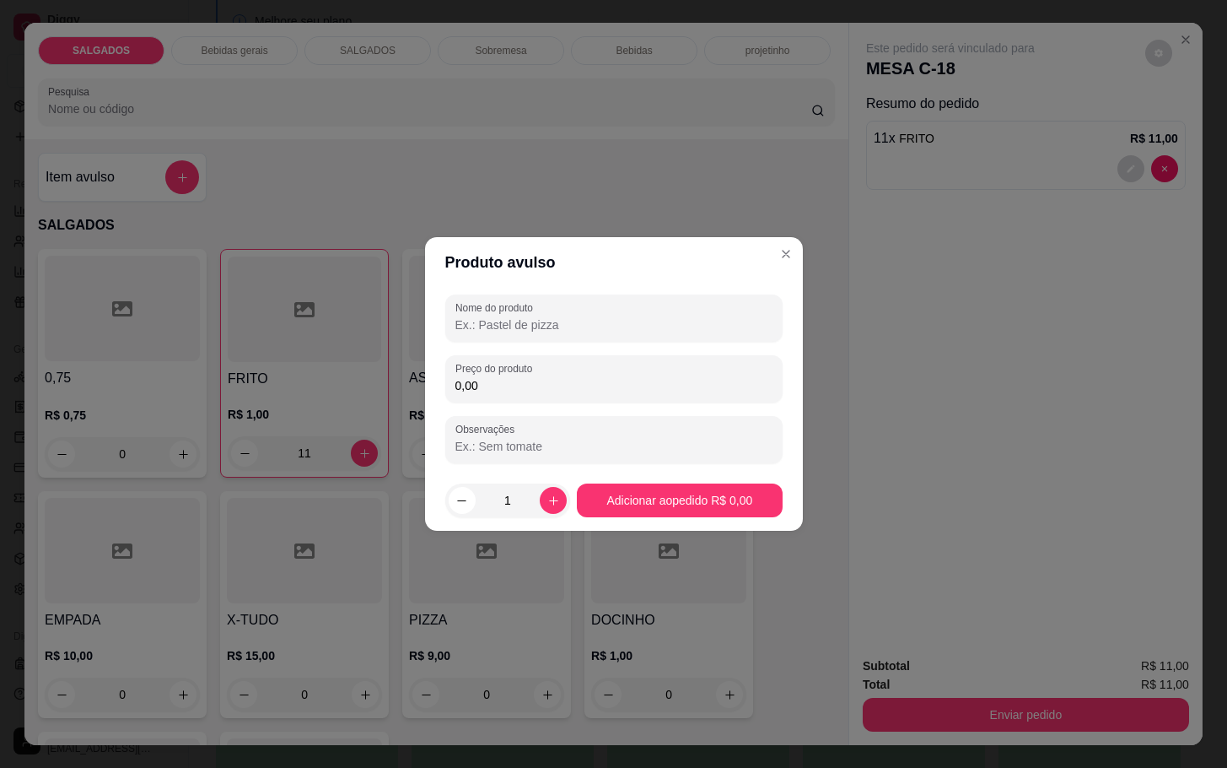
click at [515, 380] on input "0,00" at bounding box center [614, 385] width 317 height 17
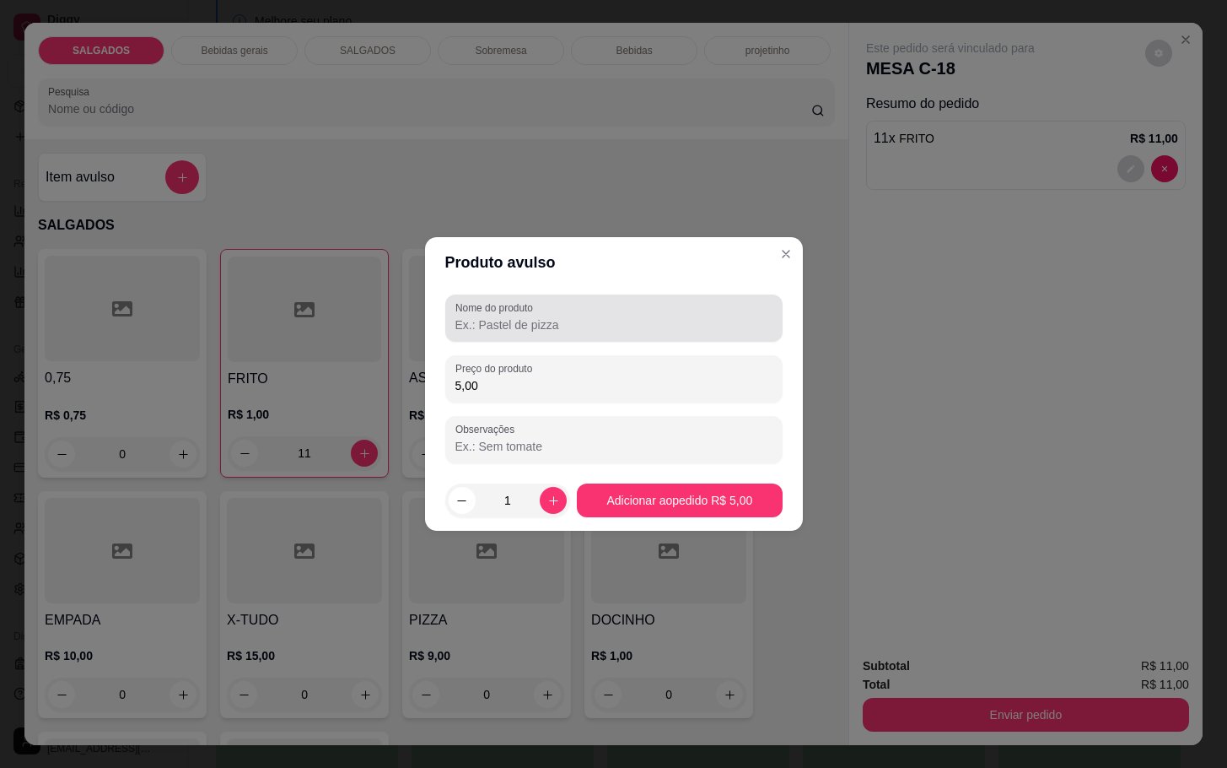
type input "5,00"
click at [544, 310] on div at bounding box center [614, 318] width 317 height 34
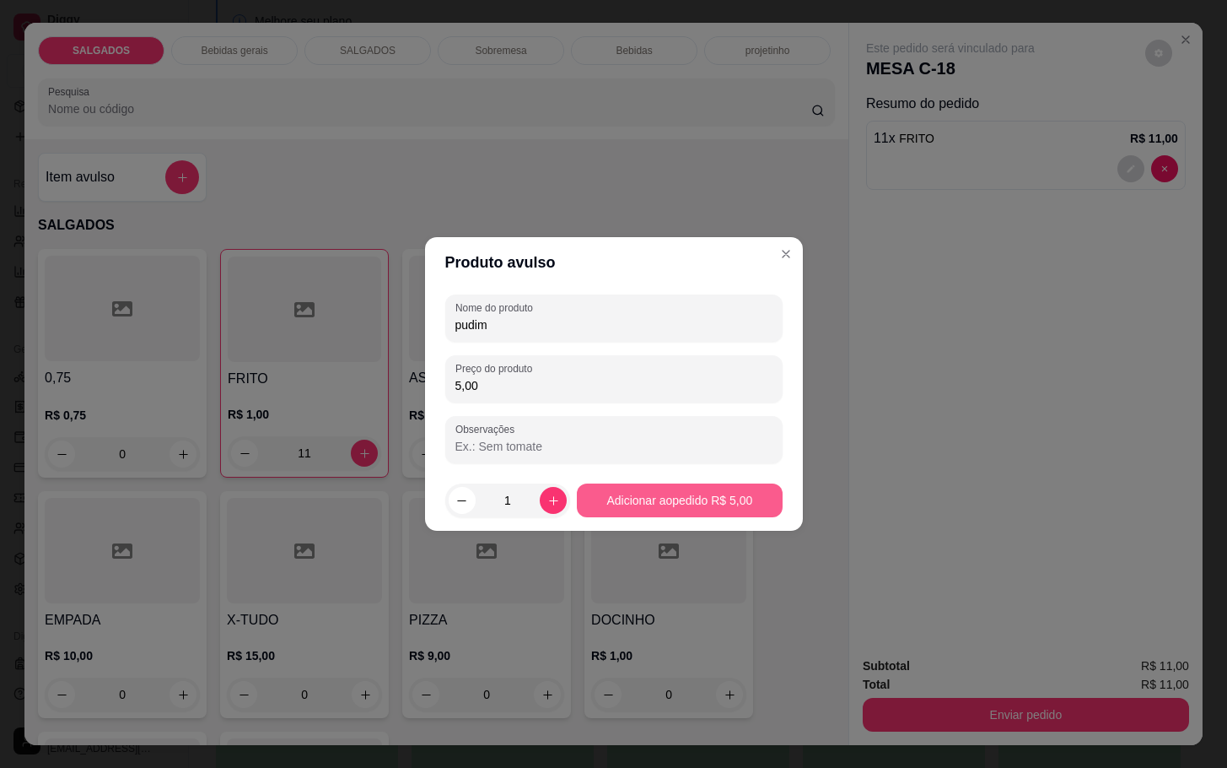
type input "pudim"
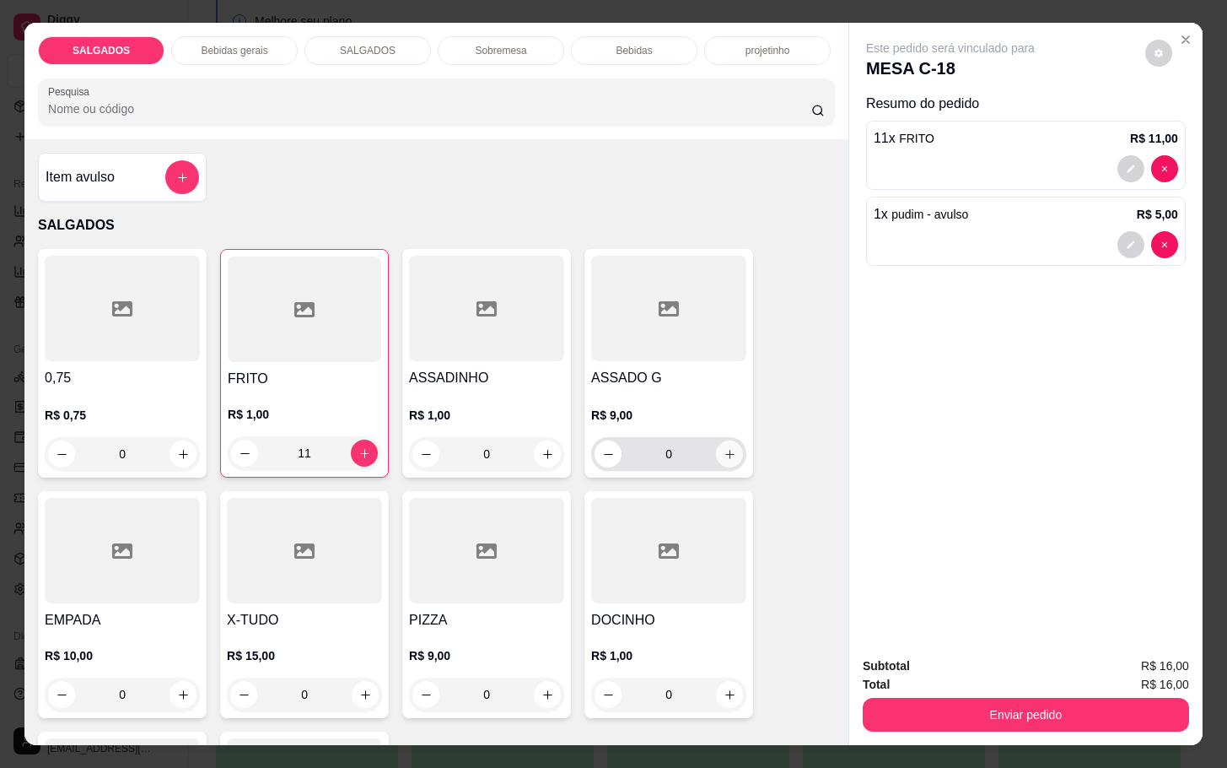
click at [724, 450] on icon "increase-product-quantity" at bounding box center [730, 454] width 13 height 13
type input "1"
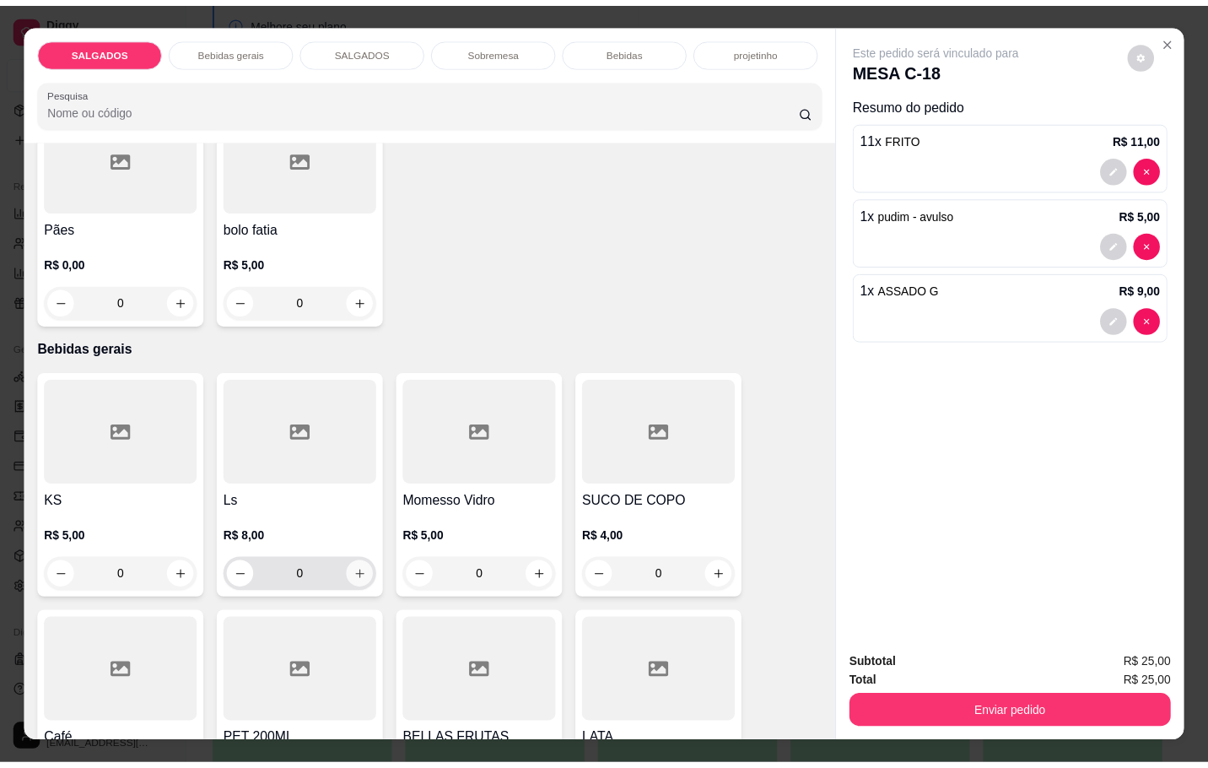
scroll to position [759, 0]
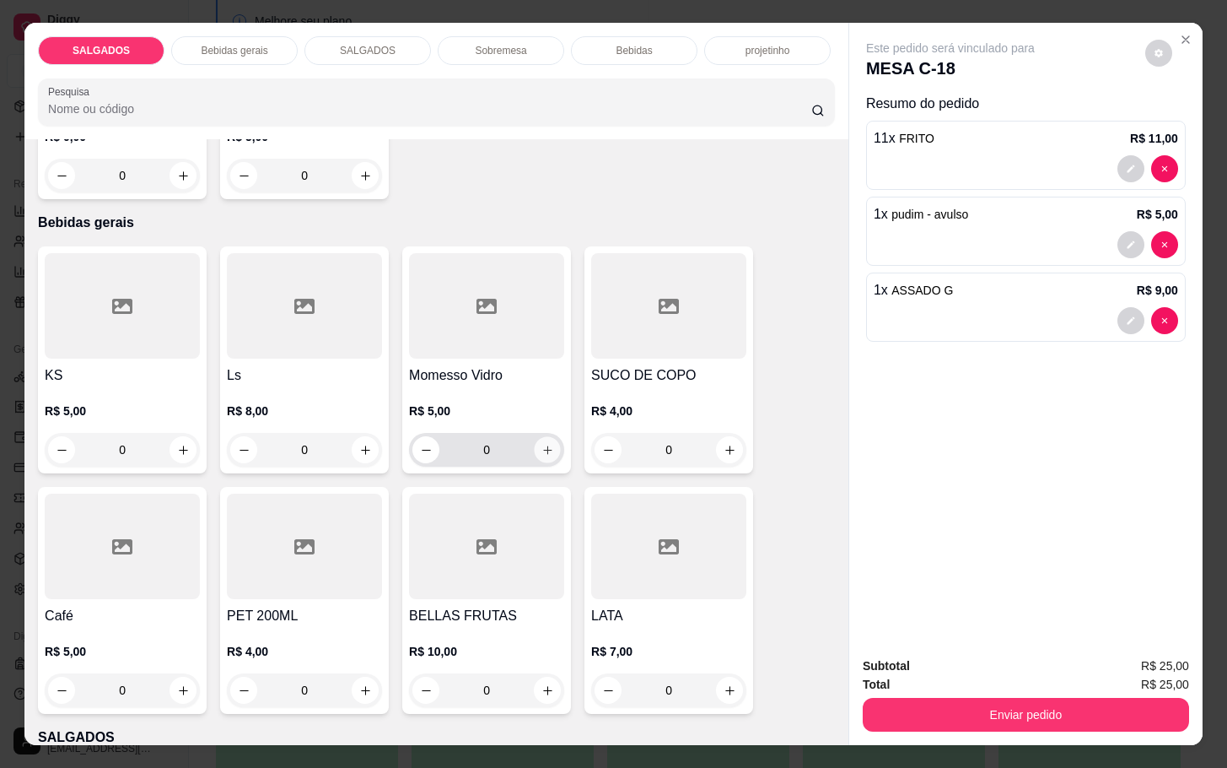
click at [544, 444] on icon "increase-product-quantity" at bounding box center [548, 450] width 13 height 13
type input "1"
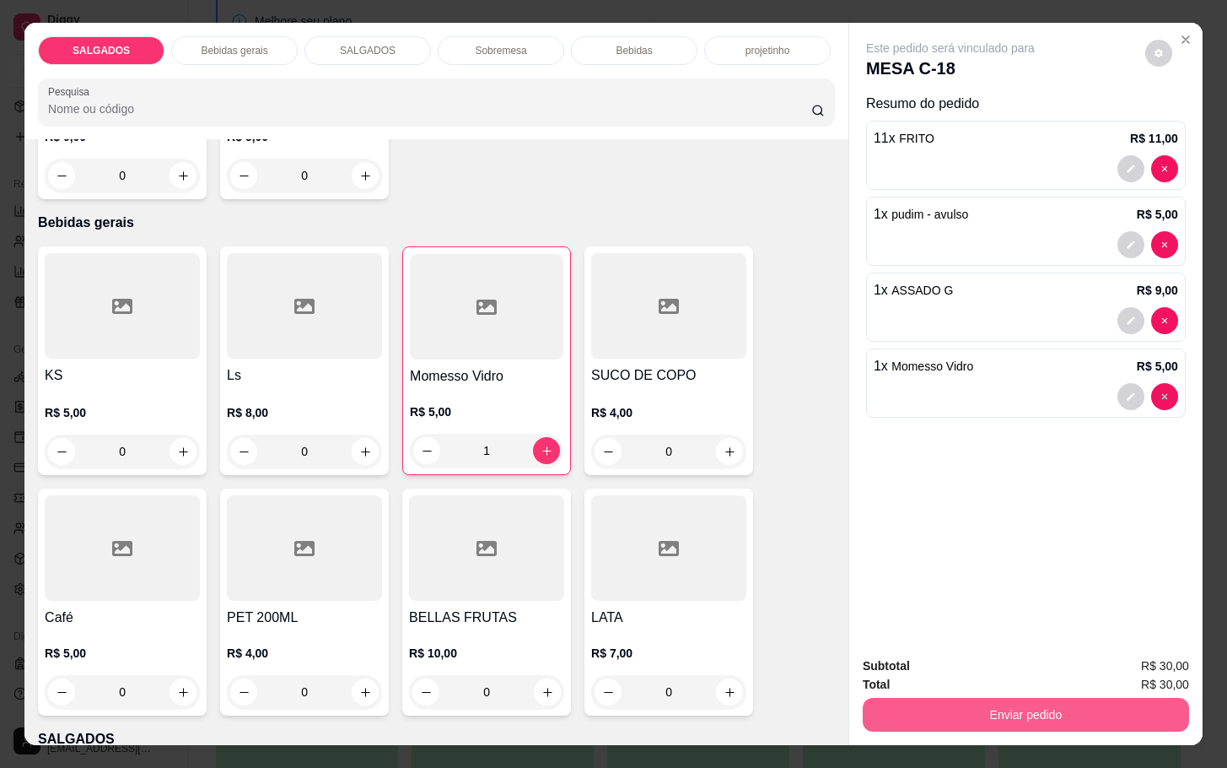
click at [987, 709] on button "Enviar pedido" at bounding box center [1026, 715] width 326 height 34
click at [1155, 661] on button "Enviar pedido" at bounding box center [1142, 664] width 95 height 32
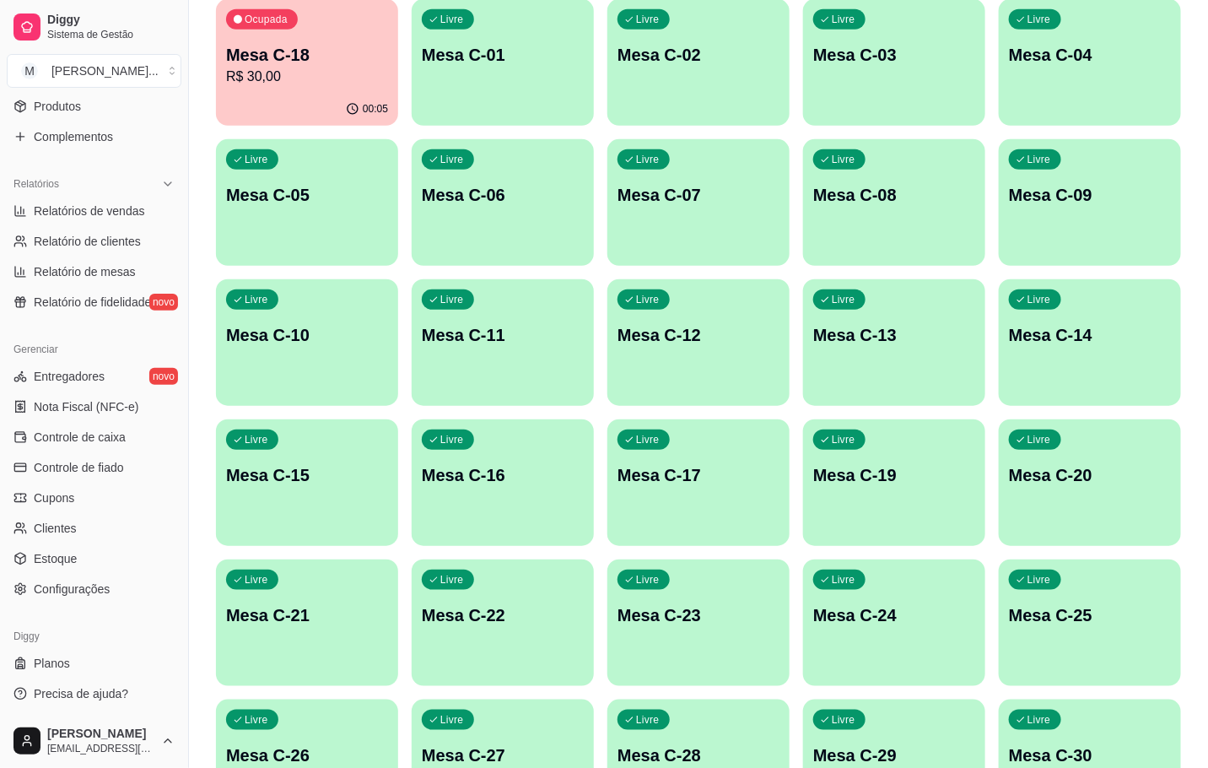
scroll to position [0, 0]
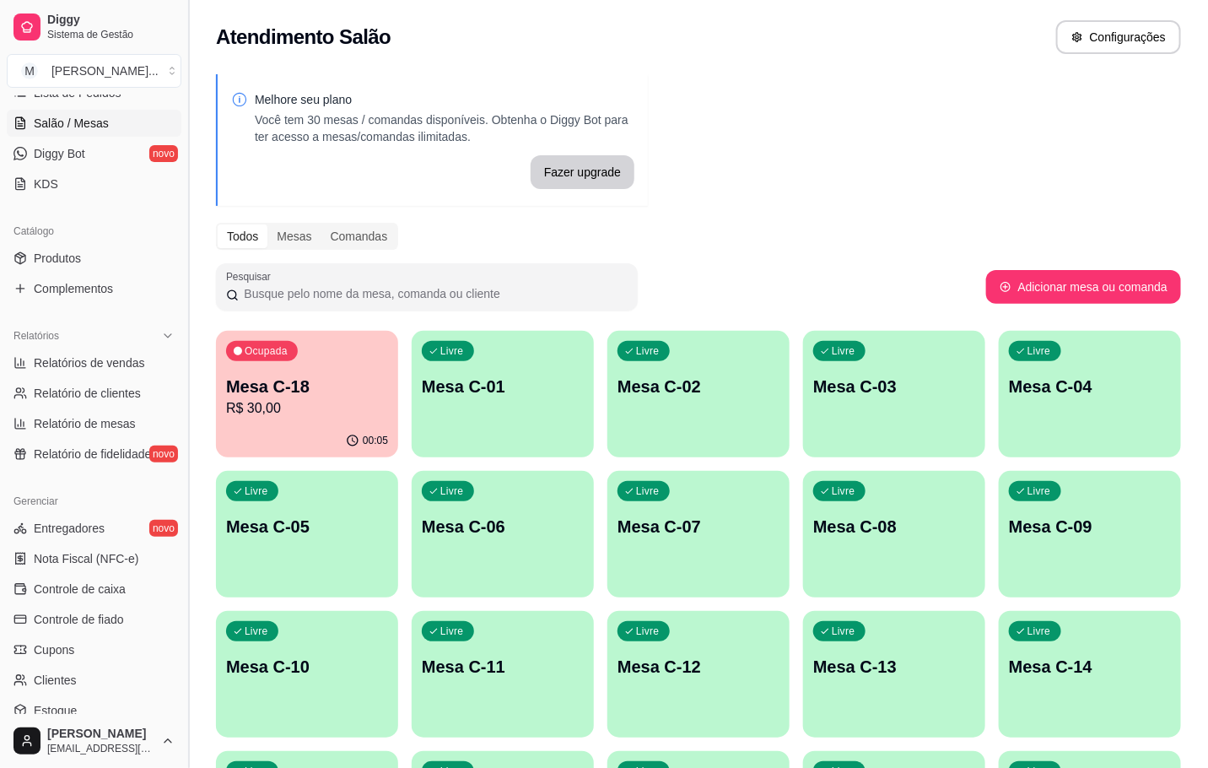
click at [181, 104] on button "Toggle Sidebar" at bounding box center [187, 384] width 13 height 768
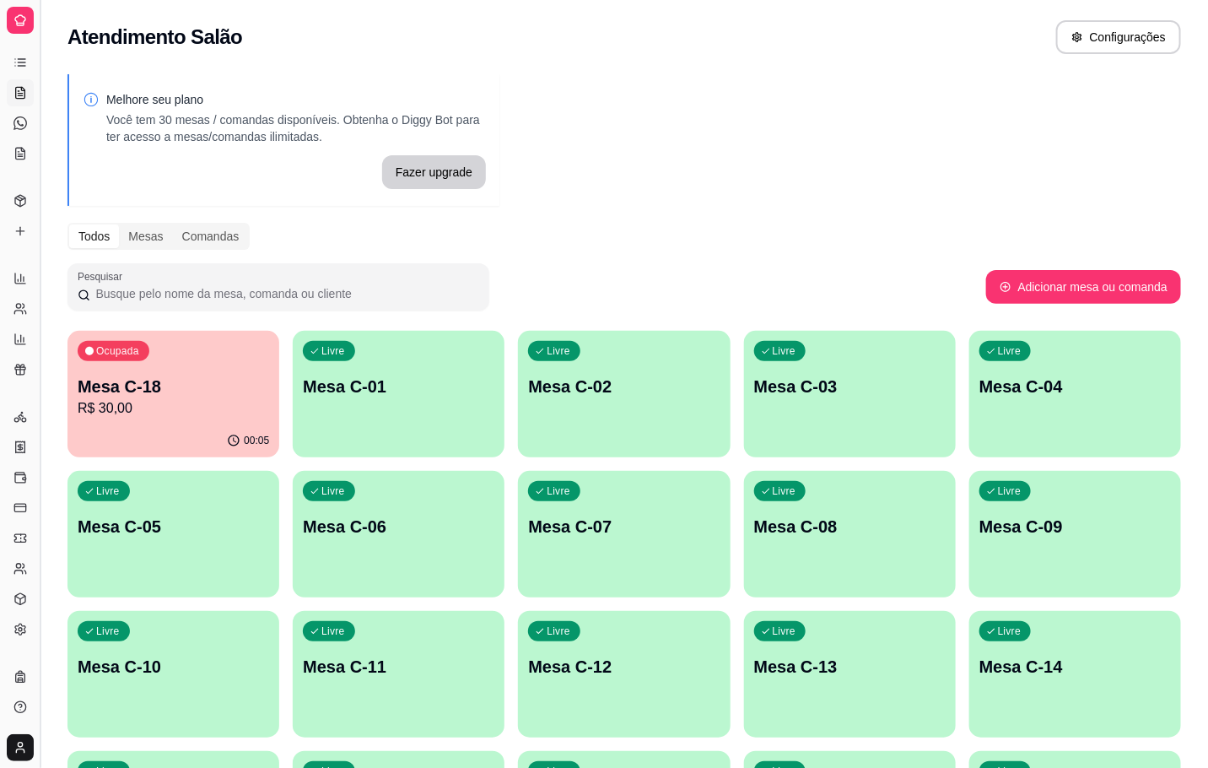
scroll to position [105, 0]
click at [181, 104] on div "Melhore seu plano Você tem 30 mesas / comandas disponíveis. Obtenha o Diggy Bot…" at bounding box center [284, 118] width 403 height 54
click at [33, 142] on button "Toggle Sidebar" at bounding box center [39, 384] width 13 height 768
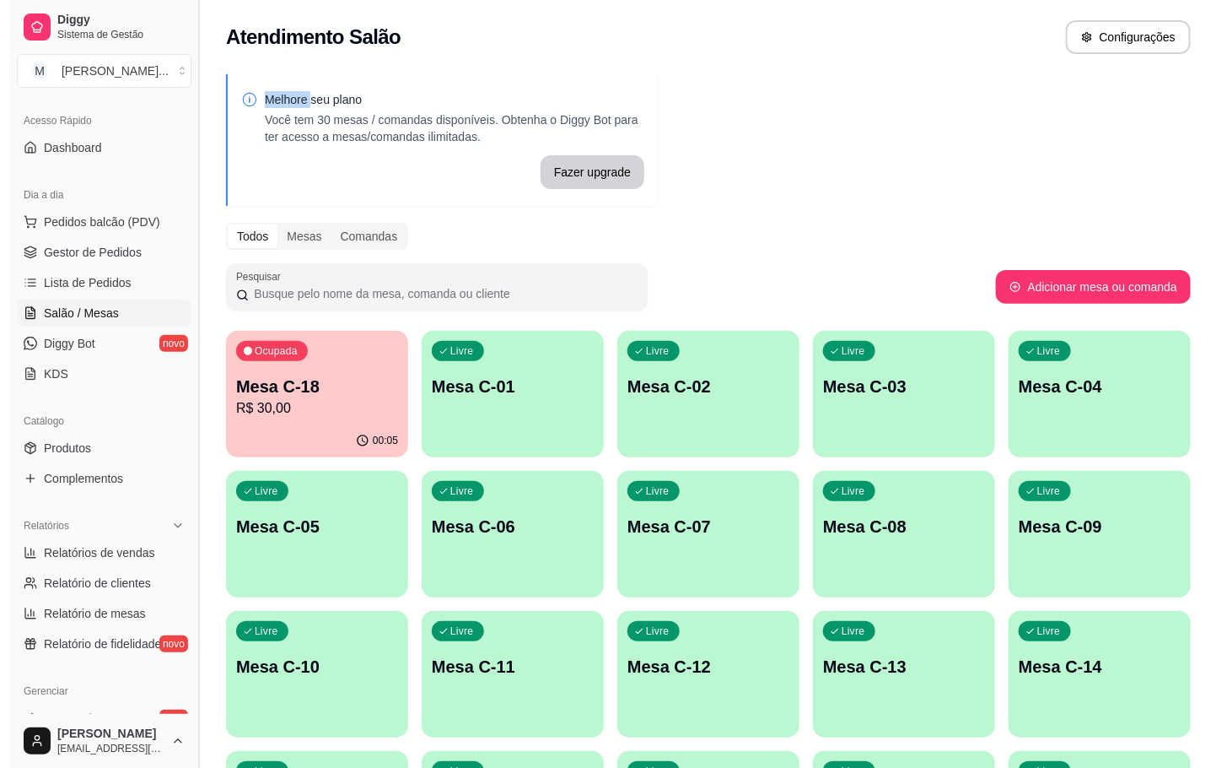
scroll to position [309, 0]
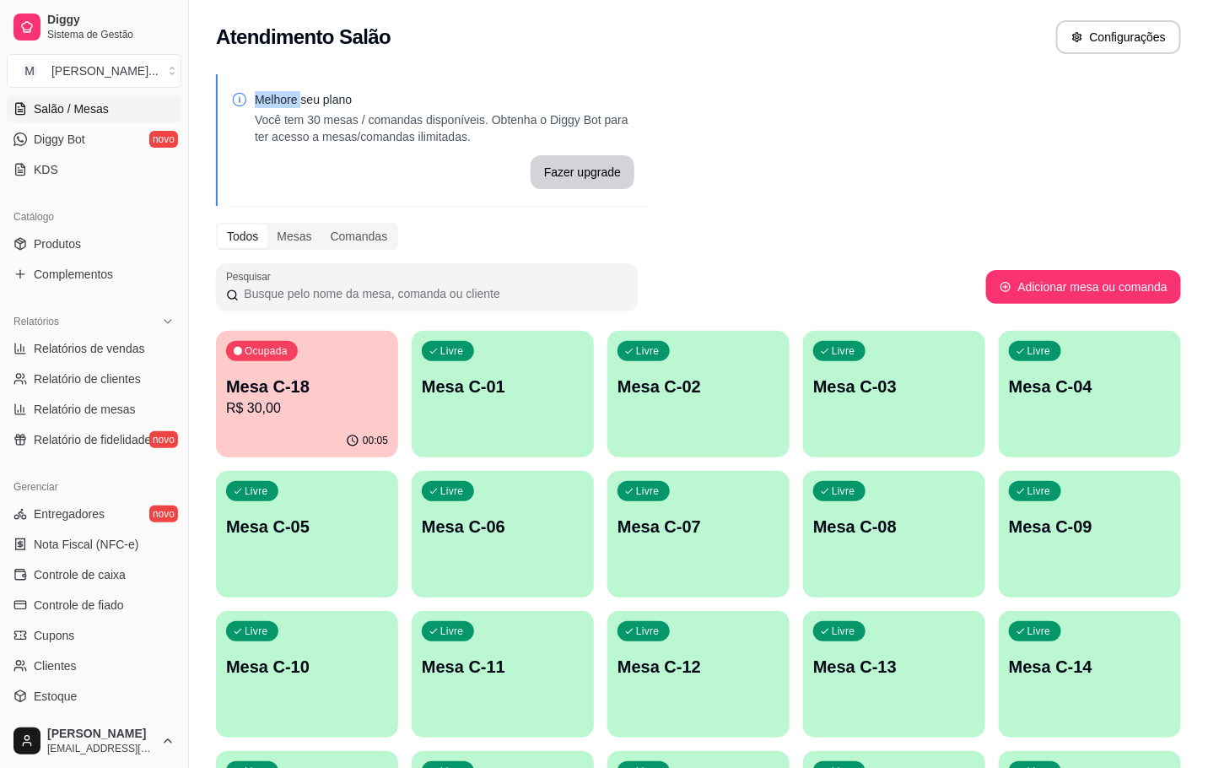
click at [228, 352] on div "Ocupada" at bounding box center [262, 351] width 72 height 20
click at [722, 628] on div "Livre Mesa C-12" at bounding box center [698, 663] width 177 height 103
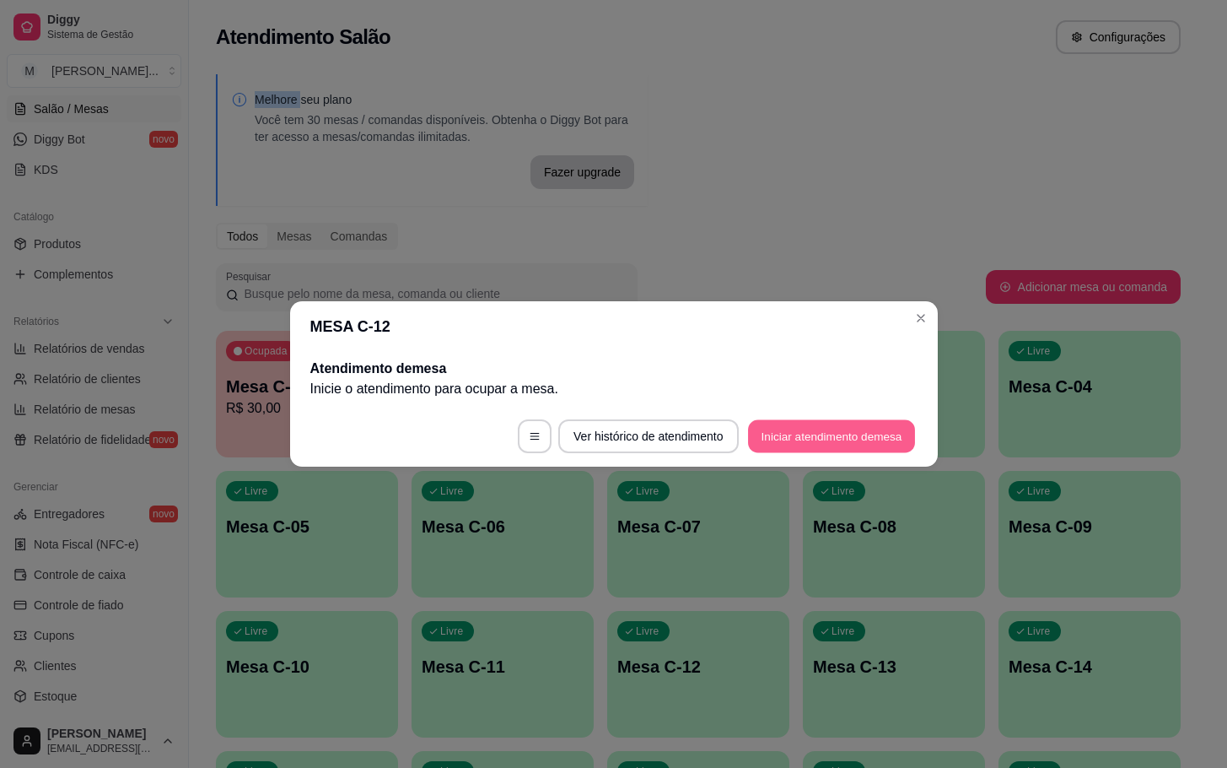
click at [815, 421] on button "Iniciar atendimento de mesa" at bounding box center [831, 436] width 167 height 33
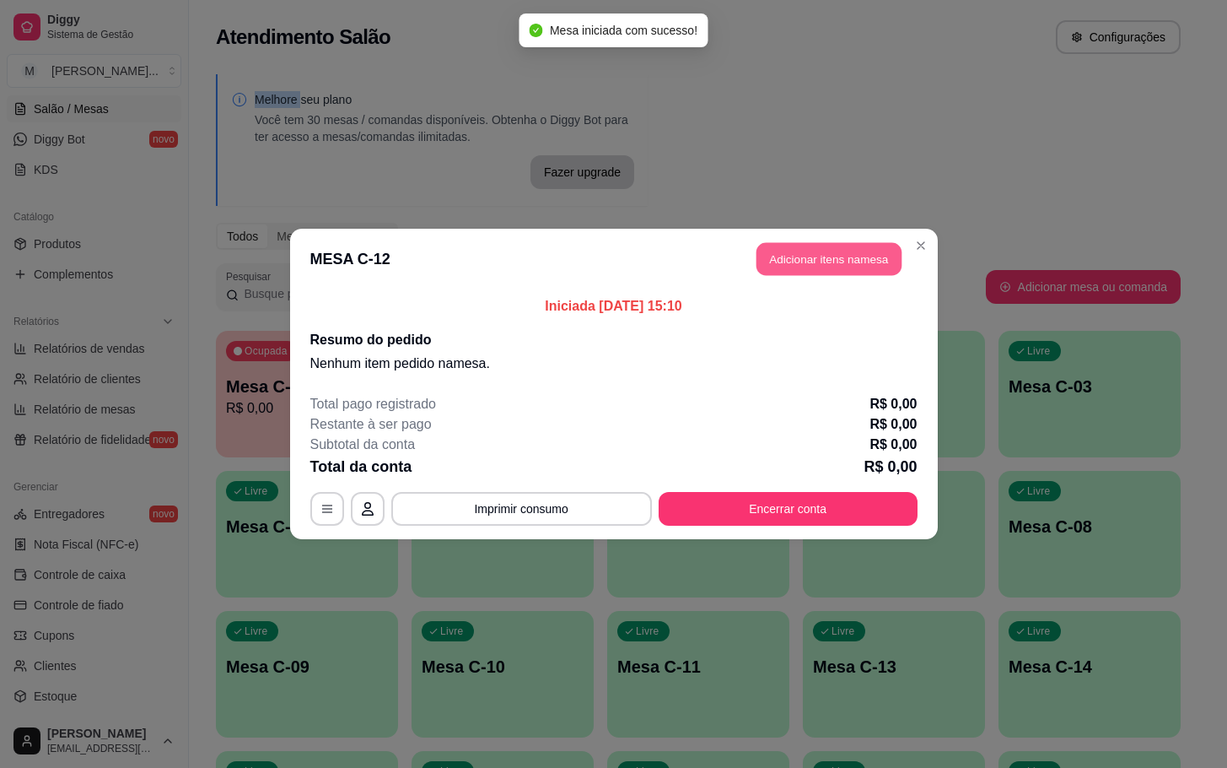
click at [828, 272] on button "Adicionar itens na mesa" at bounding box center [829, 259] width 145 height 33
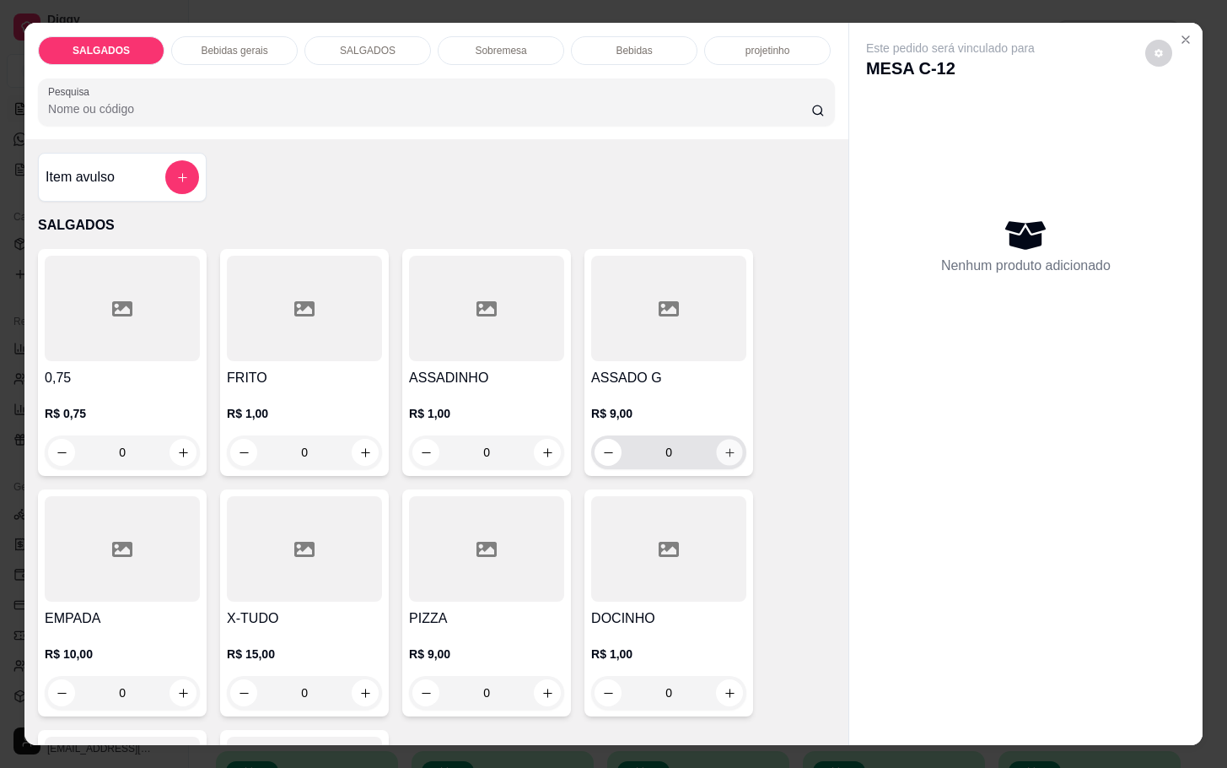
click at [727, 443] on button "increase-product-quantity" at bounding box center [730, 453] width 26 height 26
type input "1"
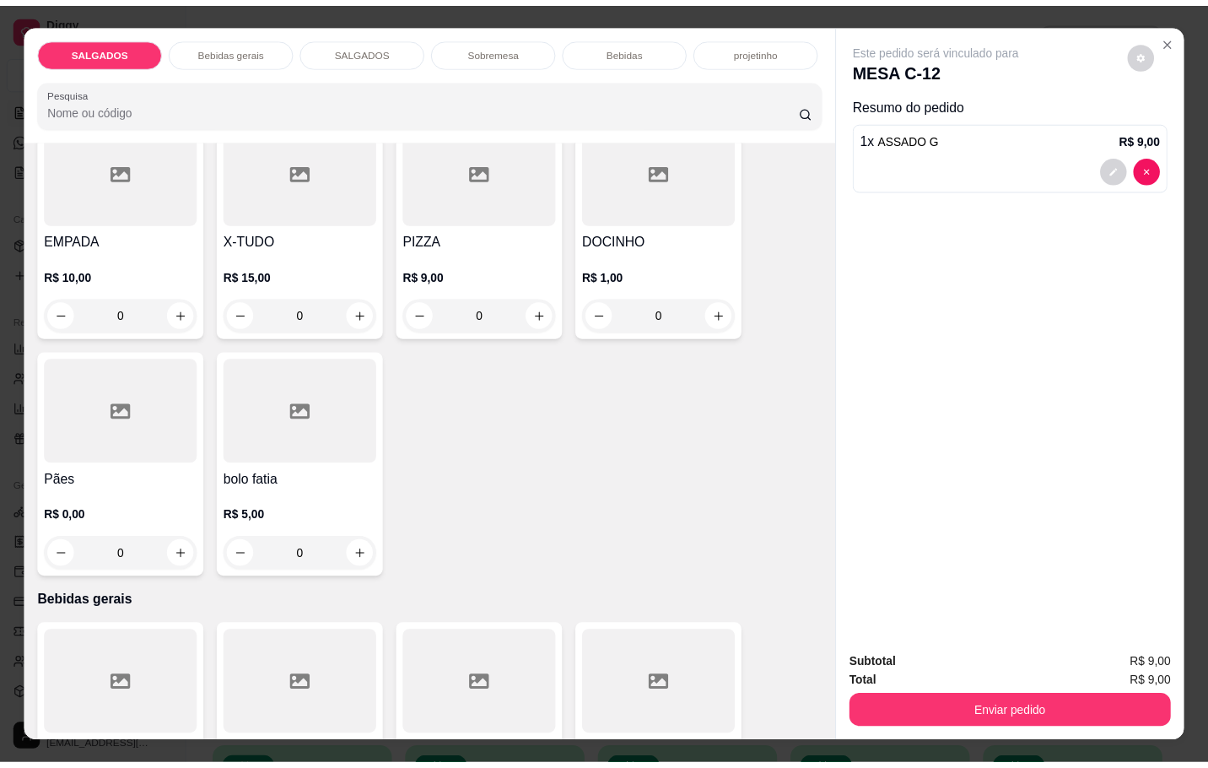
scroll to position [633, 0]
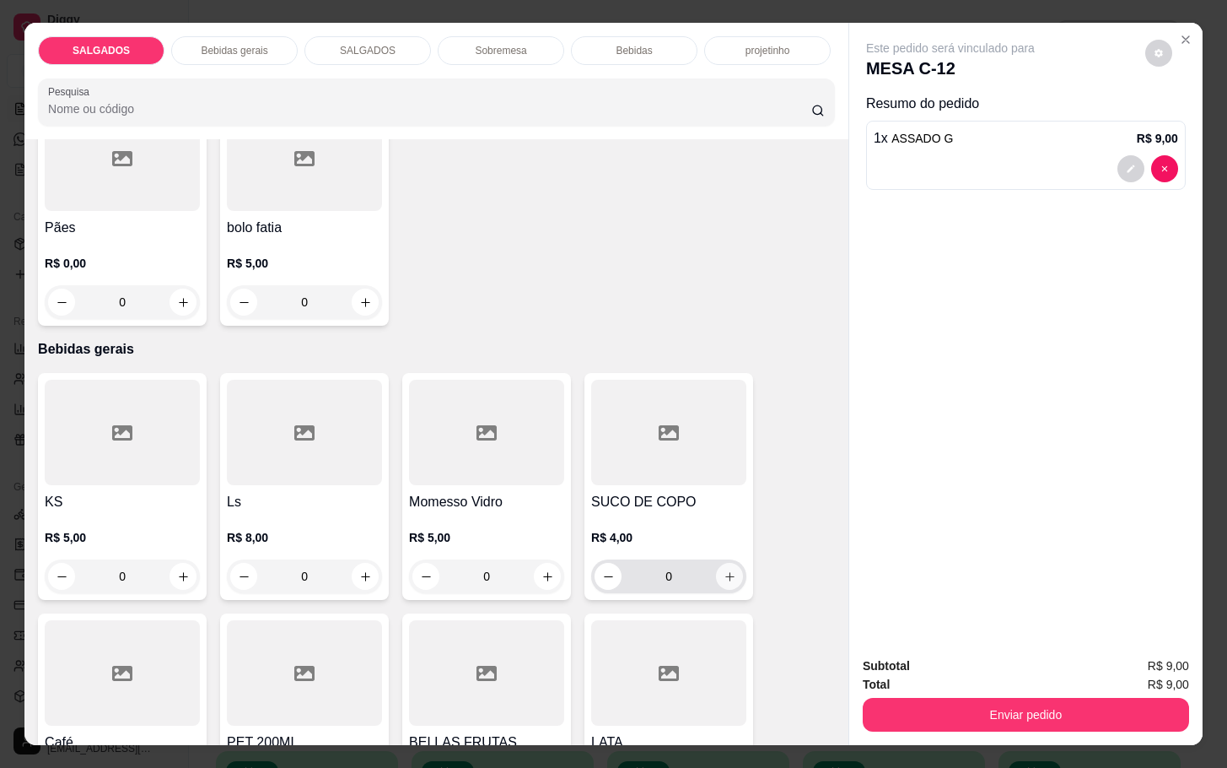
click at [724, 575] on icon "increase-product-quantity" at bounding box center [730, 576] width 13 height 13
type input "1"
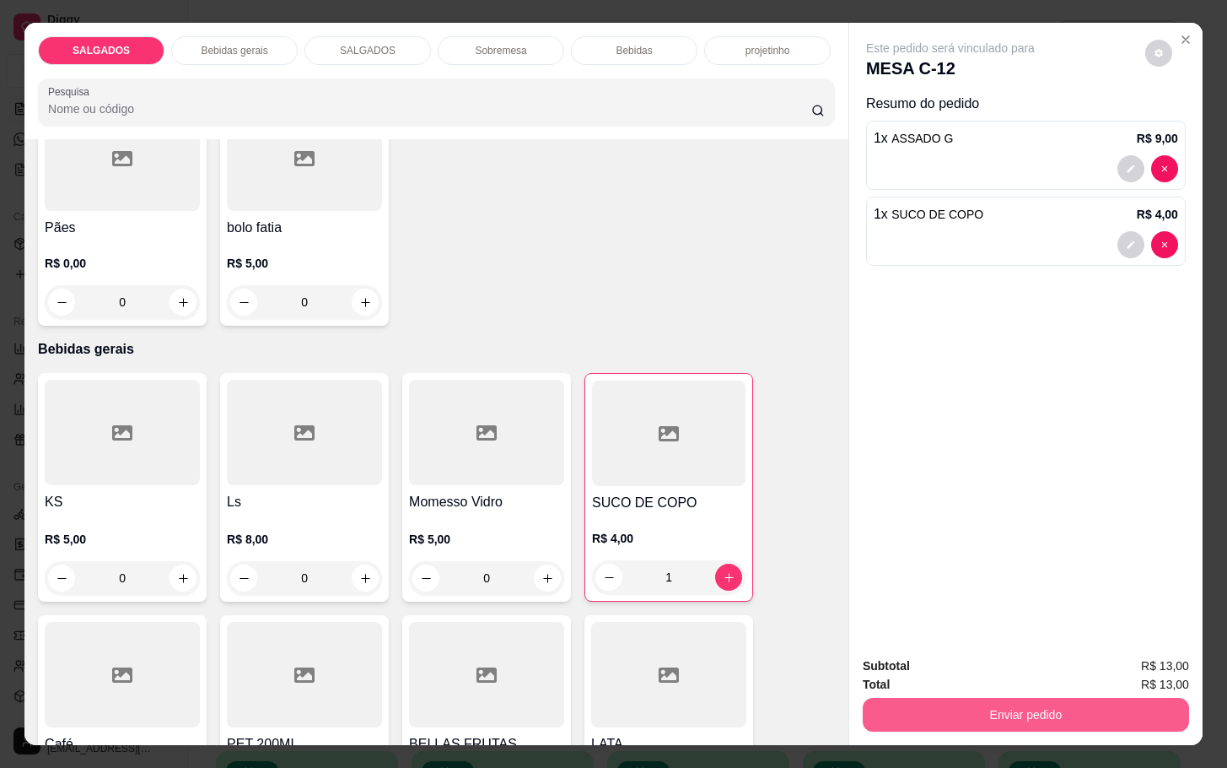
click at [1005, 698] on button "Enviar pedido" at bounding box center [1026, 715] width 326 height 34
click at [1117, 666] on button "Enviar pedido" at bounding box center [1142, 664] width 95 height 32
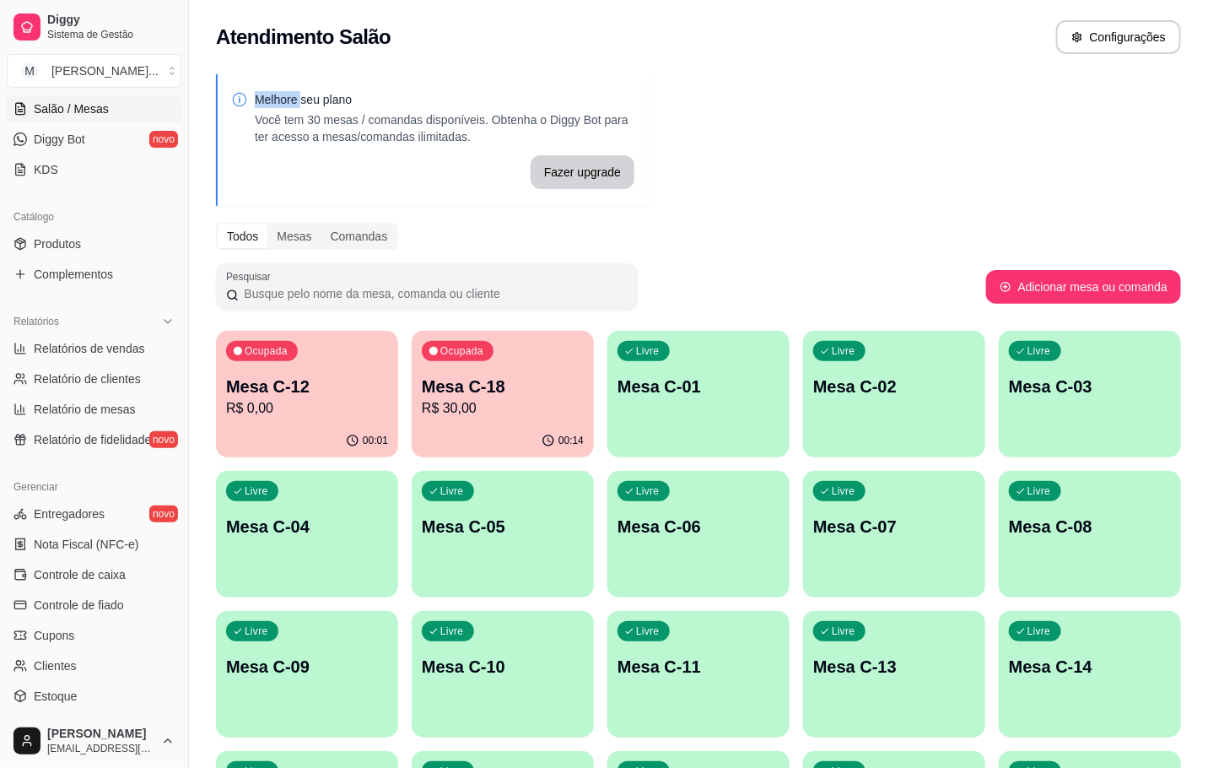
click at [254, 380] on p "Mesa C-12" at bounding box center [307, 387] width 162 height 24
click at [489, 373] on div "Ocupada Mesa C-18 R$ 30,00" at bounding box center [503, 378] width 182 height 94
click at [362, 439] on div "00:01" at bounding box center [367, 440] width 42 height 13
click at [531, 408] on p "R$ 30,00" at bounding box center [503, 408] width 162 height 20
click at [299, 496] on div "Livre Mesa C-04" at bounding box center [307, 524] width 182 height 106
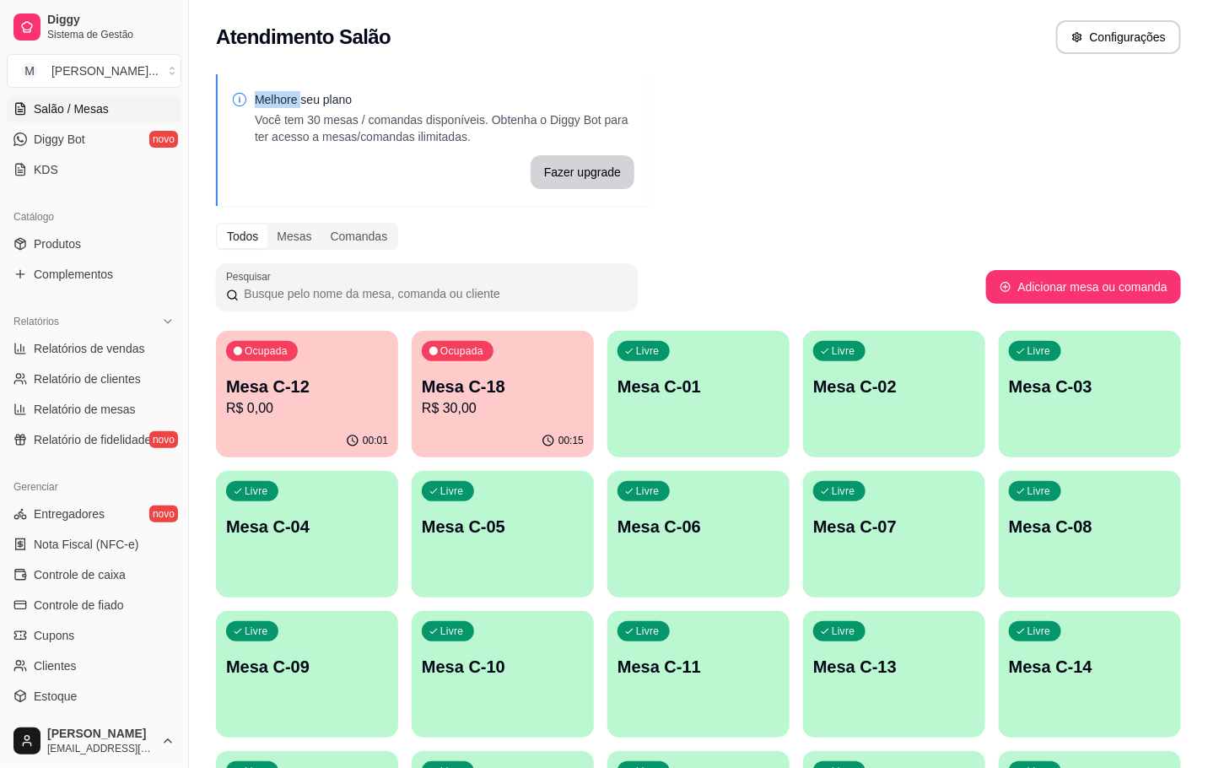
click at [248, 405] on div "Ocupada Mesa C-12 R$ 0,00" at bounding box center [307, 378] width 182 height 94
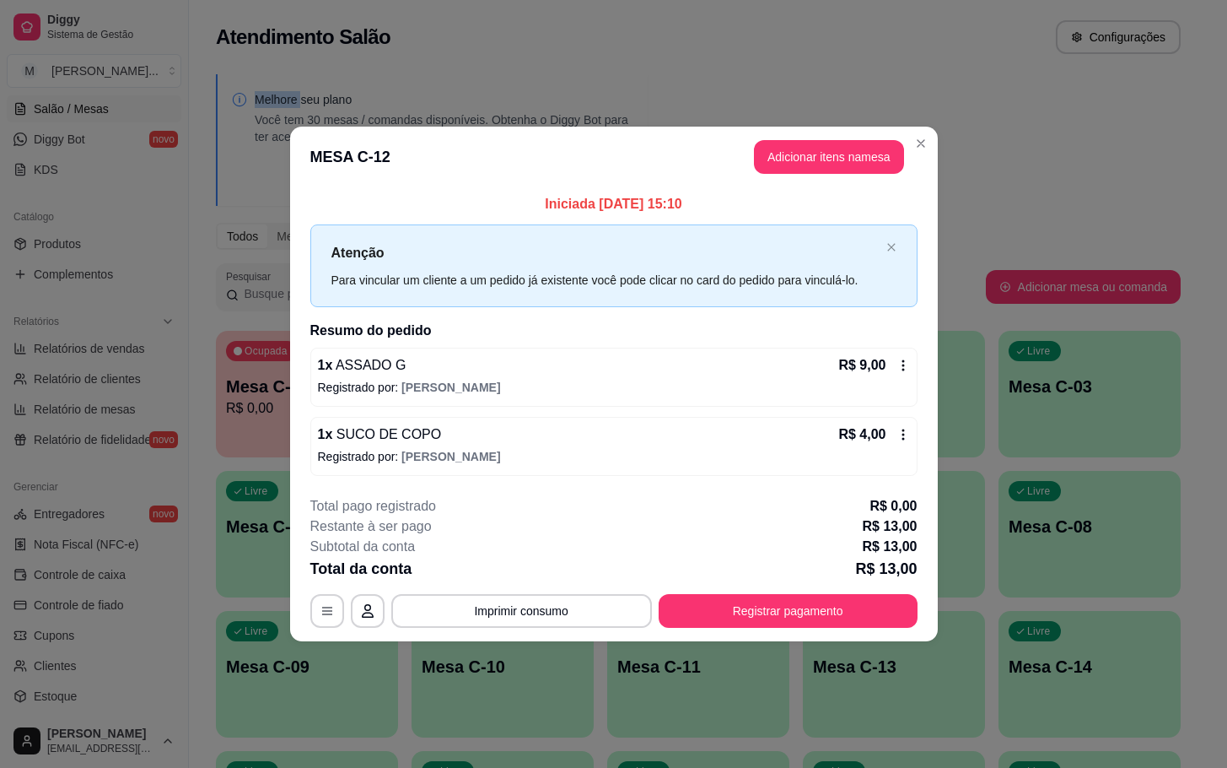
click at [836, 606] on button "Registrar pagamento" at bounding box center [788, 611] width 259 height 34
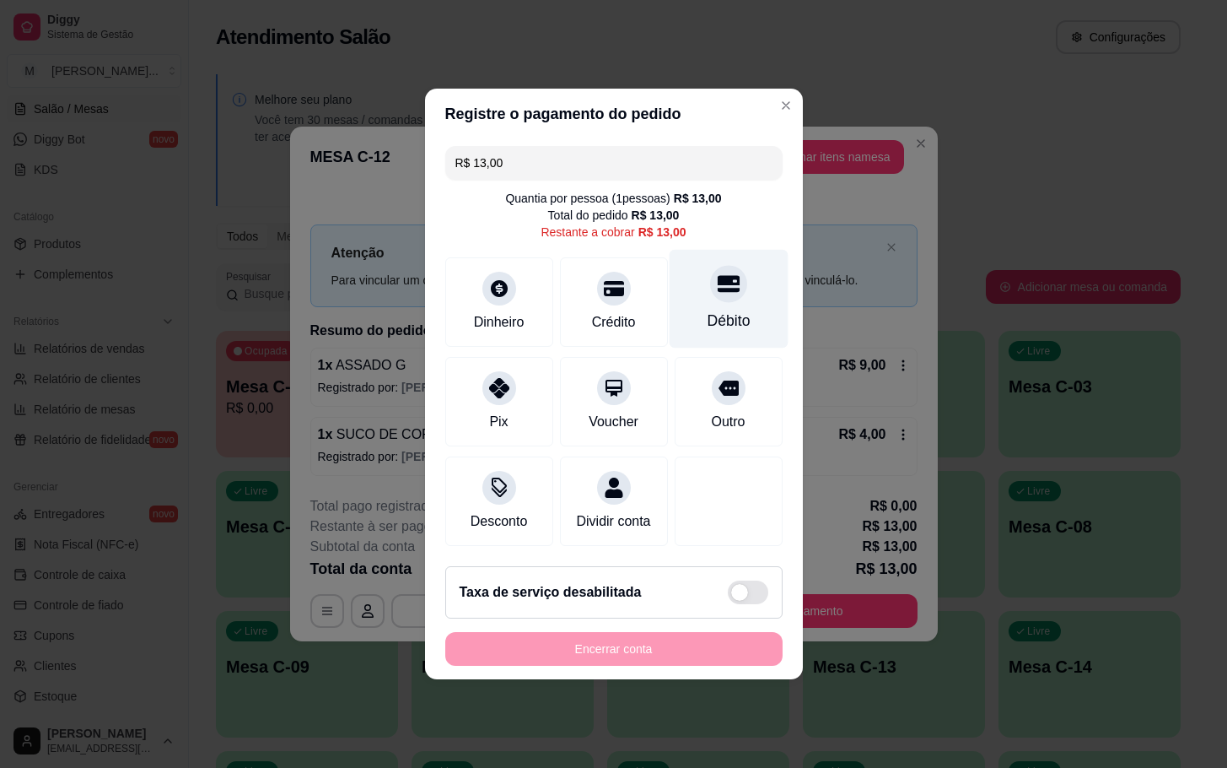
drag, startPoint x: 759, startPoint y: 297, endPoint x: 736, endPoint y: 317, distance: 30.5
click at [753, 297] on div "Débito" at bounding box center [728, 299] width 119 height 99
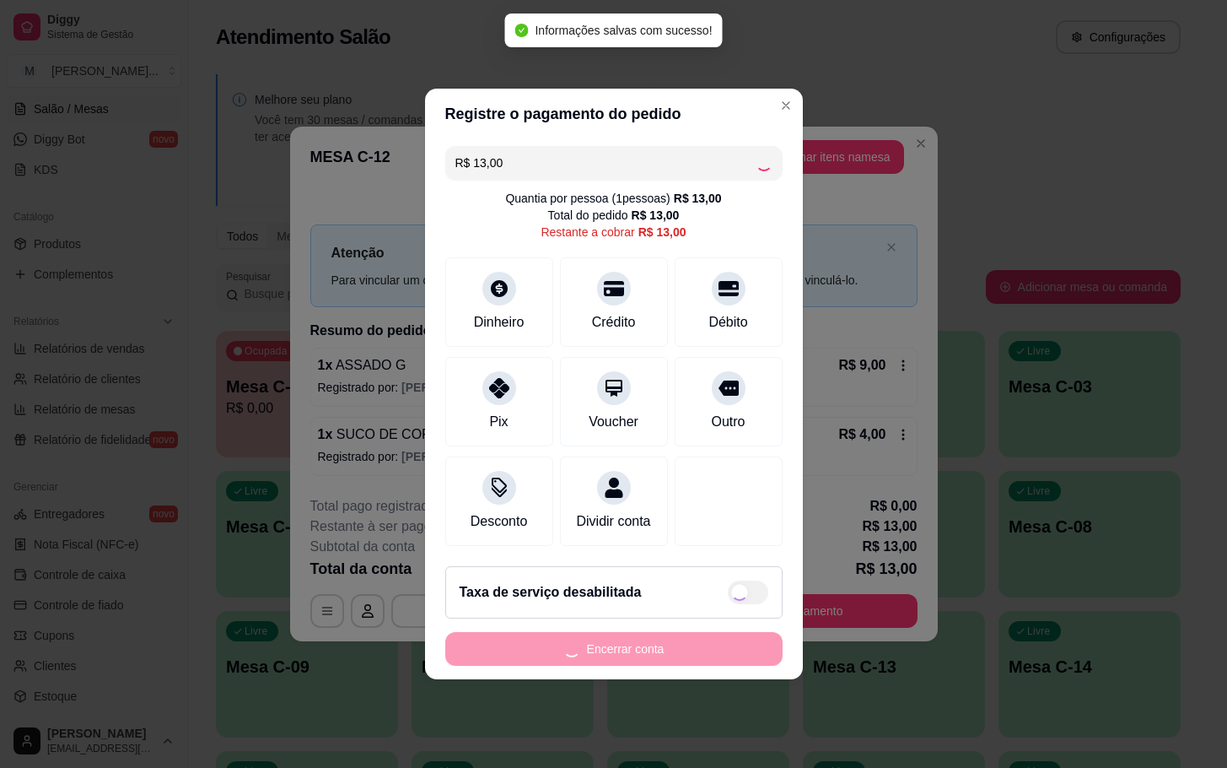
type input "R$ 0,00"
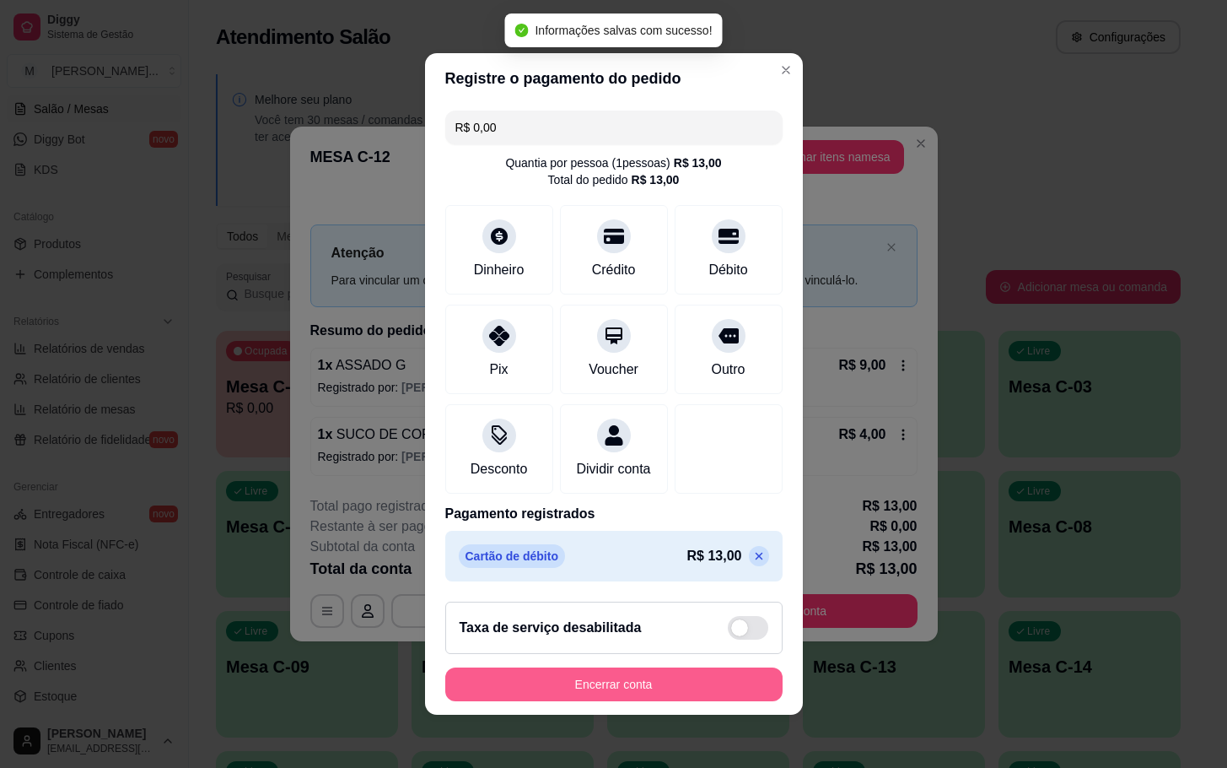
click at [651, 688] on button "Encerrar conta" at bounding box center [613, 684] width 337 height 34
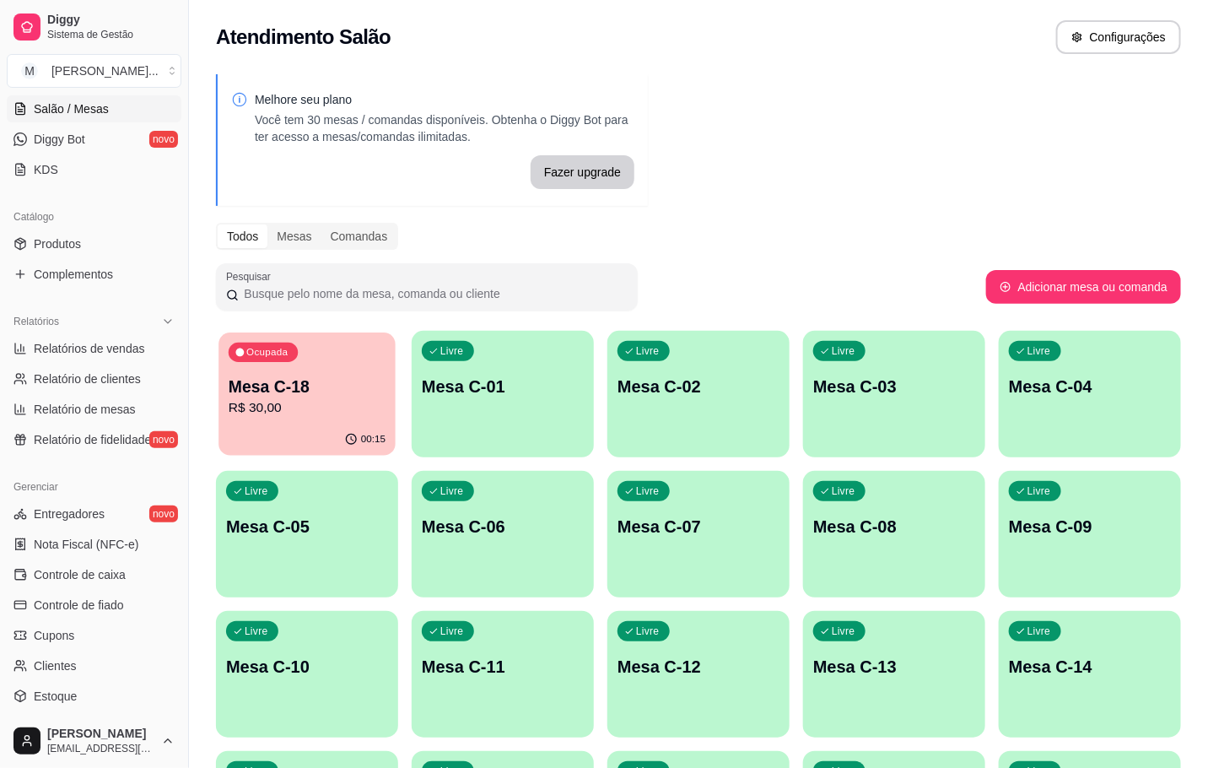
click at [283, 380] on p "Mesa C-18" at bounding box center [307, 386] width 157 height 23
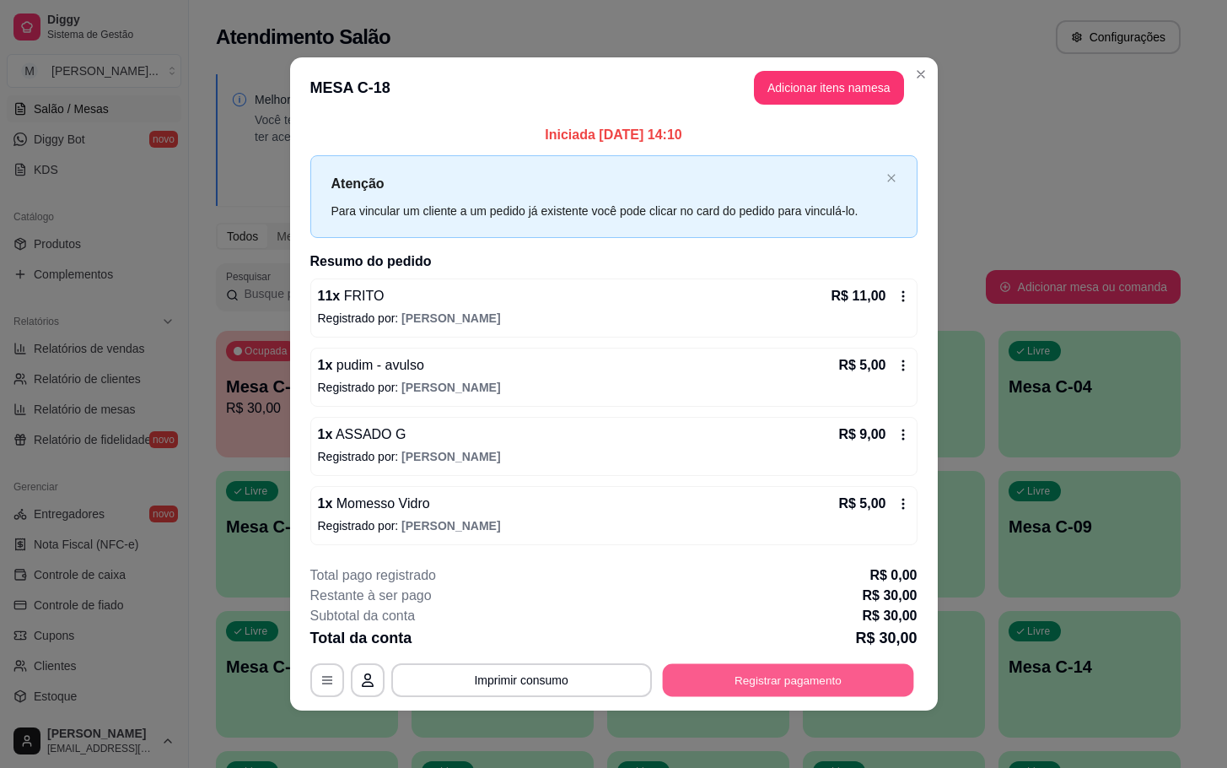
click at [780, 678] on button "Registrar pagamento" at bounding box center [787, 679] width 251 height 33
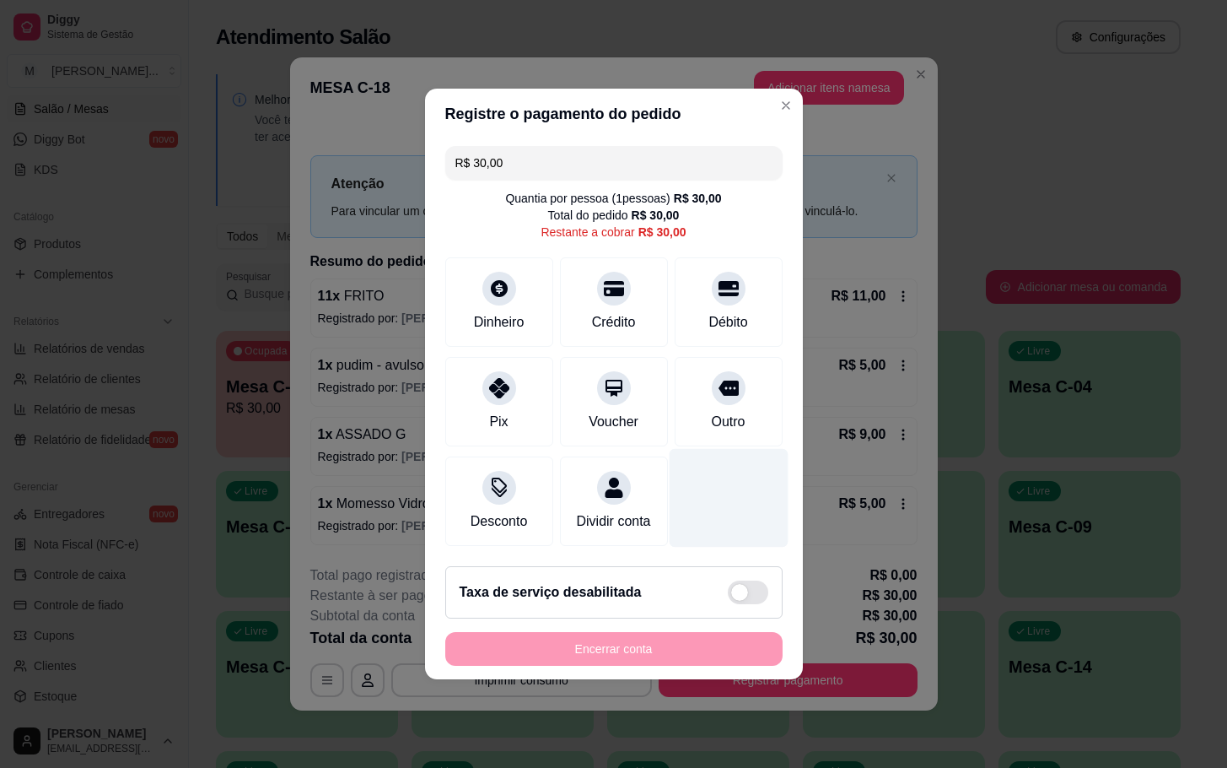
drag, startPoint x: 731, startPoint y: 391, endPoint x: 704, endPoint y: 535, distance: 146.8
click at [731, 392] on div "Outro" at bounding box center [729, 401] width 108 height 89
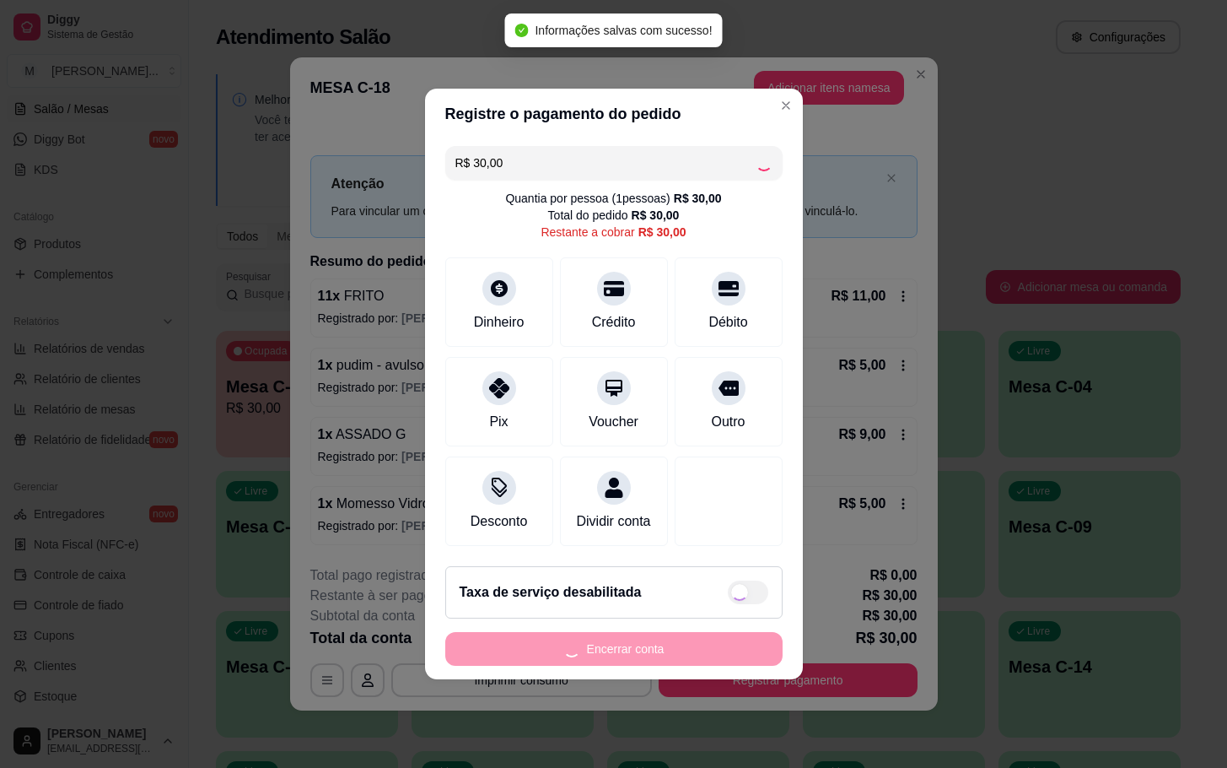
type input "R$ 0,00"
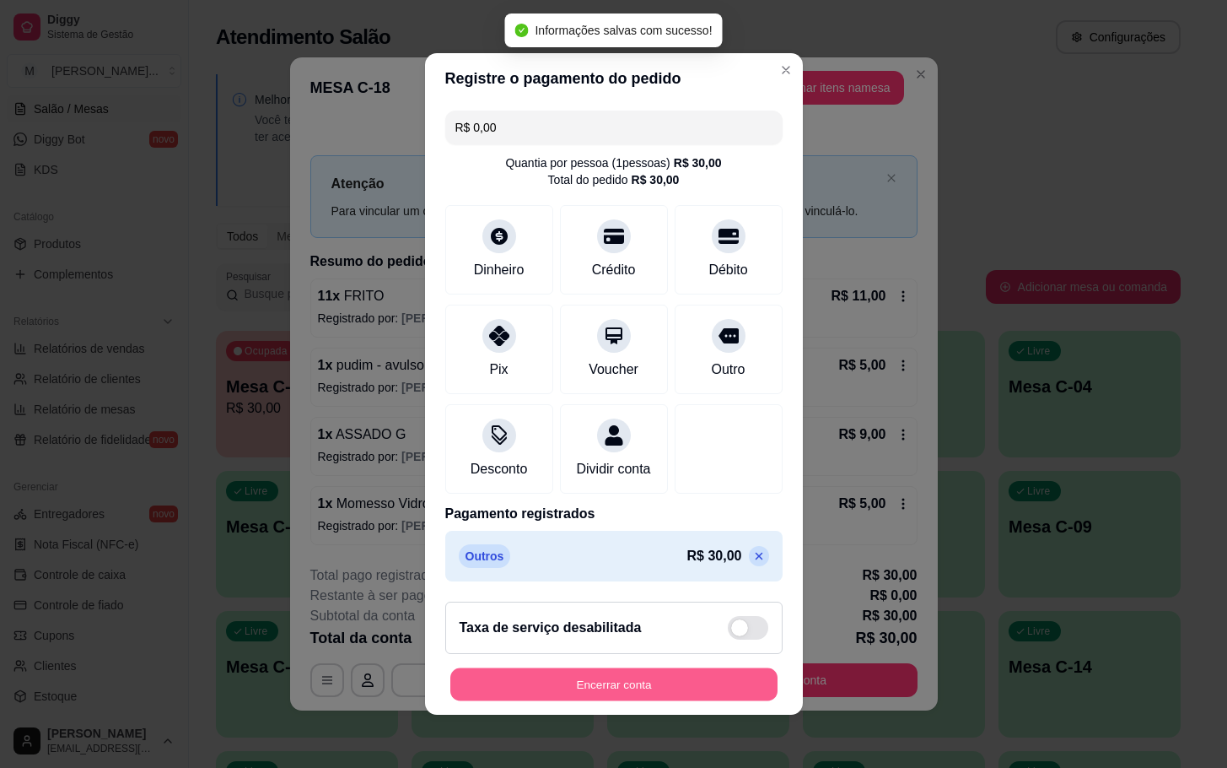
click at [626, 701] on button "Encerrar conta" at bounding box center [613, 684] width 327 height 33
